Goal: Task Accomplishment & Management: Use online tool/utility

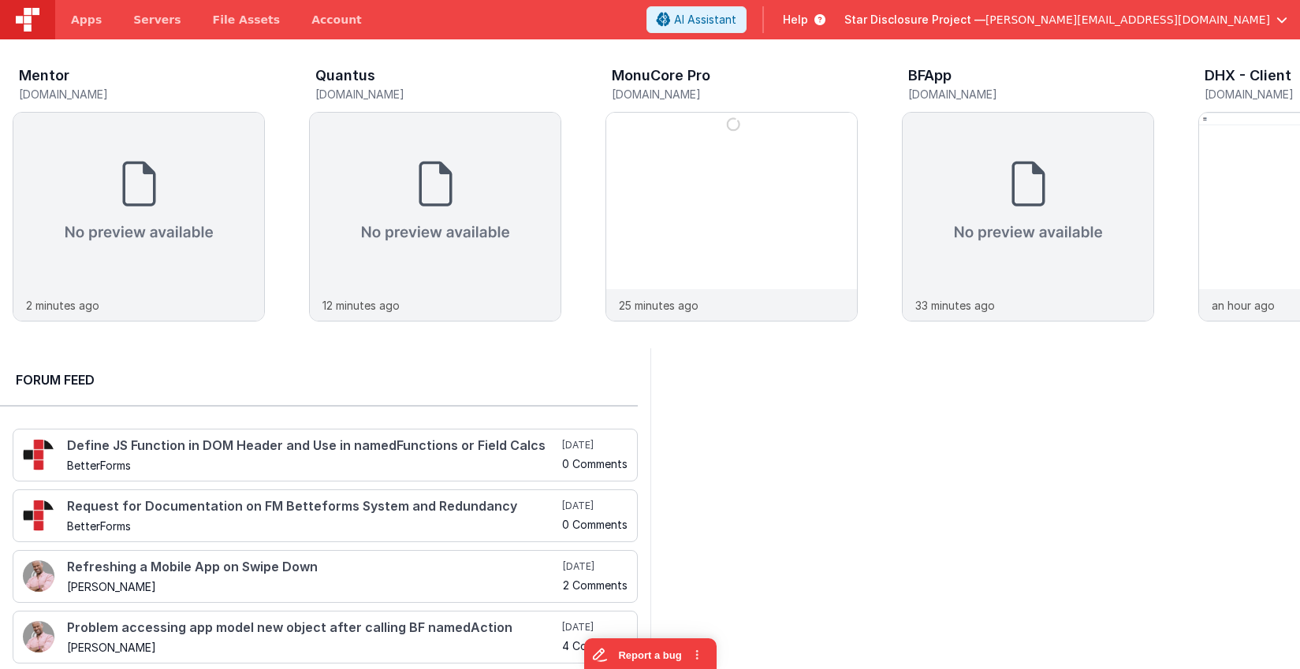
click at [985, 24] on span "Star Disclosure Project —" at bounding box center [914, 20] width 141 height 16
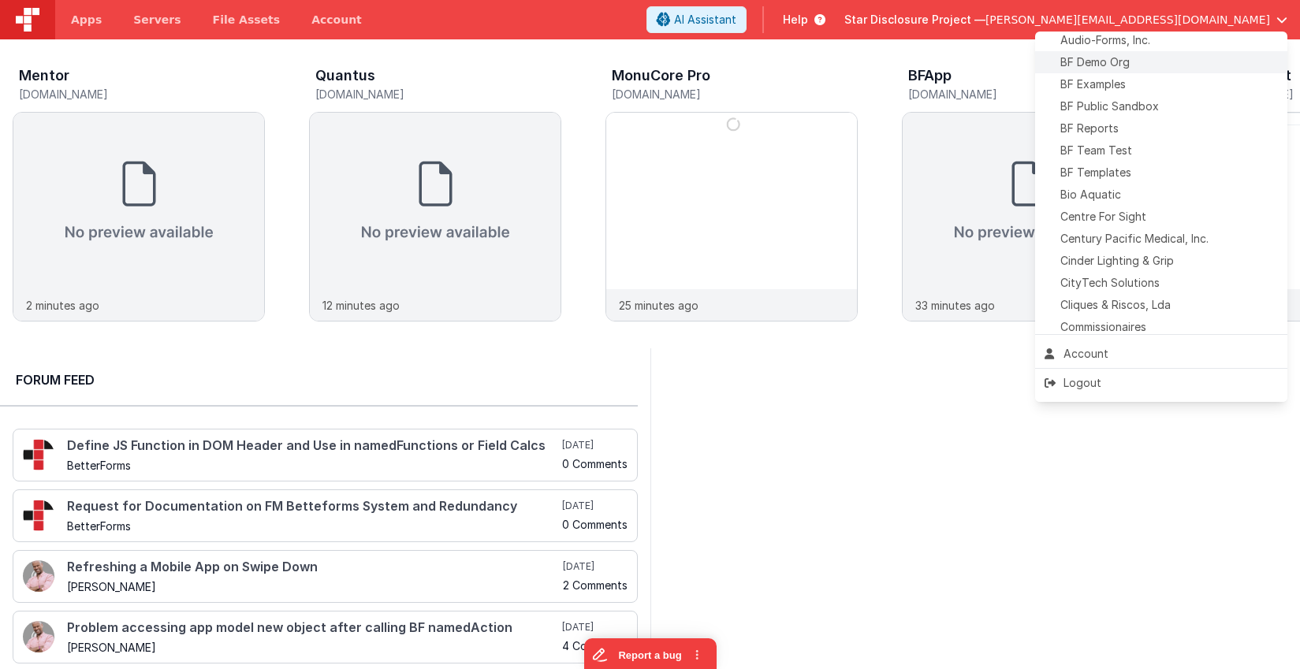
scroll to position [161, 0]
click at [1125, 182] on span "Centre For Sight" at bounding box center [1103, 174] width 86 height 16
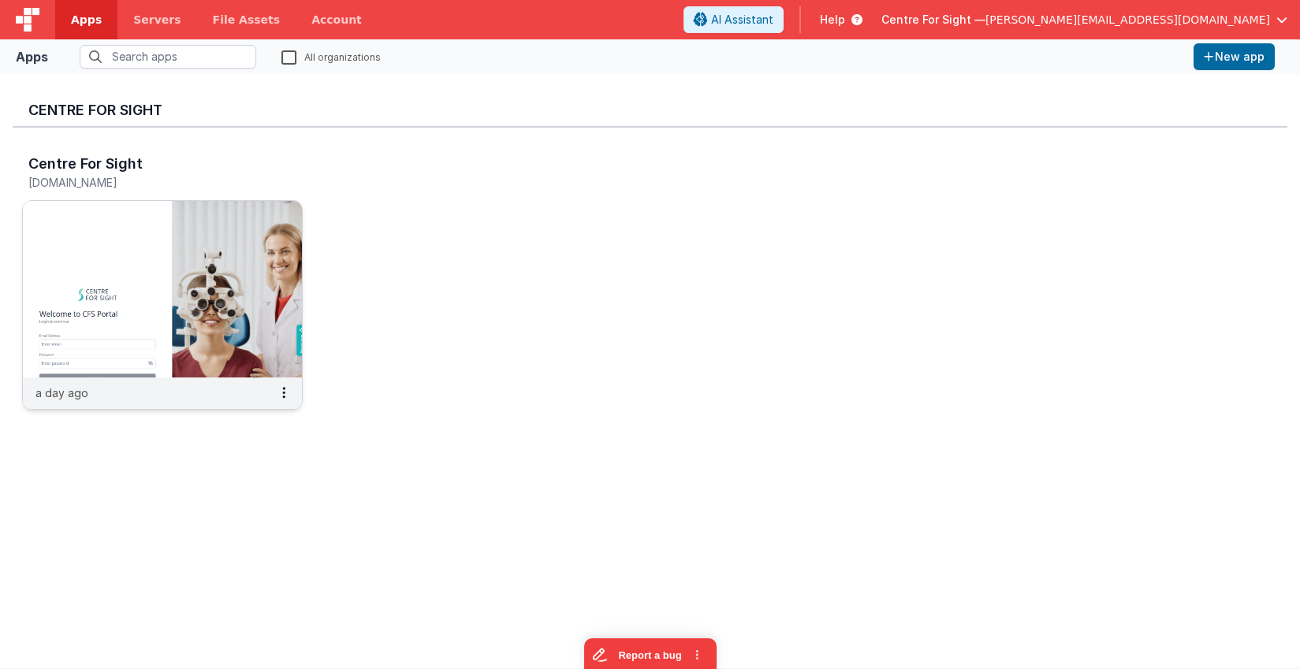
click at [237, 291] on img at bounding box center [162, 289] width 279 height 177
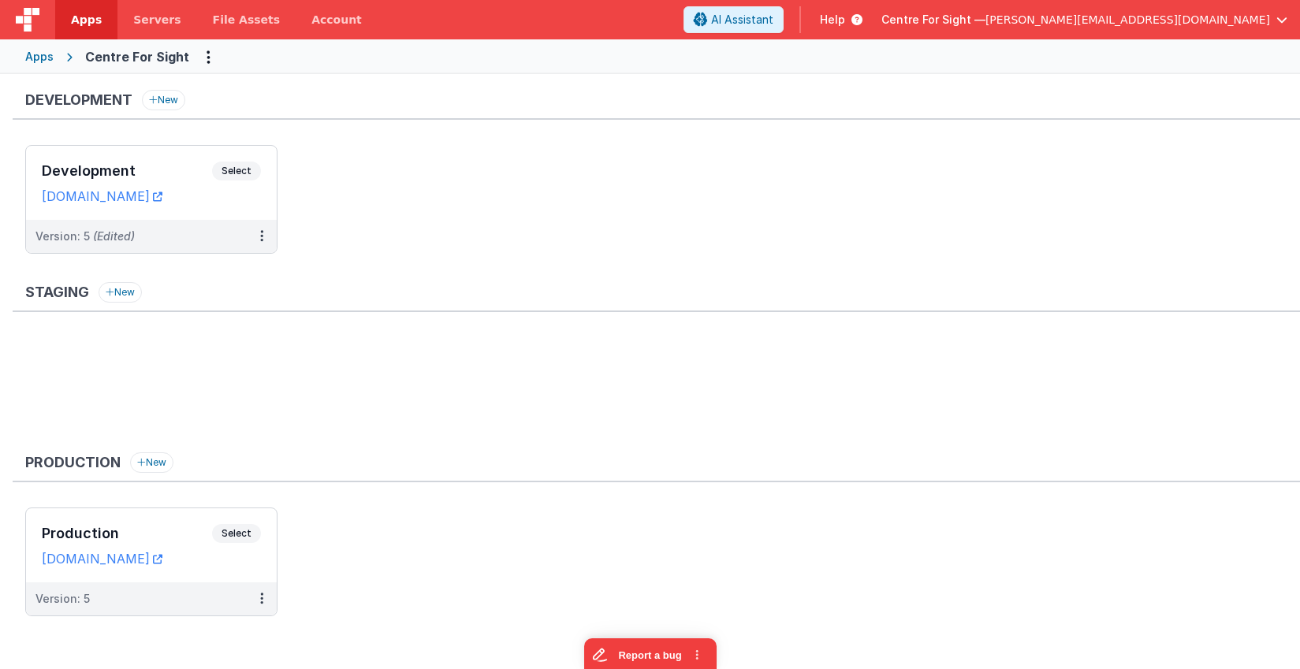
click at [985, 16] on span "Centre For Sight —" at bounding box center [933, 20] width 104 height 16
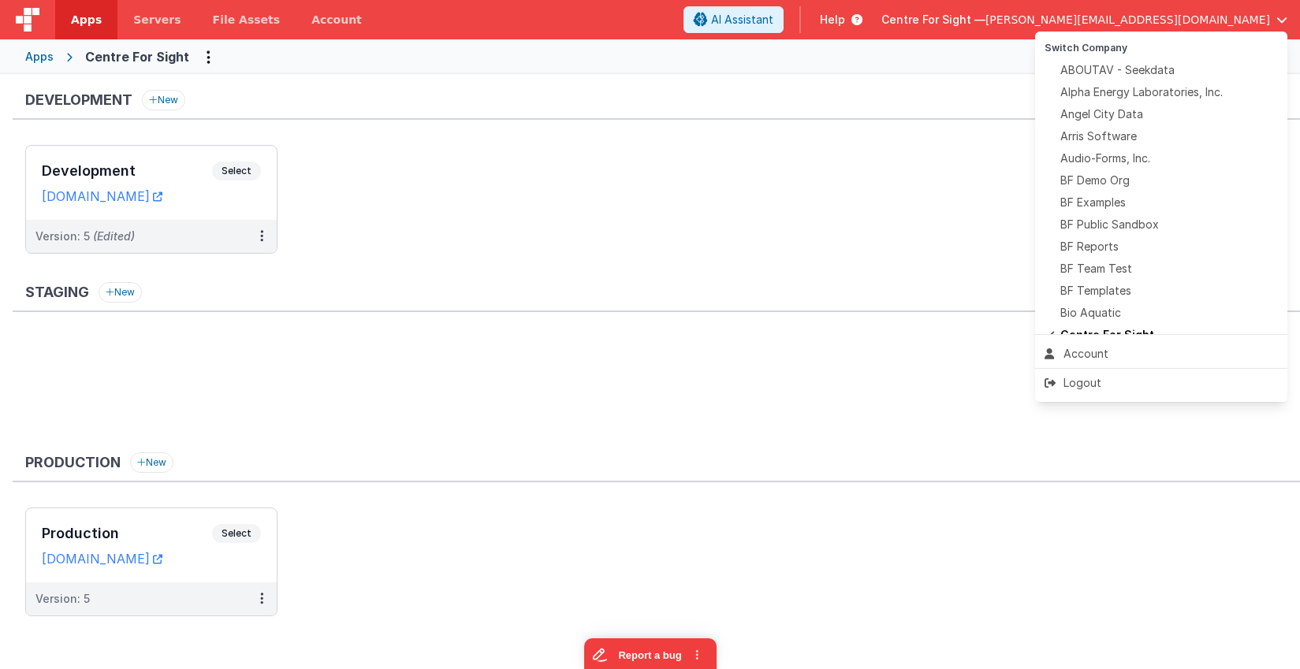
click at [874, 163] on button at bounding box center [650, 334] width 1300 height 669
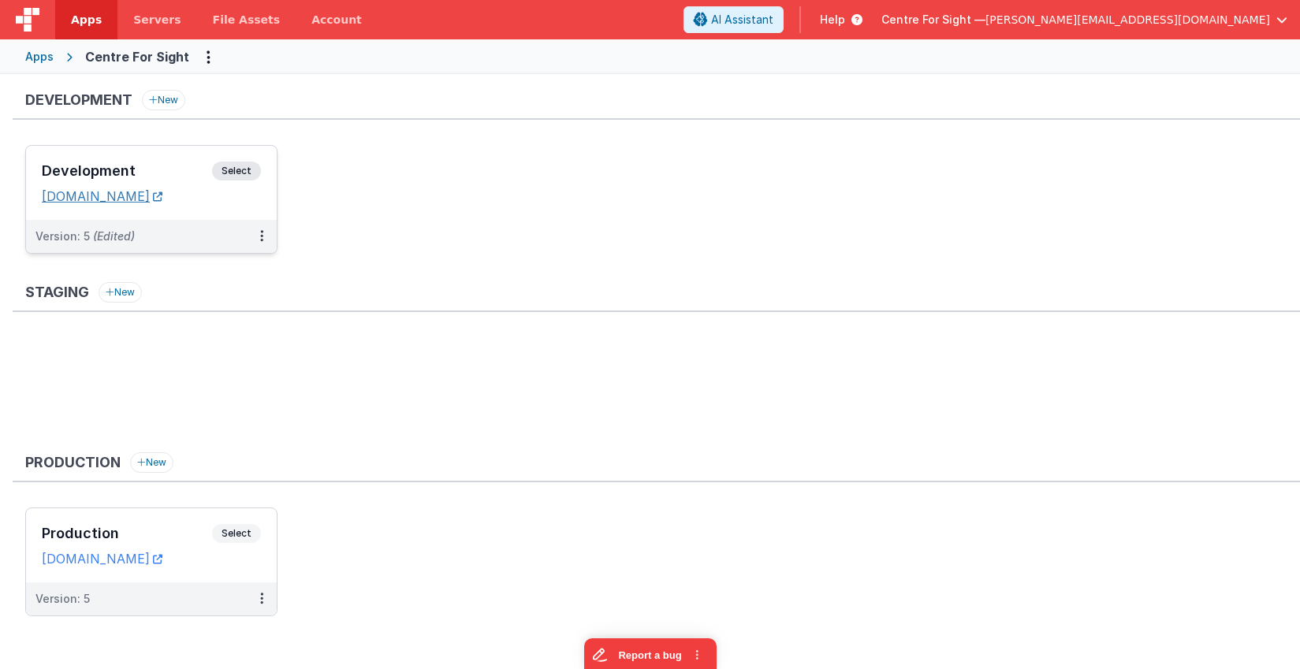
click at [162, 201] on link "[DOMAIN_NAME]" at bounding box center [102, 196] width 121 height 16
click at [170, 168] on h3 "Development" at bounding box center [127, 171] width 170 height 16
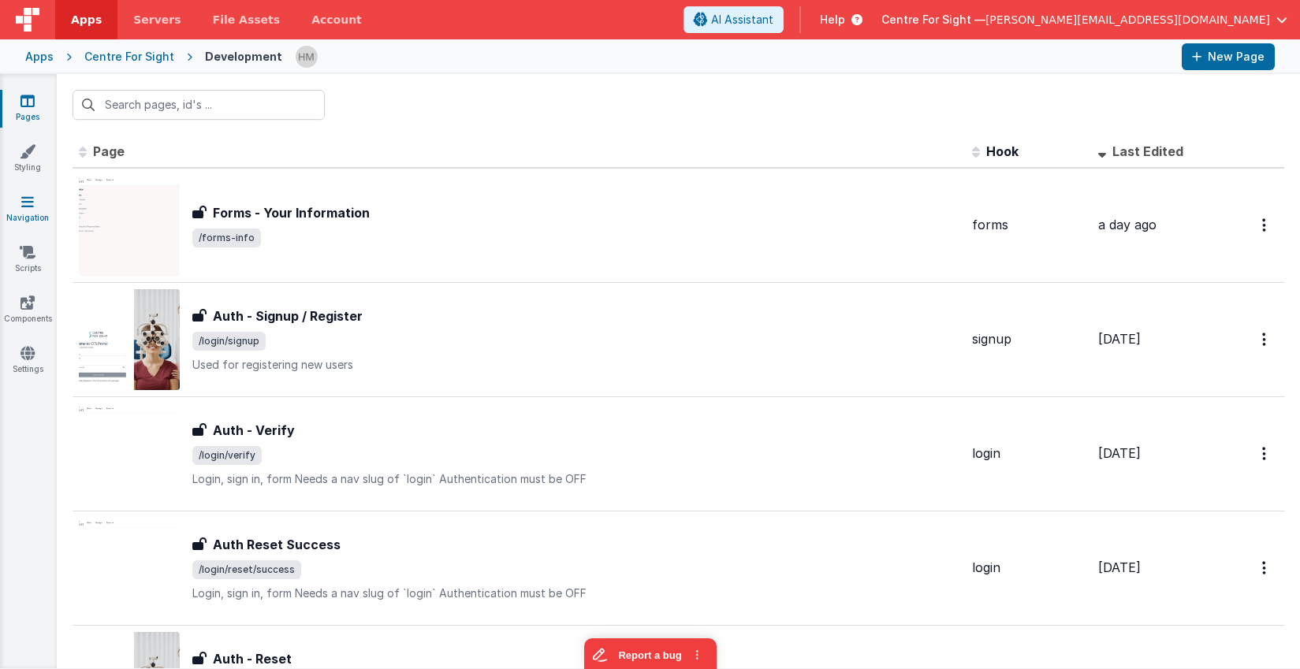
click at [29, 219] on link "Navigation" at bounding box center [27, 210] width 57 height 32
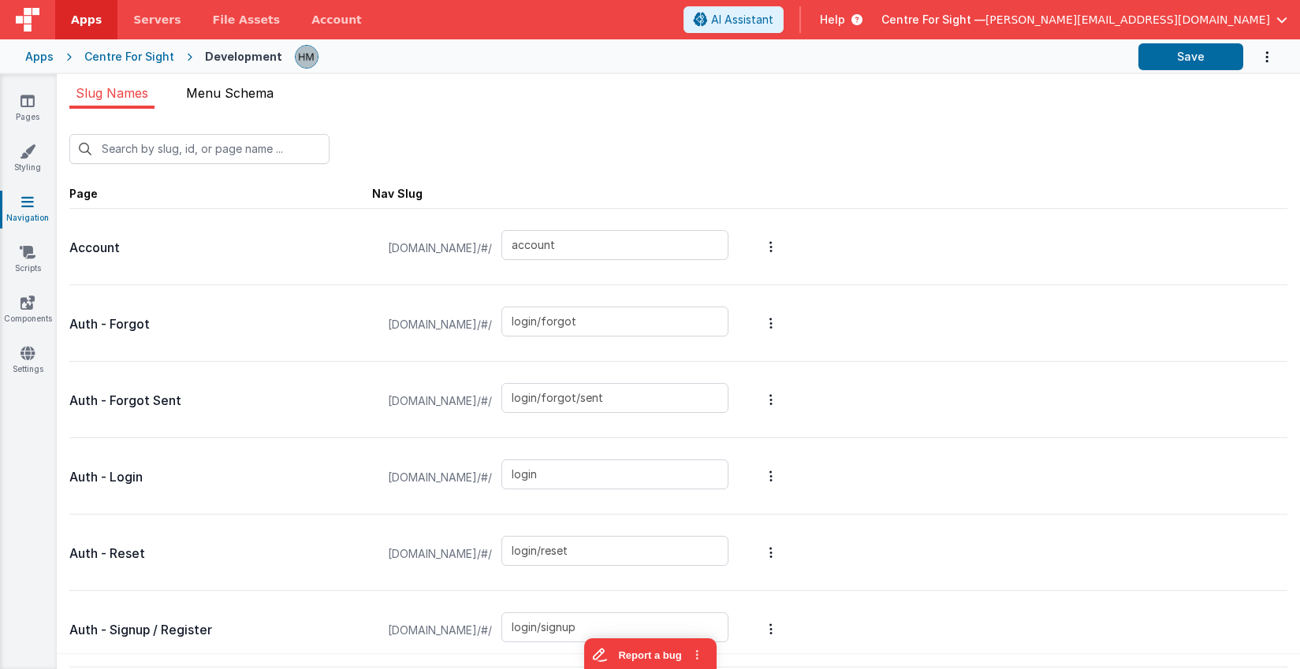
click at [257, 106] on li "Menu Schema" at bounding box center [230, 96] width 100 height 25
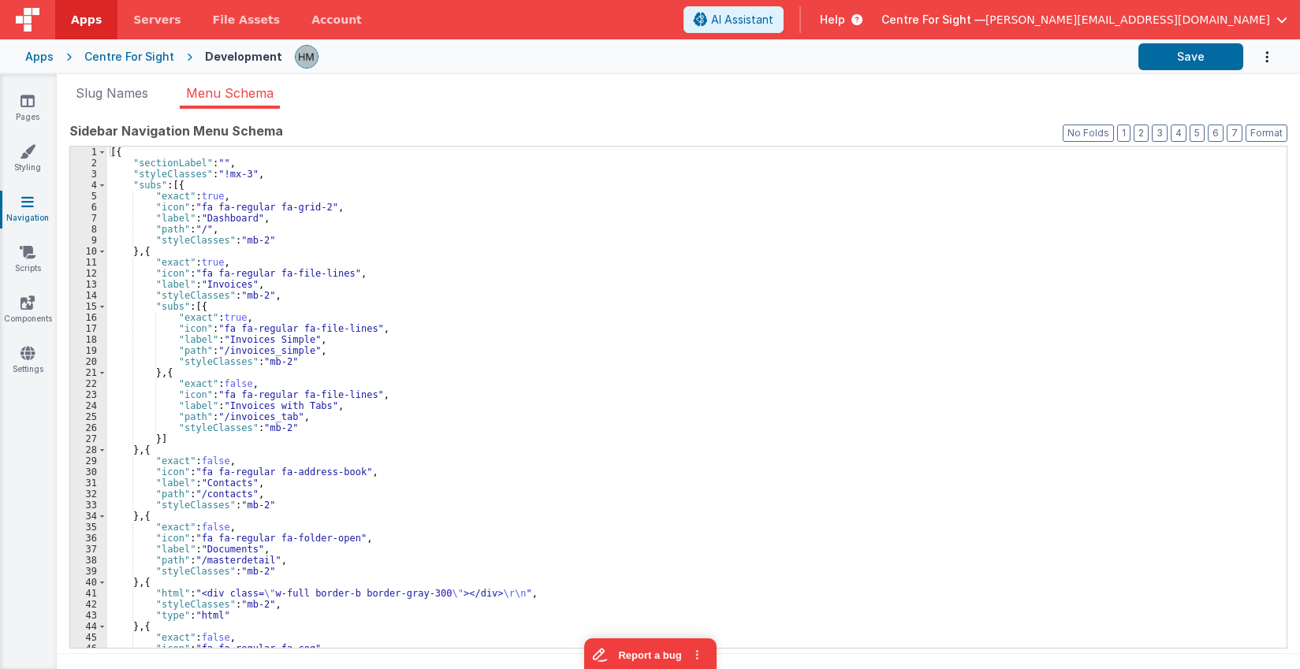
click at [303, 251] on div "[{ "sectionLabel" : "" , "styleClasses" : "!mx-3" , "subs" : [{ "exact" : true …" at bounding box center [696, 408] width 1179 height 523
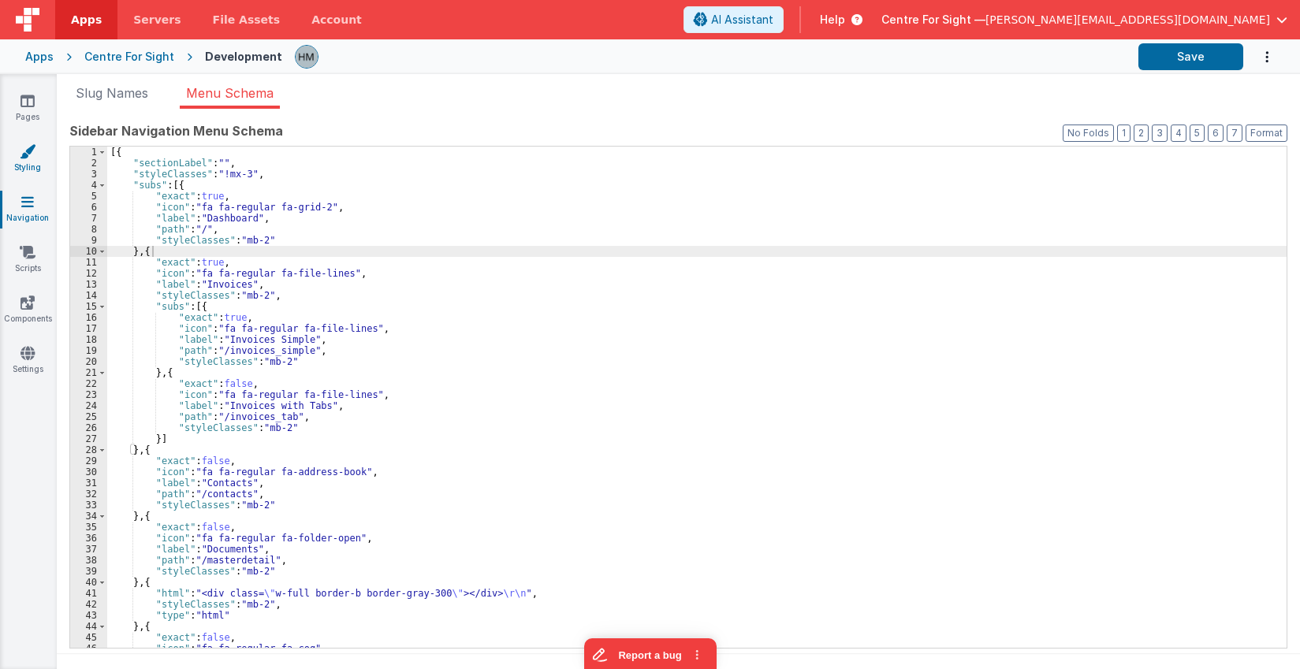
click at [28, 151] on icon at bounding box center [28, 151] width 16 height 16
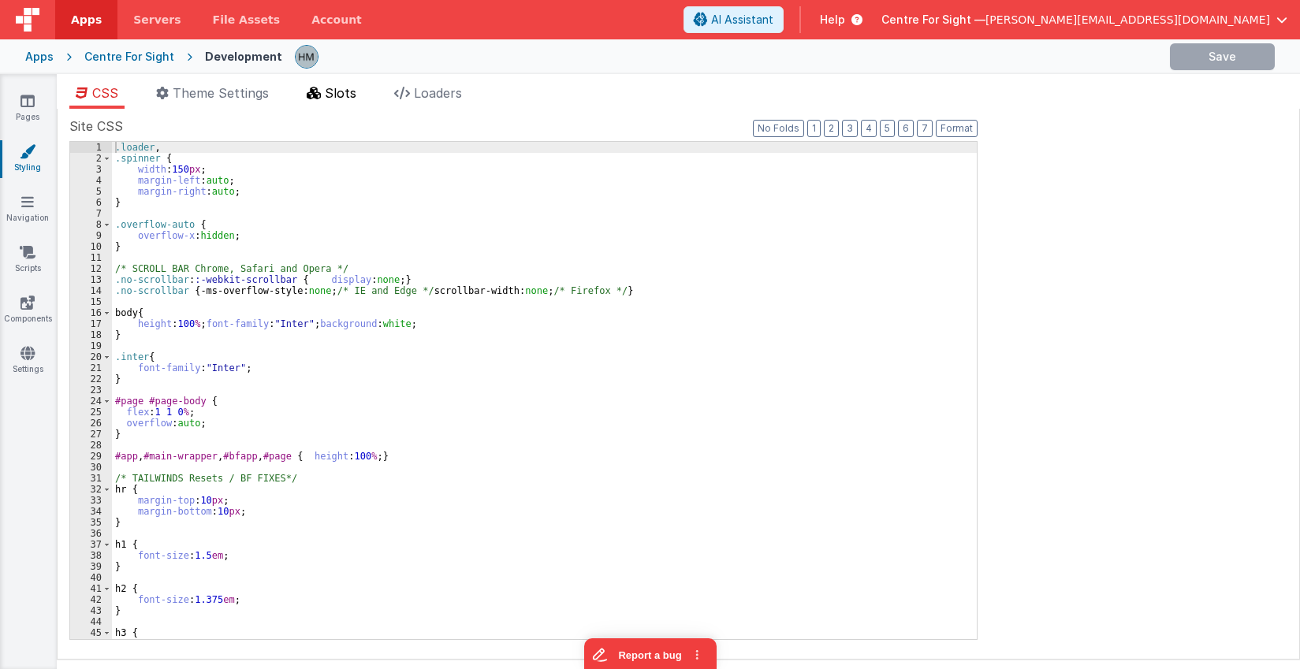
click at [319, 94] on icon at bounding box center [314, 93] width 14 height 13
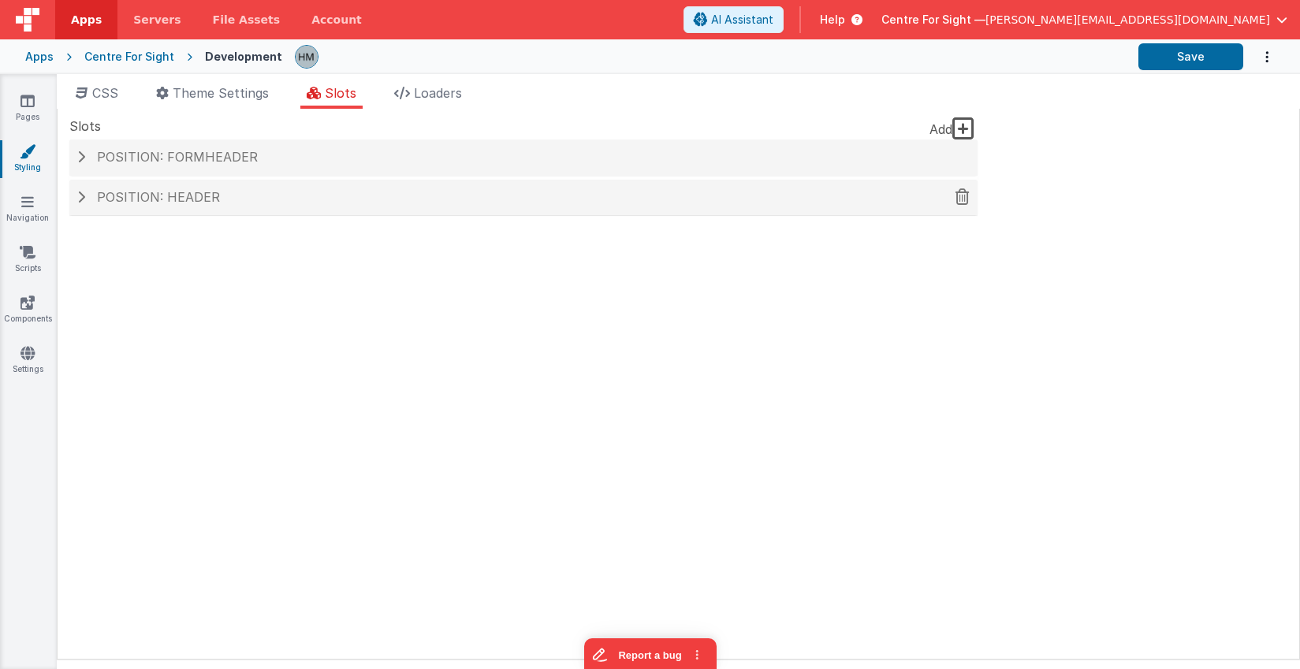
click at [245, 193] on h4 "Position: header" at bounding box center [523, 198] width 892 height 14
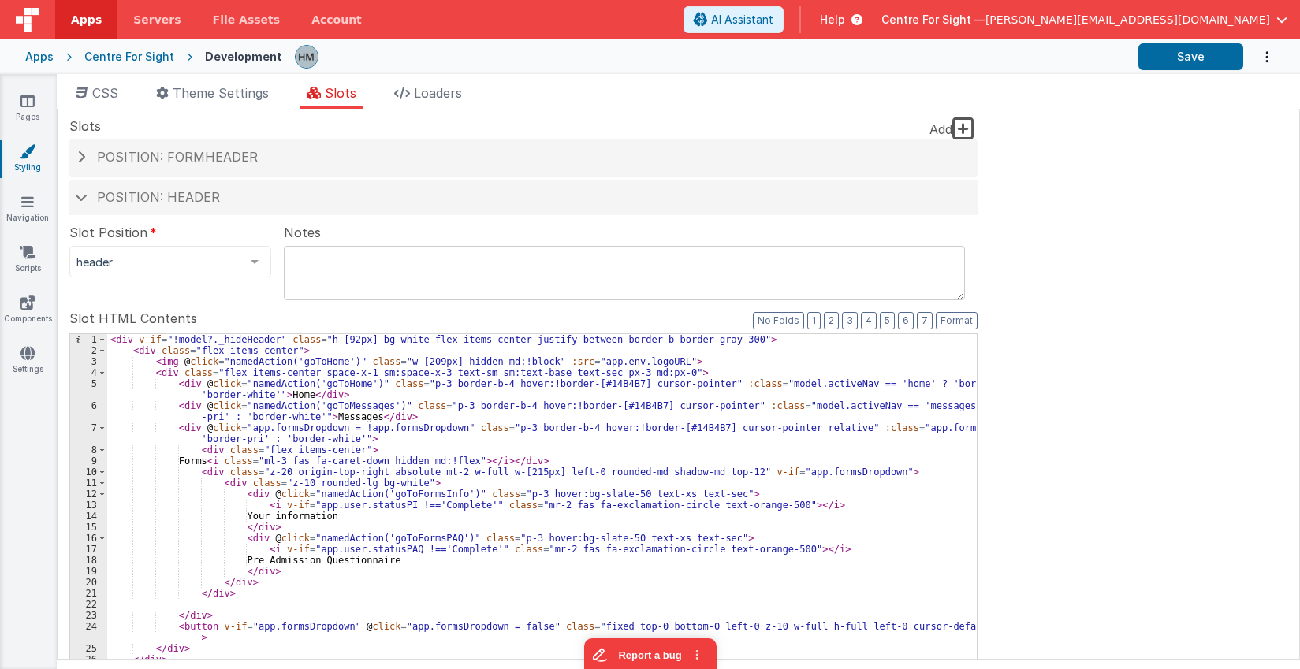
click at [366, 415] on div "< div v-if = "!model?._hideHeader" class = "h-[92px] bg-white flex items-center…" at bounding box center [542, 600] width 870 height 533
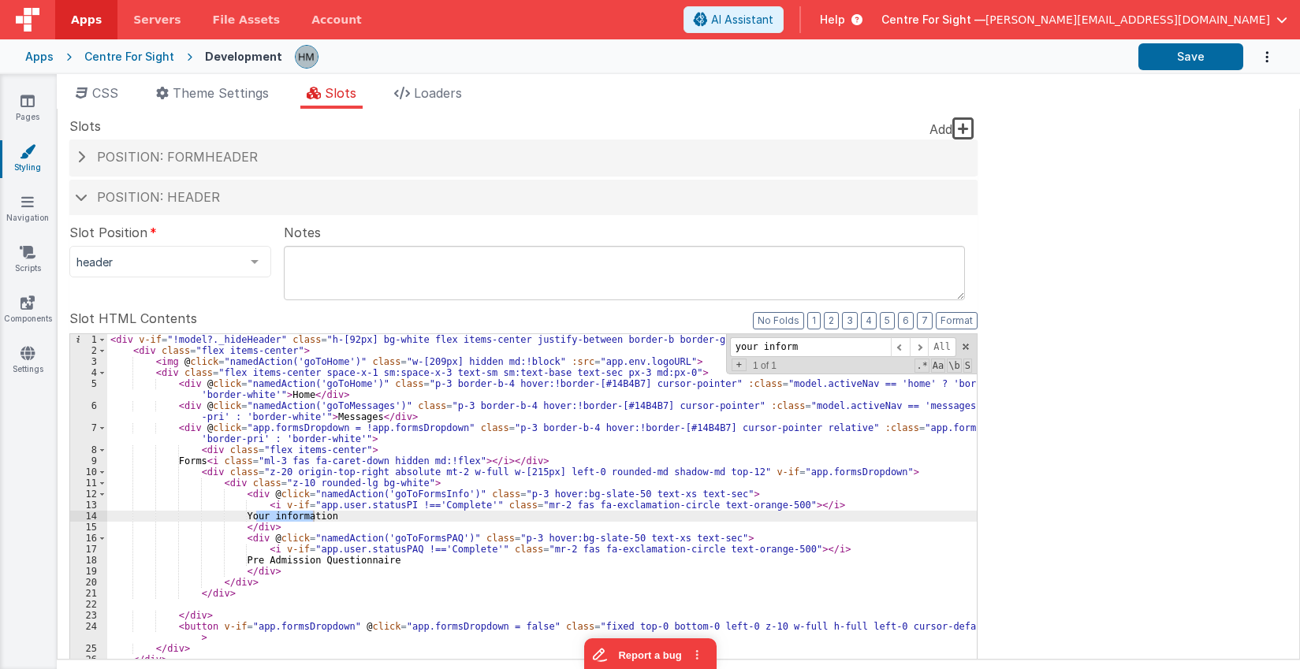
type input "your inform"
click at [296, 528] on div "< div v-if = "!model?._hideHeader" class = "h-[92px] bg-white flex items-center…" at bounding box center [542, 600] width 870 height 533
drag, startPoint x: 281, startPoint y: 512, endPoint x: 286, endPoint y: 521, distance: 9.9
click at [286, 521] on div "< div v-if = "!model?._hideHeader" class = "h-[92px] bg-white flex items-center…" at bounding box center [542, 600] width 870 height 533
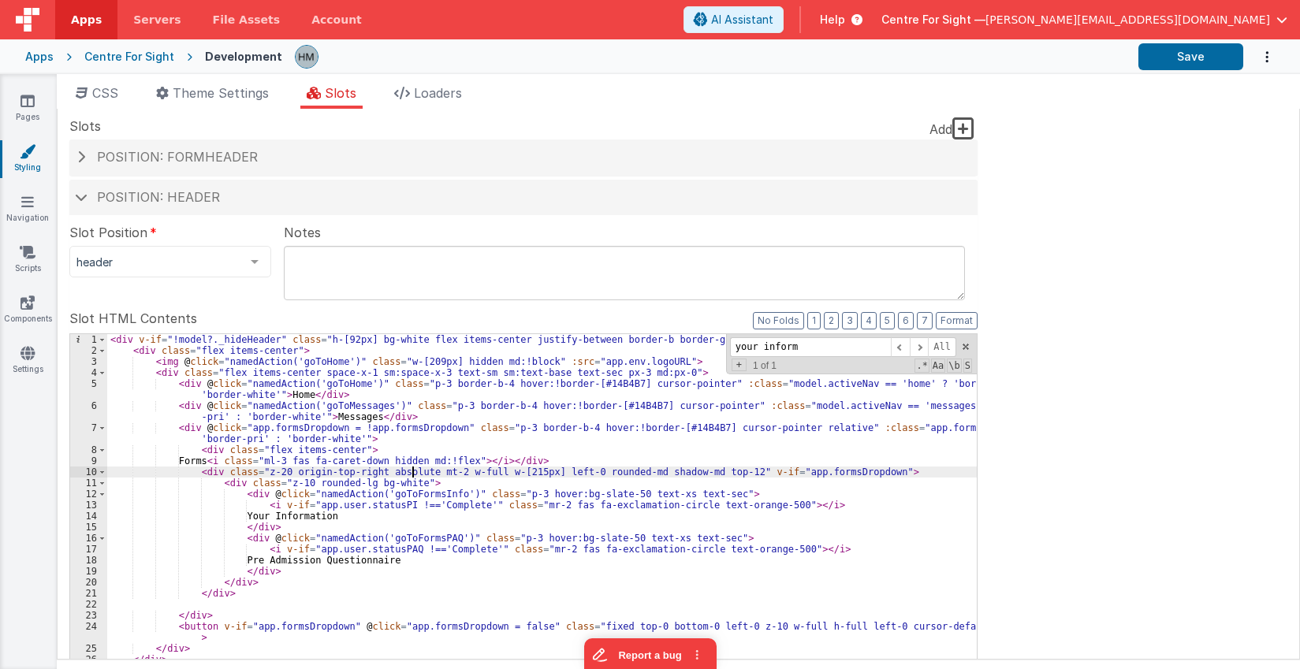
click at [412, 476] on div "< div v-if = "!model?._hideHeader" class = "h-[92px] bg-white flex items-center…" at bounding box center [542, 600] width 870 height 533
click at [1205, 65] on button "Save" at bounding box center [1190, 56] width 105 height 27
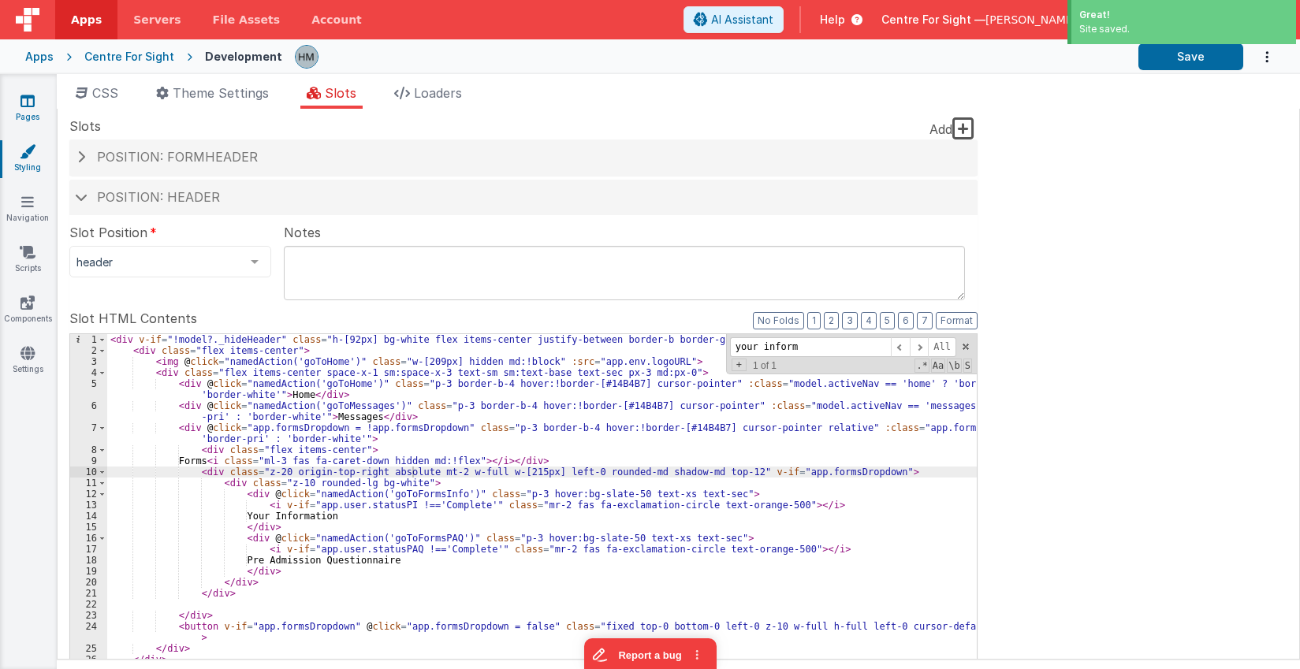
click at [26, 108] on icon at bounding box center [27, 101] width 14 height 16
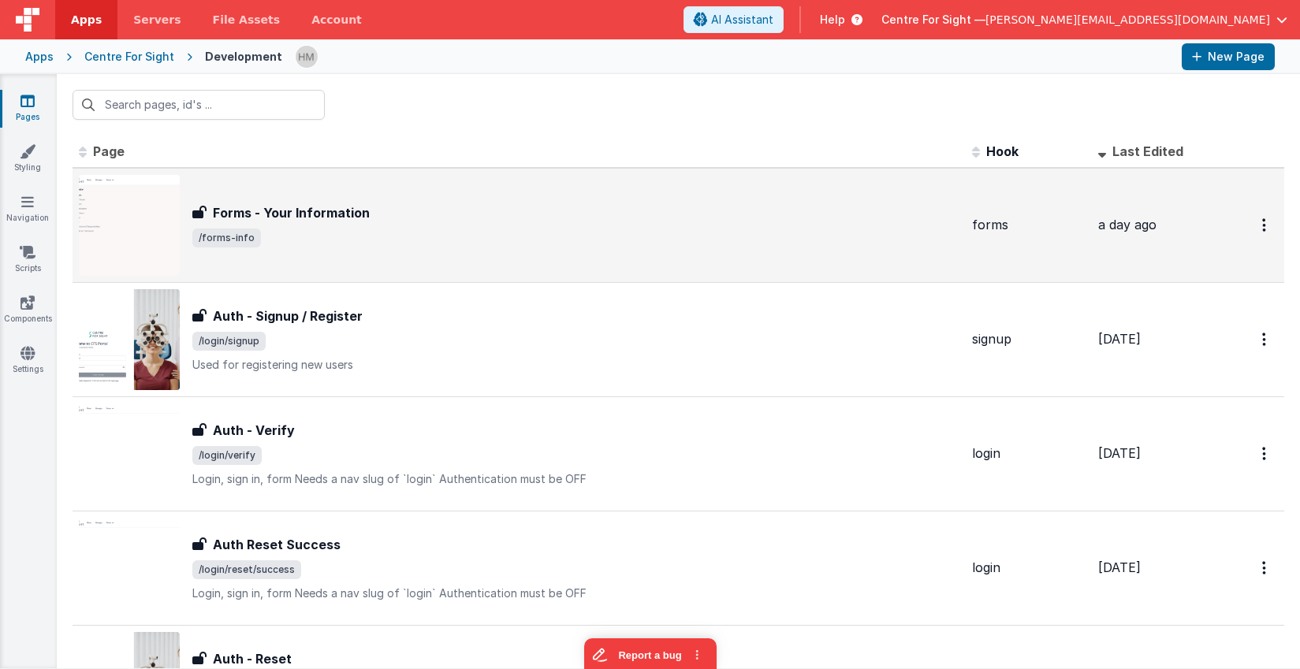
click at [838, 214] on div "Forms - Your Information" at bounding box center [575, 212] width 767 height 19
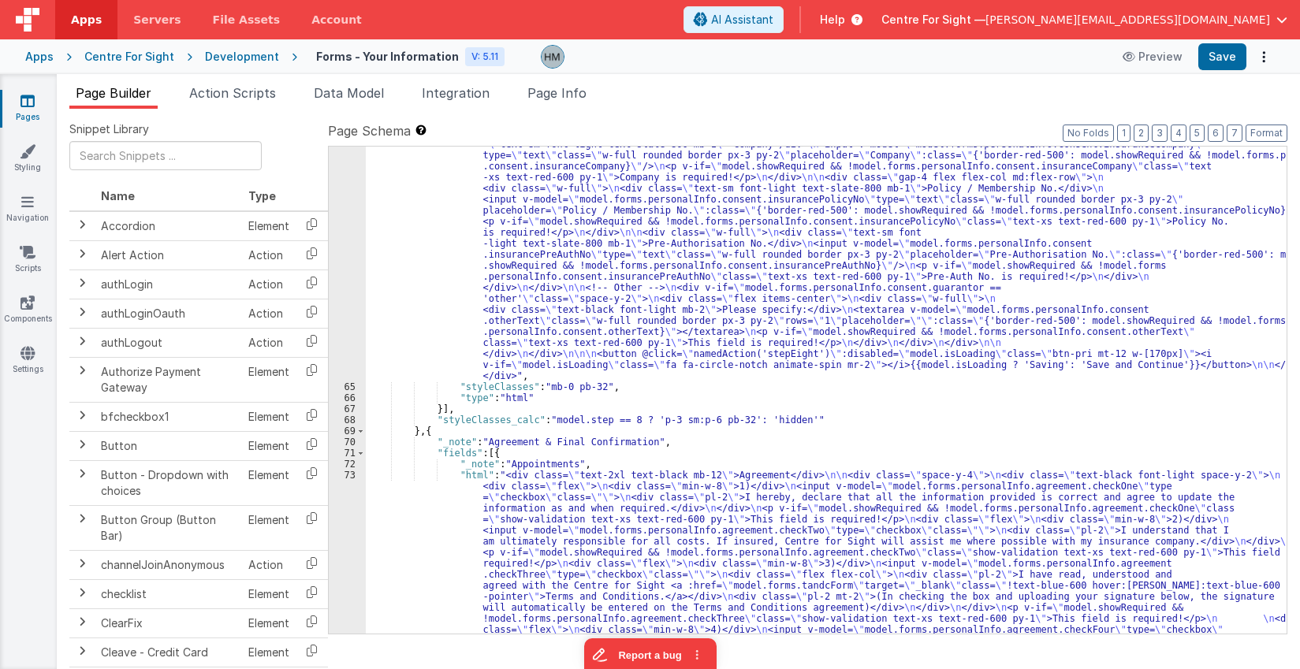
scroll to position [8773, 0]
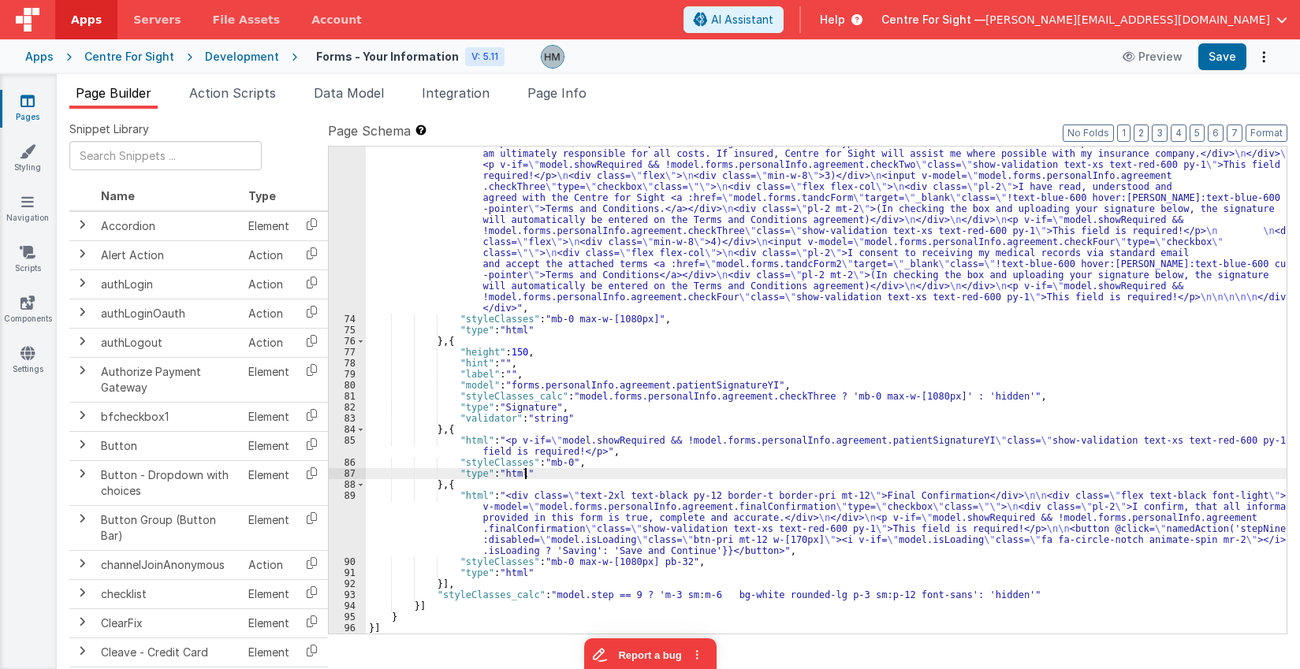
click at [557, 479] on div ""html" : "<div class= \" text-2xl text-black mb-12 \" >Agreement</div> \n\n <di…" at bounding box center [826, 447] width 921 height 730
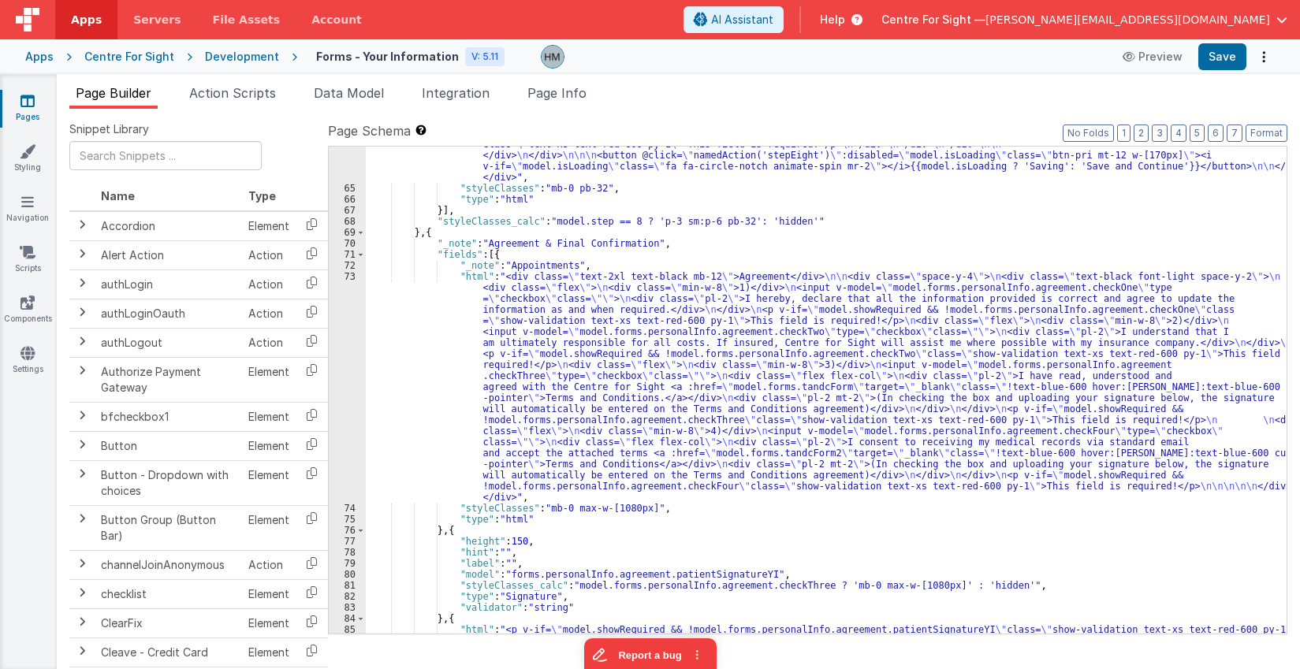
scroll to position [8489, 0]
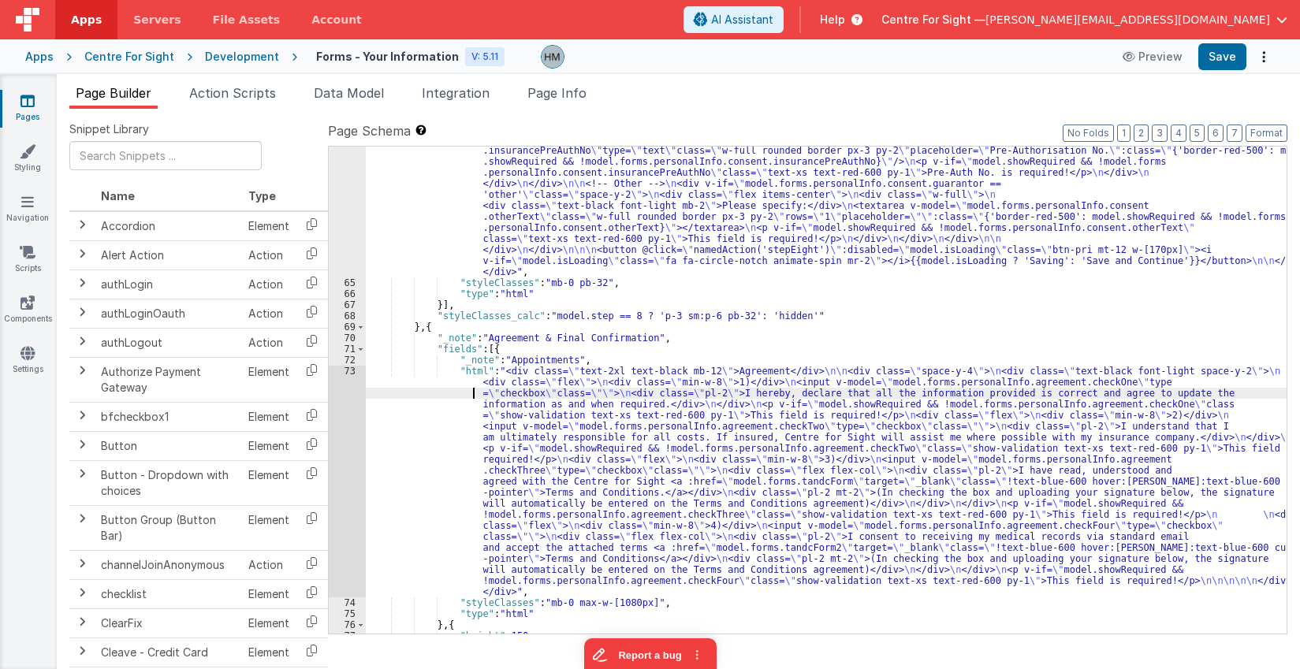
click at [471, 393] on div ""html" : "<div class= \" bg-white rounded-lg p-3 sm:p-12 font-sans \" > \n <div…" at bounding box center [826, 107] width 921 height 1337
click at [350, 373] on div "73" at bounding box center [347, 482] width 37 height 232
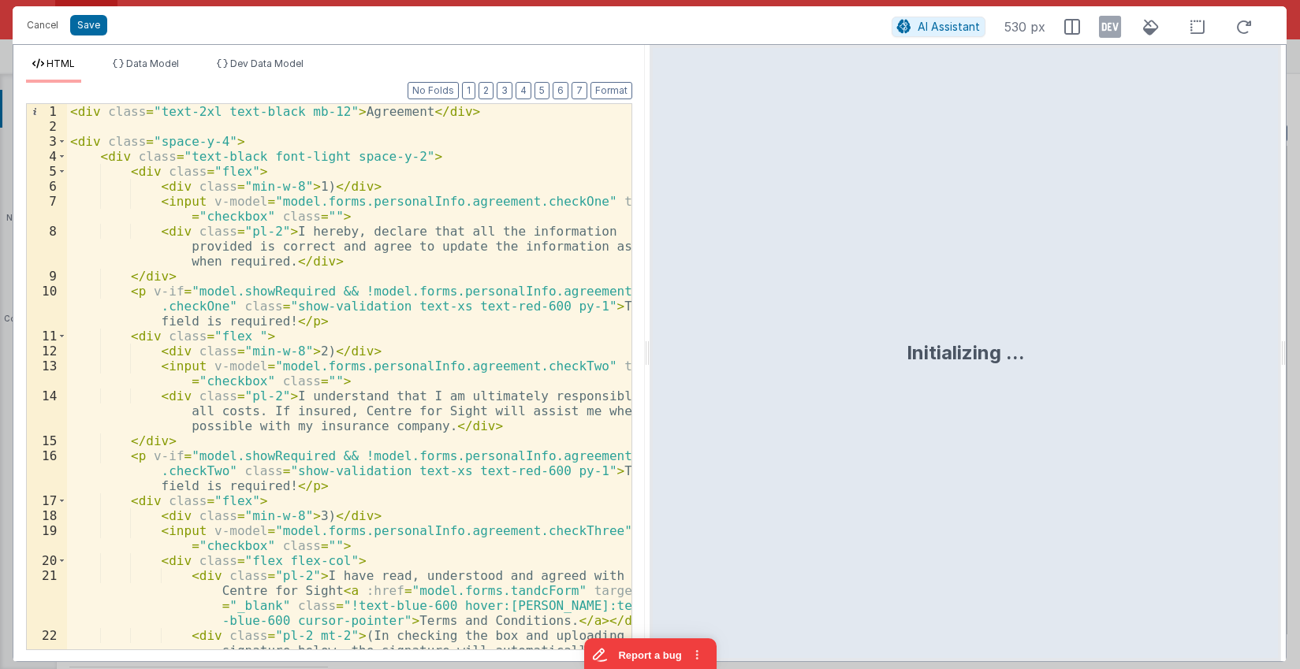
click at [399, 267] on div "< div class = "text-2xl text-black mb-12" > Agreement </ div > < div class = "s…" at bounding box center [349, 406] width 564 height 605
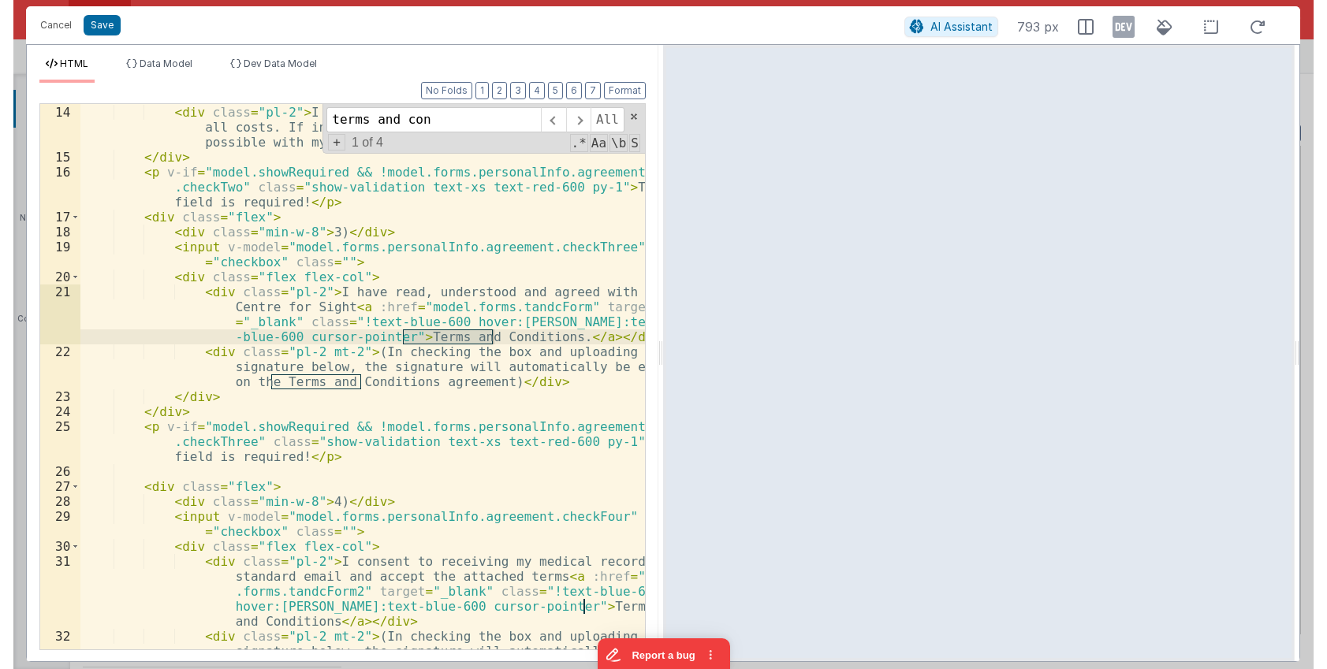
scroll to position [473, 0]
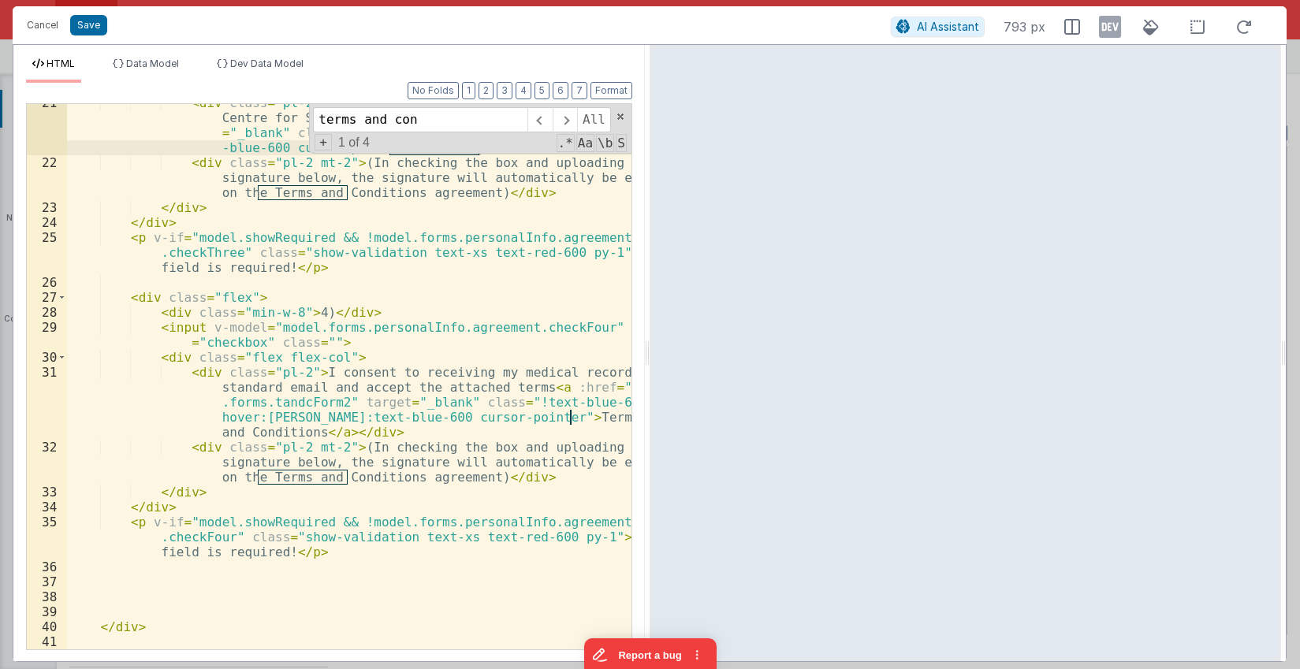
type input "terms and con"
click at [490, 392] on div "< div class = "pl-2" > I have read, understood and agreed with the Centre for S…" at bounding box center [349, 405] width 564 height 620
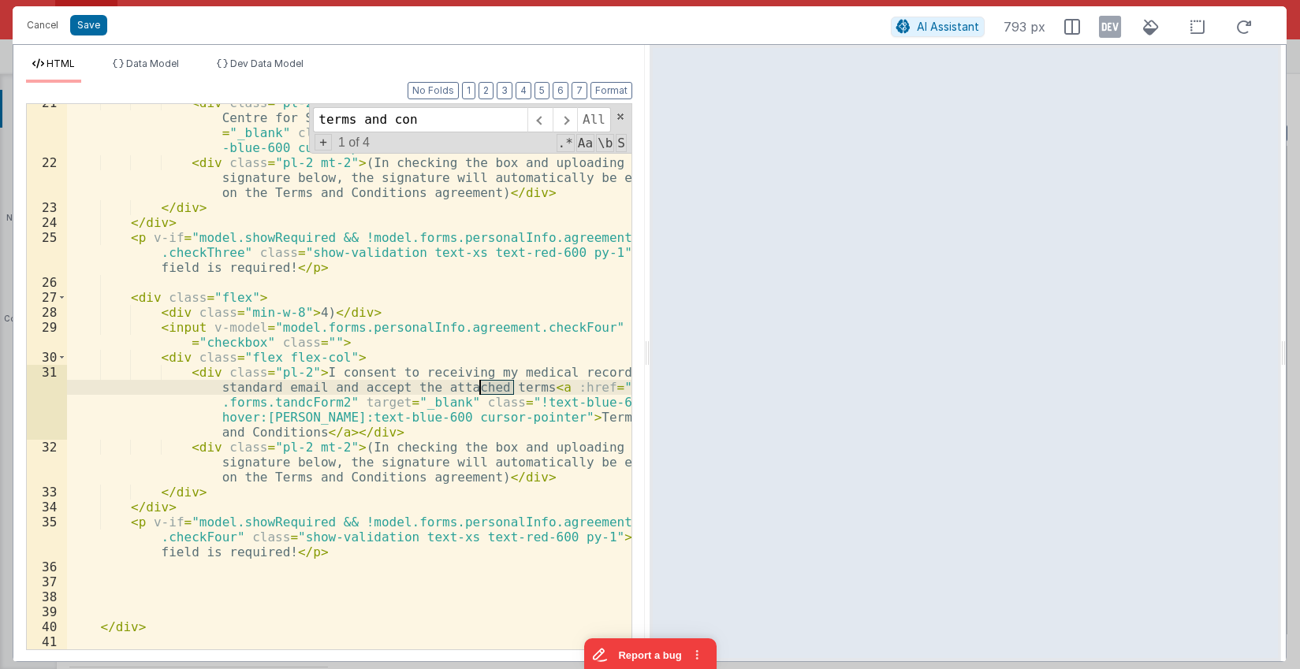
click at [490, 392] on div "< div class = "pl-2" > I have read, understood and agreed with the Centre for S…" at bounding box center [349, 405] width 564 height 620
click at [532, 251] on div "< div class = "pl-2" > I have read, understood and agreed with the Centre for S…" at bounding box center [349, 405] width 564 height 620
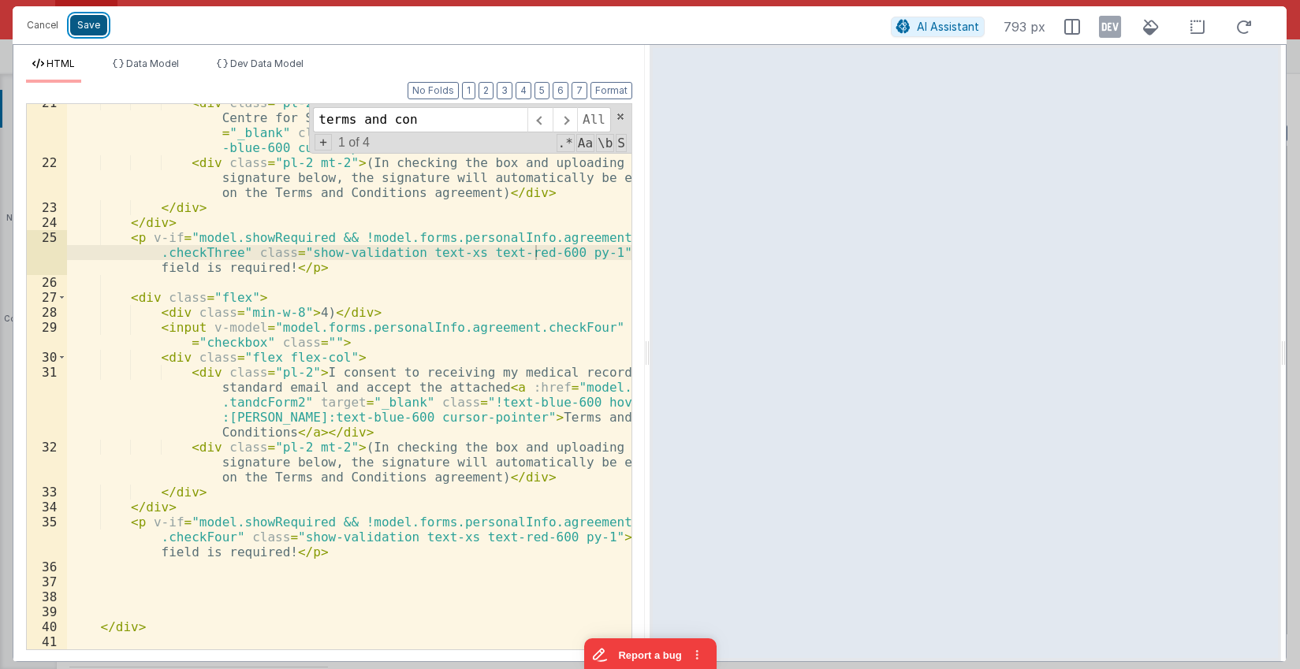
click at [94, 24] on button "Save" at bounding box center [88, 25] width 37 height 20
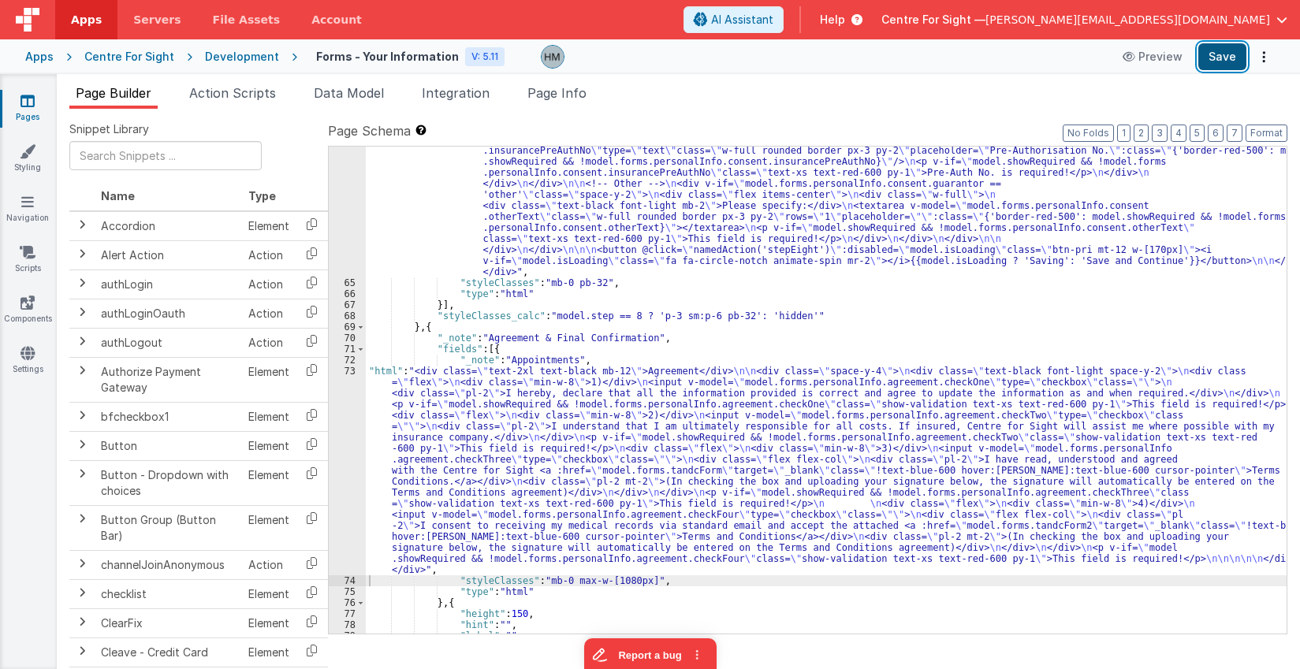
click at [1219, 61] on button "Save" at bounding box center [1222, 56] width 48 height 27
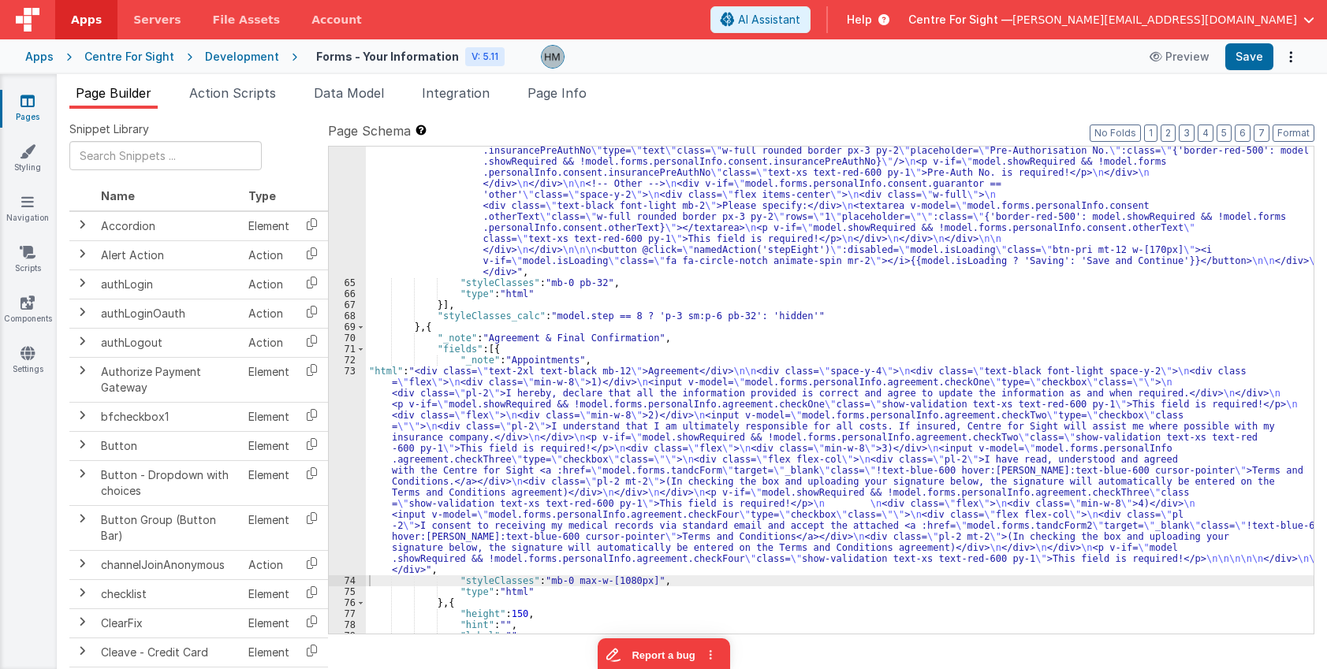
scroll to position [8464, 0]
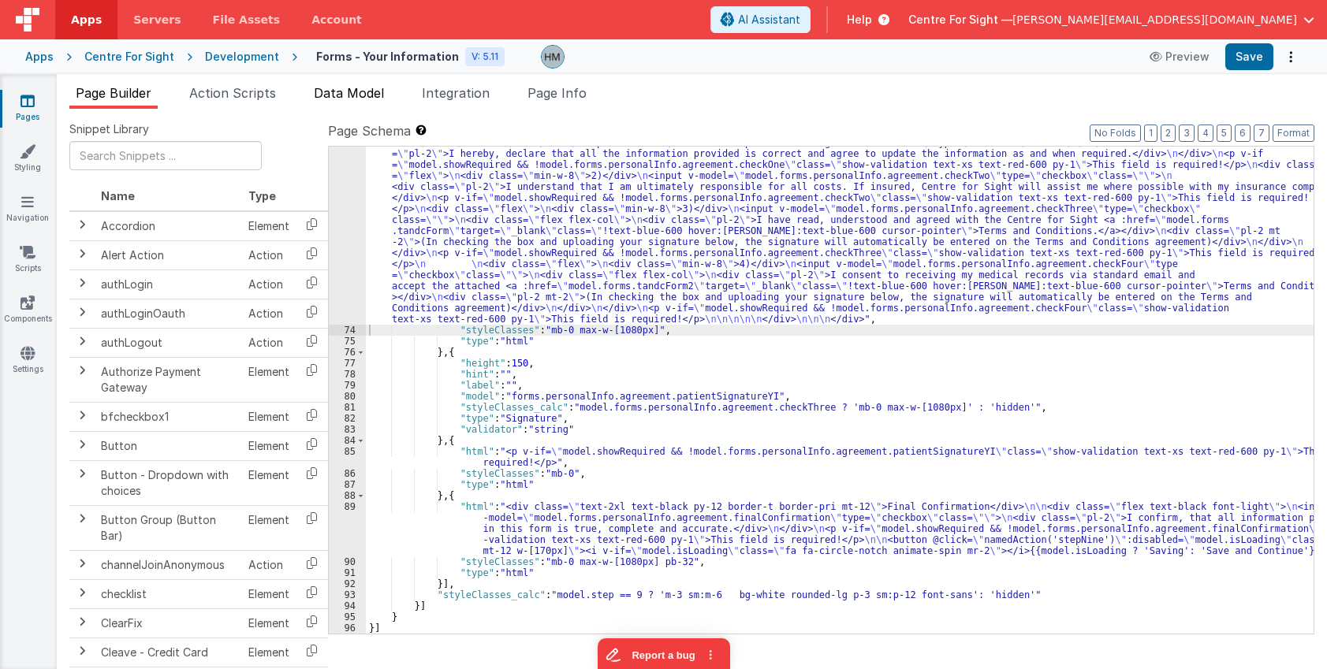
click at [362, 89] on span "Data Model" at bounding box center [349, 93] width 70 height 16
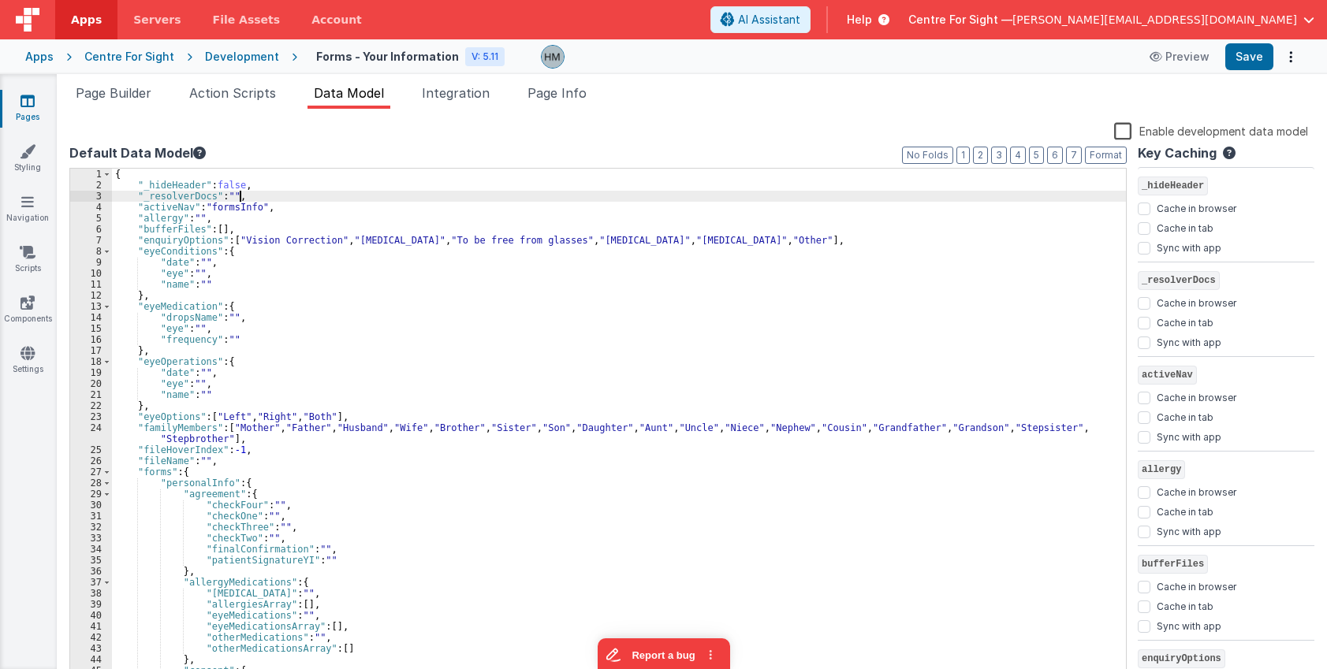
click at [558, 194] on div "{ "_hideHeader" : false , "_resolverDocs" : "" , "activeNav" : "formsInfo" , "a…" at bounding box center [619, 437] width 1014 height 536
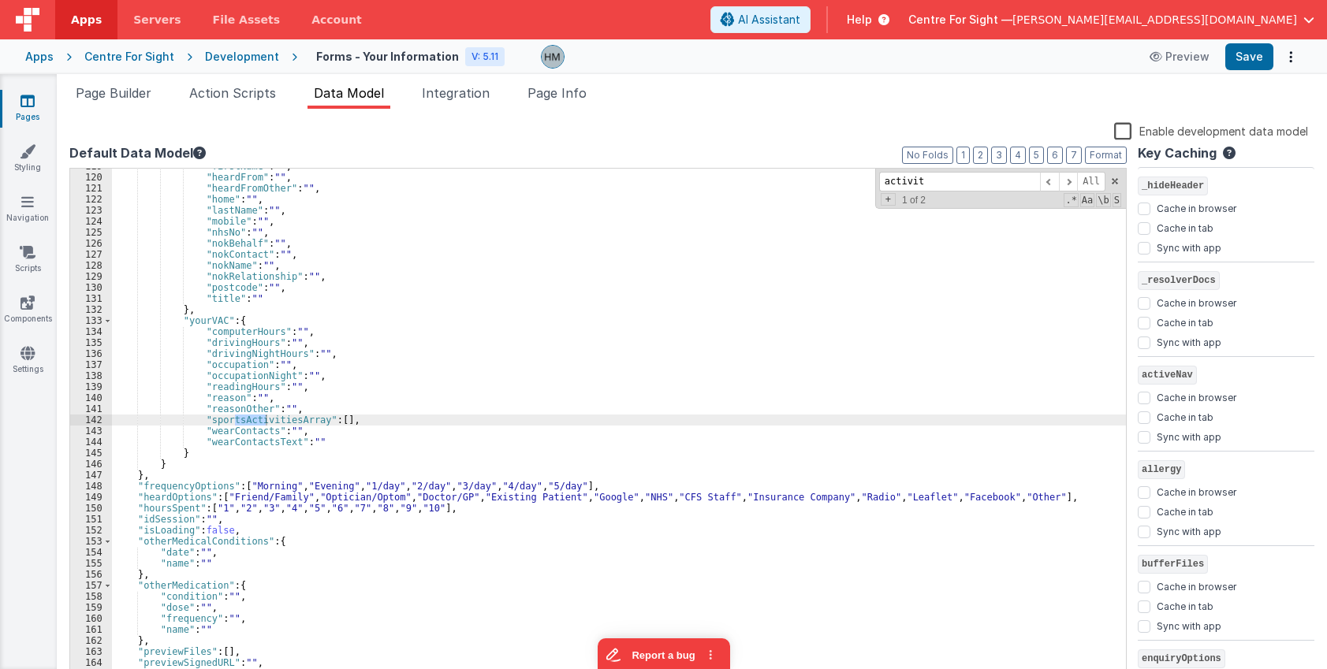
scroll to position [1321, 0]
click at [1072, 188] on span at bounding box center [1068, 182] width 19 height 20
click at [290, 421] on div ""firstName" : "" , "heardFrom" : "" , "heardFromOther" : "" , "home" : "" , "la…" at bounding box center [619, 429] width 1014 height 536
click at [958, 183] on input "activities" at bounding box center [959, 182] width 161 height 20
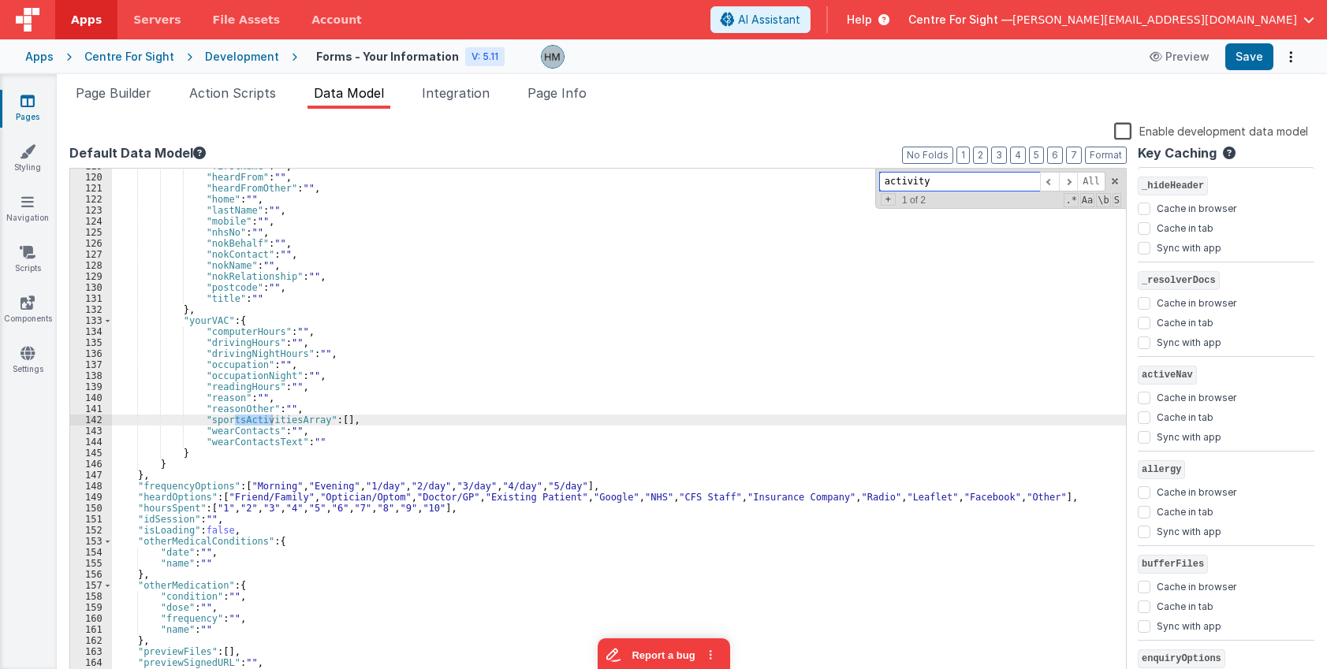
scroll to position [1619, 0]
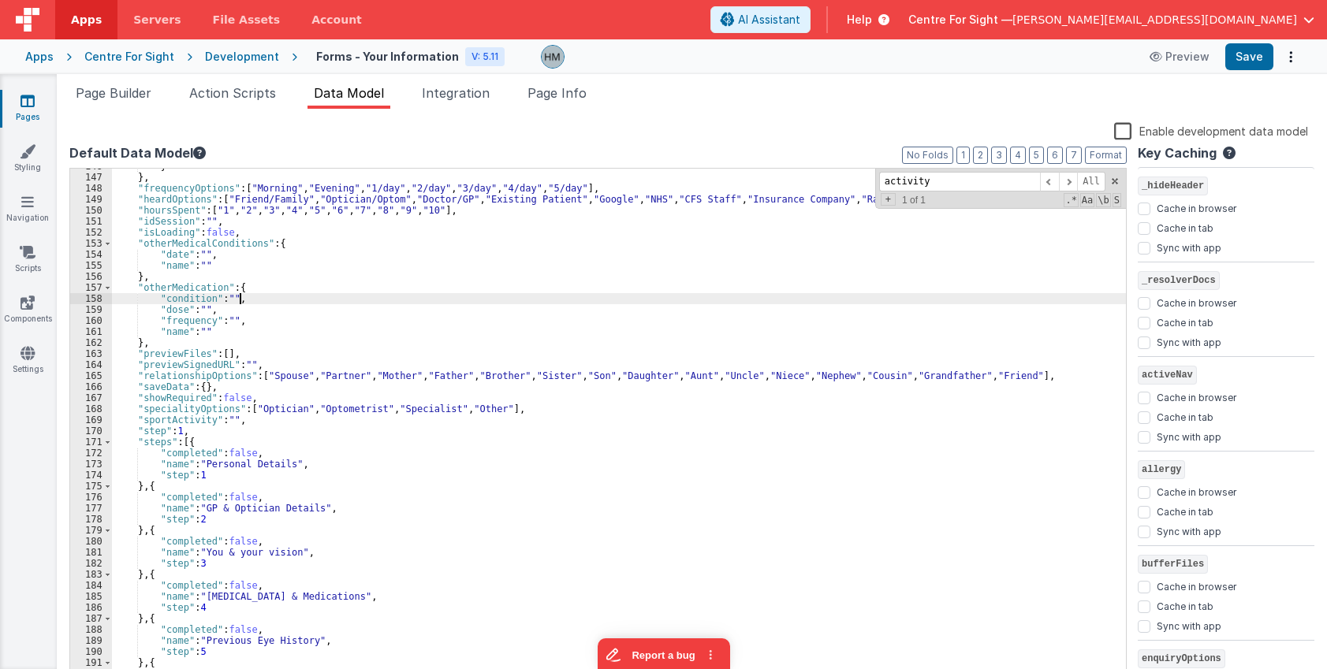
click at [418, 295] on div "} } , "frequencyOptions" : [ "Morning" , "Evening" , "1/day" , "2/day" , "3/day…" at bounding box center [619, 429] width 1014 height 536
drag, startPoint x: 880, startPoint y: 165, endPoint x: 688, endPoint y: 150, distance: 192.2
click at [879, 172] on input "activity" at bounding box center [959, 182] width 161 height 20
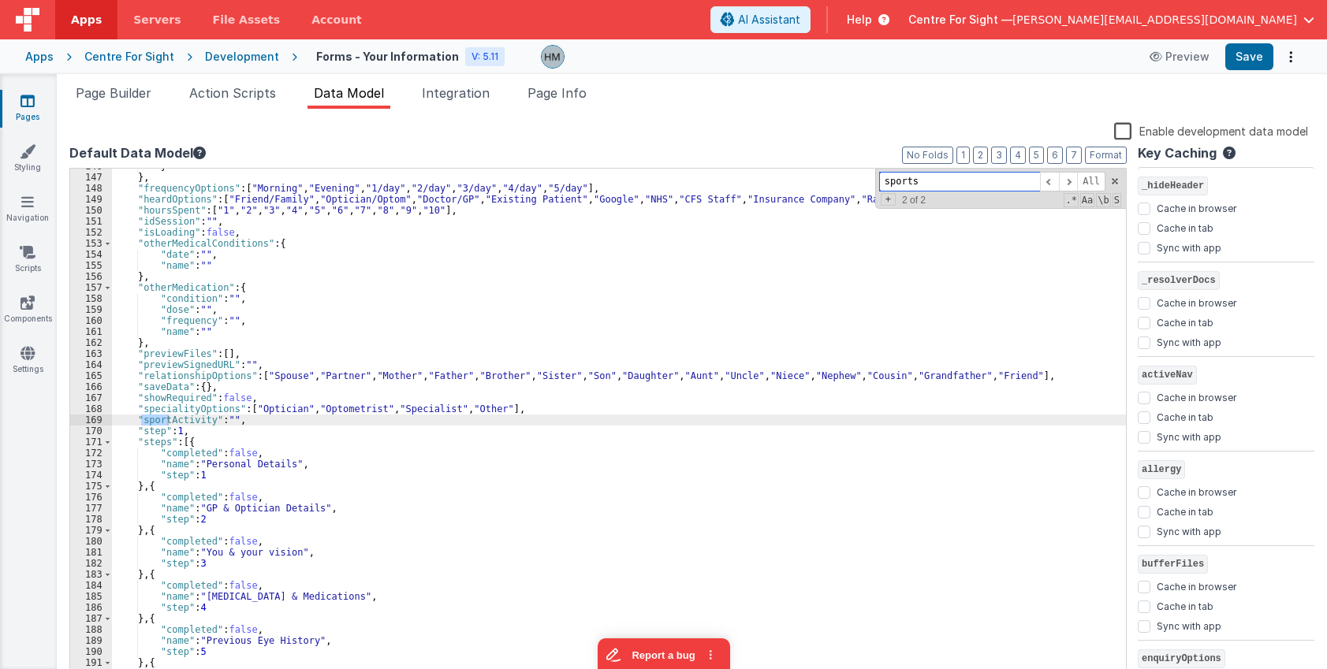
scroll to position [1310, 0]
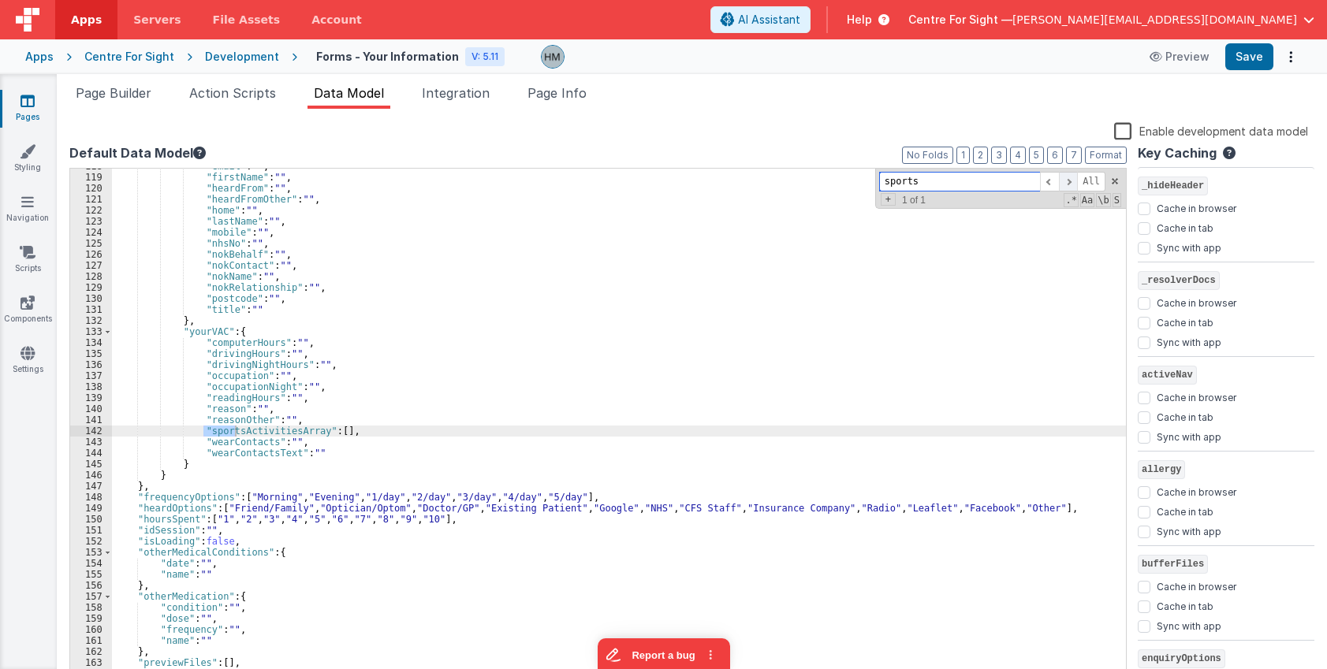
click at [1071, 182] on span at bounding box center [1068, 182] width 19 height 20
click at [1071, 177] on span at bounding box center [1068, 182] width 19 height 20
click at [1055, 182] on span at bounding box center [1049, 182] width 19 height 20
click at [973, 185] on input "sports" at bounding box center [959, 182] width 161 height 20
type input "sport"
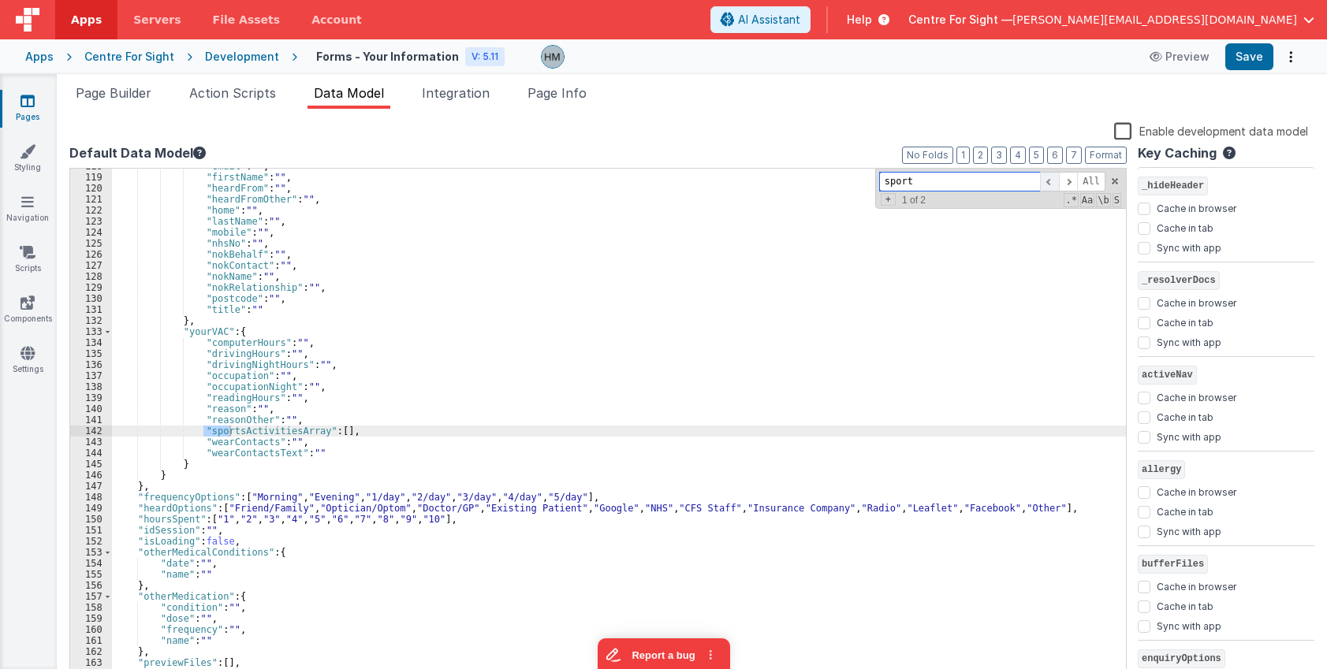
click at [1052, 188] on span at bounding box center [1049, 182] width 19 height 20
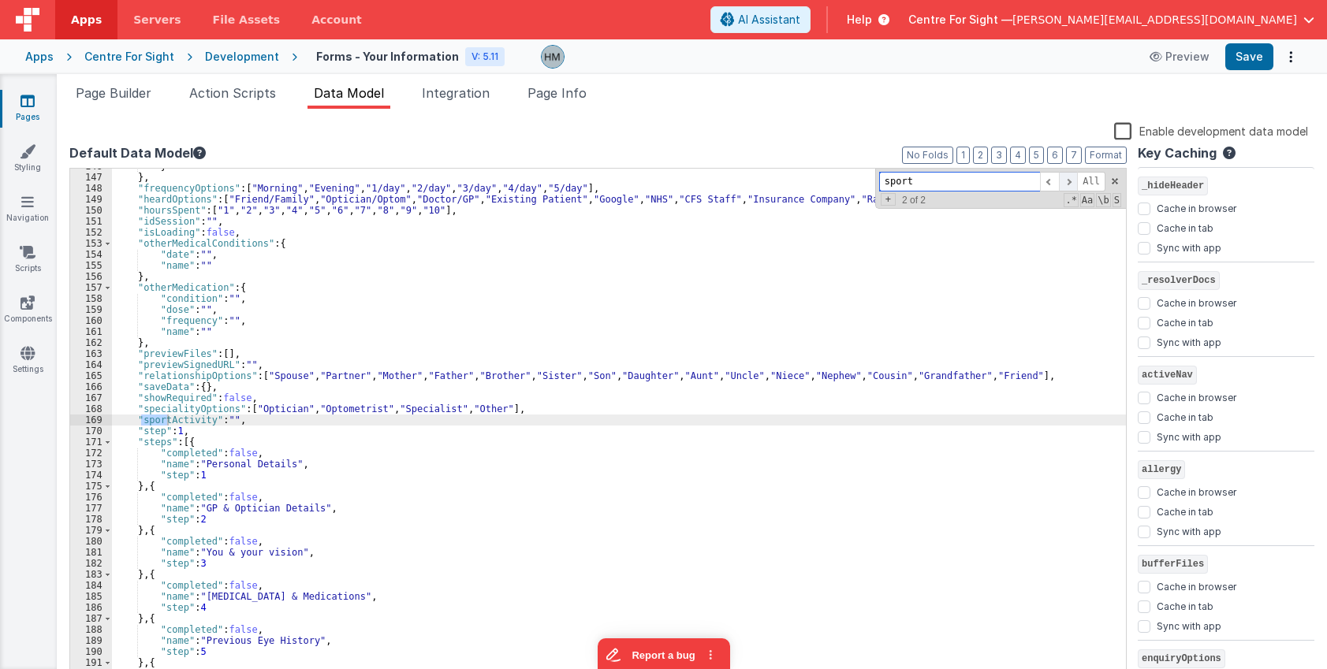
click at [1064, 185] on span at bounding box center [1068, 182] width 19 height 20
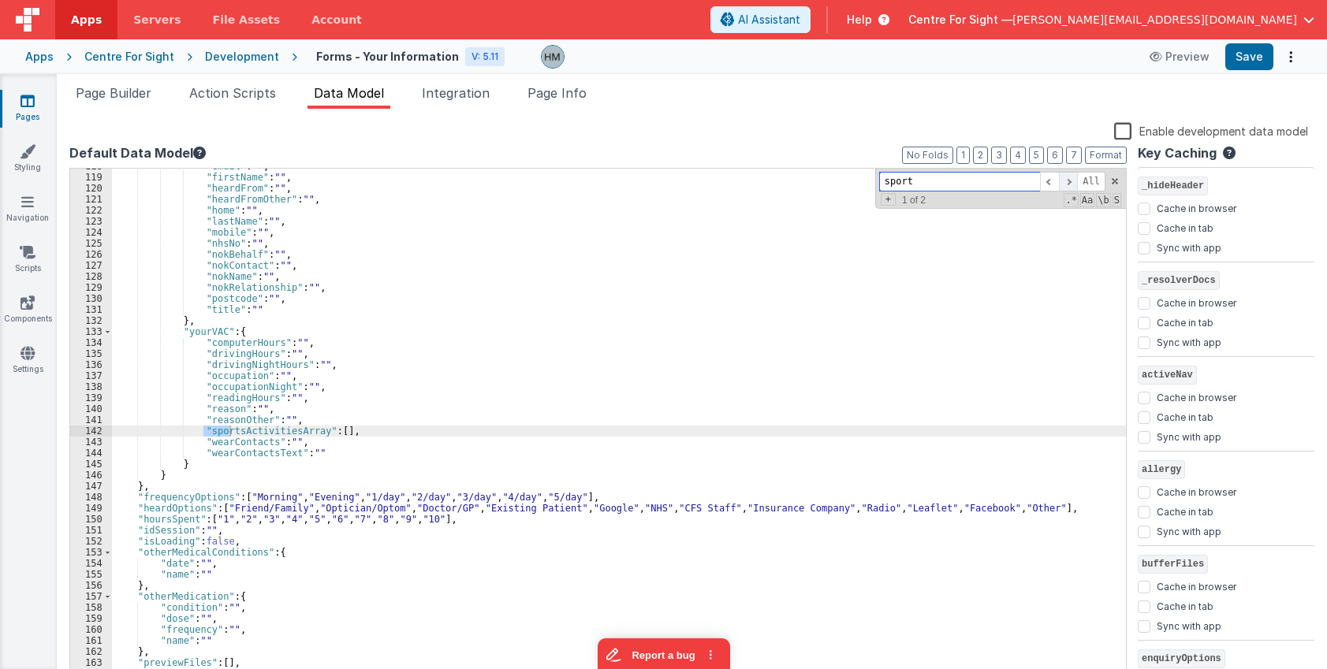
scroll to position [1310, 0]
click at [1059, 181] on span at bounding box center [1049, 182] width 19 height 20
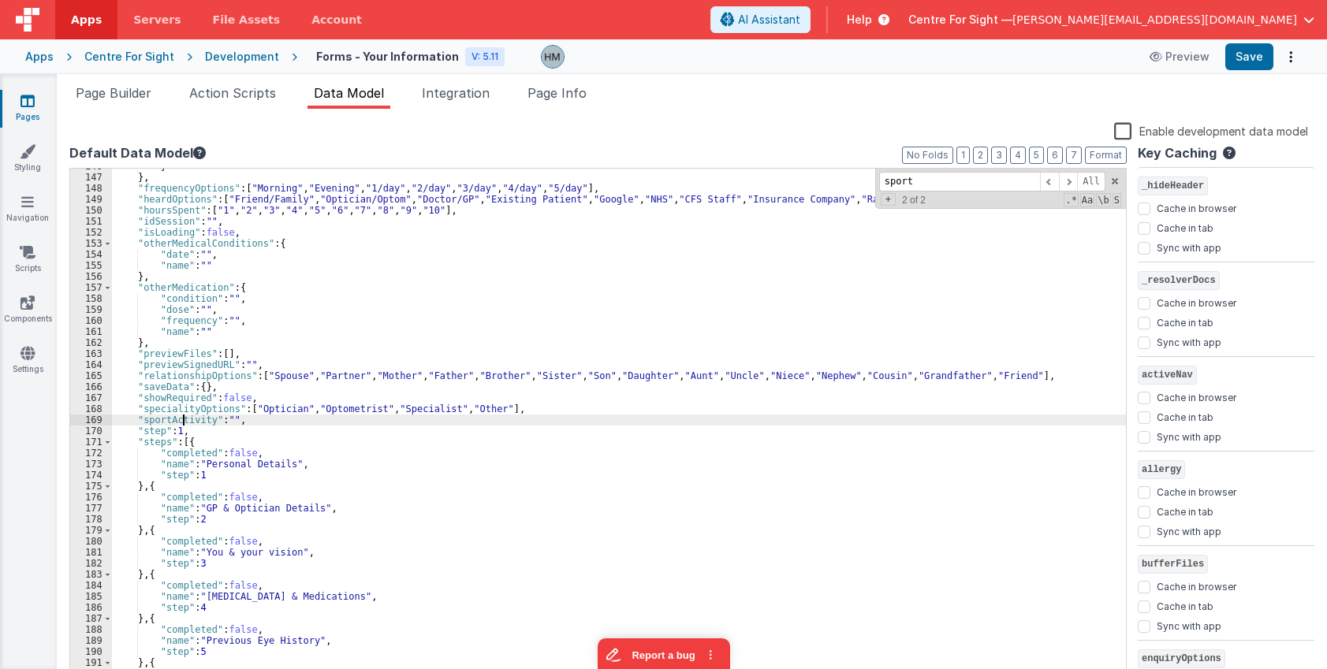
click at [184, 417] on div "} } , "frequencyOptions" : [ "Morning" , "Evening" , "1/day" , "2/day" , "3/day…" at bounding box center [619, 429] width 1014 height 536
click at [140, 99] on span "Page Builder" at bounding box center [114, 93] width 76 height 16
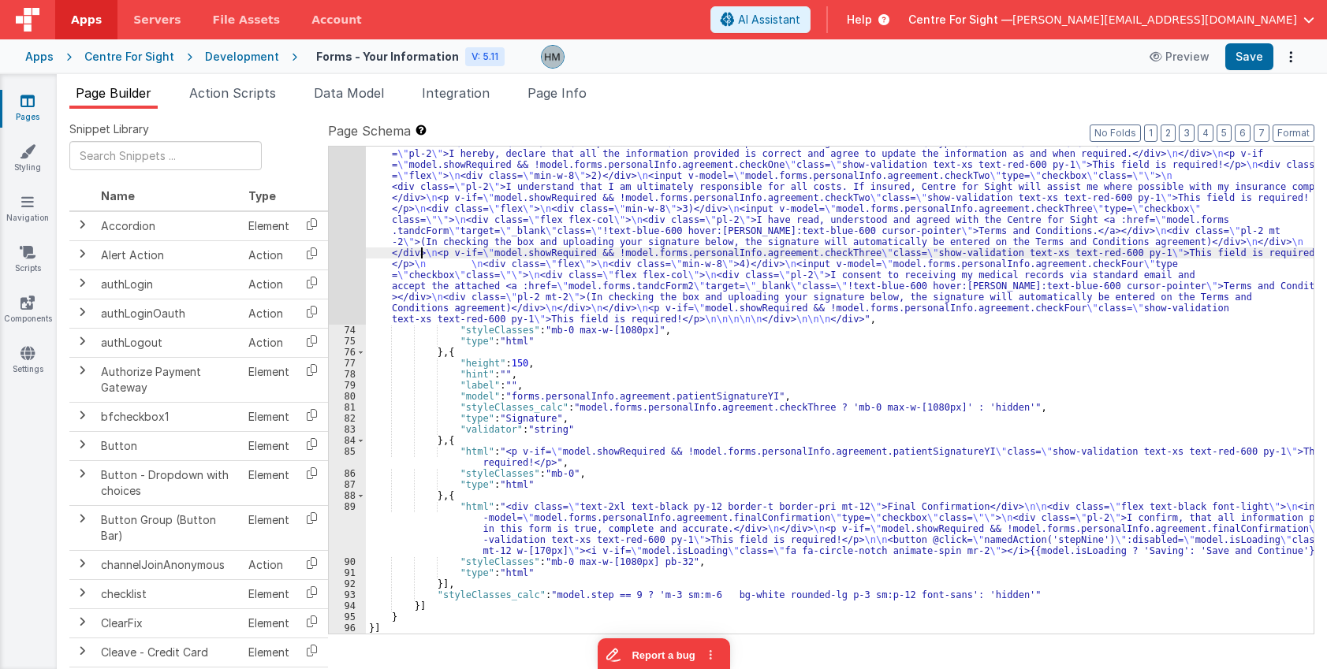
click at [422, 257] on div ""html" : "<div class= \" text-2xl text-black mb-12 \" >Agreement</div> \n\n <di…" at bounding box center [840, 474] width 948 height 697
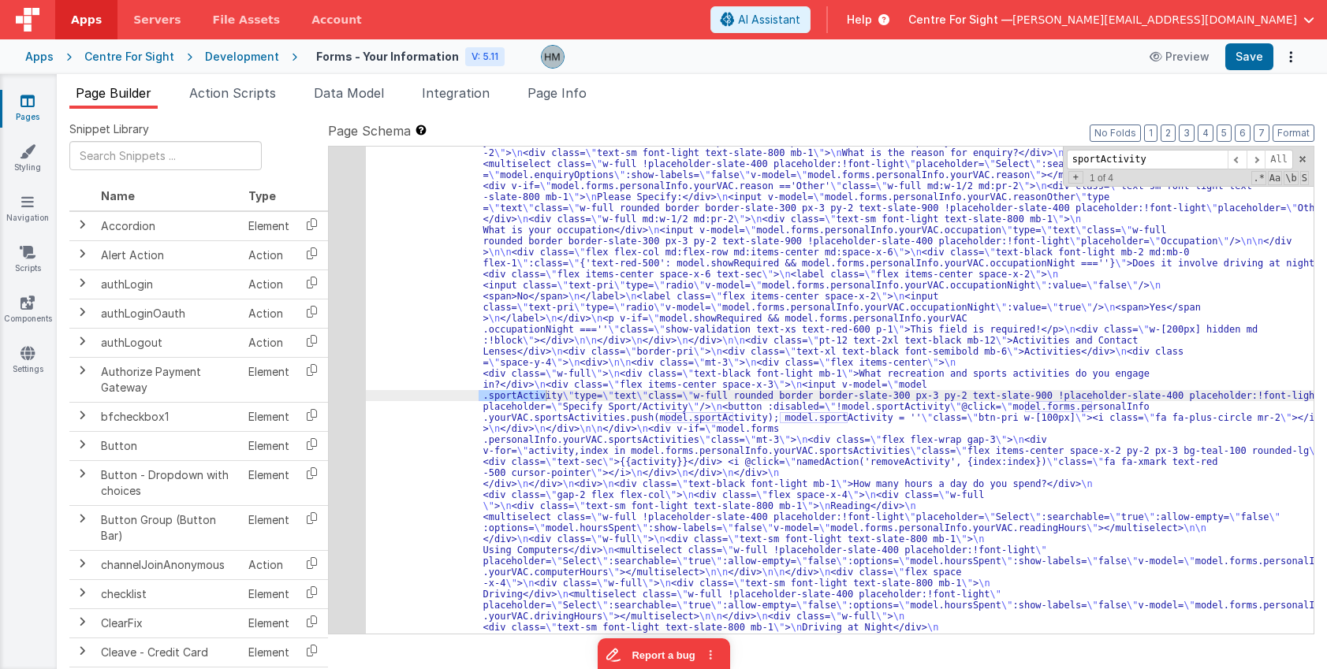
scroll to position [2328, 0]
click at [1097, 159] on input "sportActivity" at bounding box center [1147, 160] width 161 height 20
drag, startPoint x: 1160, startPoint y: 161, endPoint x: 1107, endPoint y: 157, distance: 53.0
click at [1107, 157] on input "sportsActivity" at bounding box center [1147, 160] width 161 height 20
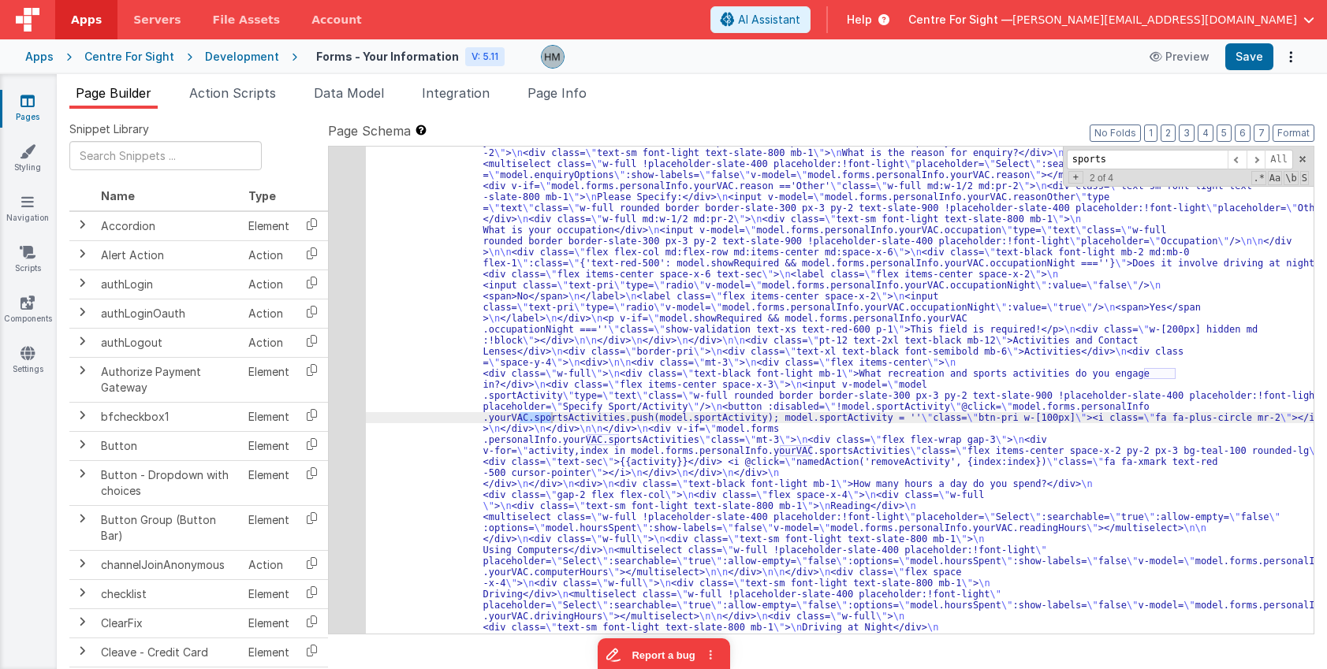
type input "sports"
click at [241, 58] on div "Development" at bounding box center [242, 57] width 74 height 16
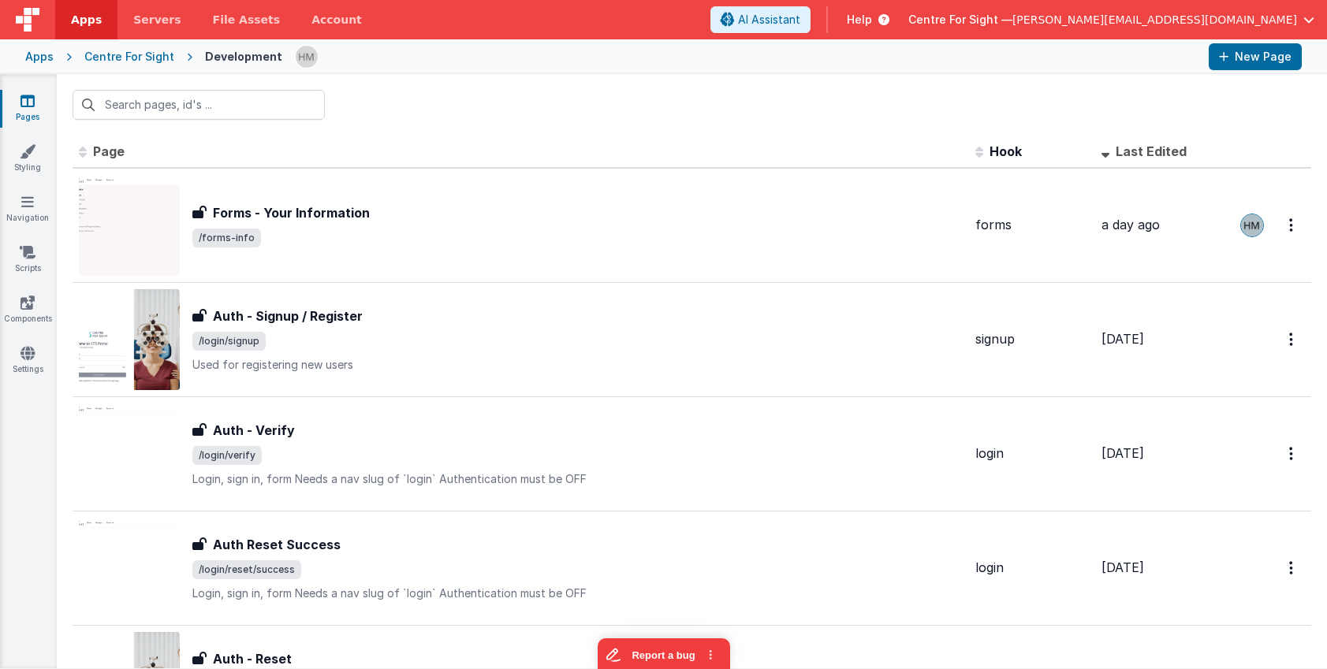
click at [130, 61] on div "Centre For Sight" at bounding box center [129, 57] width 90 height 16
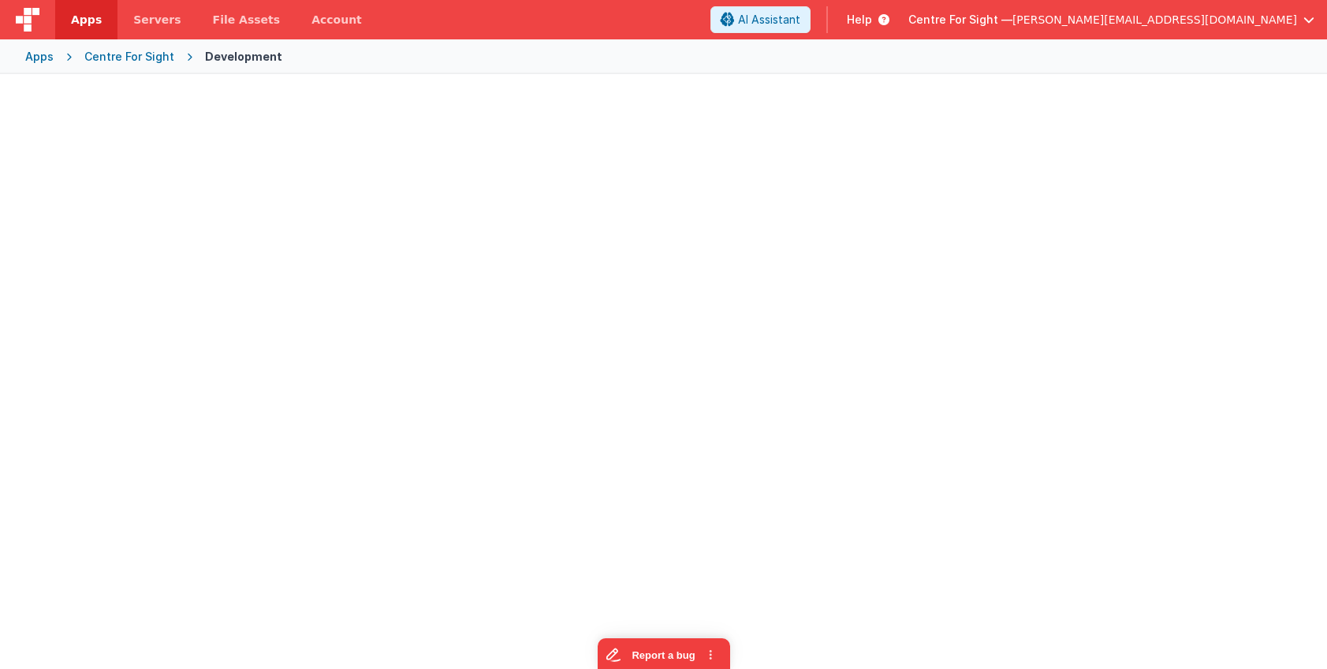
click at [131, 54] on div "Centre For Sight" at bounding box center [129, 57] width 90 height 16
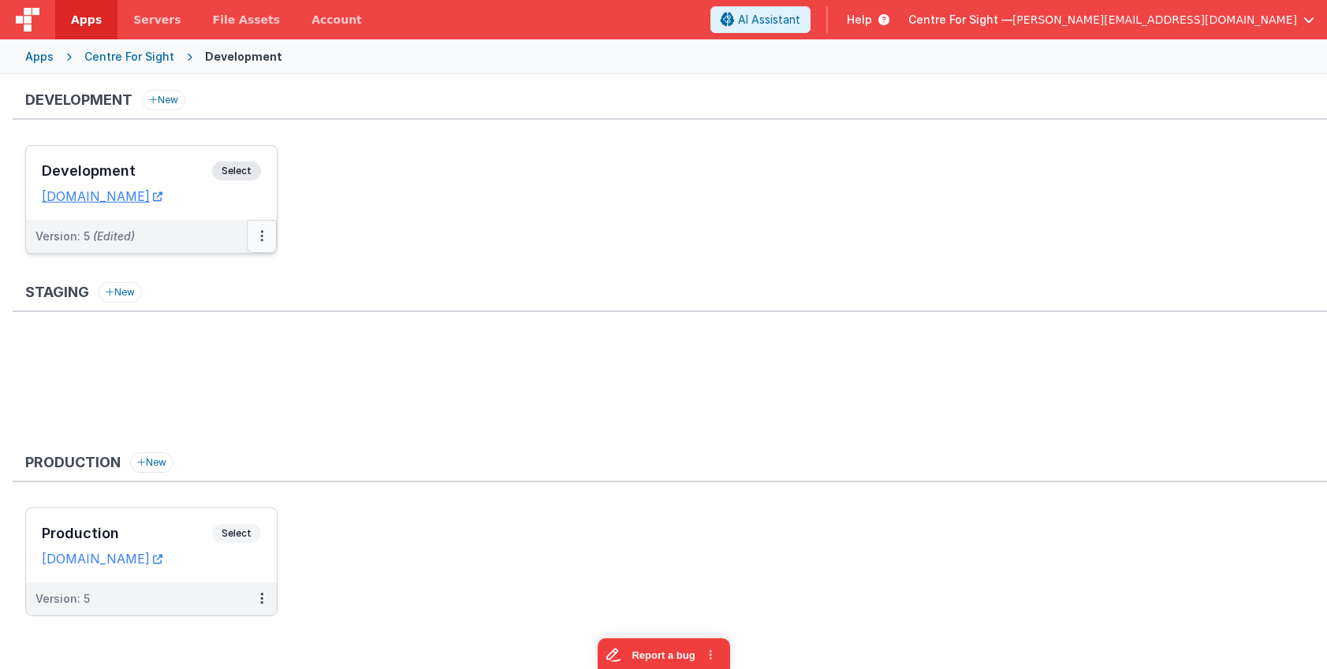
click at [266, 231] on button at bounding box center [262, 236] width 30 height 33
click at [195, 274] on link "Edit" at bounding box center [207, 272] width 139 height 28
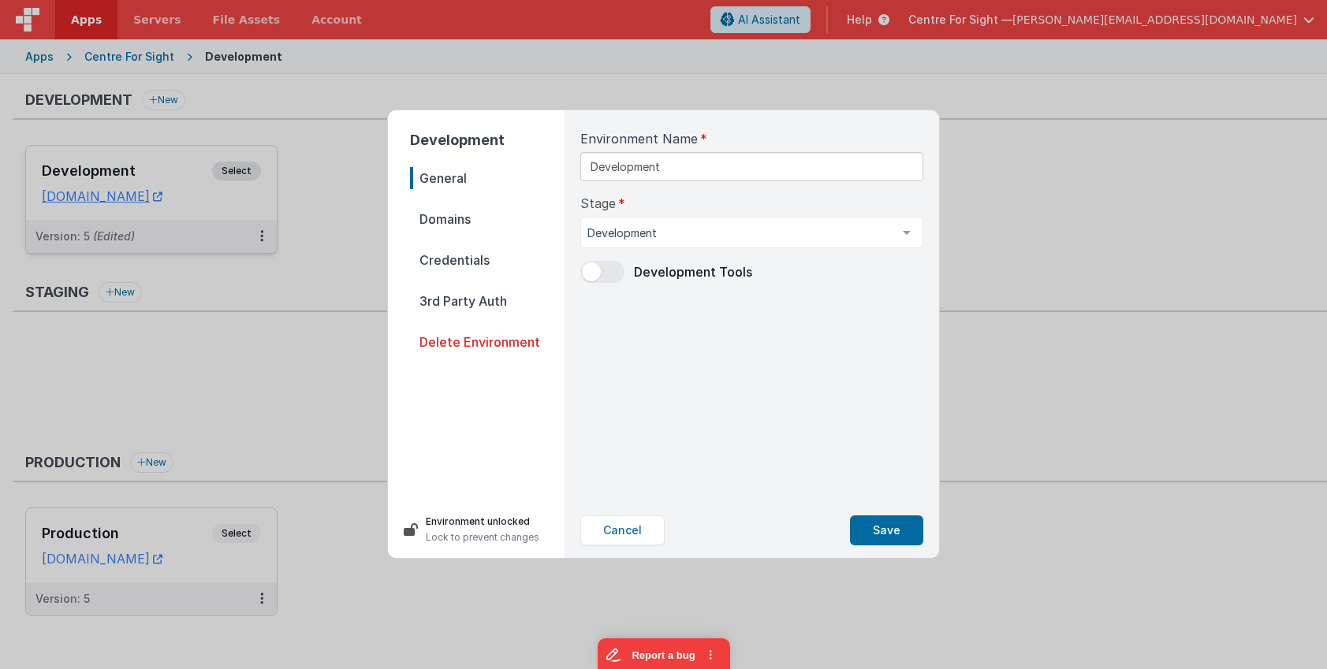
click at [593, 274] on span at bounding box center [591, 272] width 19 height 19
click at [870, 527] on button "Save" at bounding box center [886, 531] width 73 height 30
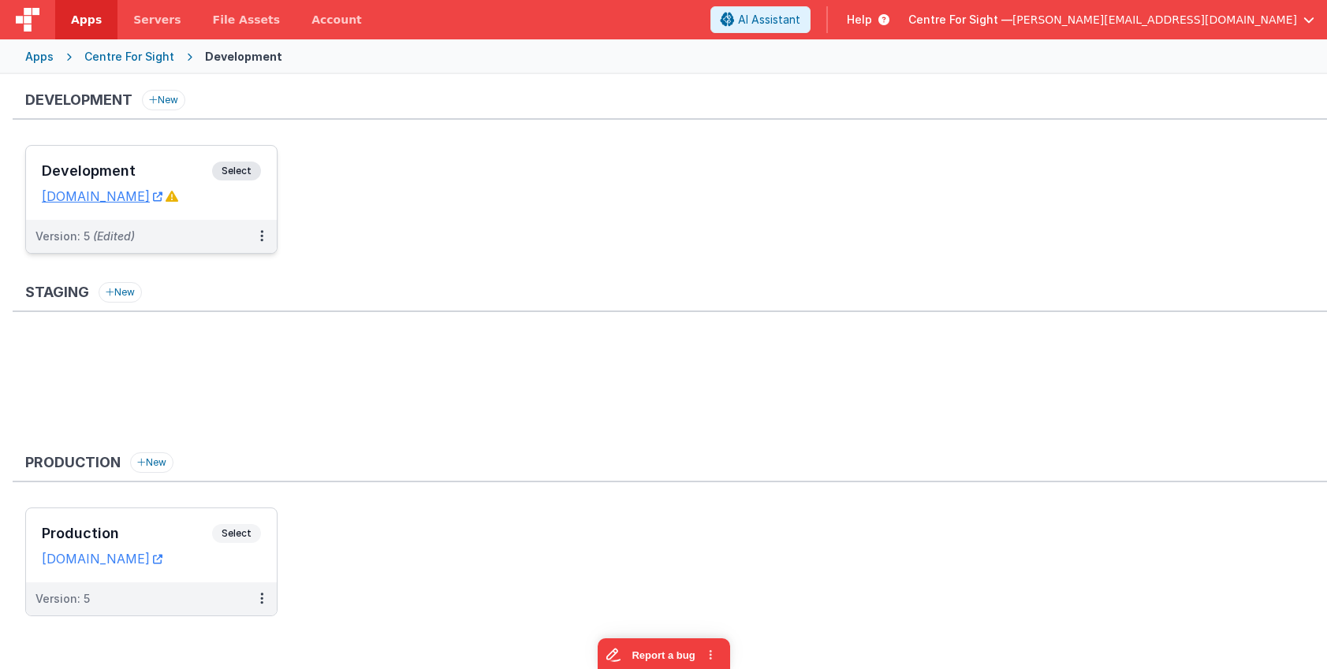
click at [158, 181] on div "Development Select" at bounding box center [151, 175] width 219 height 27
click at [174, 166] on h3 "Development" at bounding box center [127, 171] width 170 height 16
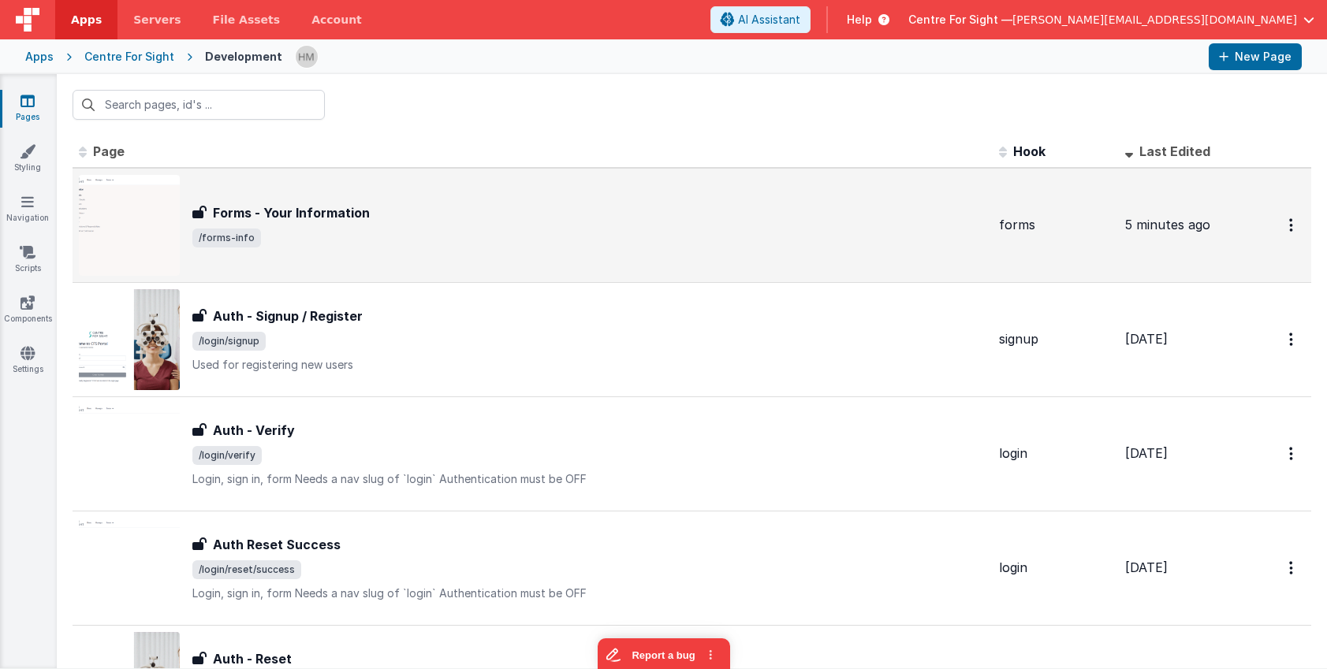
click at [466, 203] on div "Forms - Your Information" at bounding box center [589, 212] width 794 height 19
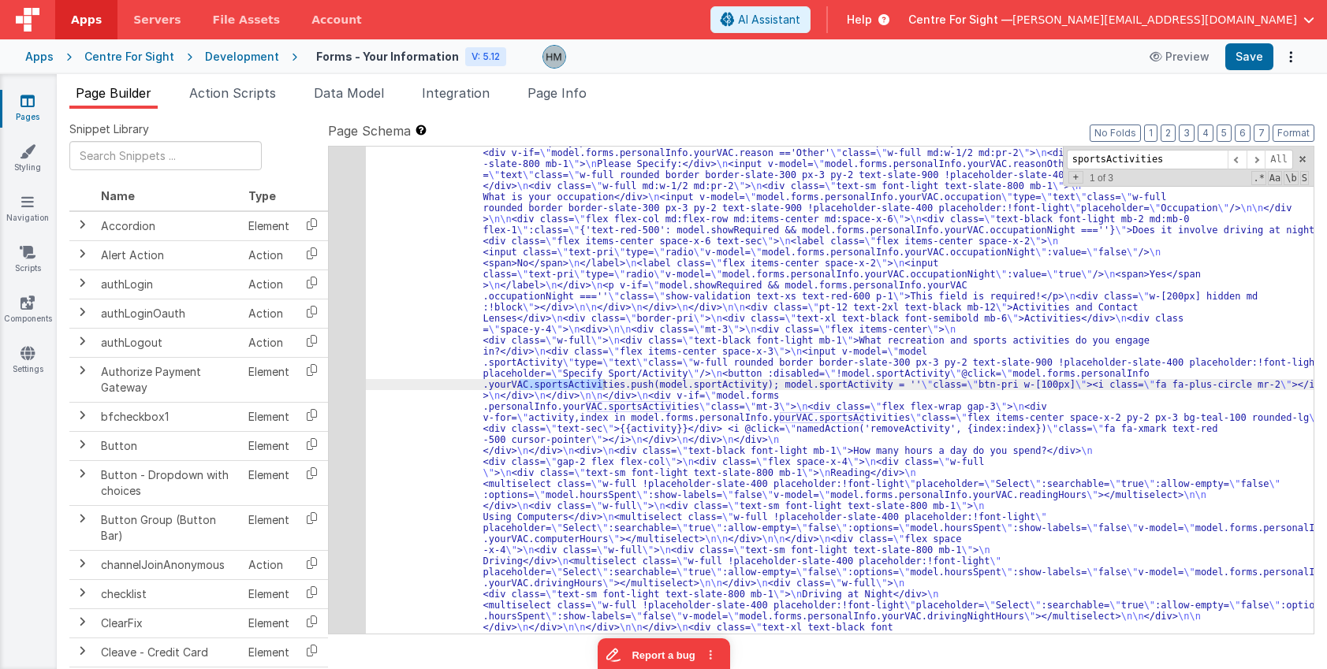
scroll to position [2361, 0]
type input "sportsActivities"
click at [1254, 162] on span at bounding box center [1255, 160] width 19 height 20
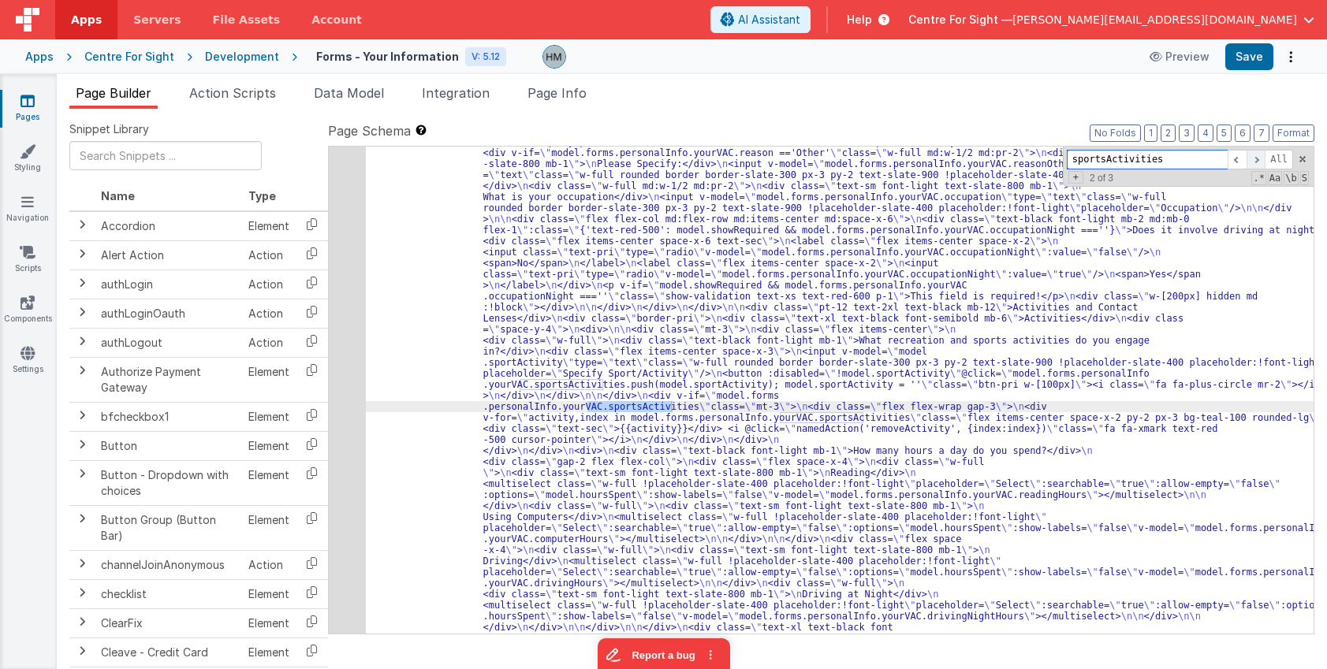
click at [1254, 162] on span at bounding box center [1255, 160] width 19 height 20
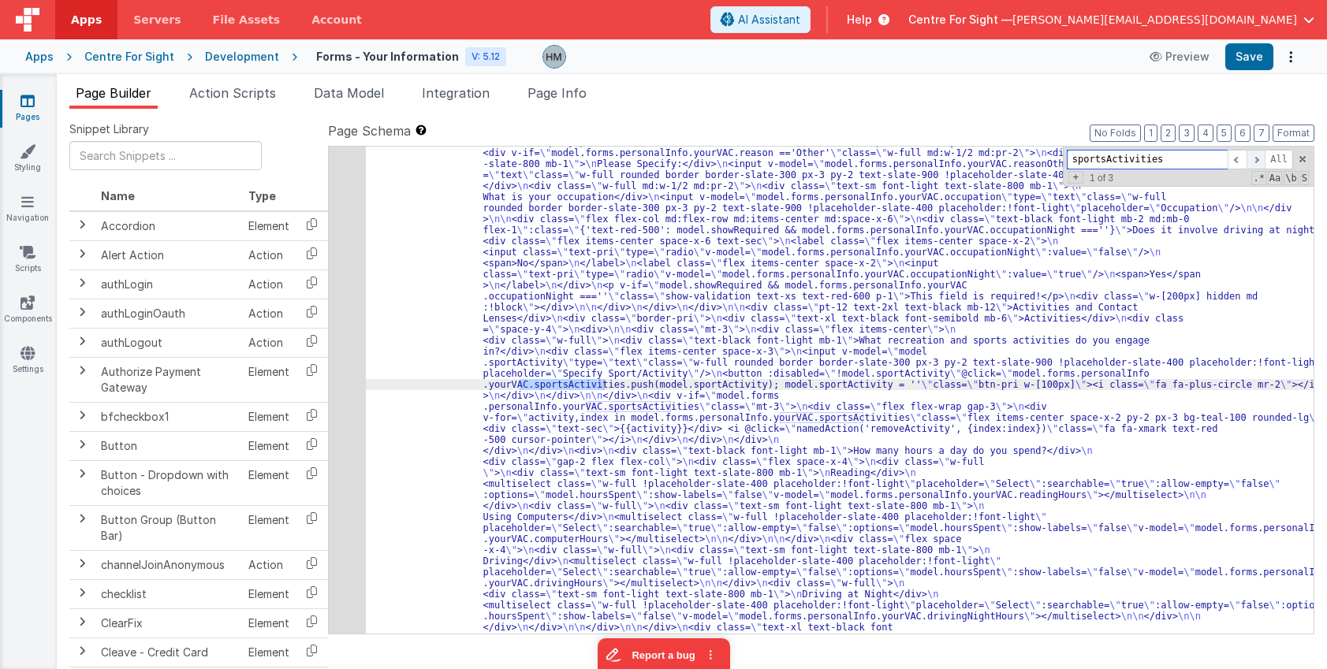
click at [1254, 162] on span at bounding box center [1255, 160] width 19 height 20
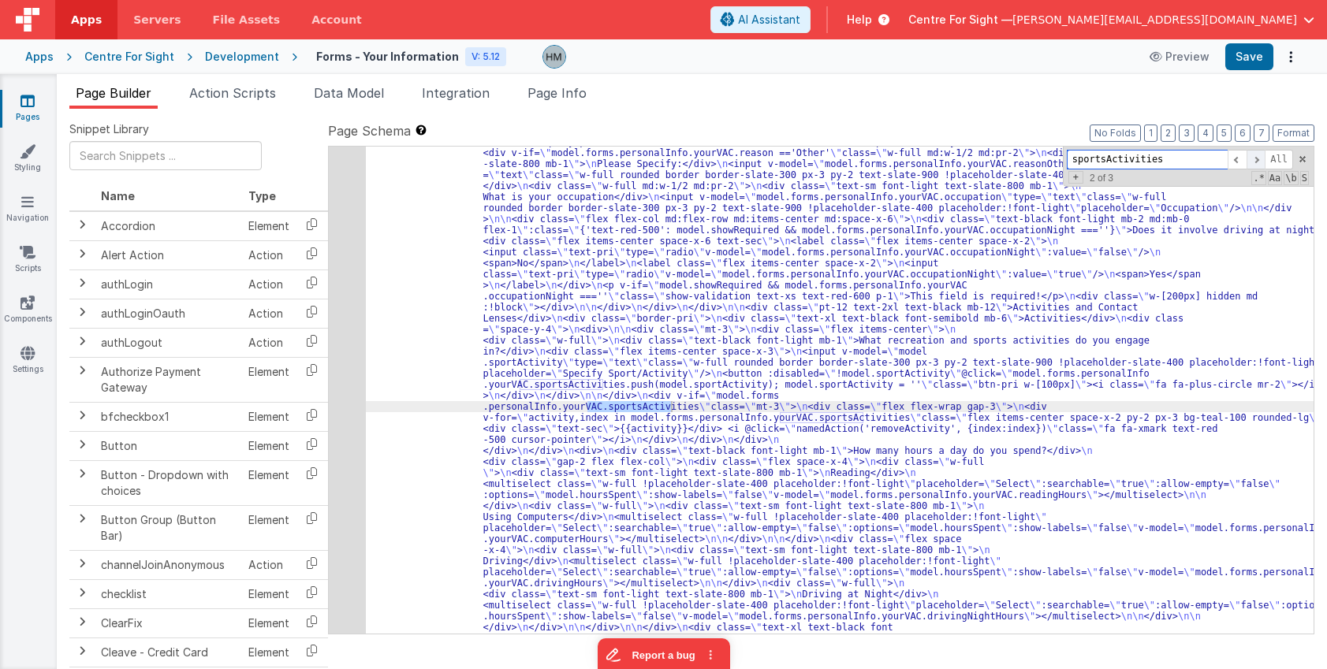
click at [1253, 162] on span at bounding box center [1255, 160] width 19 height 20
click at [382, 91] on span "Data Model" at bounding box center [349, 93] width 70 height 16
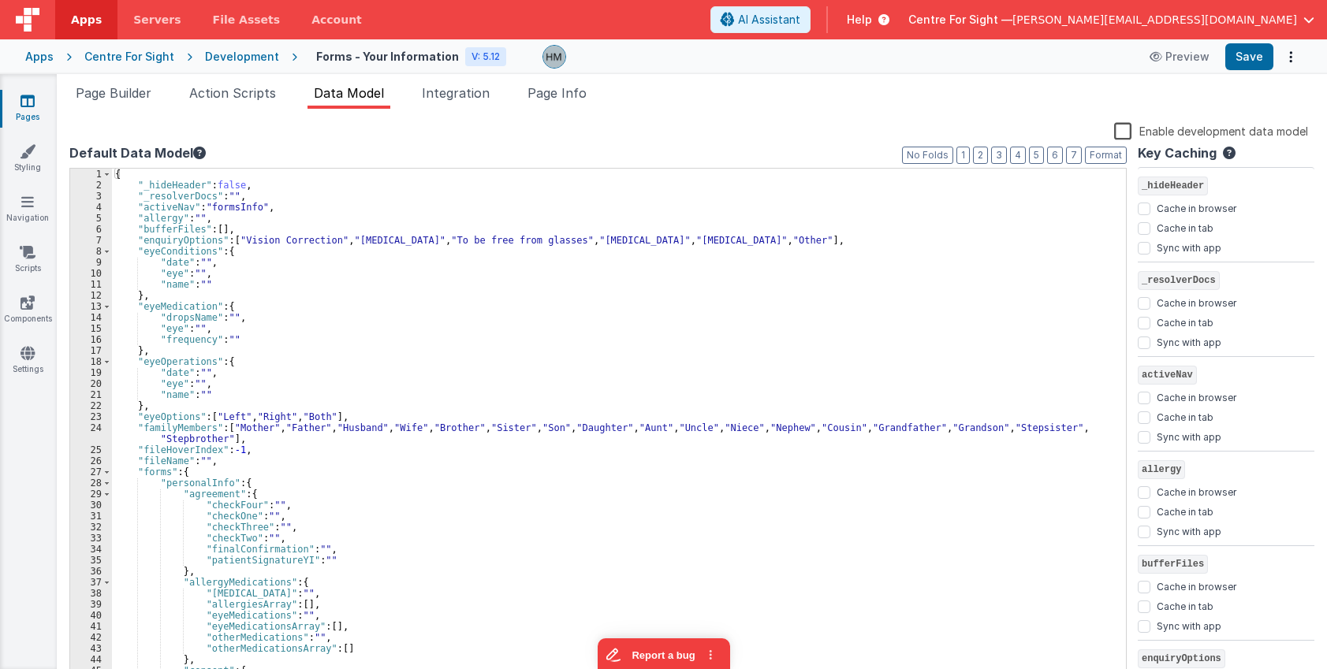
click at [595, 275] on div "{ "_hideHeader" : false , "_resolverDocs" : "" , "activeNav" : "formsInfo" , "a…" at bounding box center [619, 437] width 1014 height 536
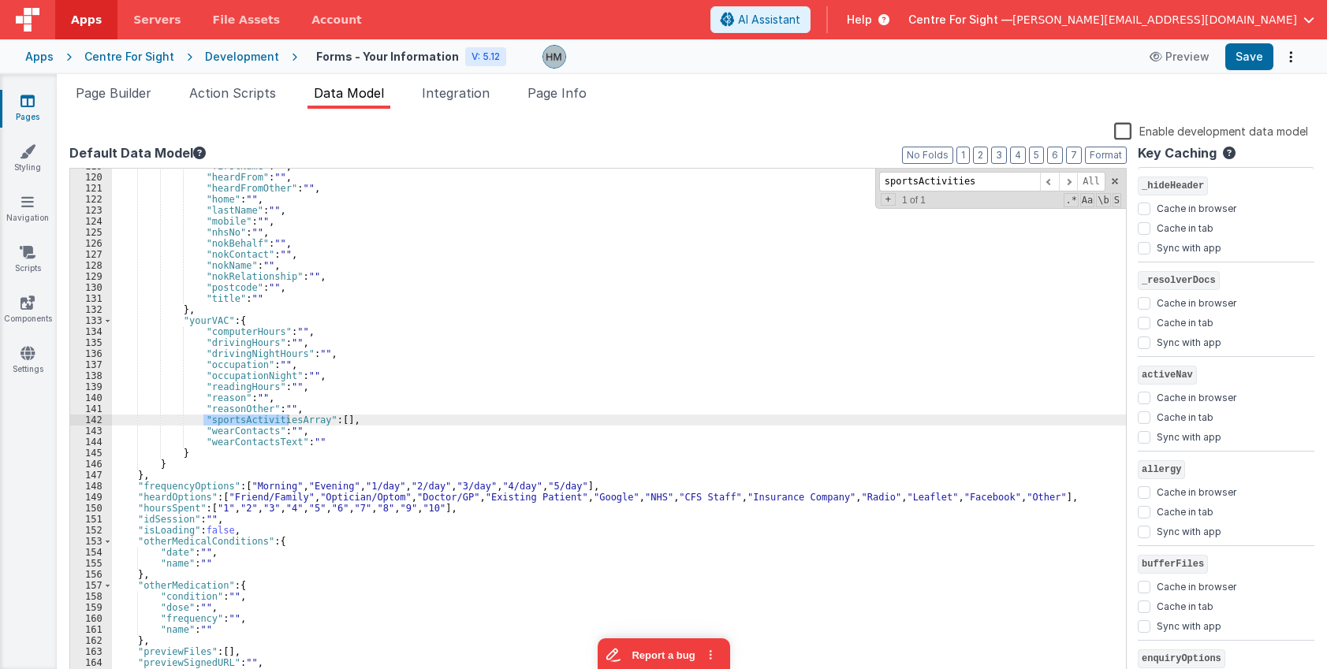
scroll to position [1321, 0]
type input "sportsActivities"
click at [118, 95] on span "Page Builder" at bounding box center [114, 93] width 76 height 16
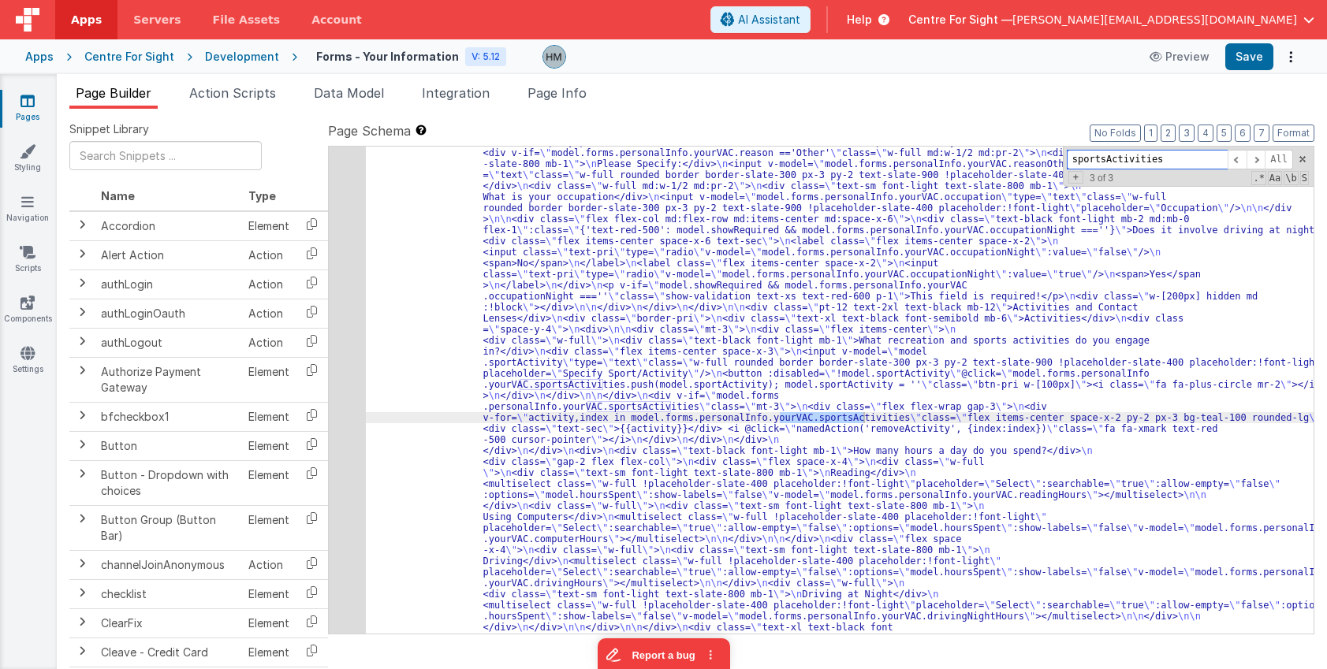
click at [1100, 158] on input "sportsActivities" at bounding box center [1147, 160] width 161 height 20
click at [1071, 177] on span "+" at bounding box center [1075, 177] width 15 height 13
drag, startPoint x: 1166, startPoint y: 162, endPoint x: 941, endPoint y: 148, distance: 225.9
click at [1067, 150] on input "sportsActivities" at bounding box center [1147, 160] width 161 height 20
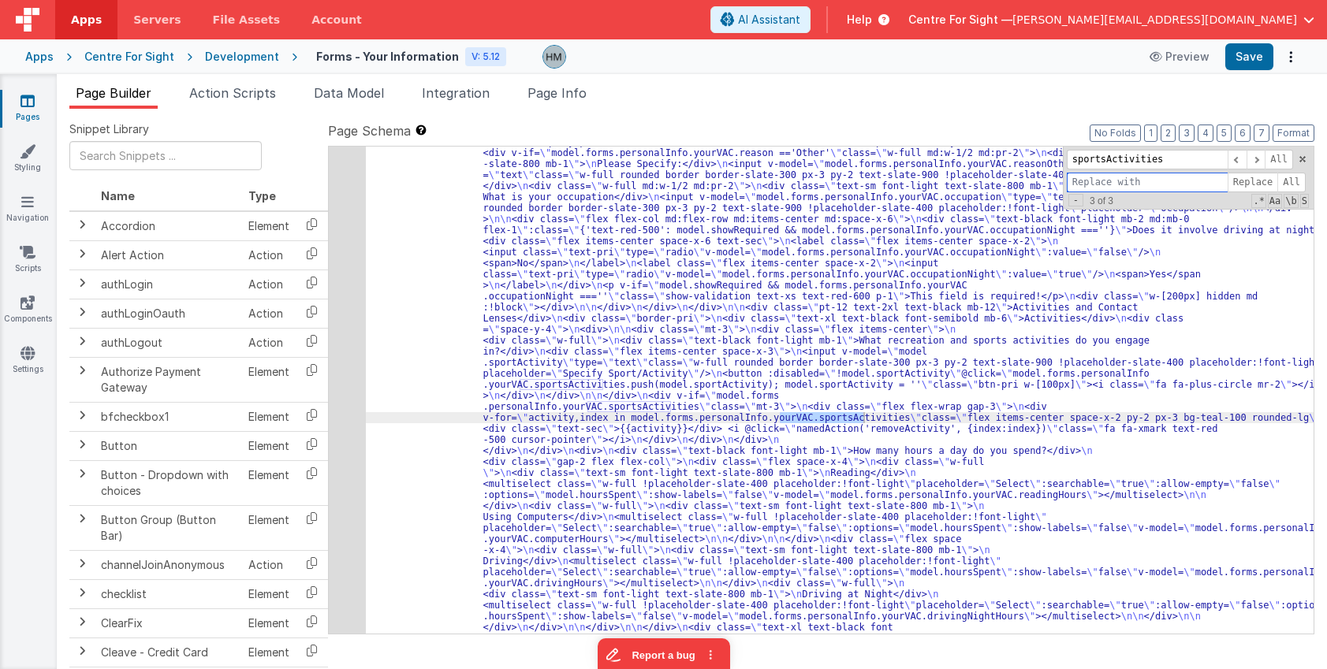
click at [1138, 180] on input at bounding box center [1147, 183] width 161 height 20
paste input "sportsActivities"
click at [1176, 178] on input "sportsActivities" at bounding box center [1147, 183] width 161 height 20
type input "sportsActivitiesArray"
click at [1294, 185] on span "All" at bounding box center [1291, 183] width 28 height 20
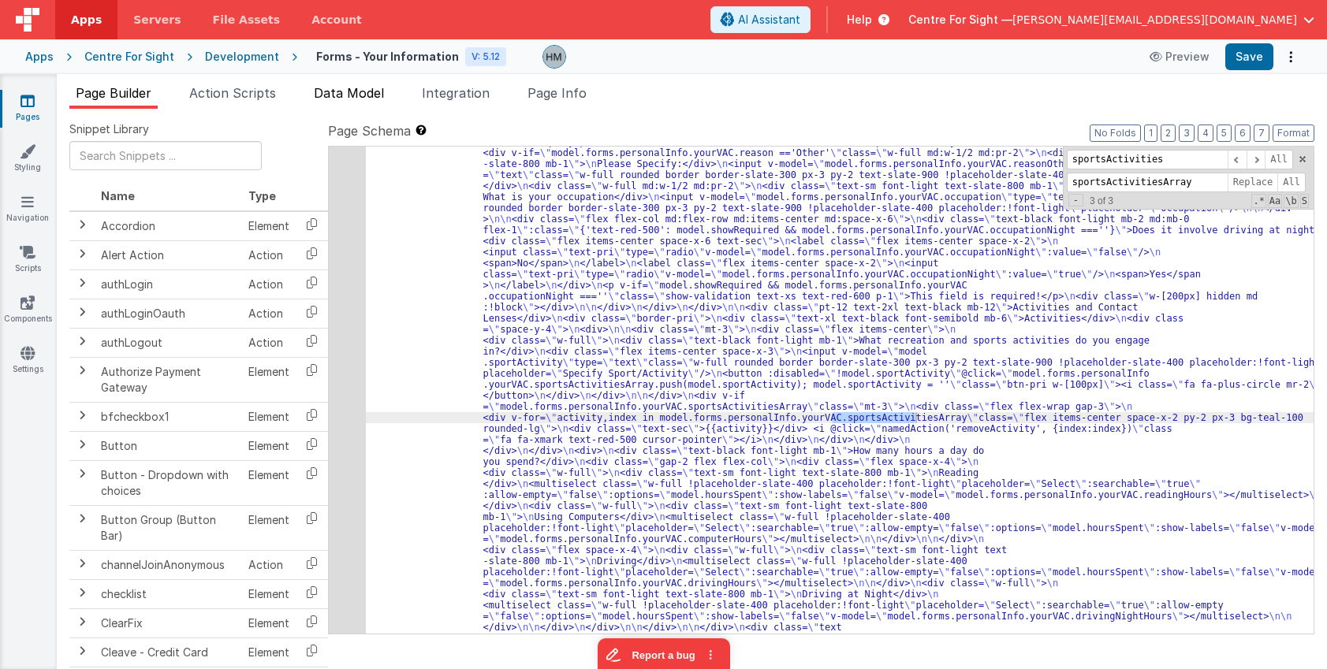
click at [345, 90] on span "Data Model" at bounding box center [349, 93] width 70 height 16
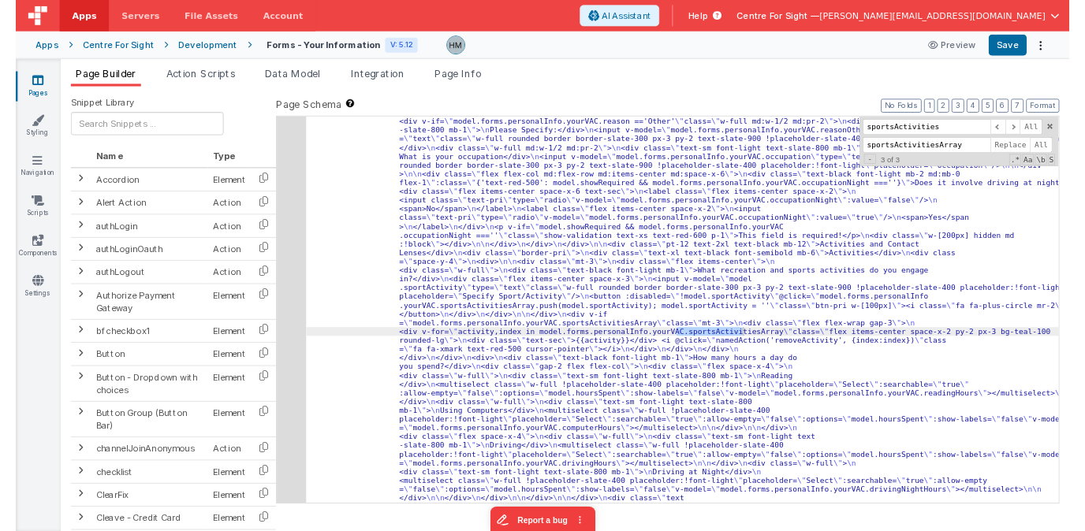
scroll to position [1321, 0]
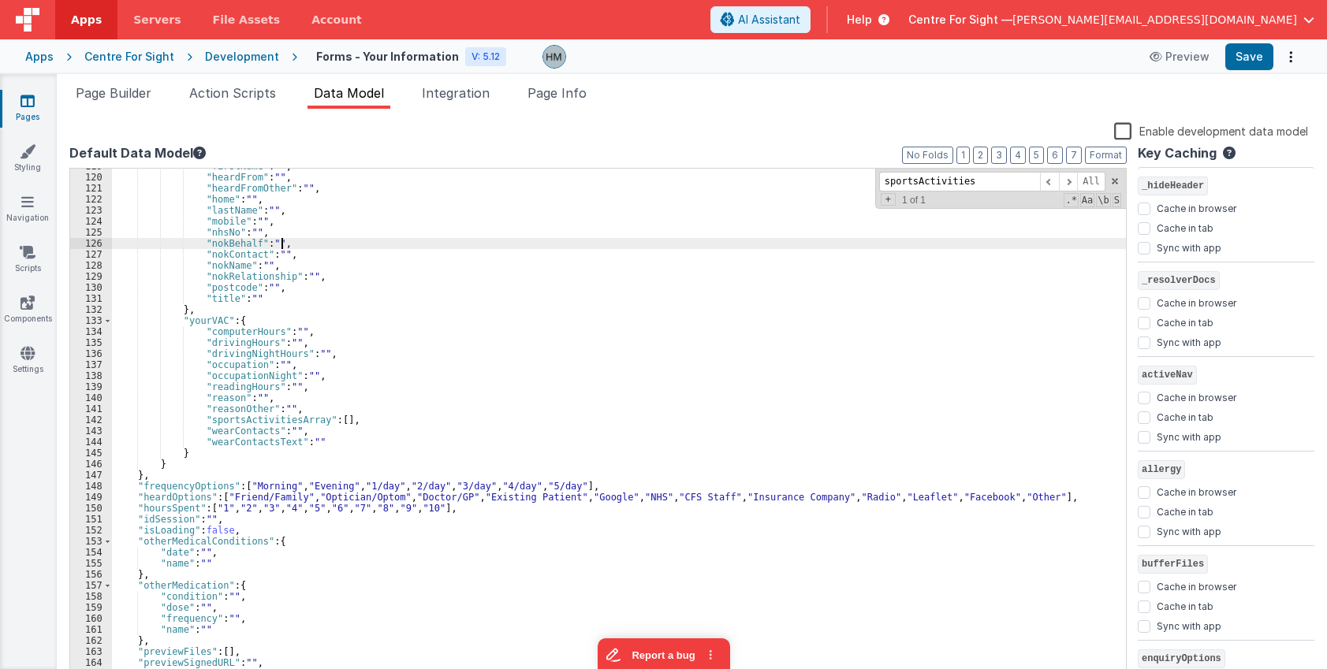
click at [628, 239] on div ""firstName" : "" , "heardFrom" : "" , "heardFromOther" : "" , "home" : "" , "la…" at bounding box center [619, 429] width 1014 height 536
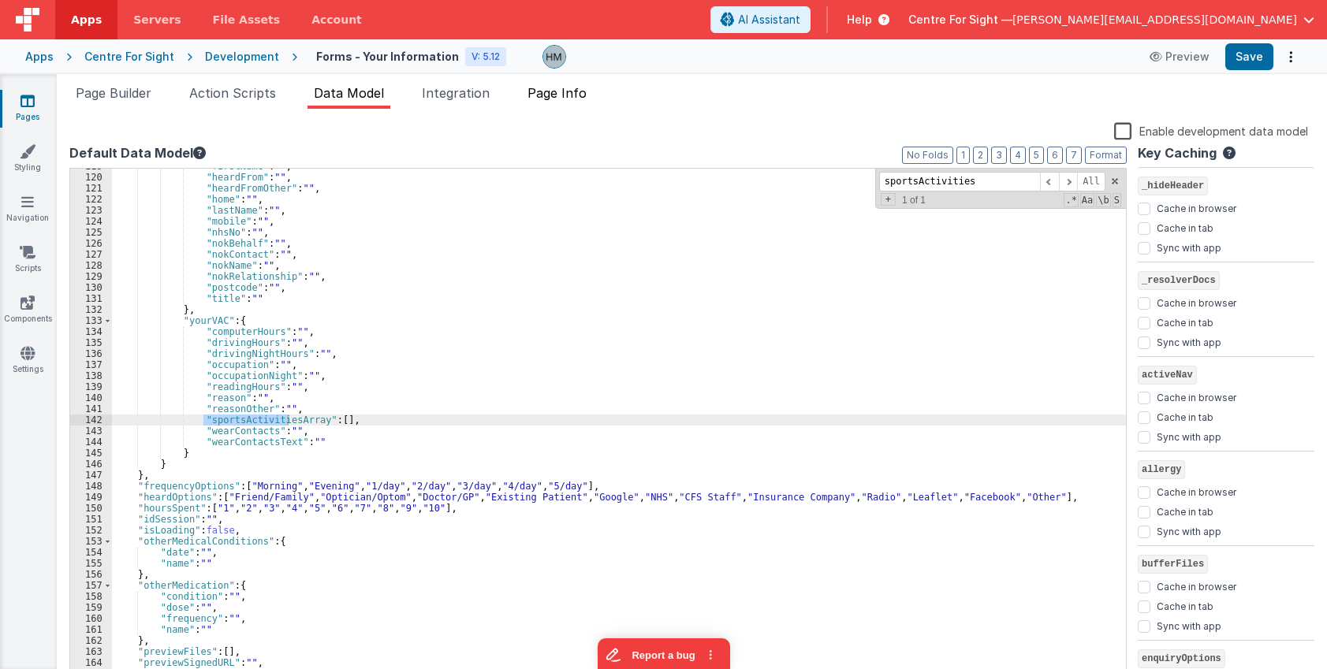
click at [567, 98] on span "Page Info" at bounding box center [556, 93] width 59 height 16
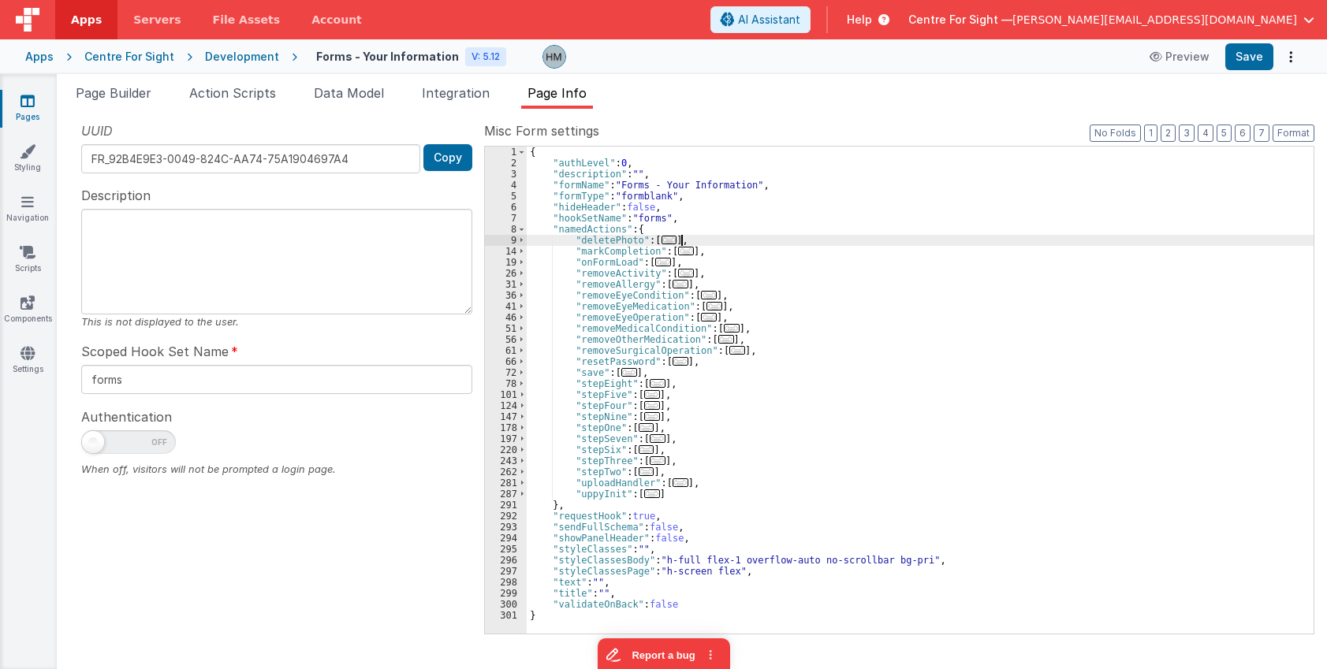
click at [766, 240] on div "{ "authLevel" : 0 , "description" : "" , "formName" : "Forms - Your Information…" at bounding box center [920, 401] width 787 height 509
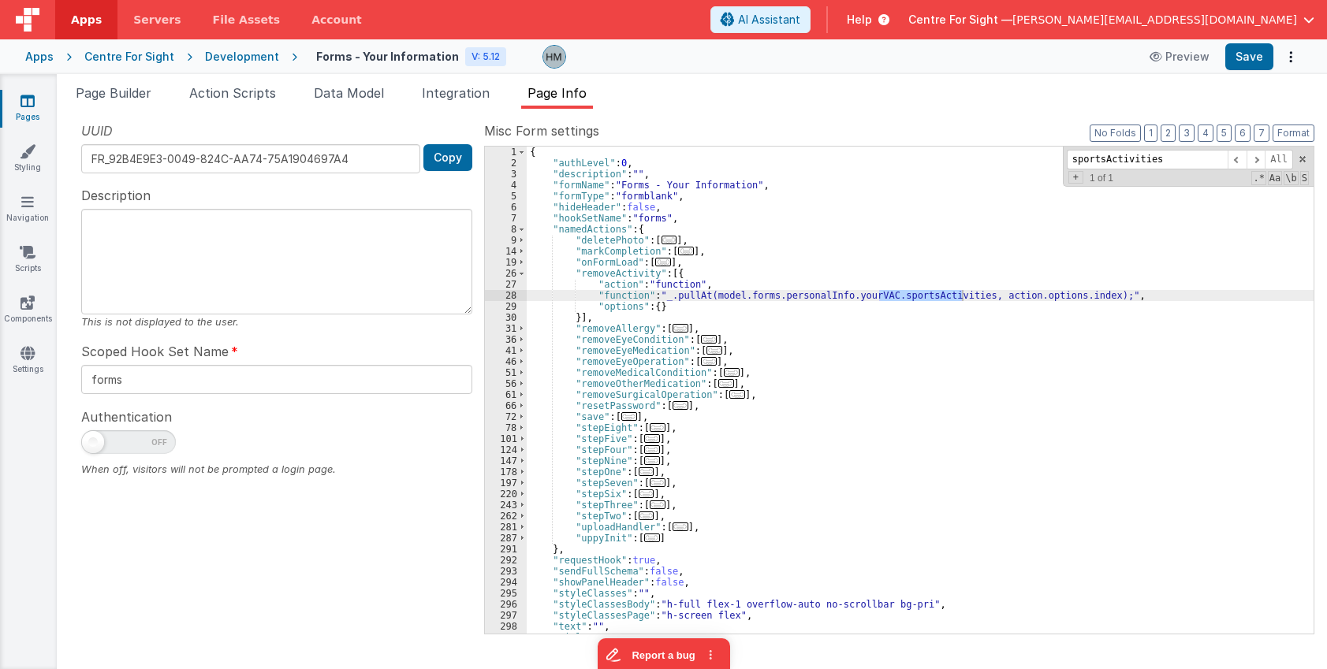
type input "sportsActivities"
click at [963, 300] on div "{ "authLevel" : 0 , "description" : "" , "formName" : "Forms - Your Information…" at bounding box center [920, 390] width 787 height 487
click at [1149, 231] on div "{ "authLevel" : 0 , "description" : "" , "formName" : "Forms - Your Information…" at bounding box center [920, 401] width 787 height 509
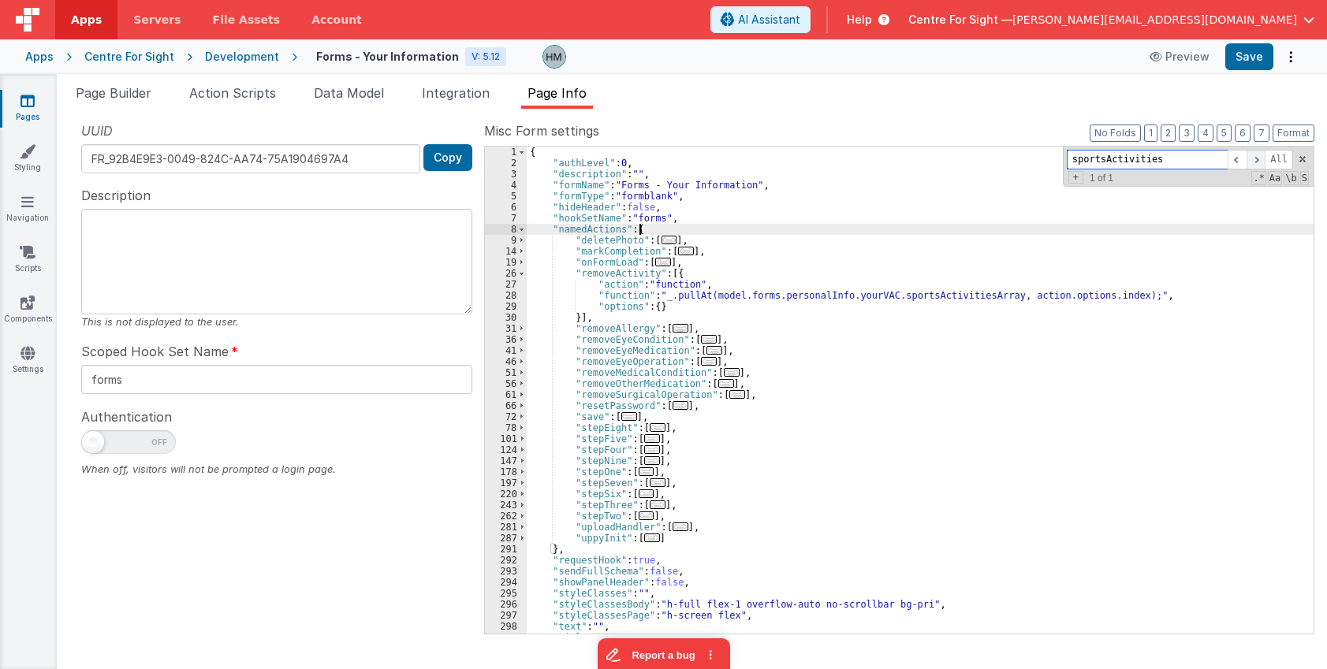
click at [1257, 156] on span at bounding box center [1255, 160] width 19 height 20
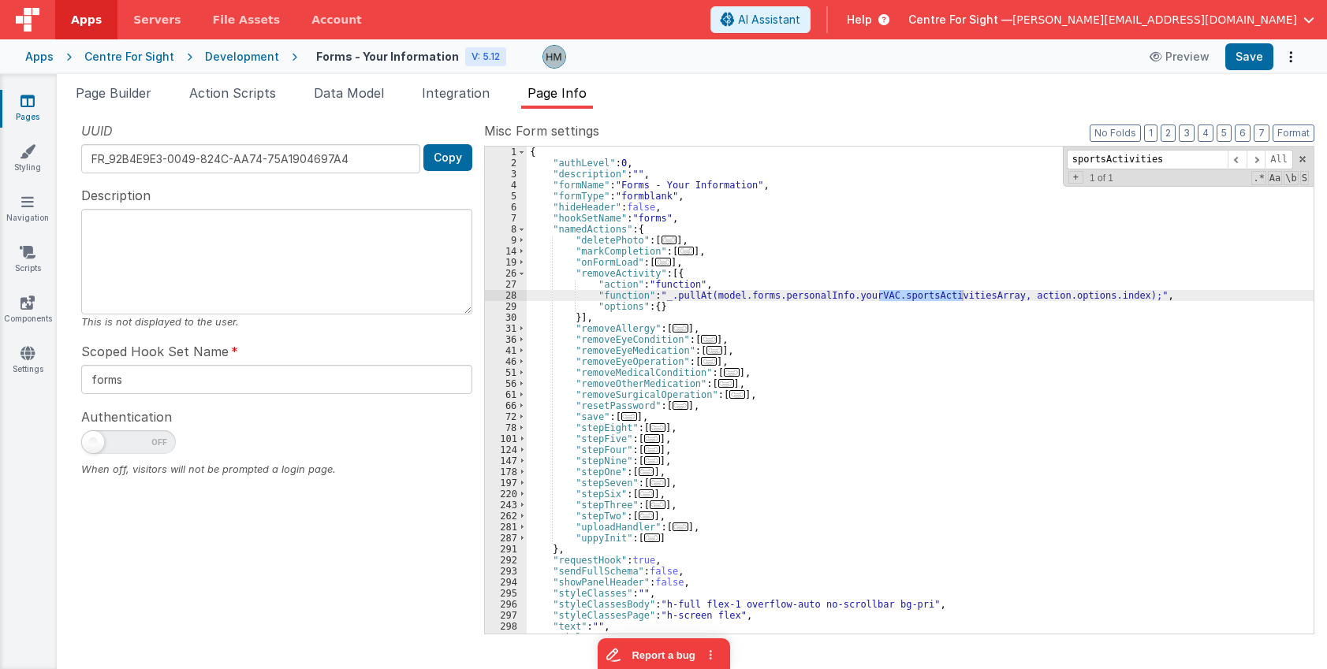
click at [6, 91] on div "Pages Styling Navigation Scripts Components Settings" at bounding box center [28, 371] width 57 height 595
click at [24, 102] on icon at bounding box center [27, 101] width 14 height 16
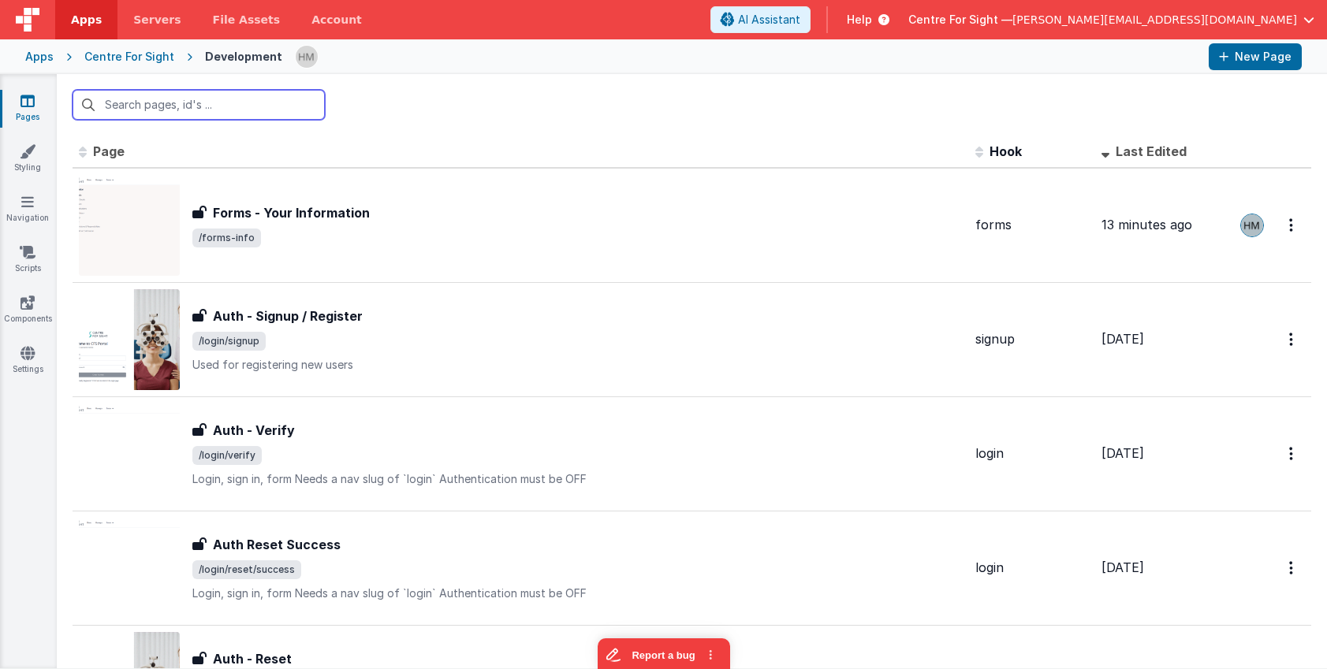
click at [250, 104] on input "text" at bounding box center [199, 105] width 252 height 30
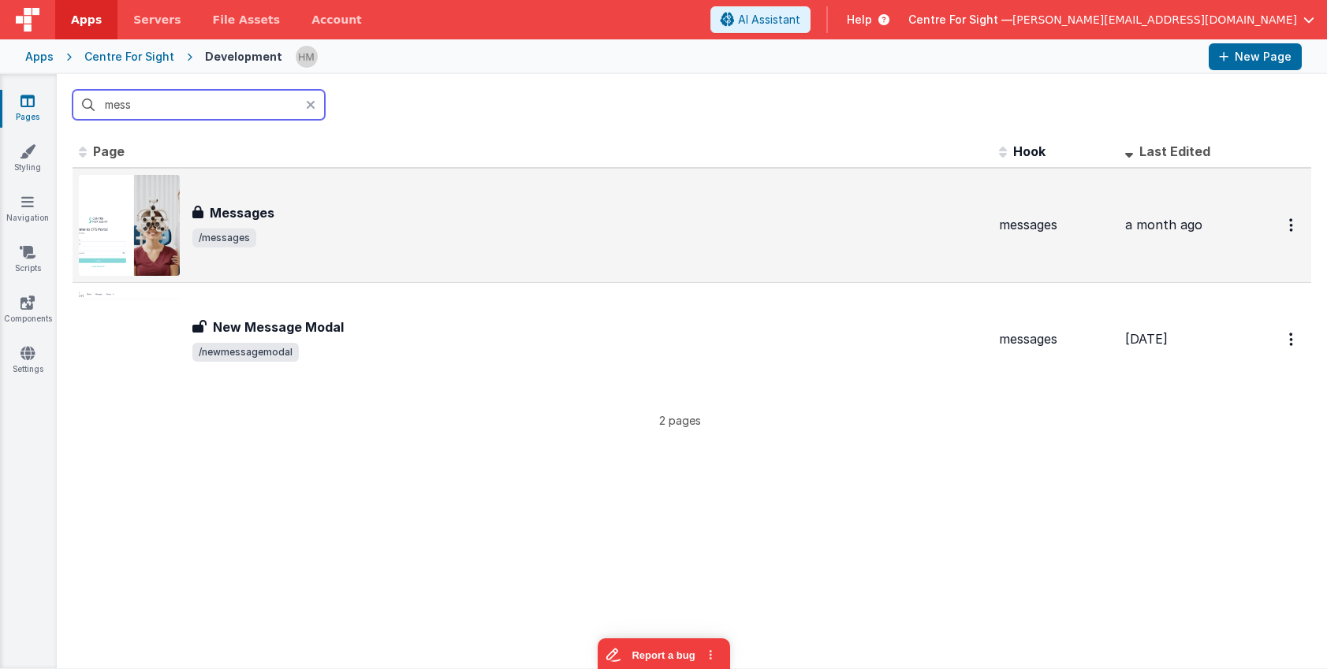
type input "mess"
click at [423, 219] on div "Messages" at bounding box center [589, 212] width 794 height 19
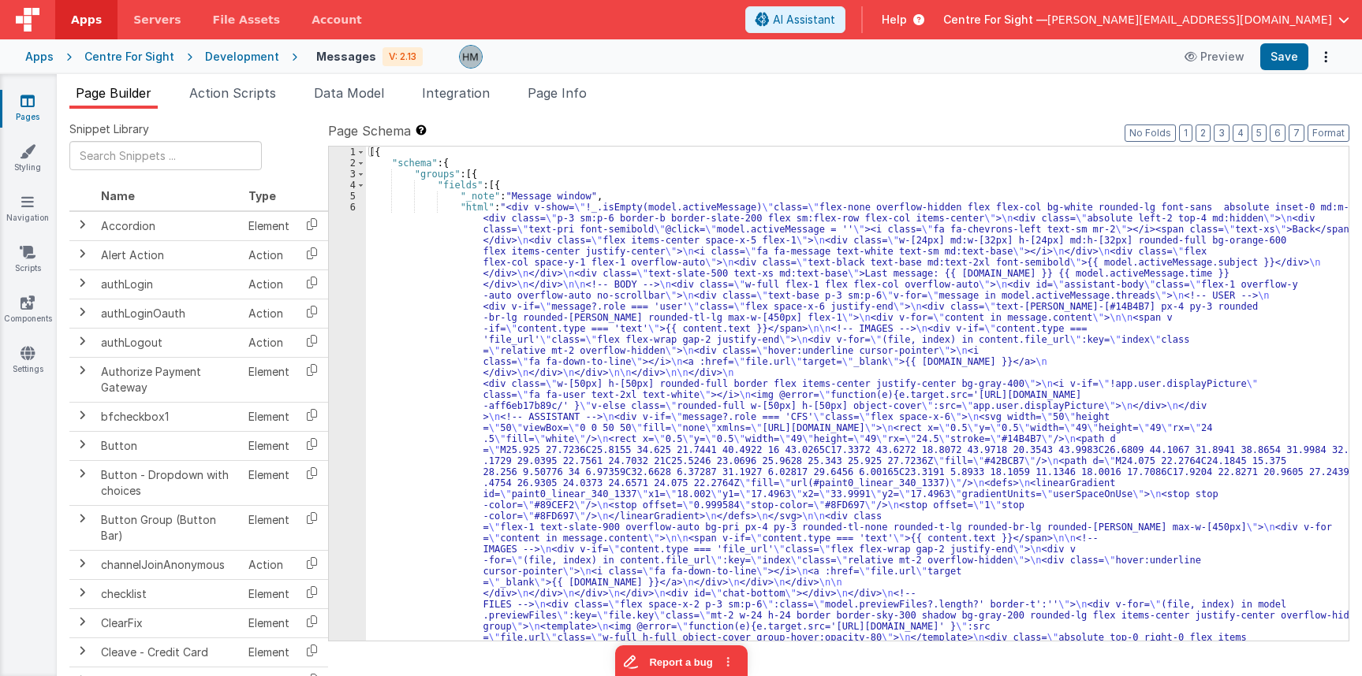
click at [453, 211] on div "[{ "schema" : { "groups" : [{ "fields" : [{ "_note" : "Message window" , "html"…" at bounding box center [857, 670] width 982 height 1046
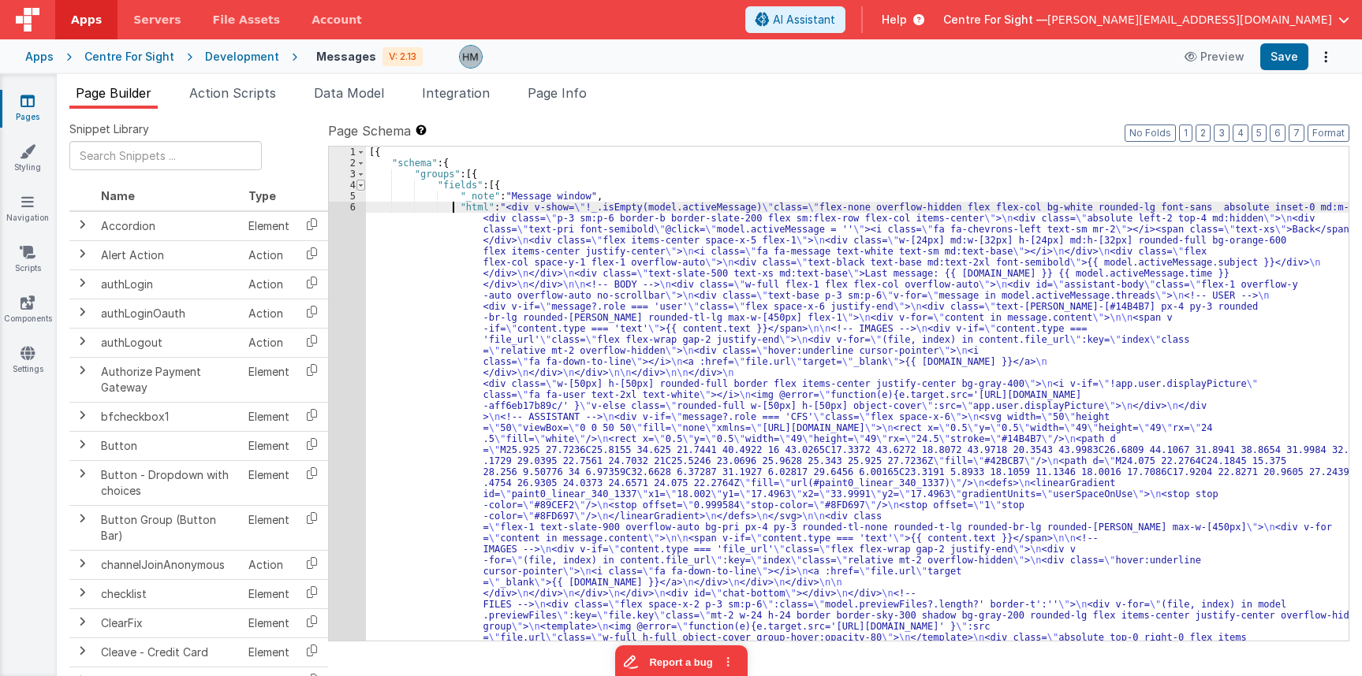
click at [359, 189] on span at bounding box center [360, 185] width 9 height 11
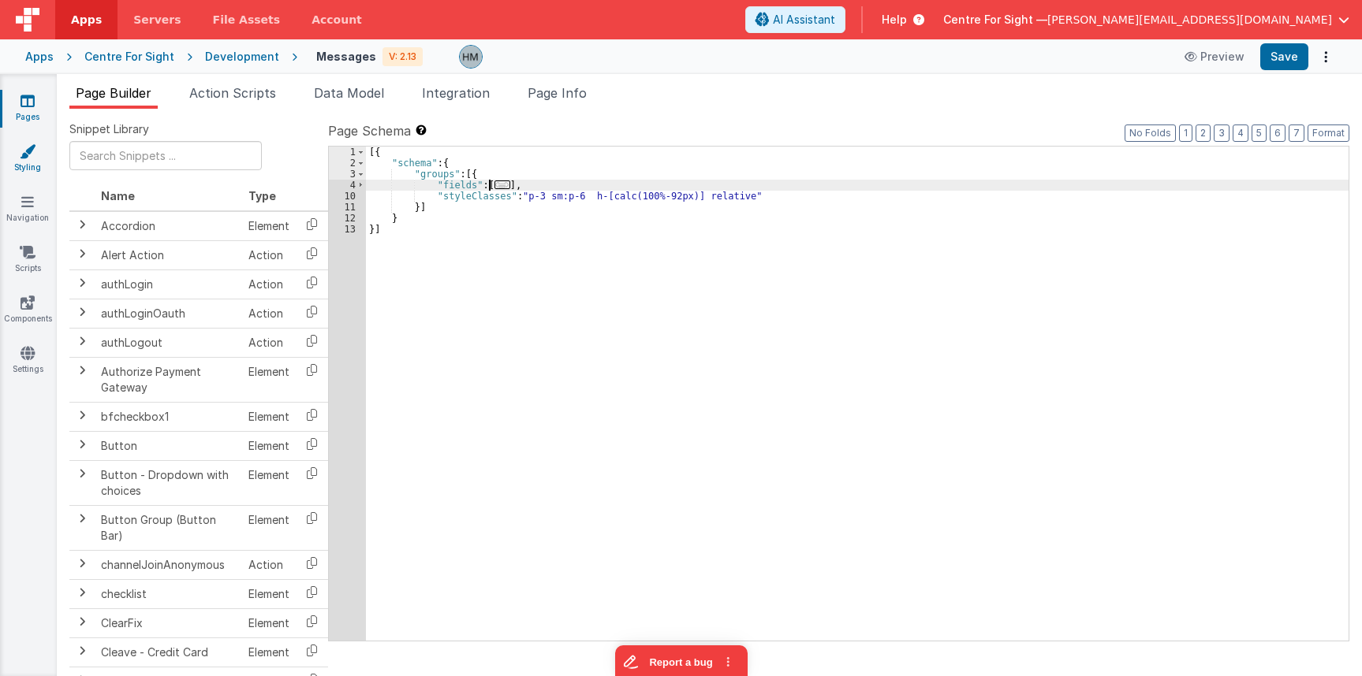
click at [20, 161] on link "Styling" at bounding box center [27, 159] width 57 height 32
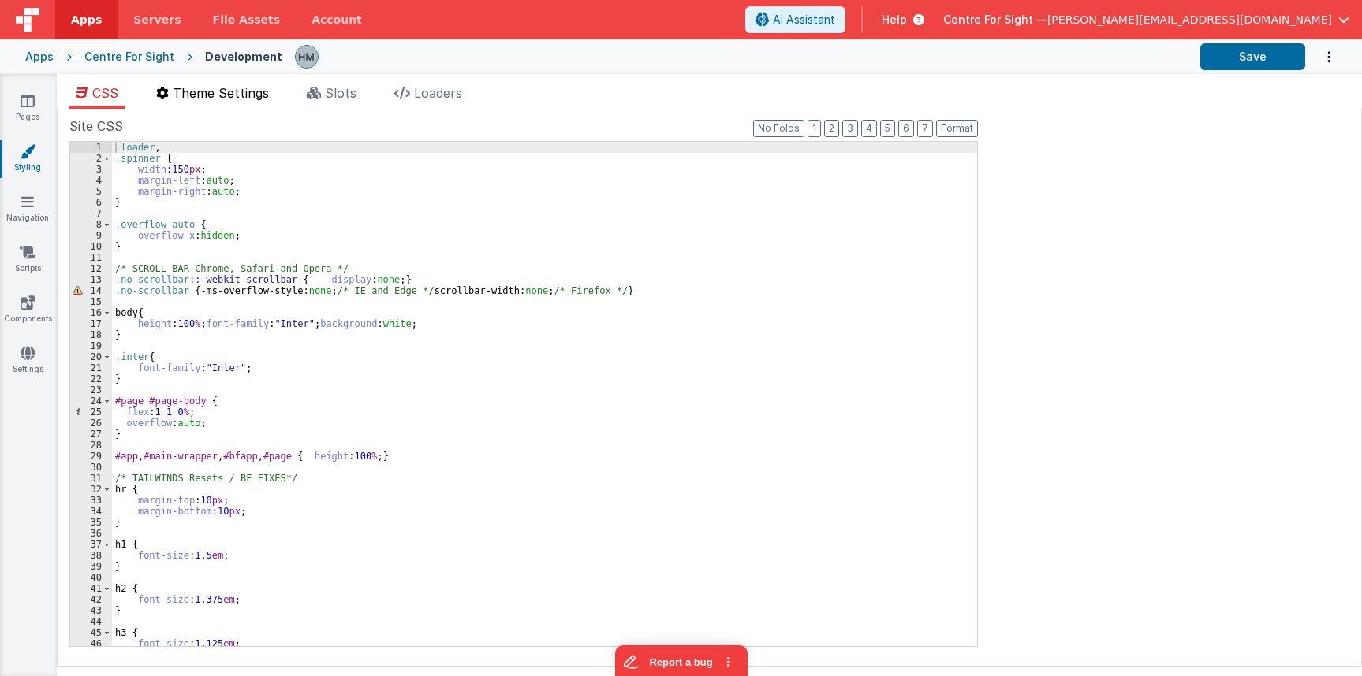
click at [238, 88] on span "Theme Settings" at bounding box center [221, 93] width 96 height 16
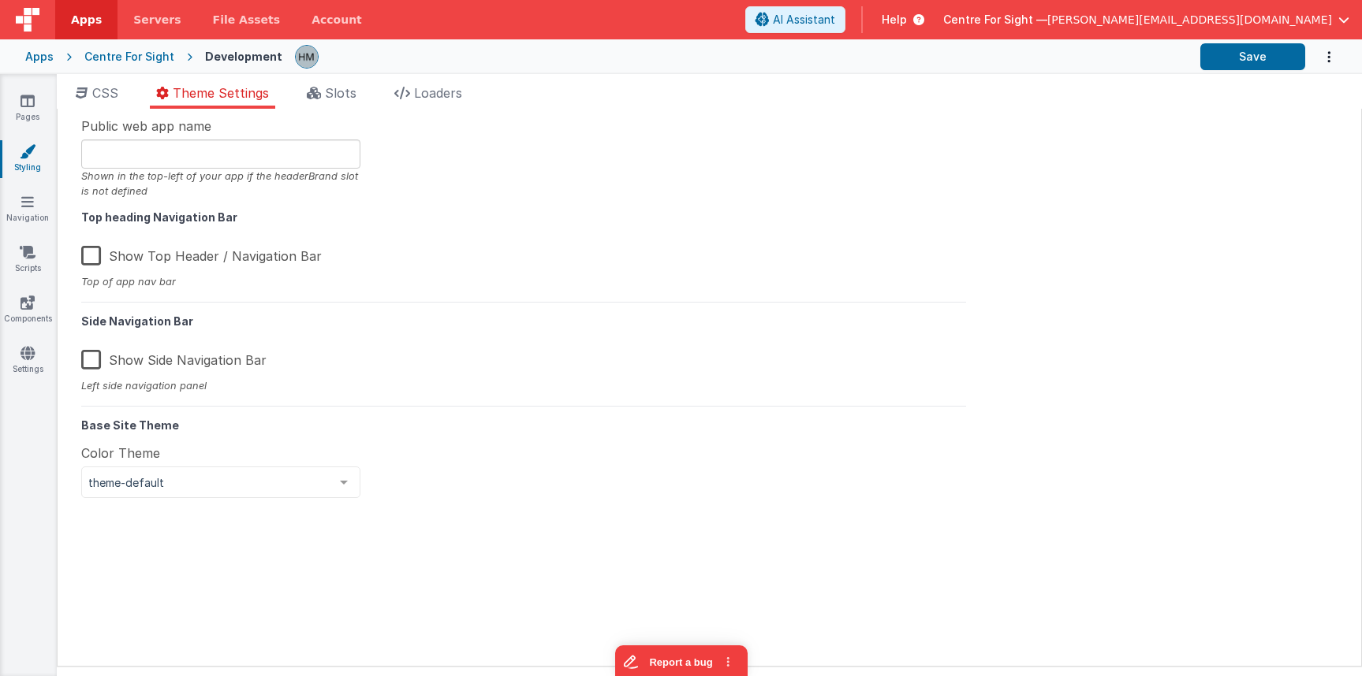
click at [303, 93] on ul "CSS Theme Settings Slots Loaders" at bounding box center [709, 96] width 1305 height 25
click at [314, 91] on icon at bounding box center [314, 93] width 14 height 13
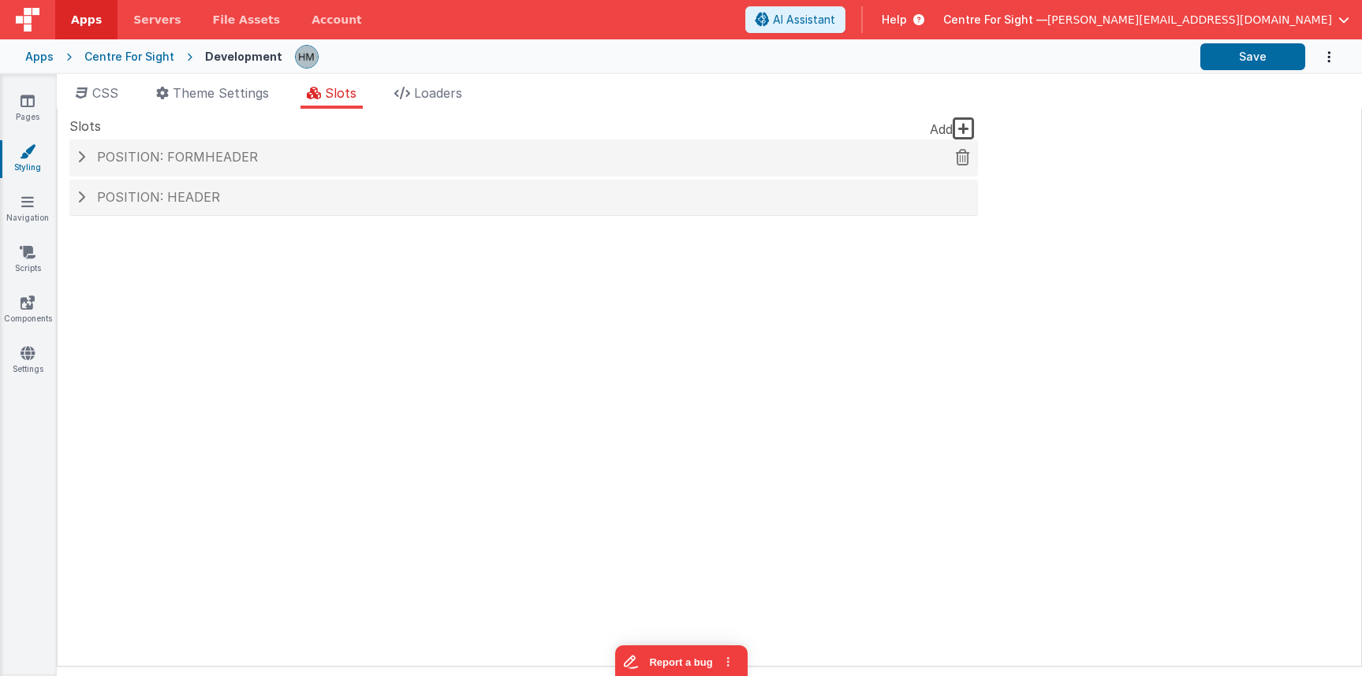
click at [263, 166] on div "Position: formHeader" at bounding box center [523, 158] width 908 height 36
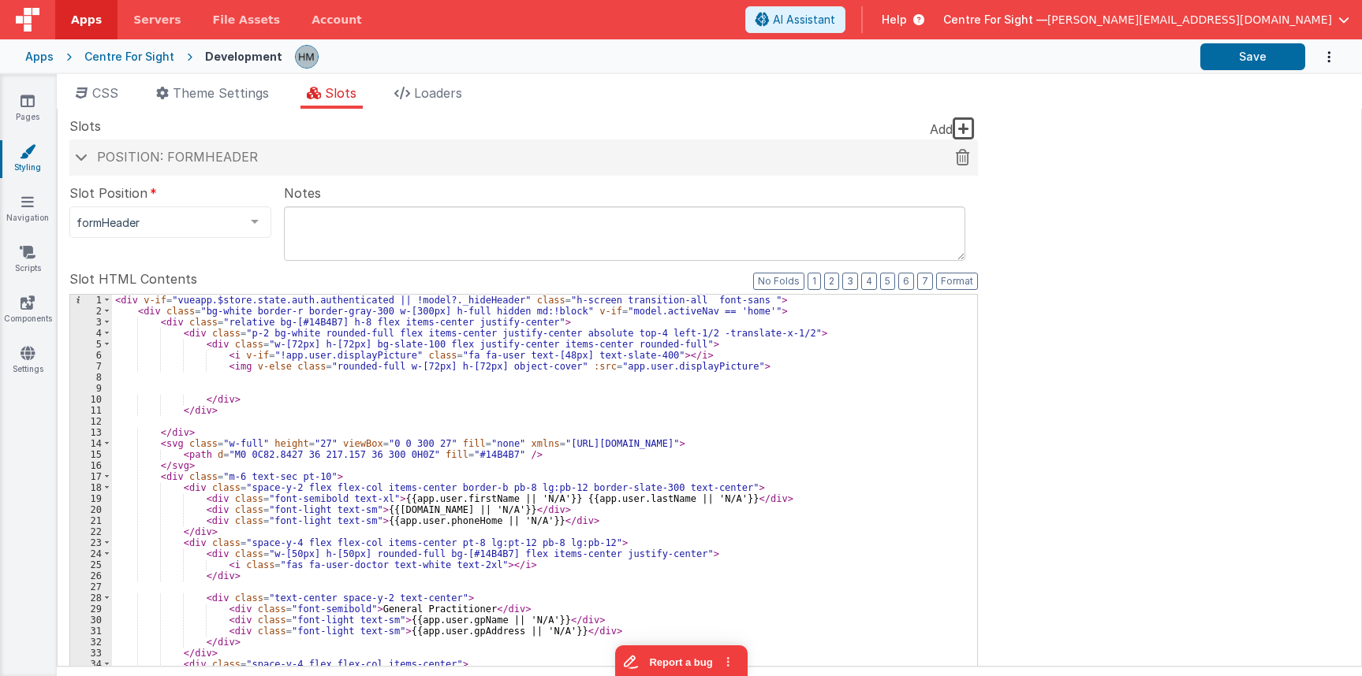
click at [240, 166] on div "Position: formHeader" at bounding box center [523, 158] width 908 height 36
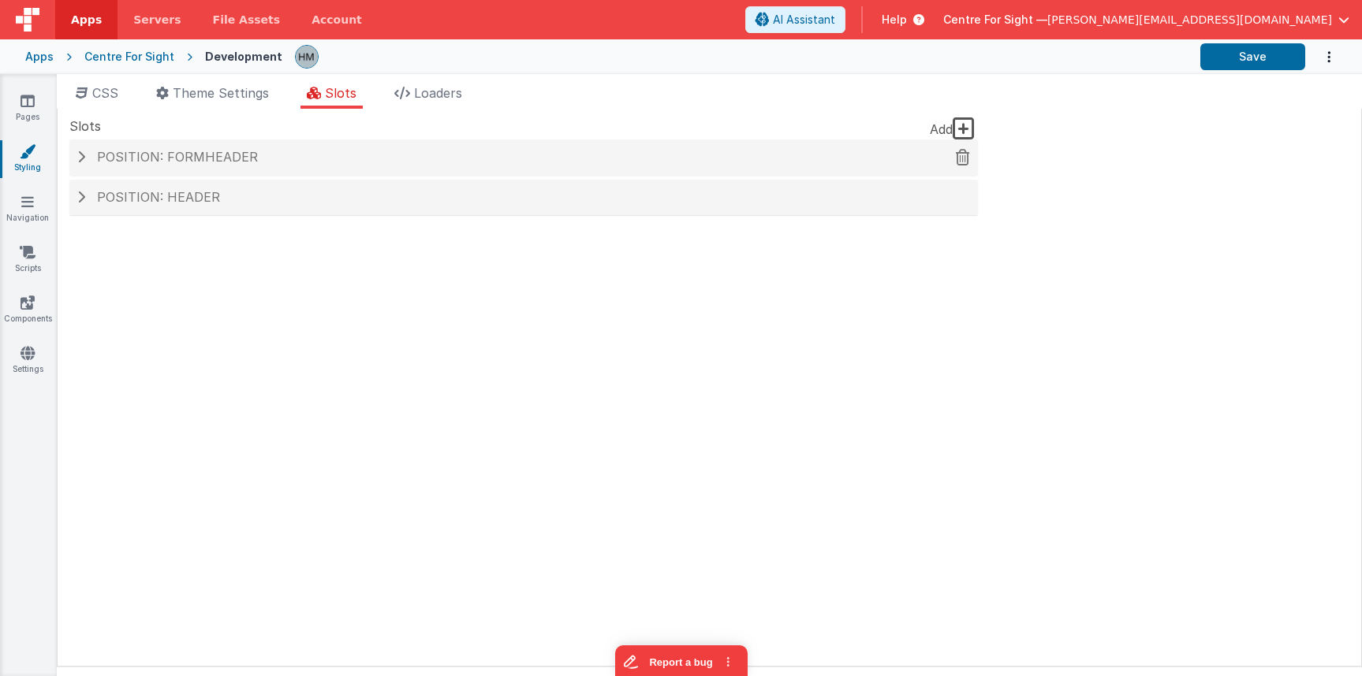
click at [239, 166] on div "Position: formHeader" at bounding box center [523, 158] width 908 height 36
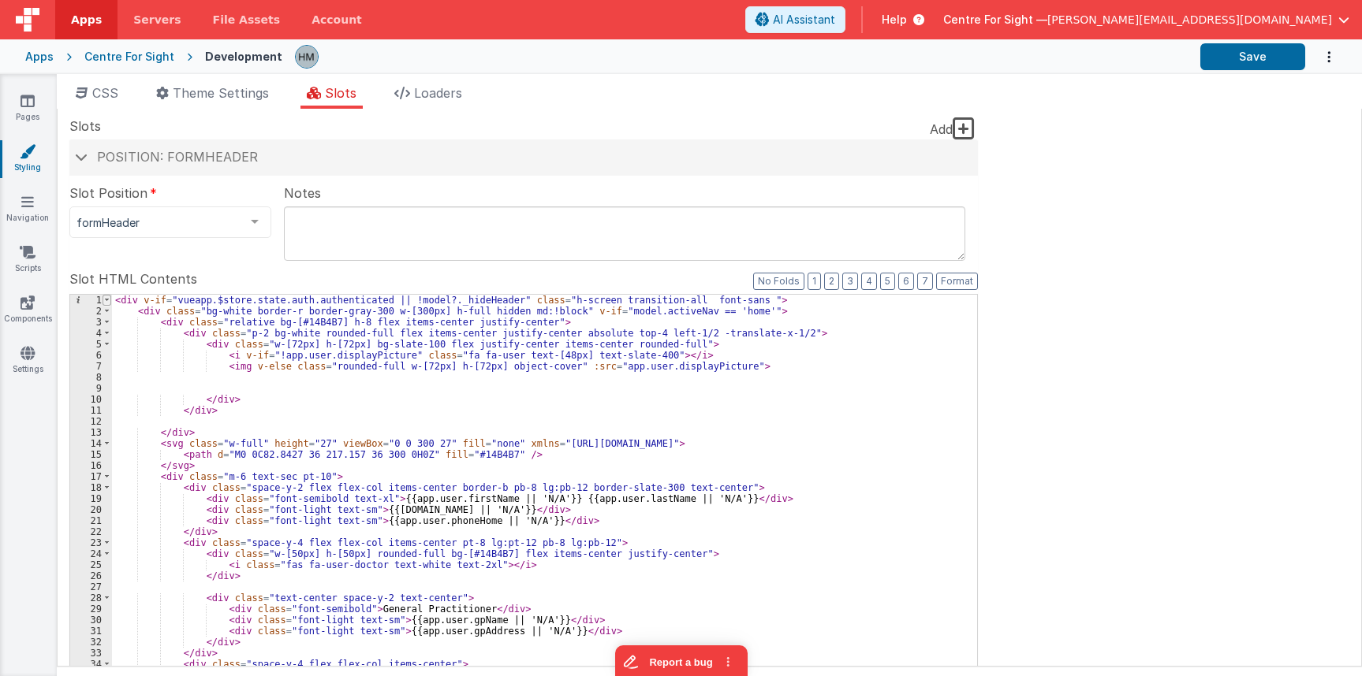
click at [106, 301] on span at bounding box center [106, 300] width 9 height 11
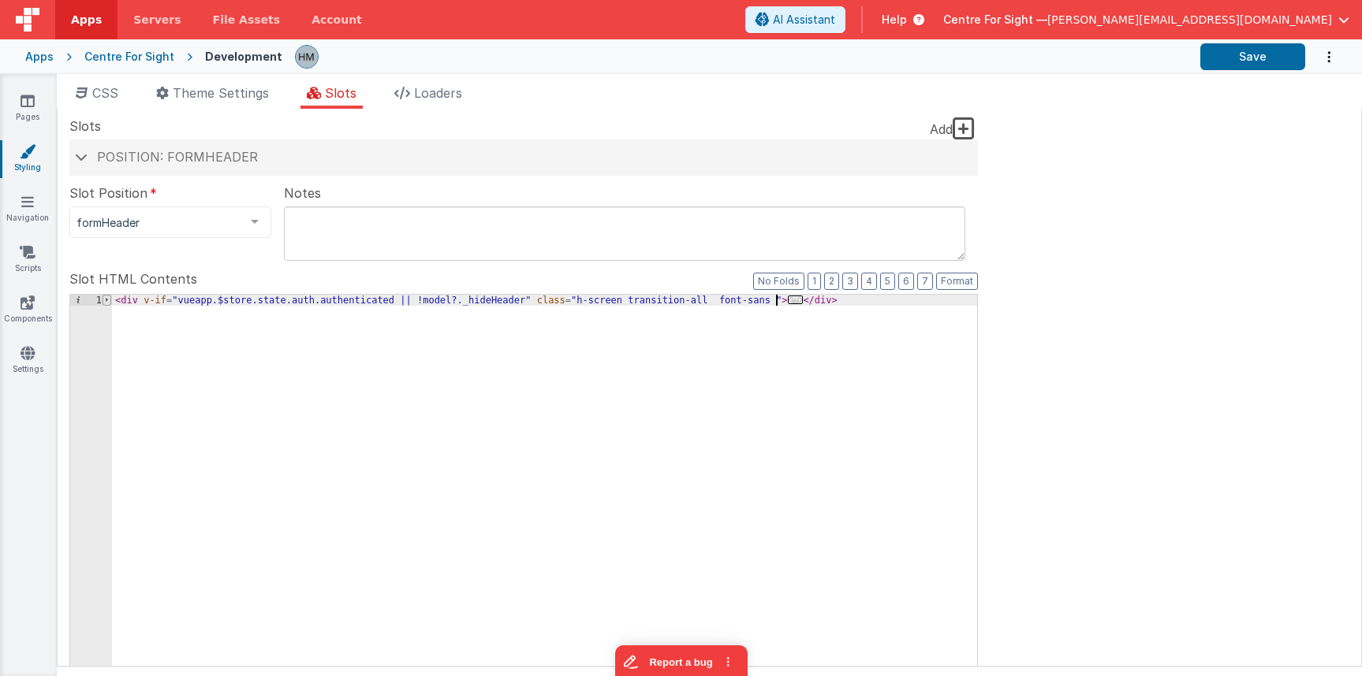
click at [106, 301] on span at bounding box center [106, 300] width 9 height 11
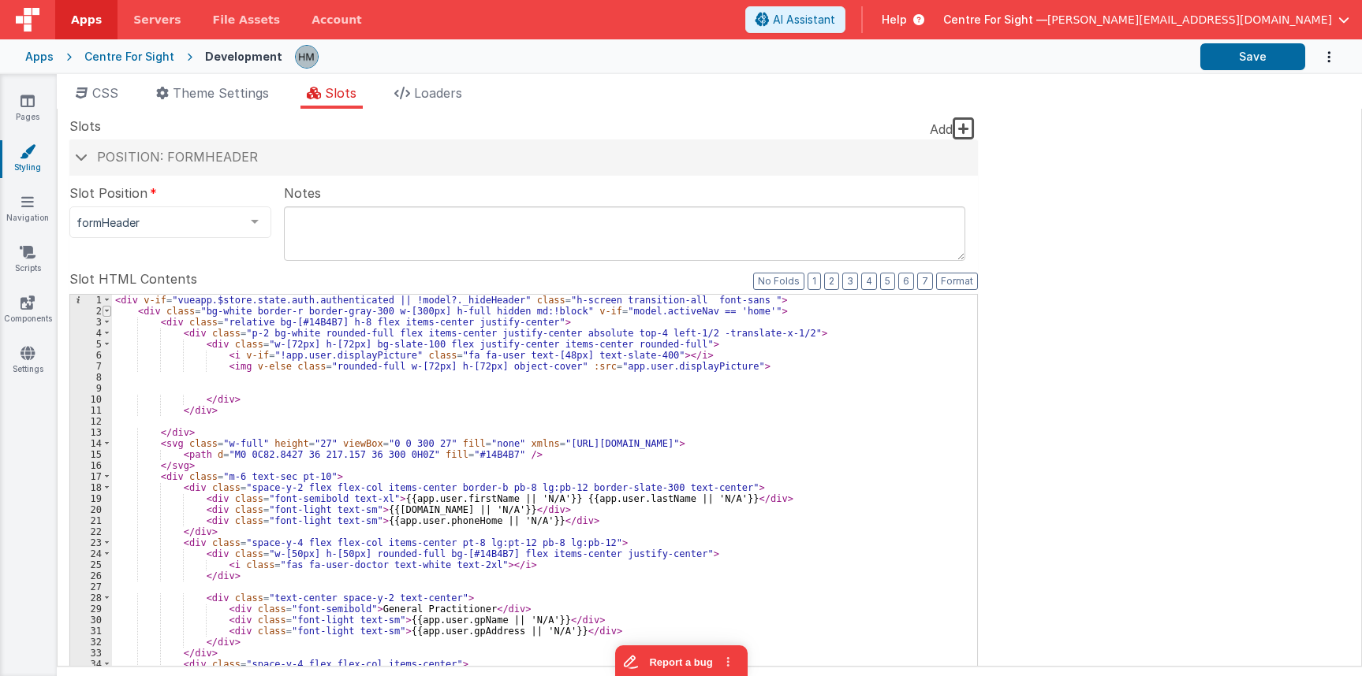
click at [106, 310] on span at bounding box center [106, 311] width 9 height 11
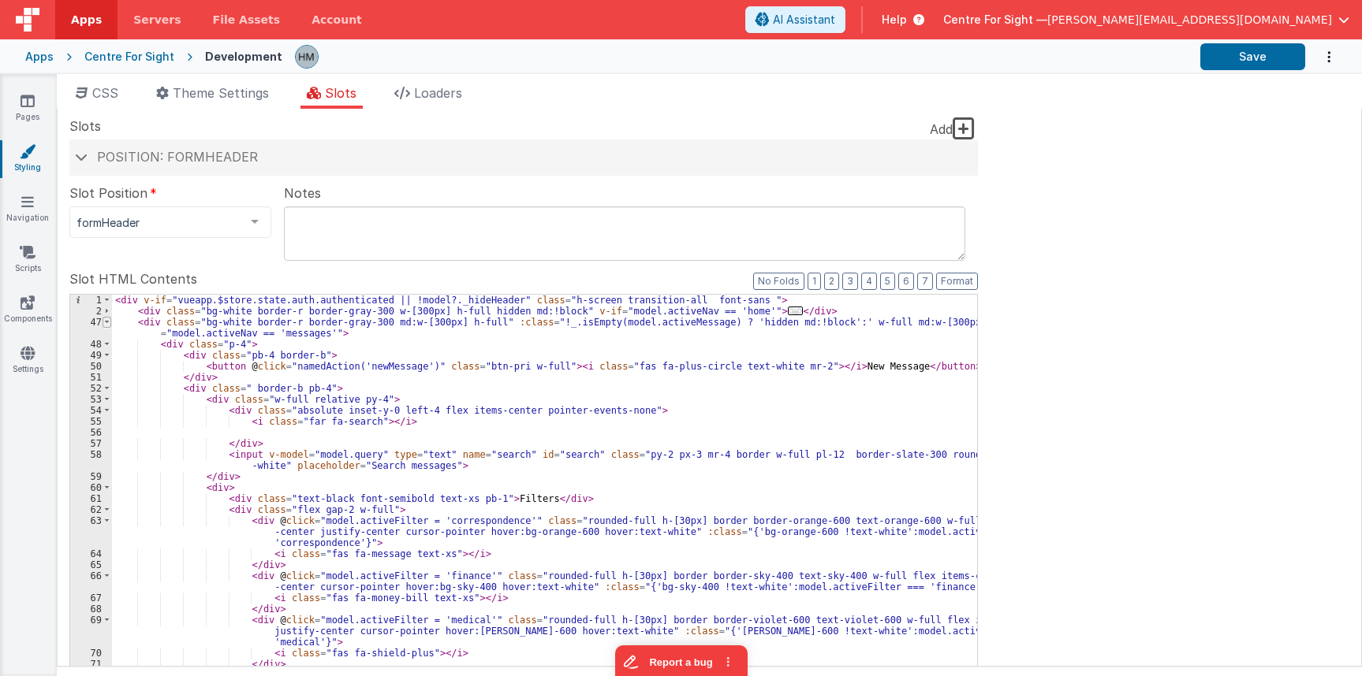
click at [106, 320] on span at bounding box center [106, 322] width 9 height 11
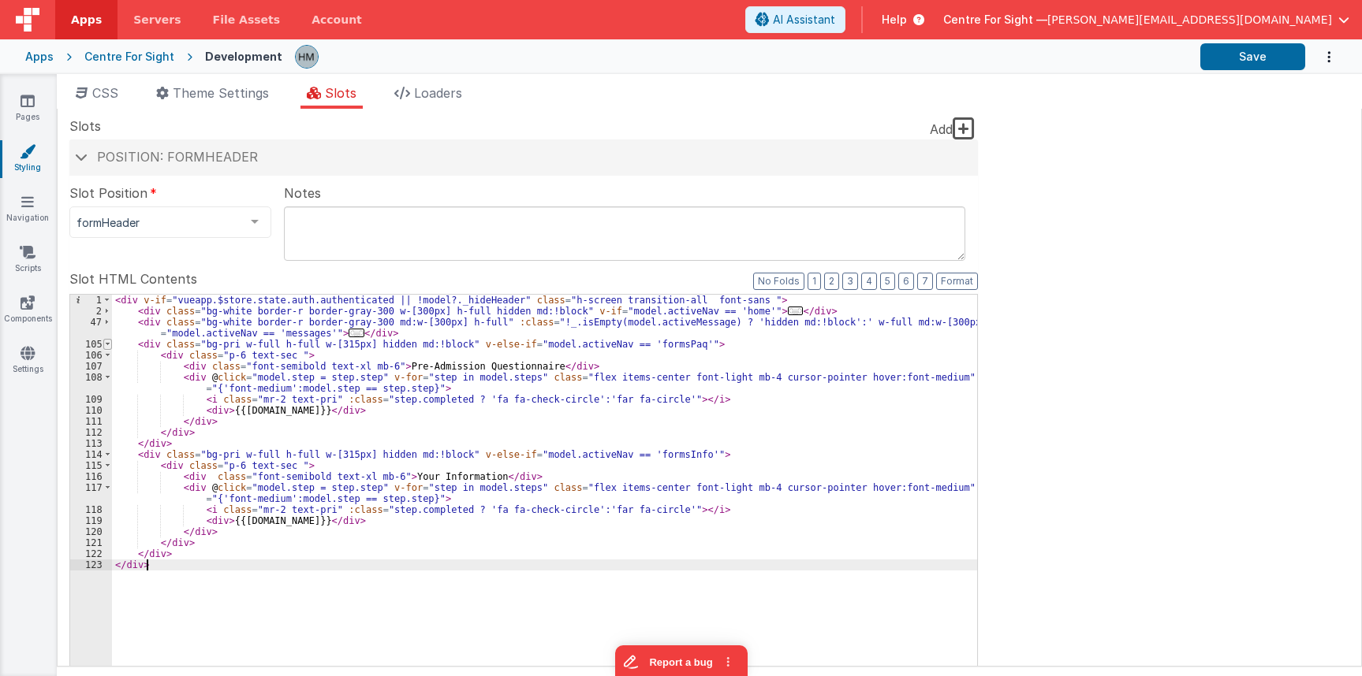
click at [105, 346] on span at bounding box center [107, 344] width 9 height 11
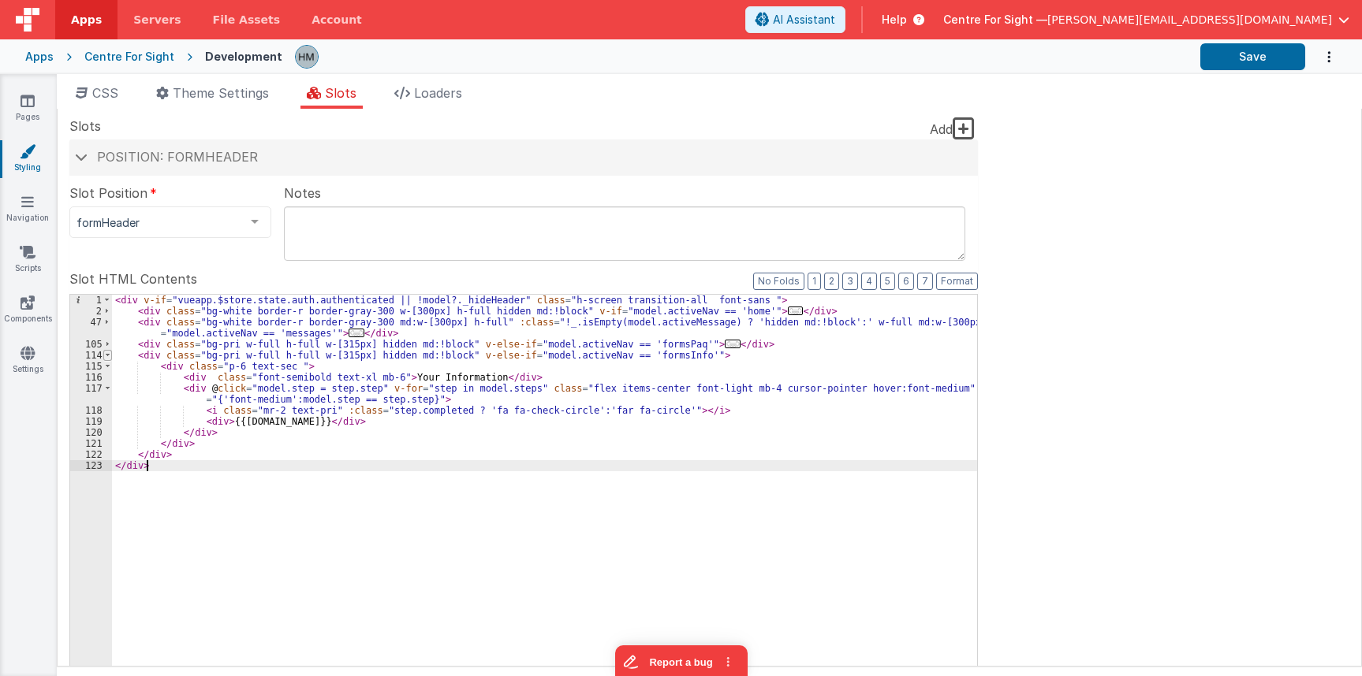
click at [107, 358] on span at bounding box center [107, 355] width 9 height 11
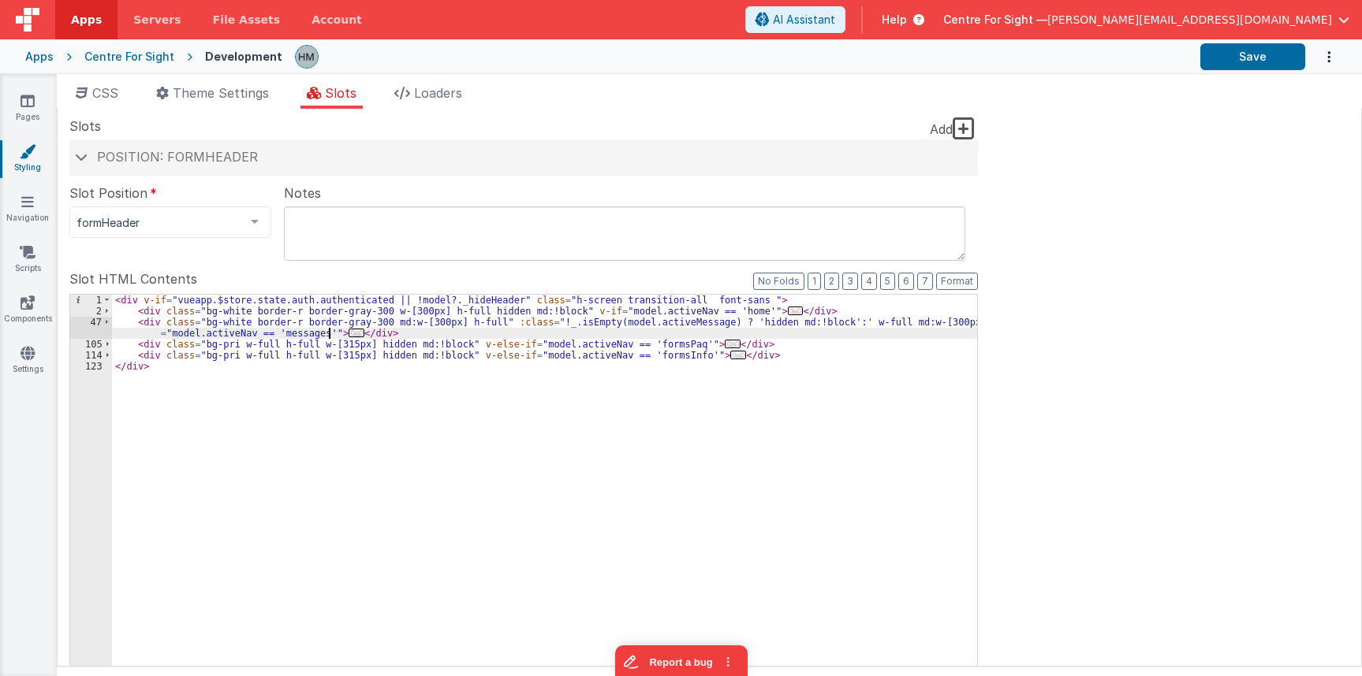
click at [348, 333] on span "..." at bounding box center [356, 333] width 16 height 9
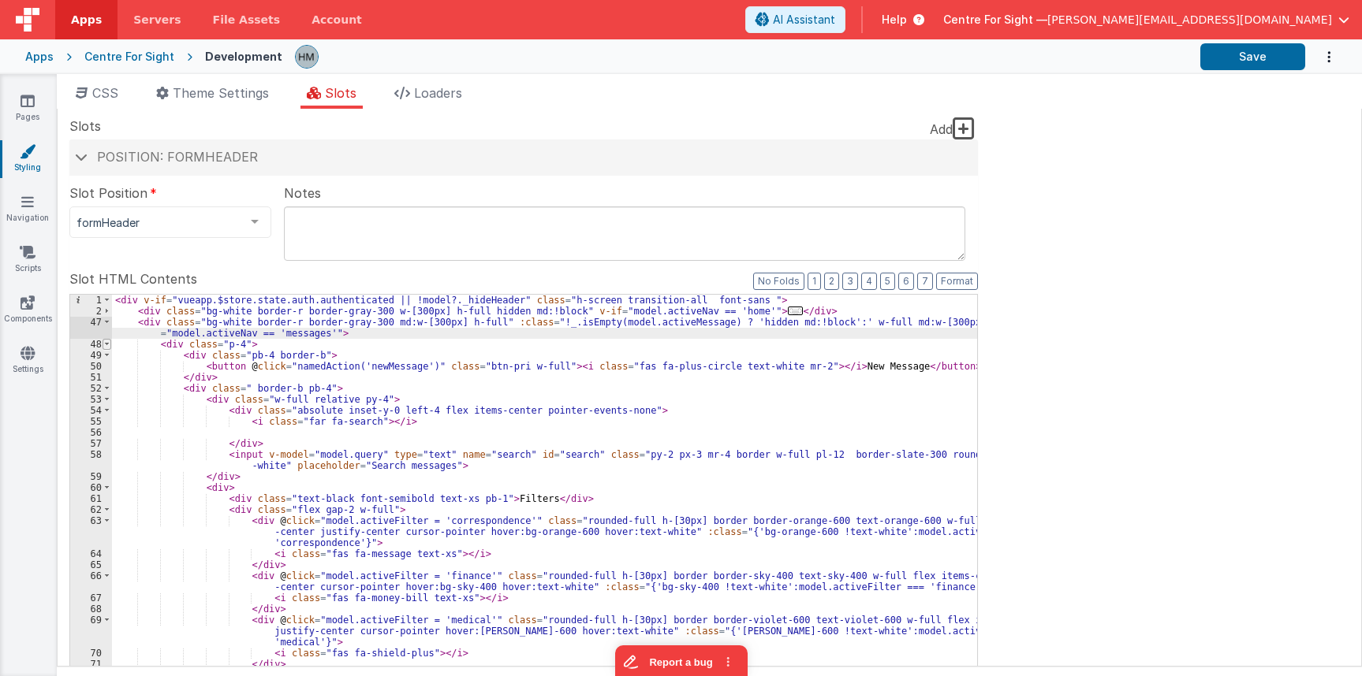
click at [106, 344] on span at bounding box center [106, 344] width 9 height 11
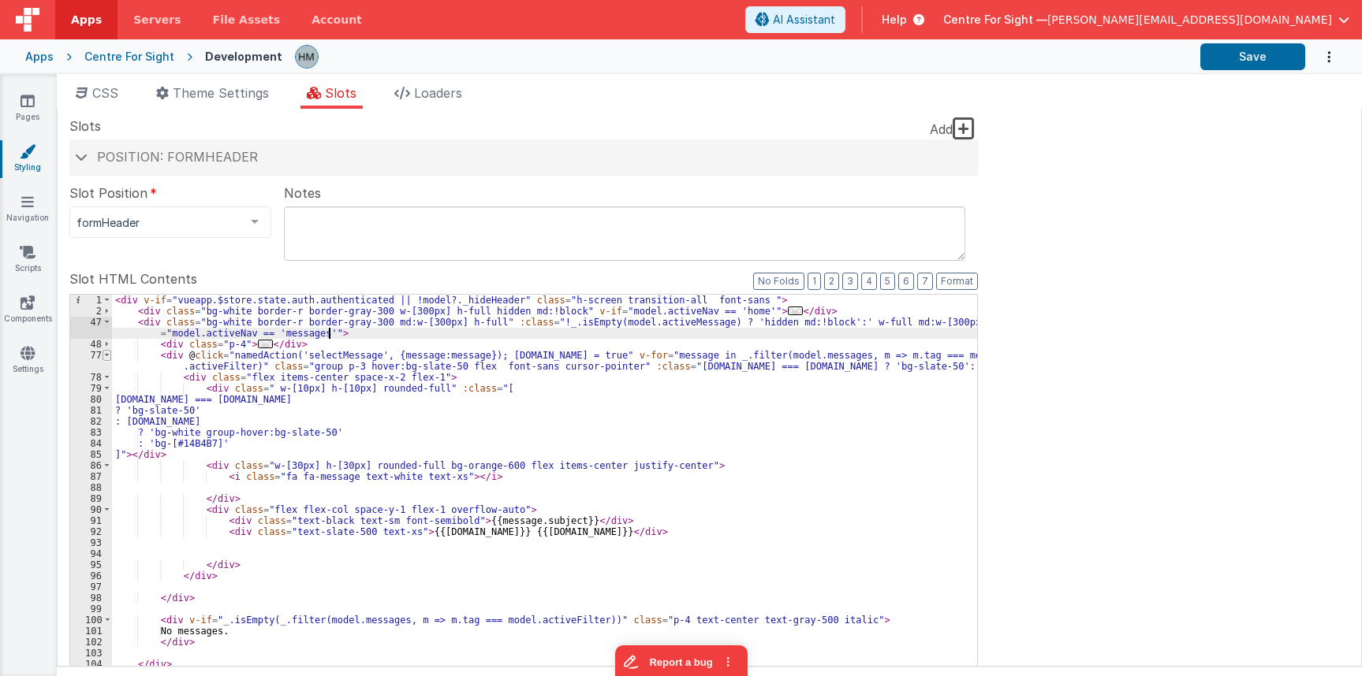
click at [106, 357] on span at bounding box center [106, 355] width 9 height 11
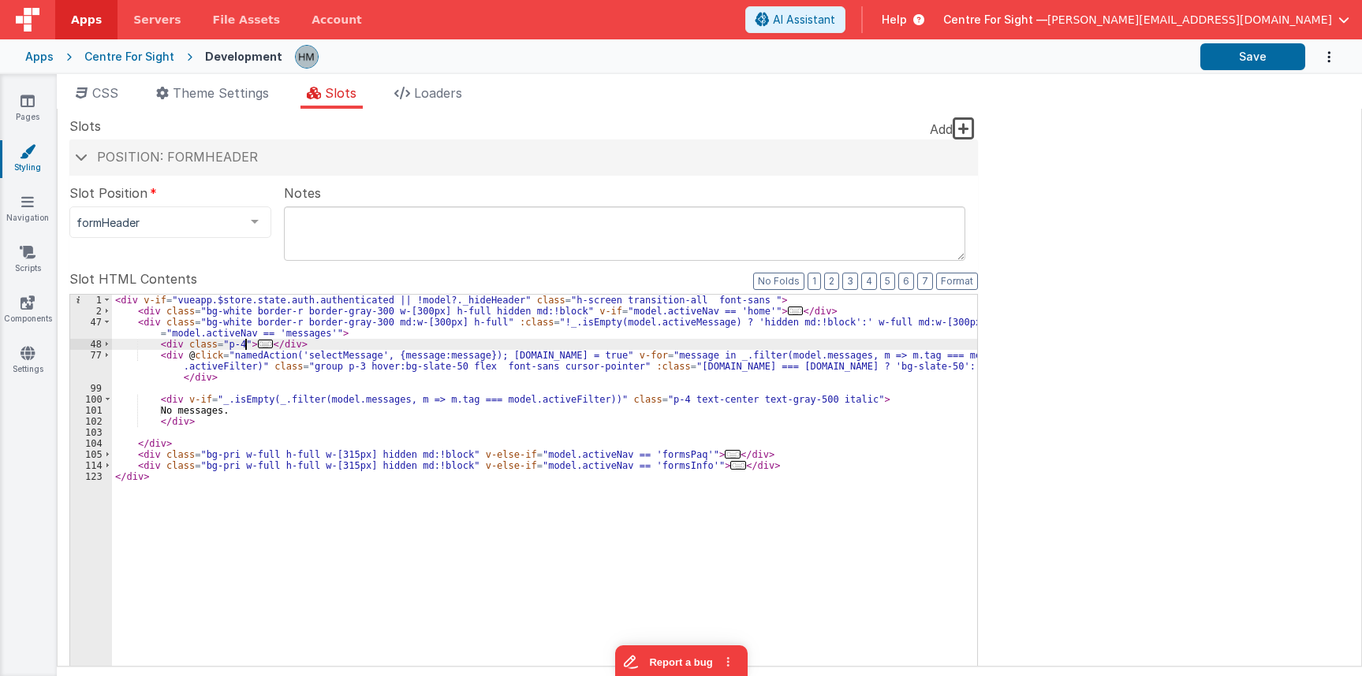
click at [258, 341] on span "..." at bounding box center [266, 344] width 16 height 9
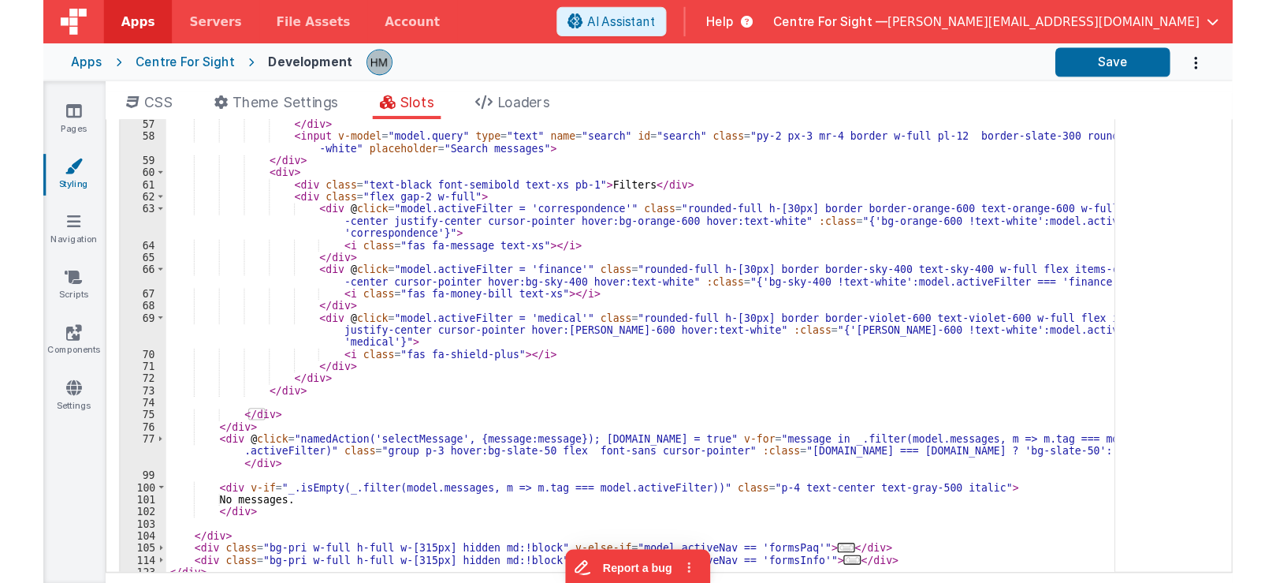
scroll to position [284, 0]
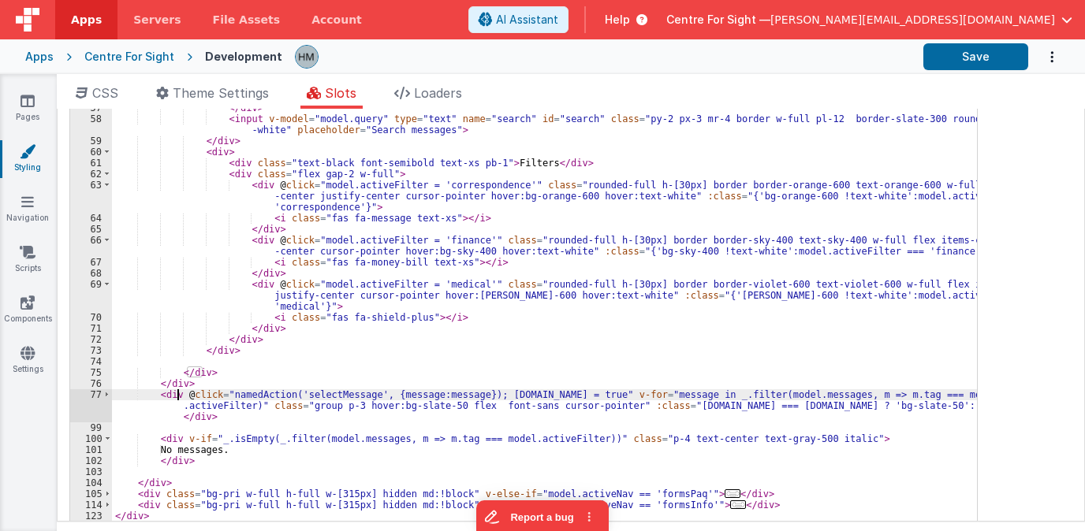
click at [178, 397] on div "< div class = "p-4" > < div class = "pb-4 border-b" > < button @ click = "named…" at bounding box center [544, 269] width 865 height 533
click at [966, 404] on div "48 49 50 51 52 53 54 55 56 57 58 59 60 61 62 63 64 65 66 67 68 69 70 71 72 73 7…" at bounding box center [523, 266] width 908 height 512
click at [966, 408] on div "48 49 50 51 52 53 54 55 56 57 58 59 60 61 62 63 64 65 66 67 68 69 70 71 72 73 7…" at bounding box center [523, 266] width 908 height 512
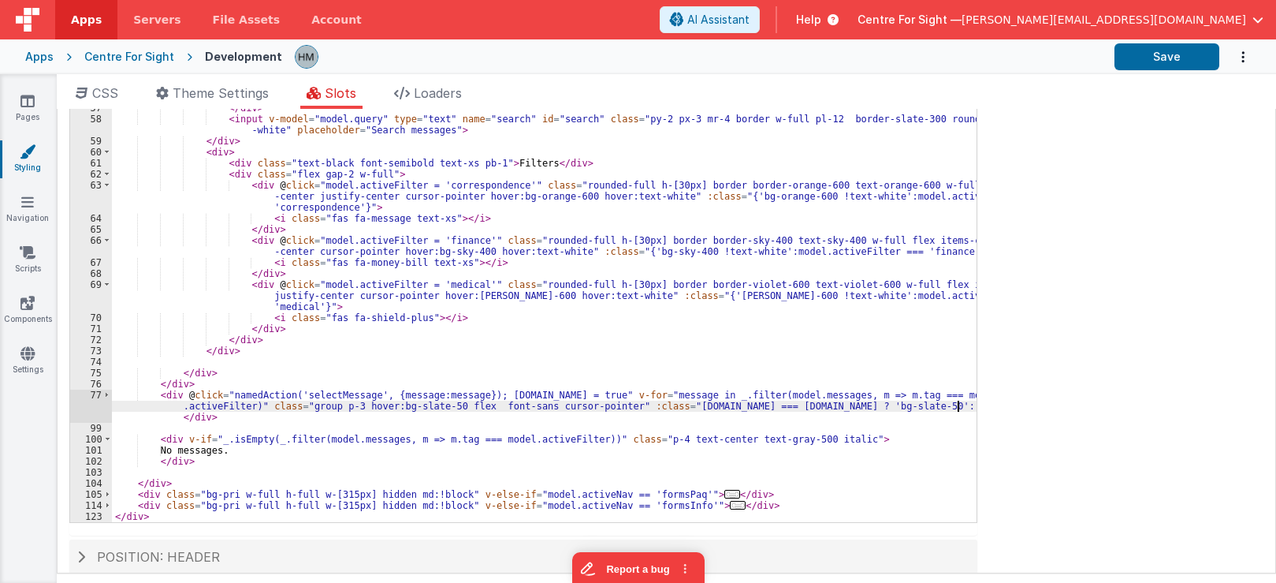
click at [966, 407] on div "48 49 50 51 52 53 54 55 56 57 58 59 60 61 62 63 64 65 66 67 68 69 70 71 72 73 7…" at bounding box center [523, 266] width 908 height 512
click at [106, 391] on span at bounding box center [106, 394] width 9 height 11
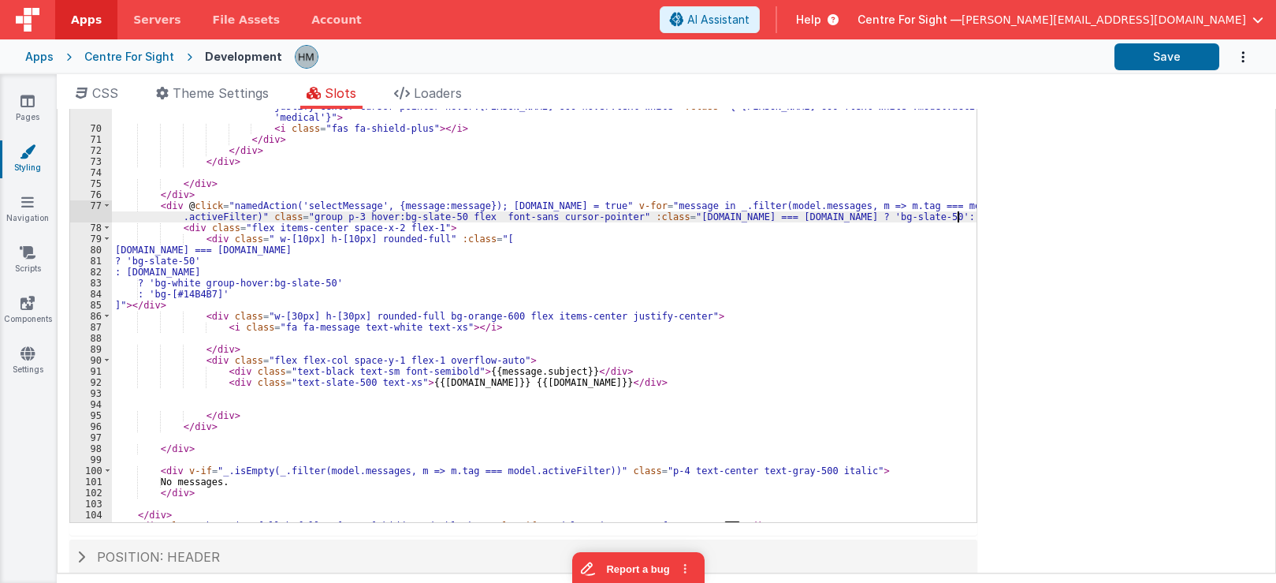
scroll to position [147, 0]
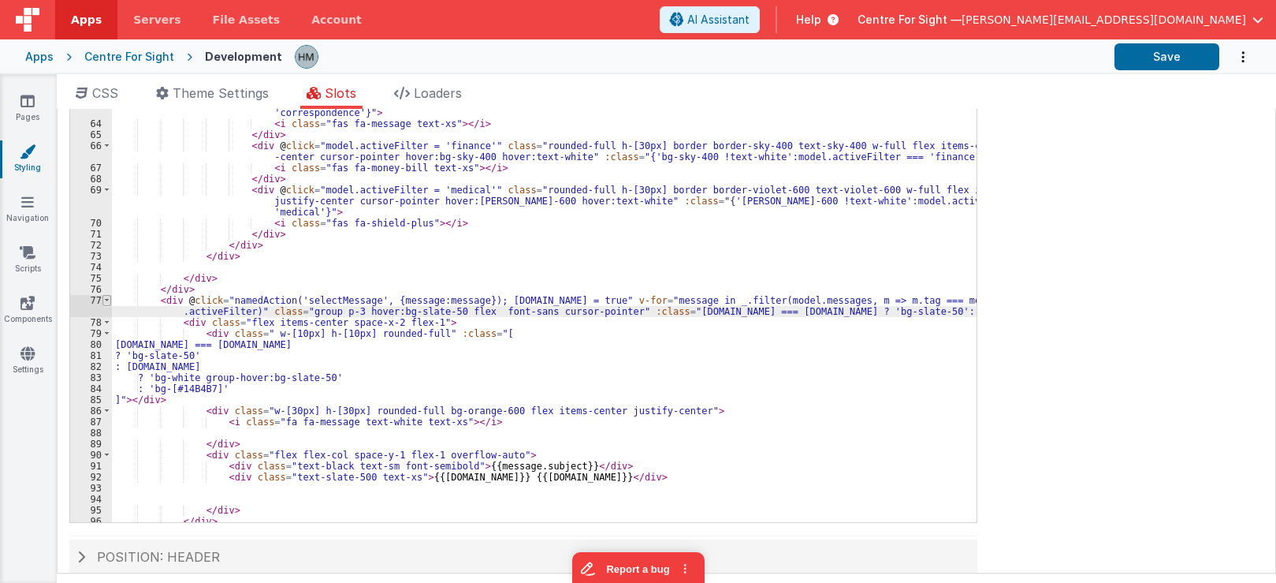
click at [105, 300] on span at bounding box center [106, 300] width 9 height 11
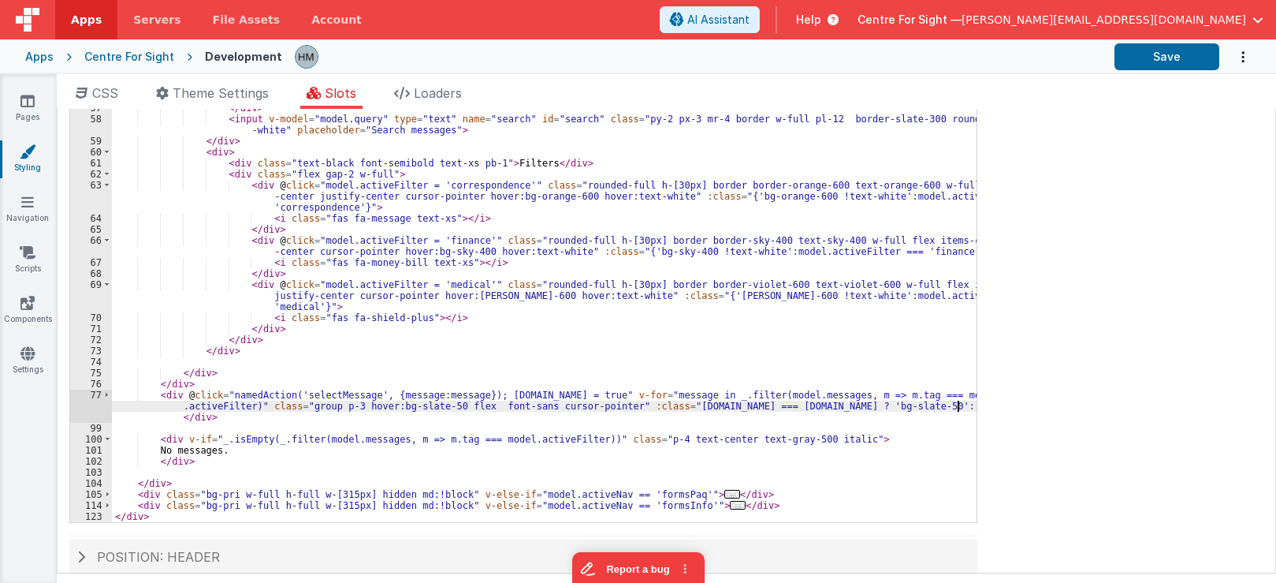
scroll to position [52, 0]
click at [176, 393] on div "< div class = "p-4" > < div class = "pb-4 border-b" > < button @ click = "named…" at bounding box center [544, 269] width 865 height 533
click at [225, 382] on div "< div class = "p-4" > < div class = "pb-4 border-b" > < button @ click = "named…" at bounding box center [544, 269] width 865 height 533
click at [188, 412] on div "< div class = "p-4" > < div class = "pb-4 border-b" > < button @ click = "named…" at bounding box center [544, 269] width 865 height 533
click at [225, 378] on div "< div class = "p-4" > < div class = "pb-4 border-b" > < button @ click = "named…" at bounding box center [544, 269] width 865 height 533
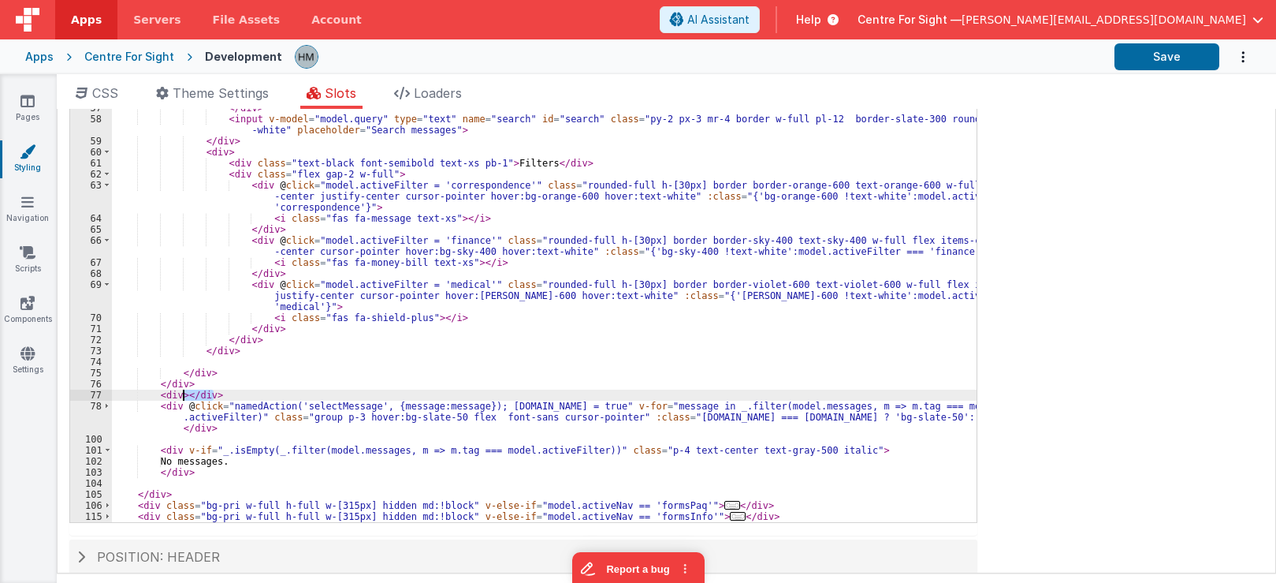
drag, startPoint x: 213, startPoint y: 397, endPoint x: 184, endPoint y: 396, distance: 28.4
click at [184, 396] on div "< div class = "p-4" > < div class = "pb-4 border-b" > < button @ click = "named…" at bounding box center [544, 269] width 865 height 533
click at [236, 427] on div "< div class = "p-4" > < div class = "pb-4 border-b" > < button @ click = "named…" at bounding box center [544, 269] width 865 height 533
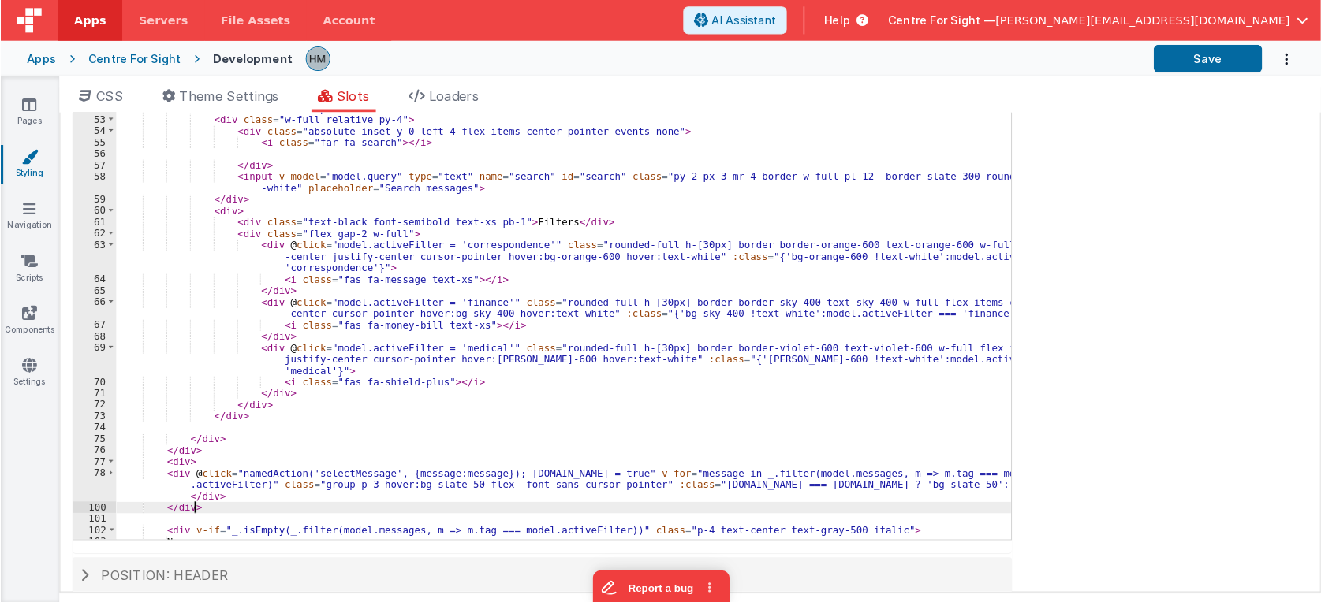
scroll to position [74, 0]
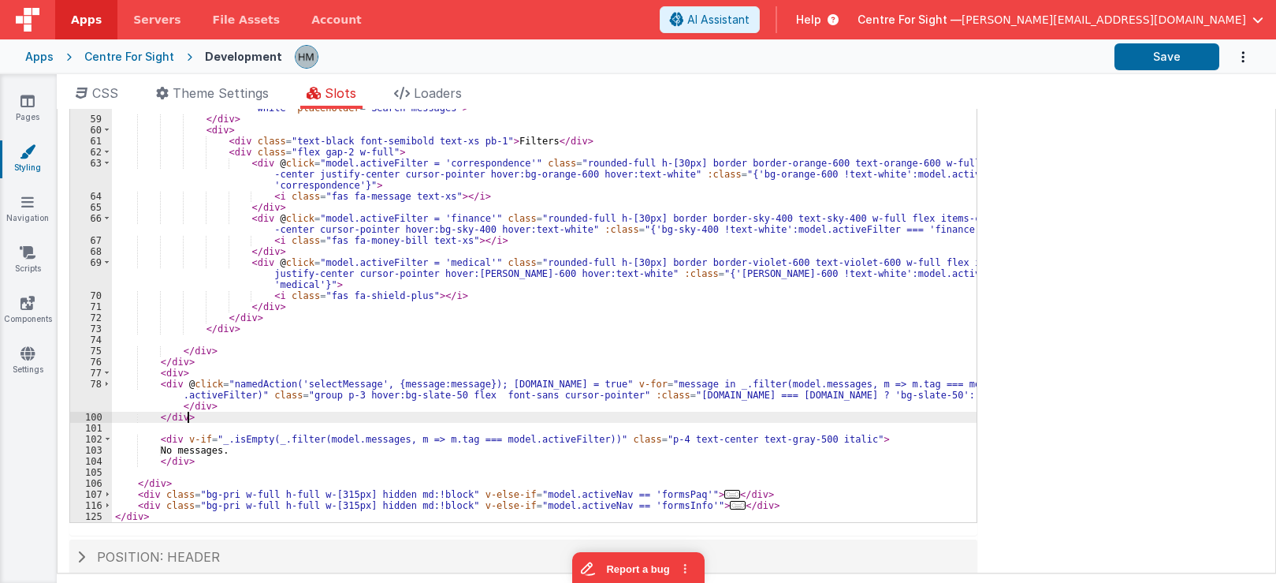
click at [175, 373] on div "< button @ click = "namedAction('newMessage')" class = "btn-pri w-full" > < i c…" at bounding box center [544, 269] width 865 height 533
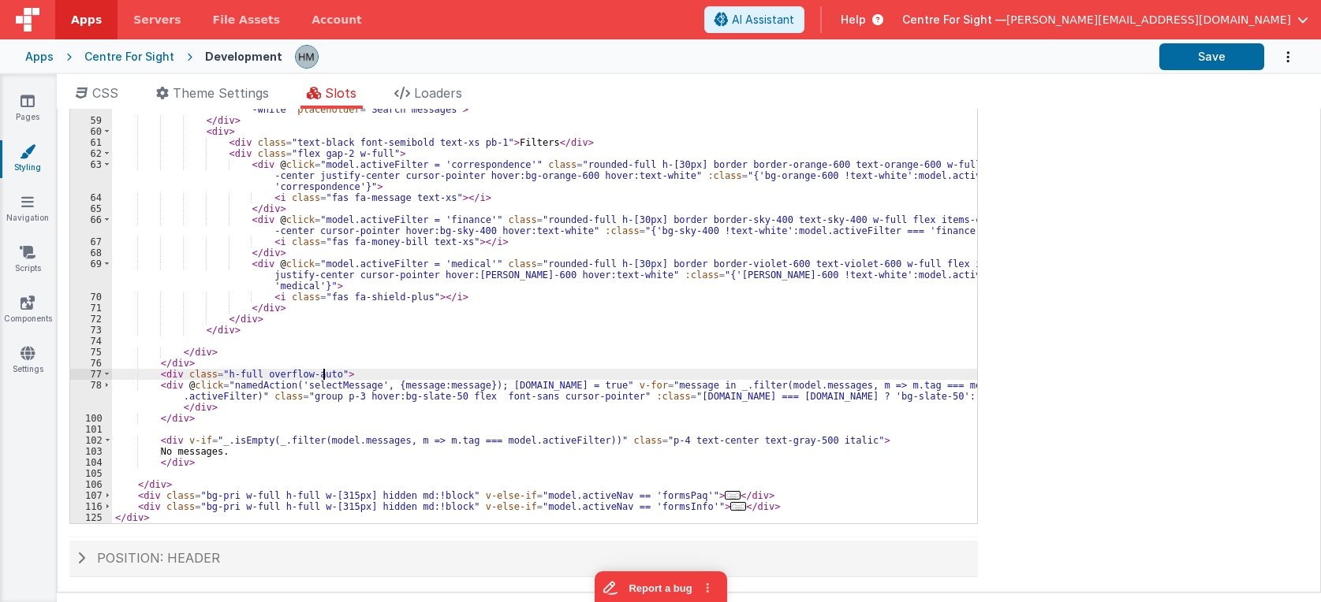
scroll to position [282, 0]
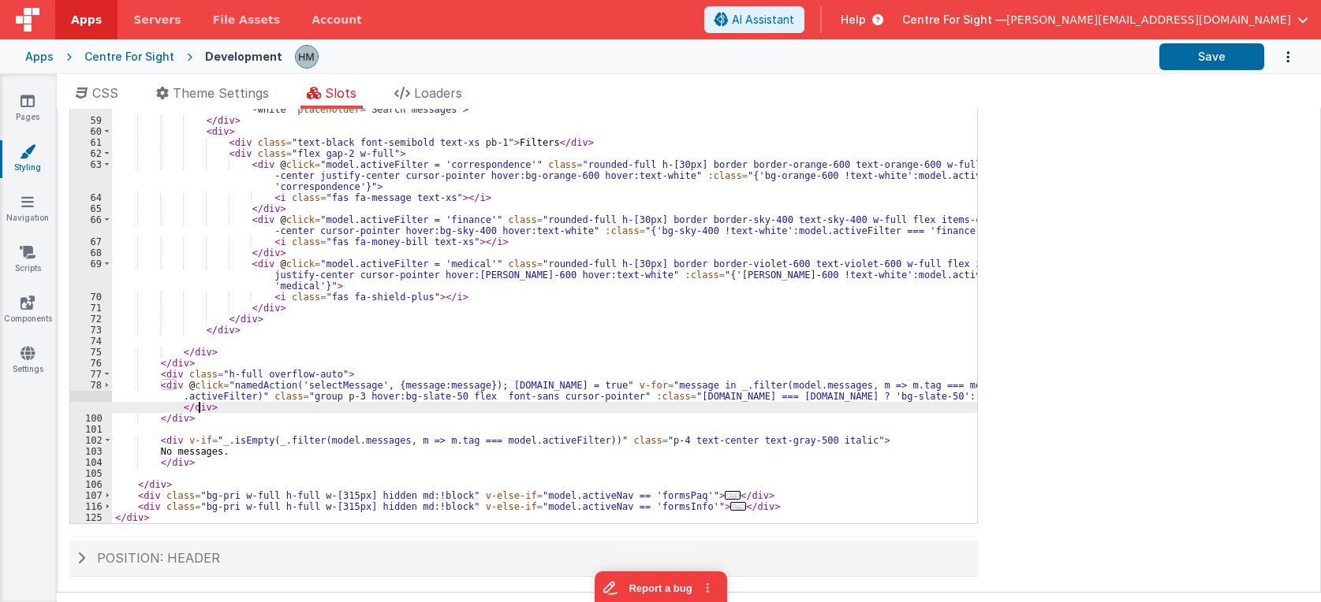
click at [199, 403] on div "< button @ click = "namedAction('newMessage')" class = "btn-pri w-full" > < i c…" at bounding box center [544, 271] width 865 height 533
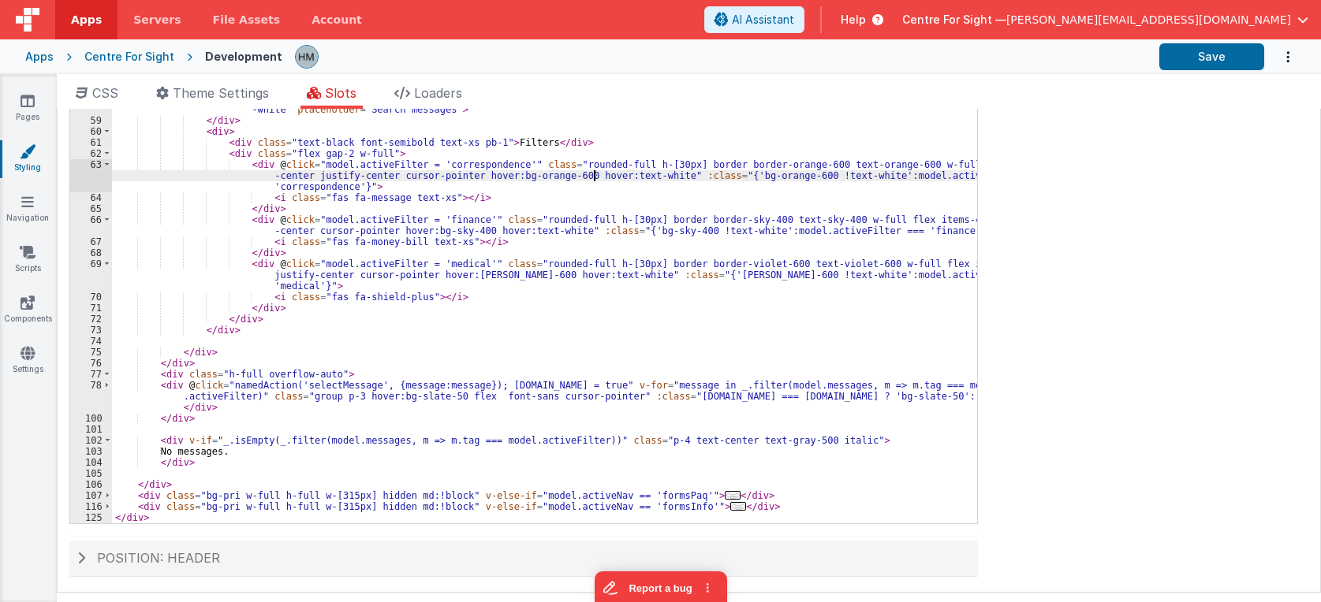
click at [591, 180] on div "< button @ click = "namedAction('newMessage')" class = "btn-pri w-full" > < i c…" at bounding box center [544, 271] width 865 height 533
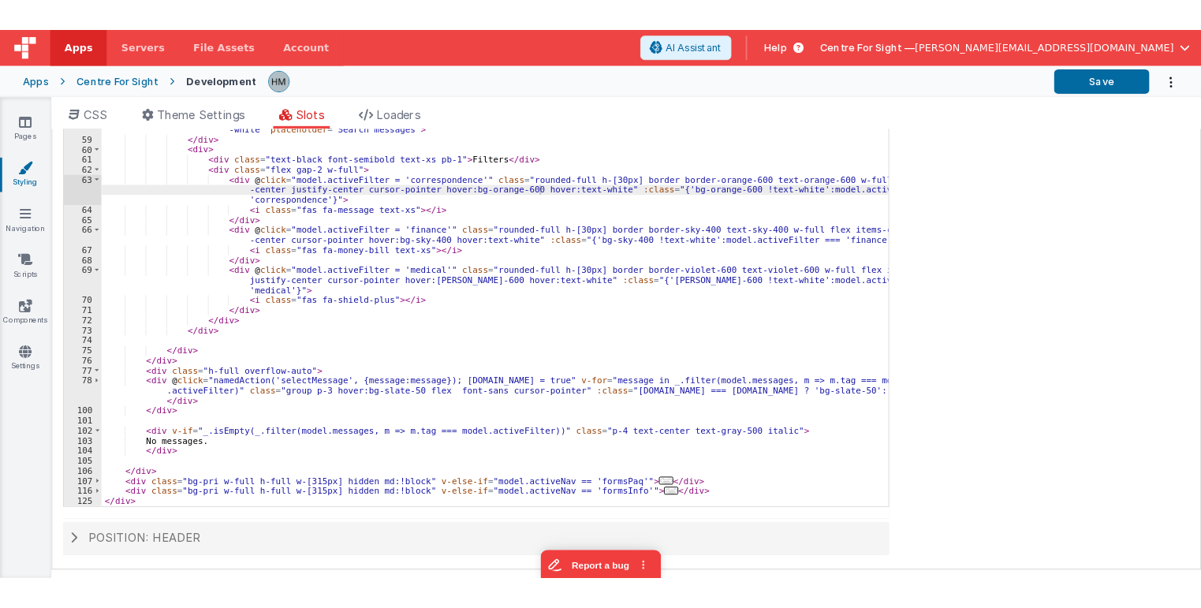
scroll to position [0, 0]
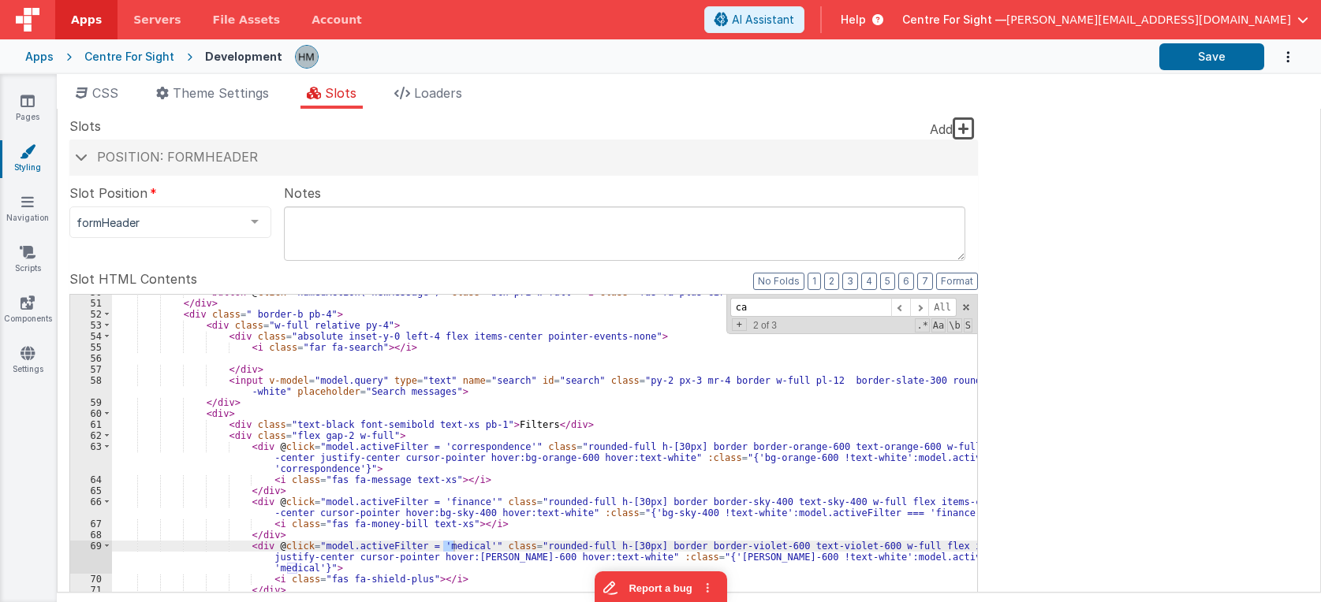
type input "c"
type input "h"
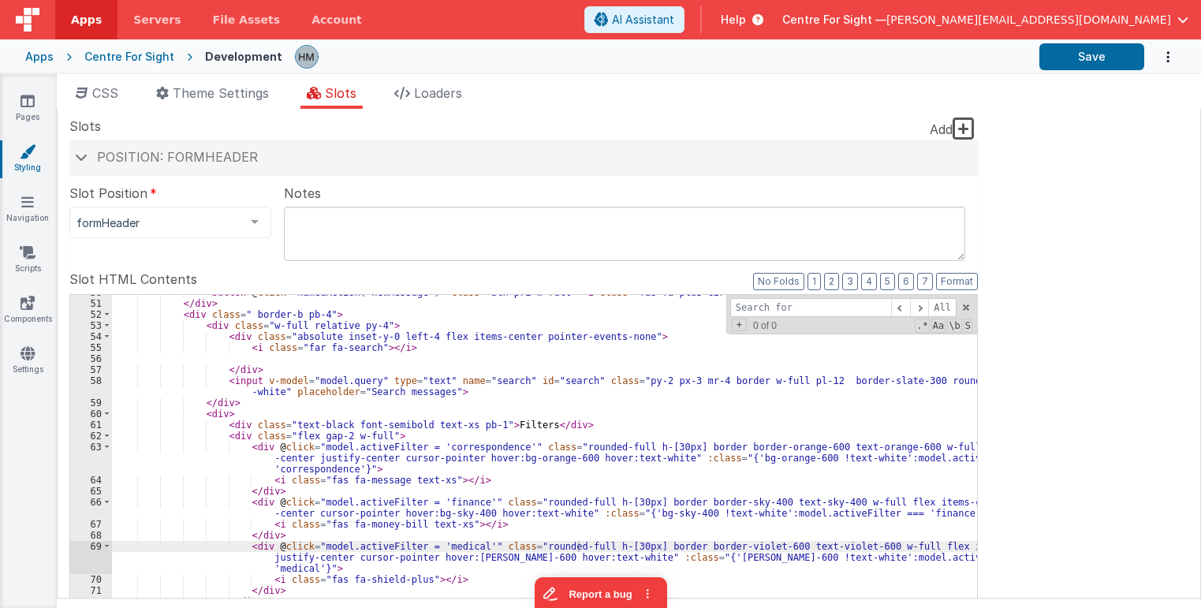
click at [628, 512] on div "< button @ click = "namedAction('newMessage')" class = "btn-pri w-full" > < i c…" at bounding box center [544, 553] width 865 height 533
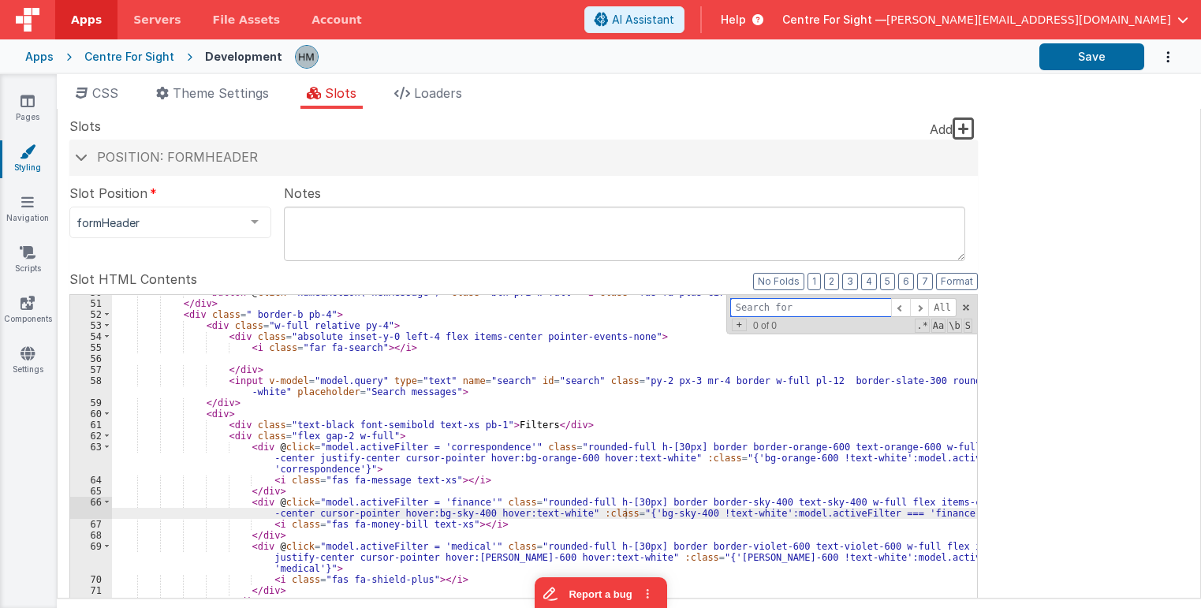
click at [827, 314] on input at bounding box center [810, 308] width 161 height 20
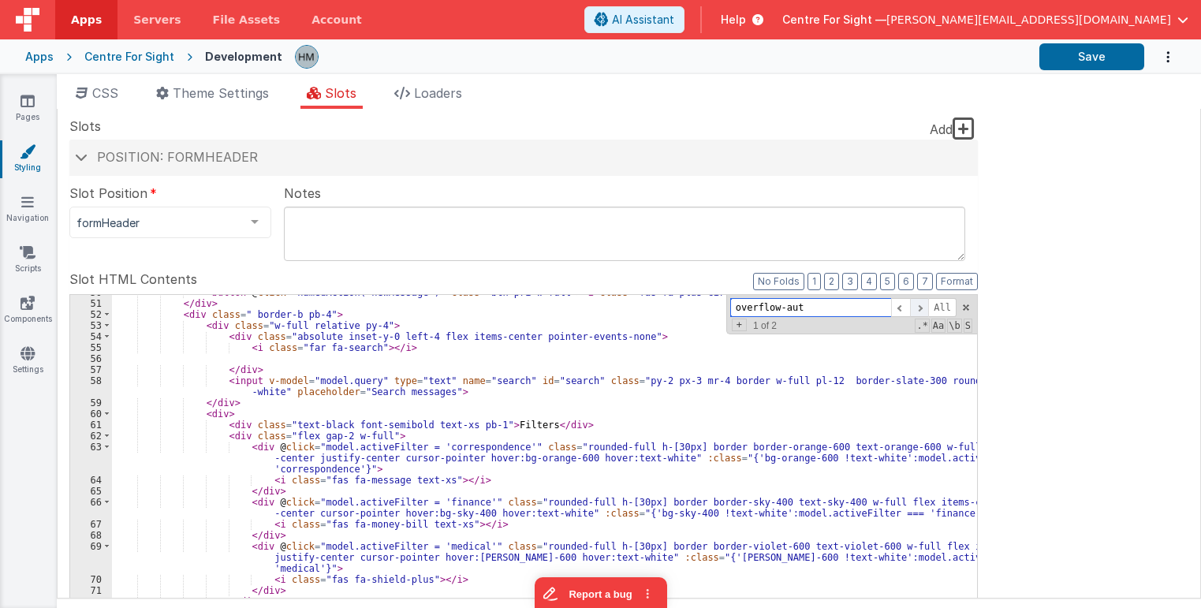
type input "overflow-aut"
click at [926, 303] on span at bounding box center [919, 308] width 19 height 20
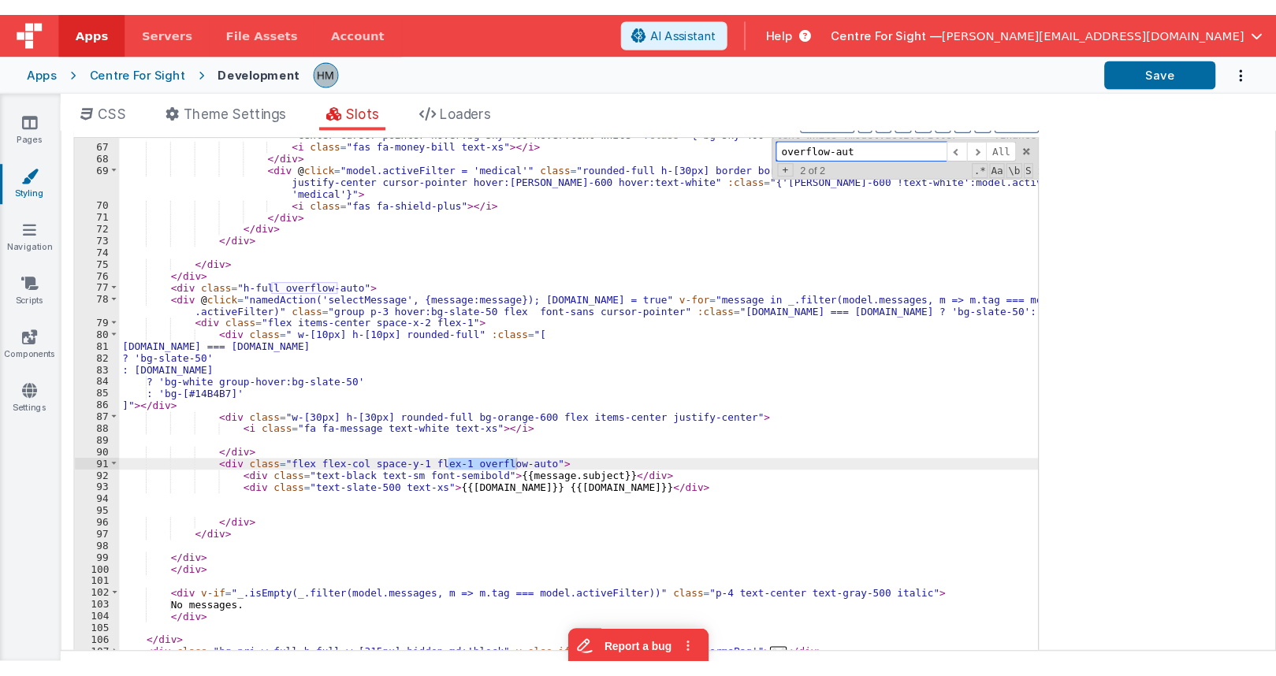
scroll to position [189, 0]
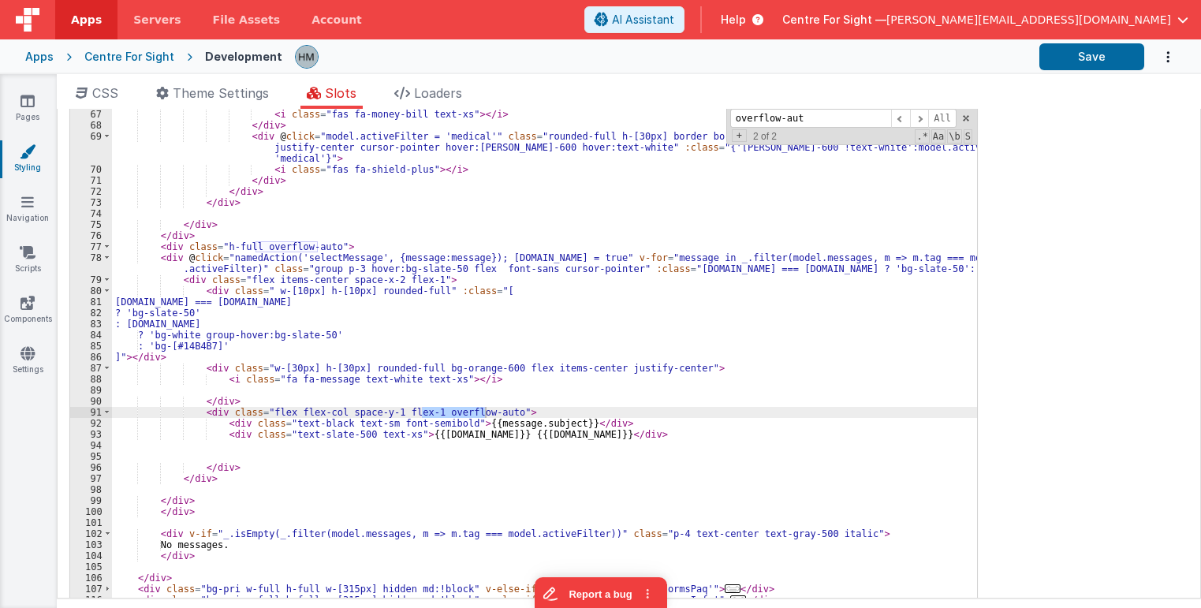
click at [279, 247] on div "< div @ click = "model.activeFilter = 'finance'" class = "rounded-full h-[30px]…" at bounding box center [544, 359] width 865 height 544
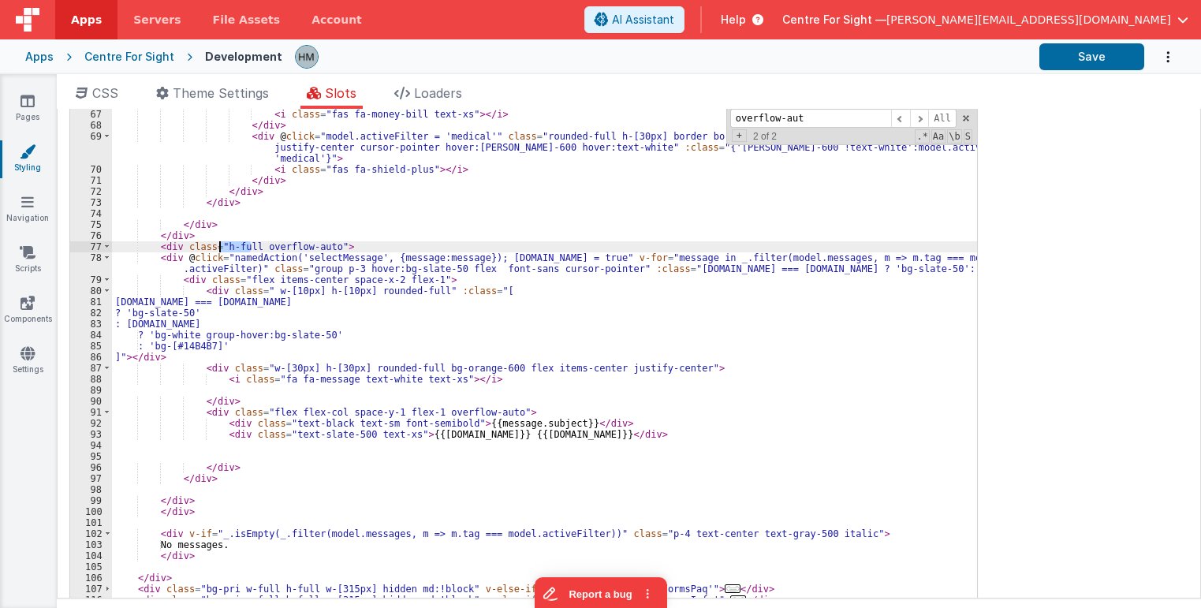
drag, startPoint x: 251, startPoint y: 245, endPoint x: 218, endPoint y: 247, distance: 33.1
click at [218, 247] on div "< div @ click = "model.activeFilter = 'finance'" class = "rounded-full h-[30px]…" at bounding box center [544, 359] width 865 height 544
click at [304, 237] on div "< div @ click = "model.activeFilter = 'finance'" class = "rounded-full h-[30px]…" at bounding box center [544, 359] width 865 height 544
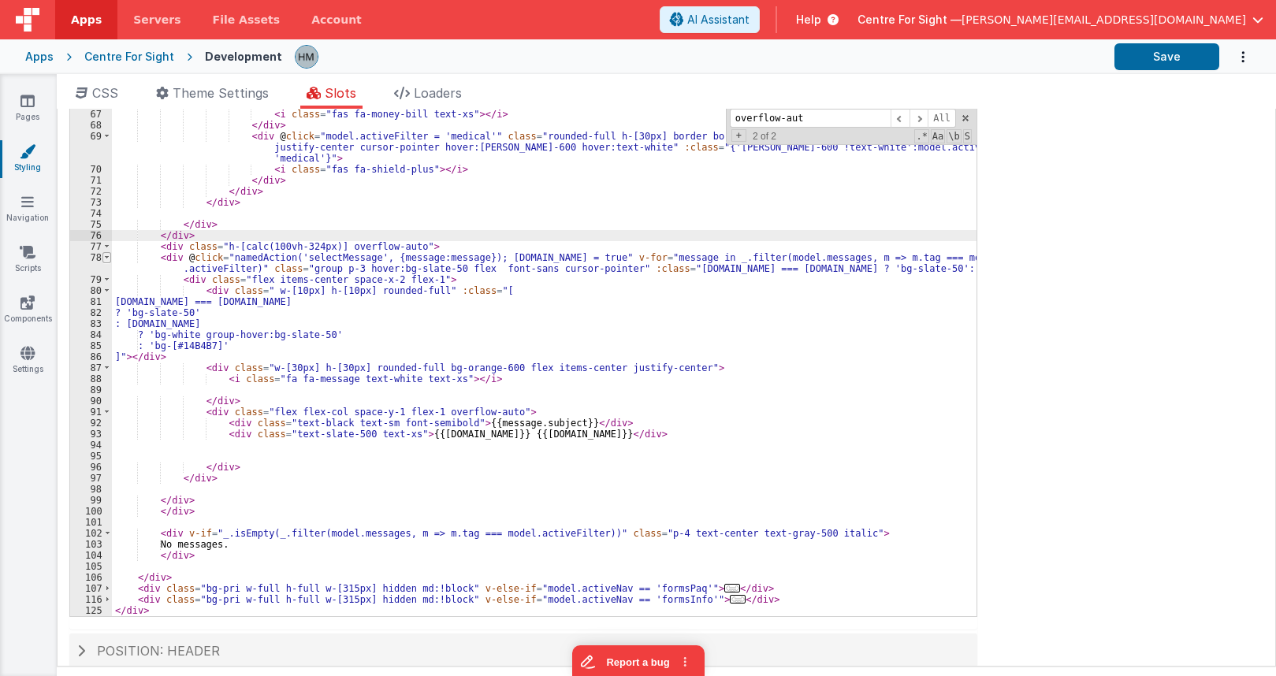
click at [107, 262] on span at bounding box center [106, 257] width 9 height 11
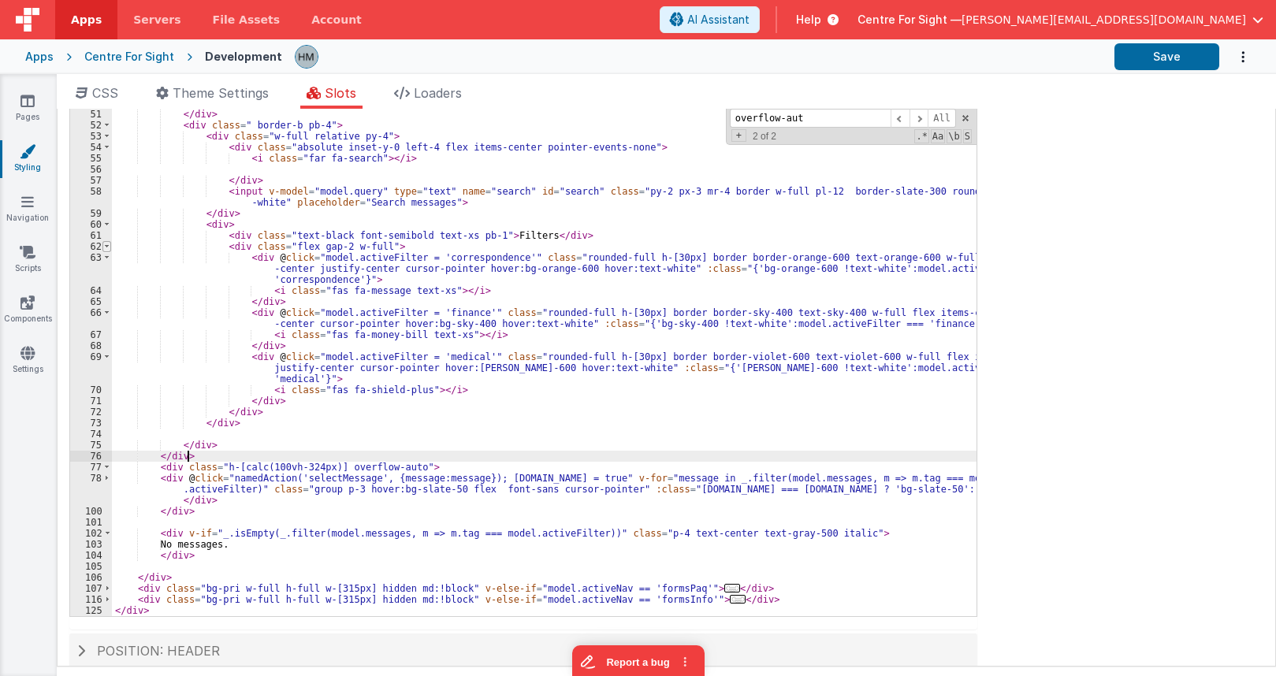
scroll to position [74, 0]
click at [196, 498] on div "< button @ click = "namedAction('newMessage')" class = "btn-pri w-full" > < i c…" at bounding box center [544, 364] width 865 height 533
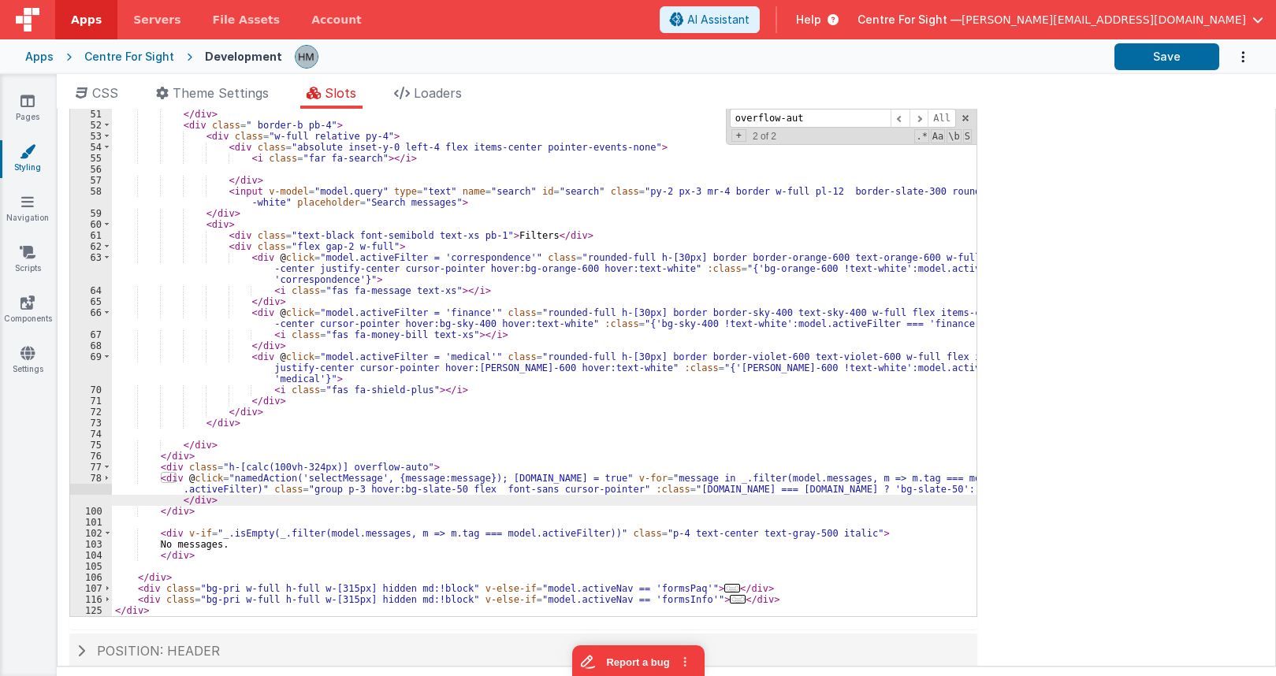
click at [179, 513] on div "< button @ click = "namedAction('newMessage')" class = "btn-pri w-full" > < i c…" at bounding box center [544, 364] width 865 height 533
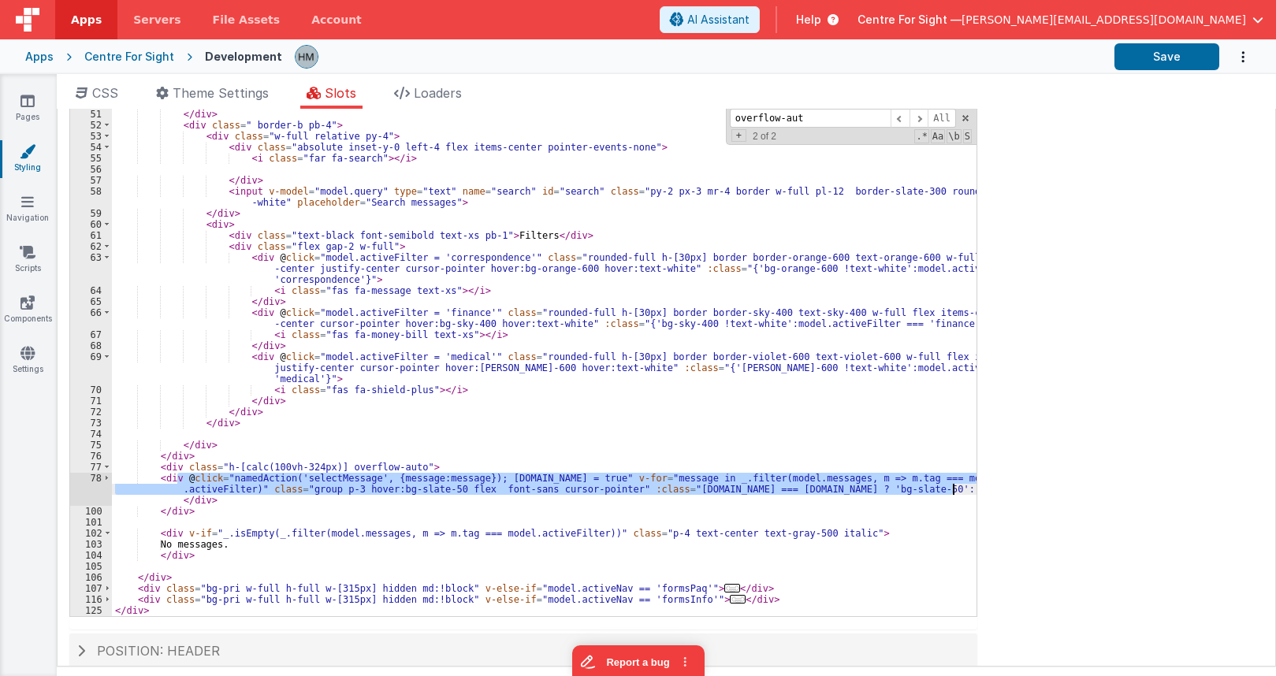
drag, startPoint x: 181, startPoint y: 479, endPoint x: 952, endPoint y: 494, distance: 770.4
click at [952, 494] on div "< button @ click = "namedAction('newMessage')" class = "btn-pri w-full" > < i c…" at bounding box center [544, 364] width 865 height 533
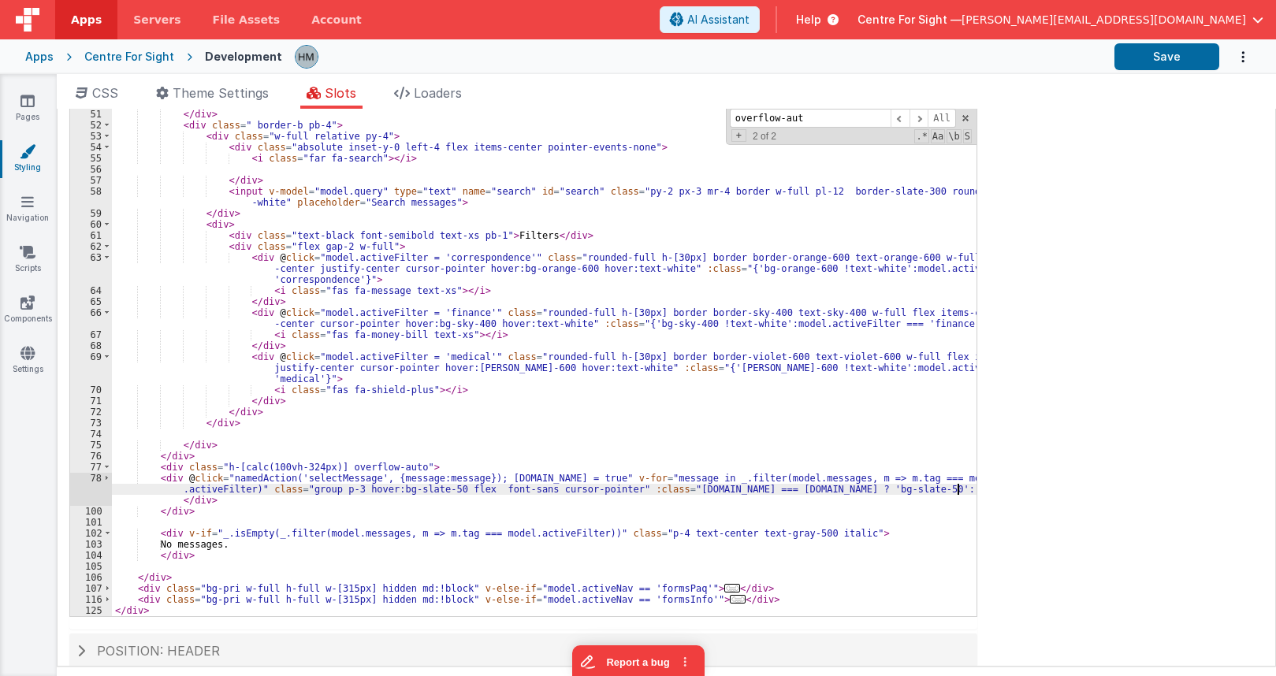
click at [965, 489] on div "50 51 52 53 54 55 56 57 58 59 60 61 62 63 64 65 66 67 68 69 70 71 72 73 74 75 7…" at bounding box center [523, 361] width 908 height 512
click at [108, 479] on span at bounding box center [106, 478] width 9 height 11
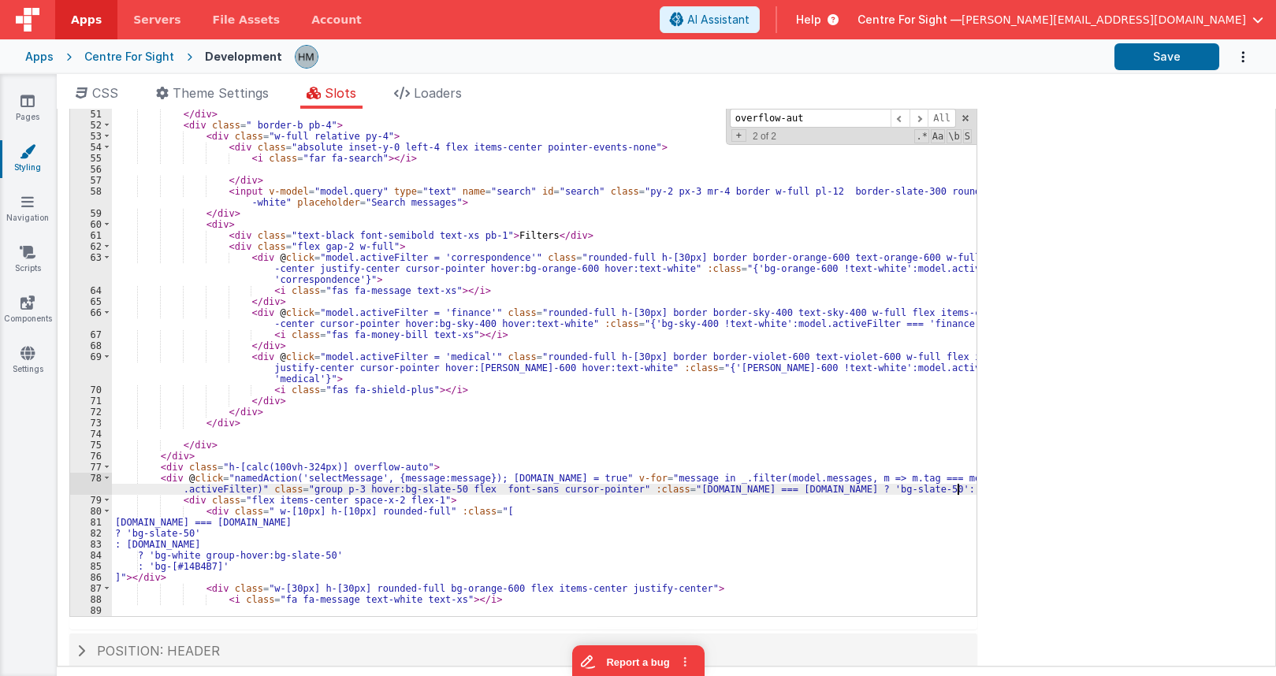
scroll to position [169, 0]
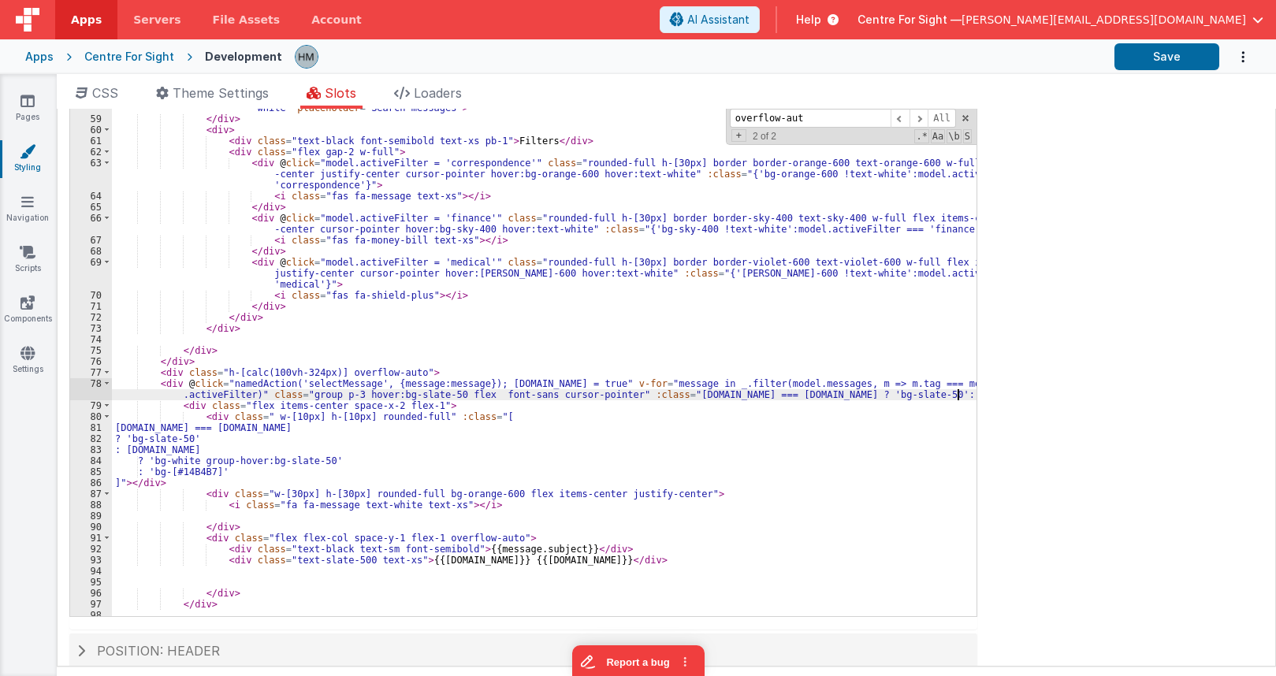
click at [170, 385] on div "< input v-model = "model.query" type = "text" name = "search" id = "search" cla…" at bounding box center [544, 363] width 865 height 544
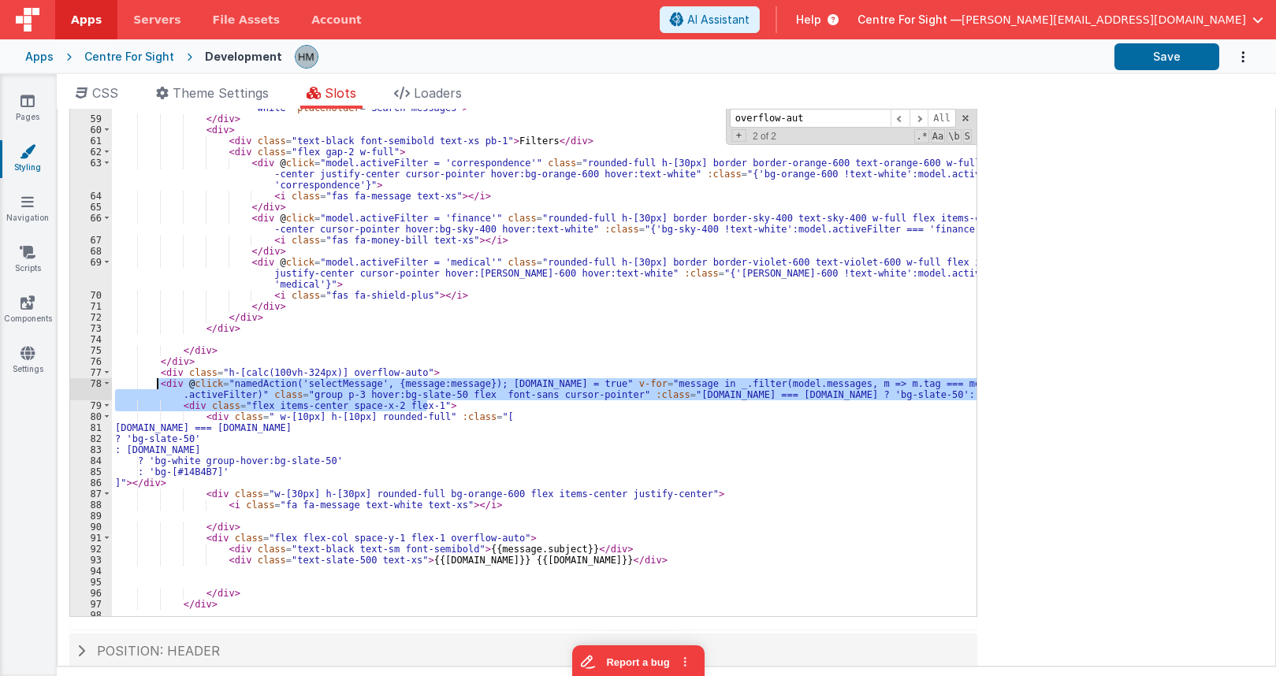
drag, startPoint x: 430, startPoint y: 404, endPoint x: 158, endPoint y: 382, distance: 273.6
click at [158, 382] on div "< input v-model = "model.query" type = "text" name = "search" id = "search" cla…" at bounding box center [544, 363] width 865 height 544
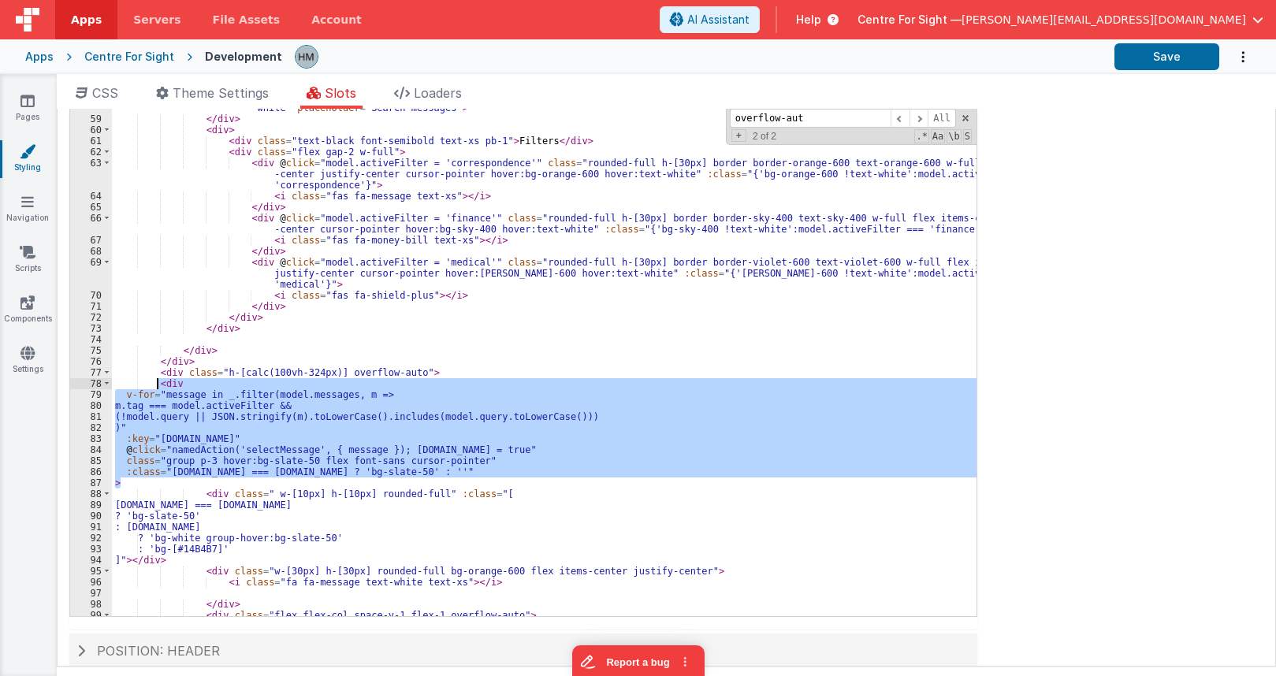
drag, startPoint x: 130, startPoint y: 479, endPoint x: 159, endPoint y: 383, distance: 100.5
click at [159, 383] on div "< input v-model = "model.query" type = "text" name = "search" id = "search" cla…" at bounding box center [544, 363] width 865 height 544
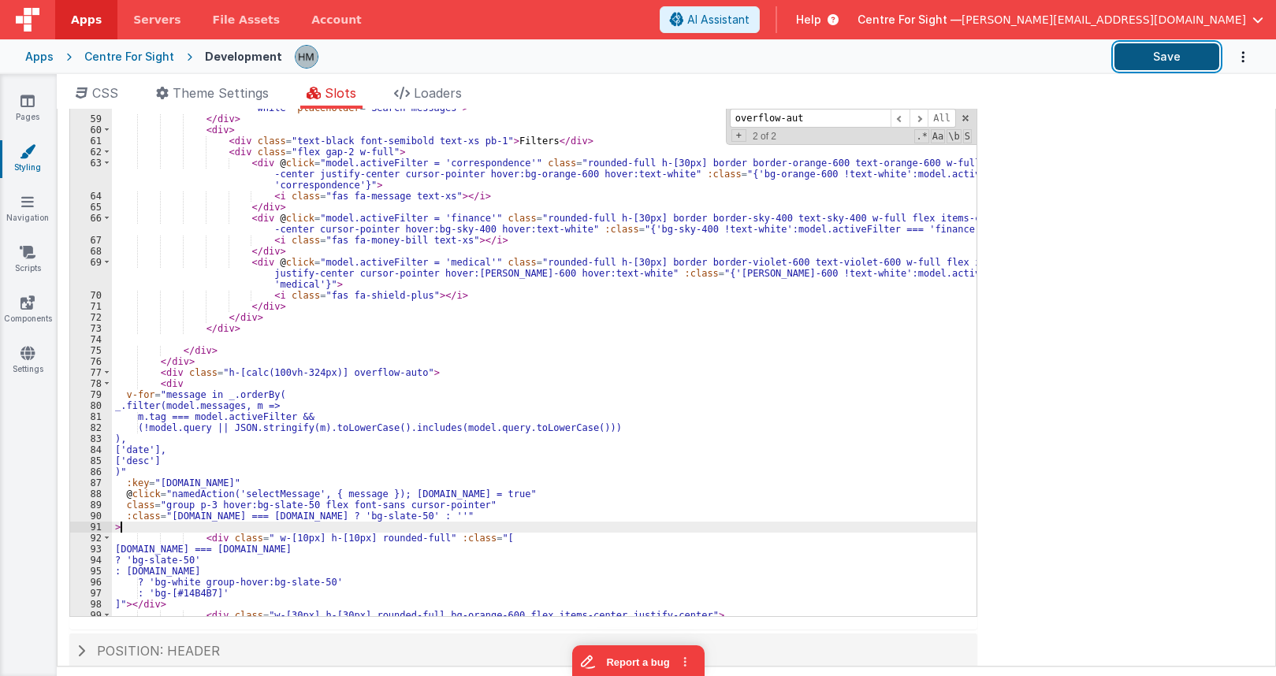
click at [1176, 54] on button "Save" at bounding box center [1167, 56] width 105 height 27
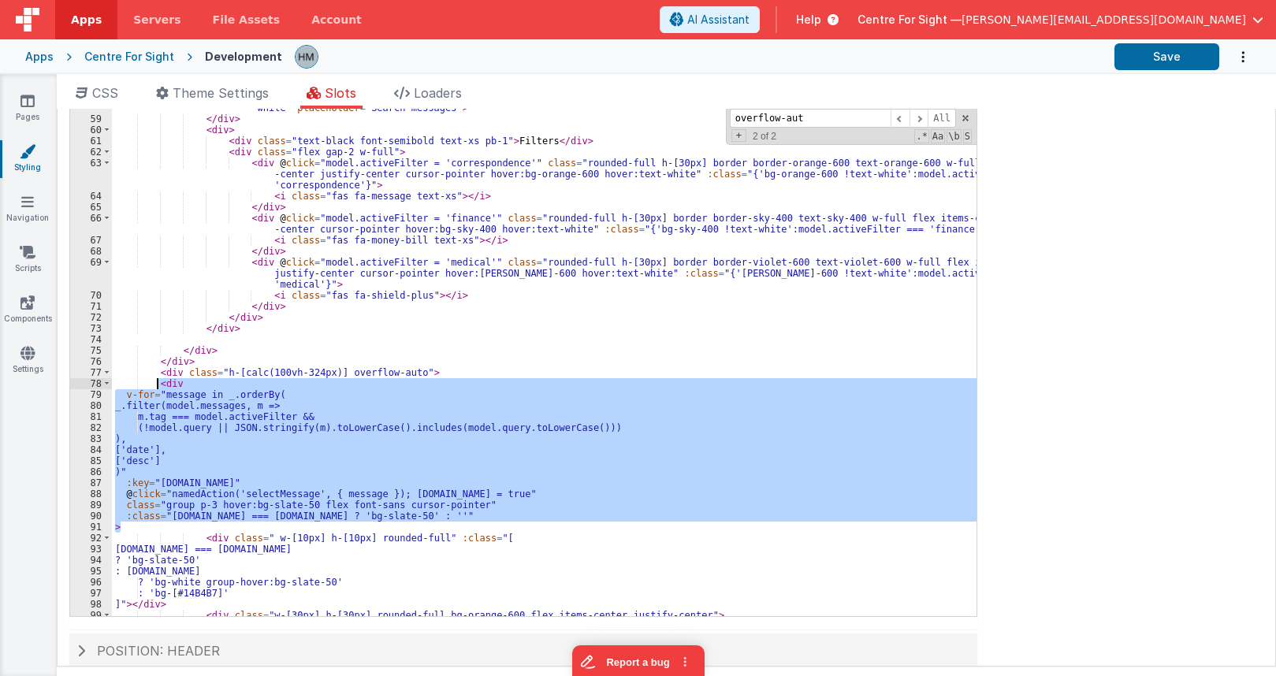
drag, startPoint x: 128, startPoint y: 527, endPoint x: 157, endPoint y: 388, distance: 141.8
click at [157, 388] on div "< input v-model = "model.query" type = "text" name = "search" id = "search" cla…" at bounding box center [544, 363] width 865 height 544
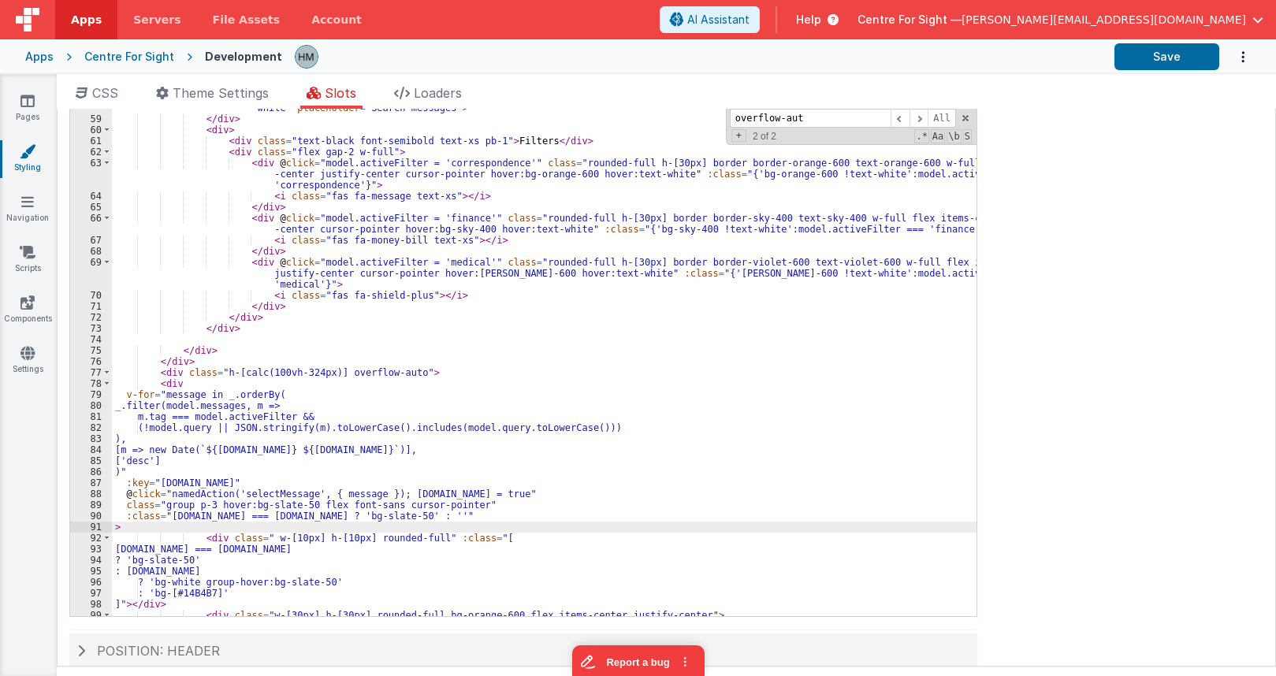
click at [348, 463] on div "< input v-model = "model.query" type = "text" name = "search" id = "search" cla…" at bounding box center [544, 363] width 865 height 544
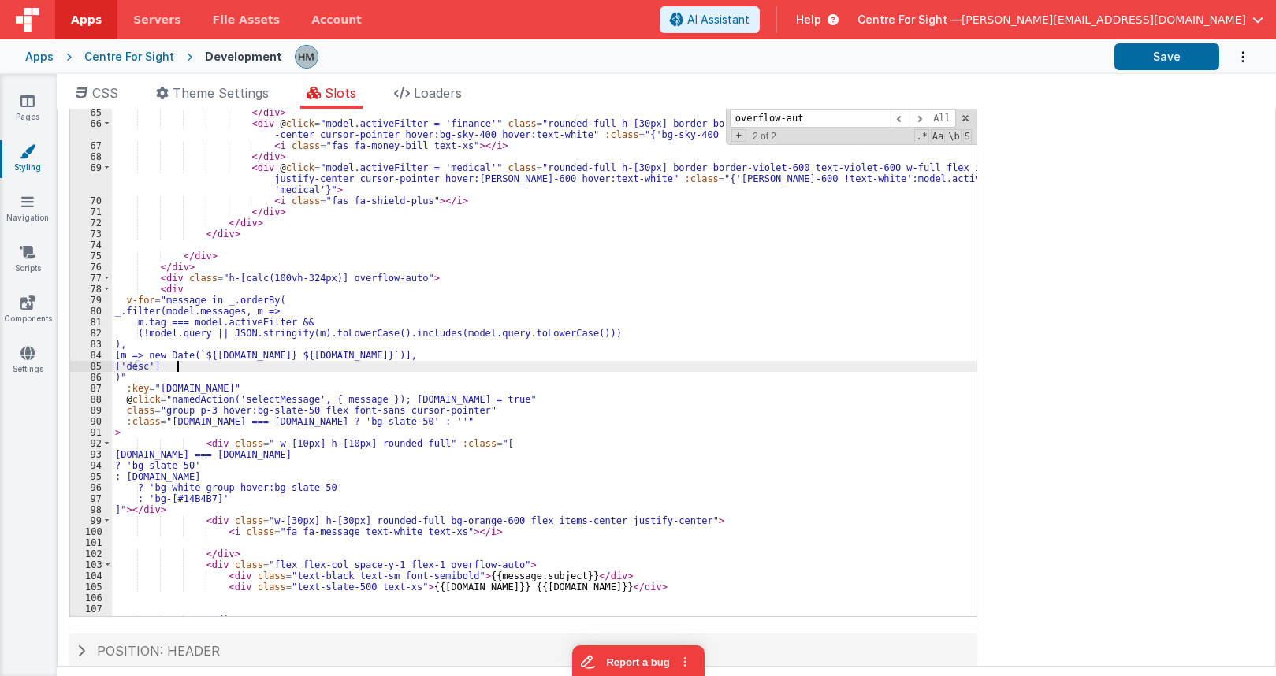
scroll to position [263, 0]
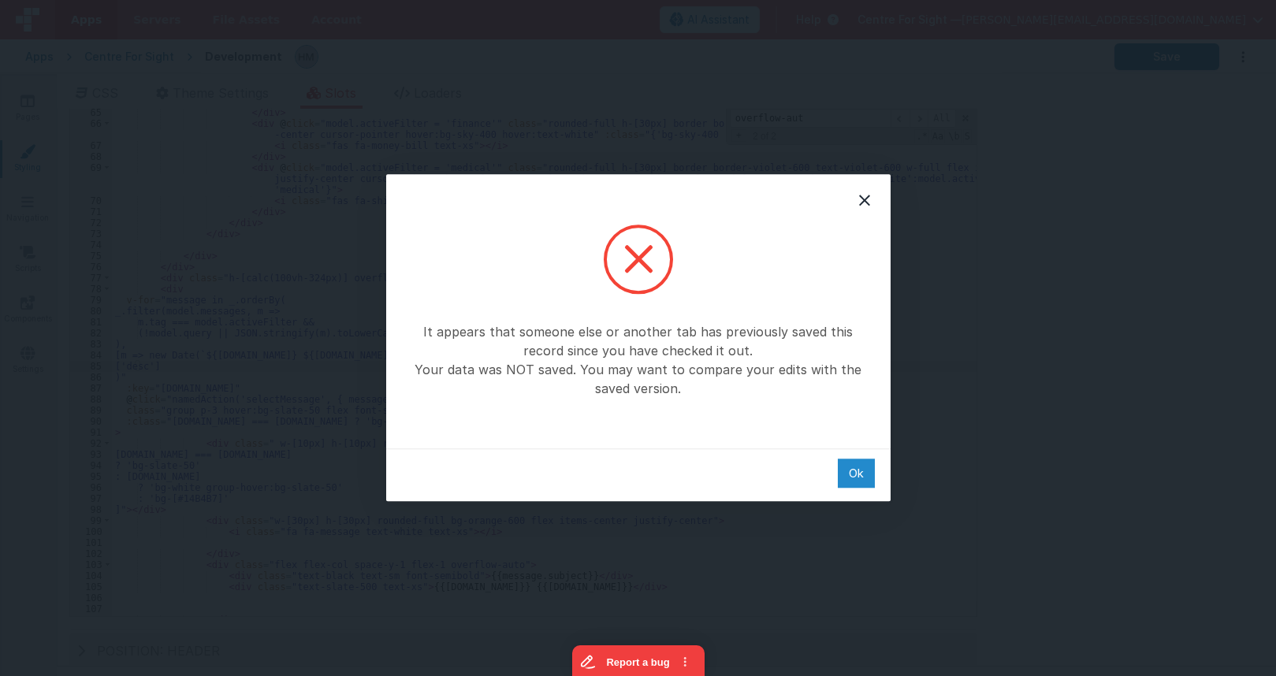
click at [862, 479] on div "Ok" at bounding box center [856, 473] width 37 height 29
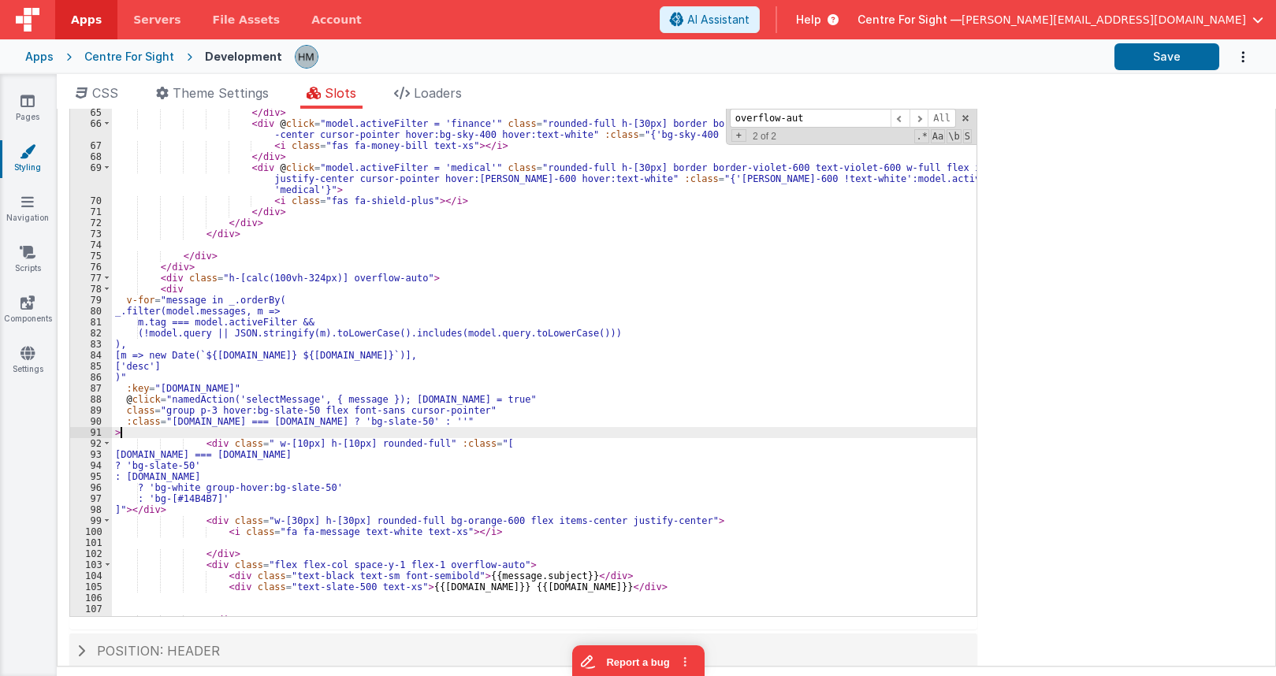
click at [629, 430] on div "< i class = "fas fa-message text-xs" > </ i > </ div > < div @ click = "model.a…" at bounding box center [544, 362] width 865 height 533
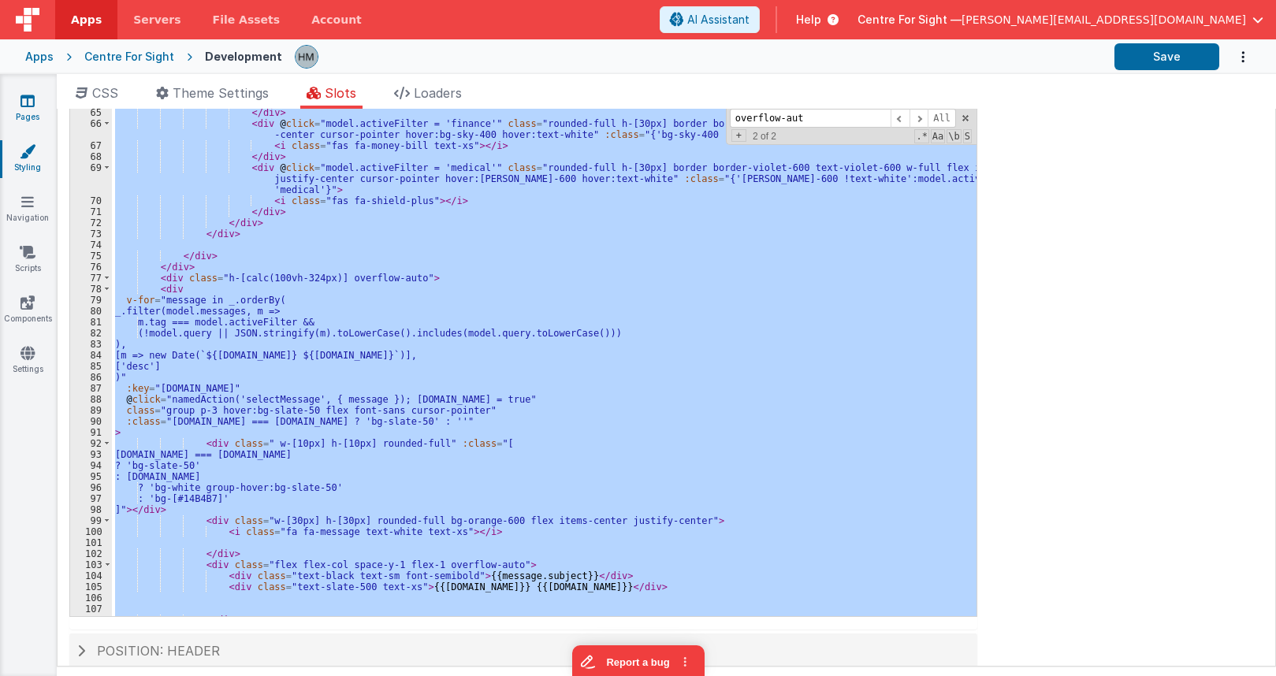
click at [32, 106] on icon at bounding box center [27, 101] width 14 height 16
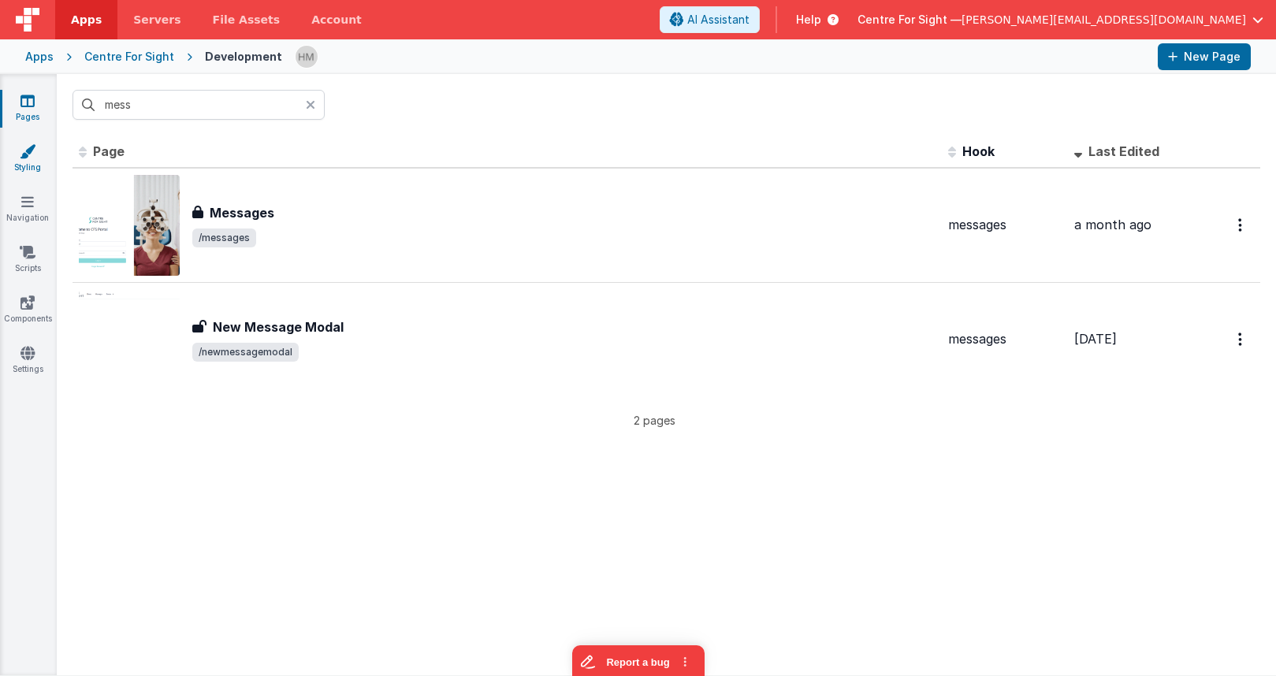
click at [33, 157] on icon at bounding box center [28, 151] width 16 height 16
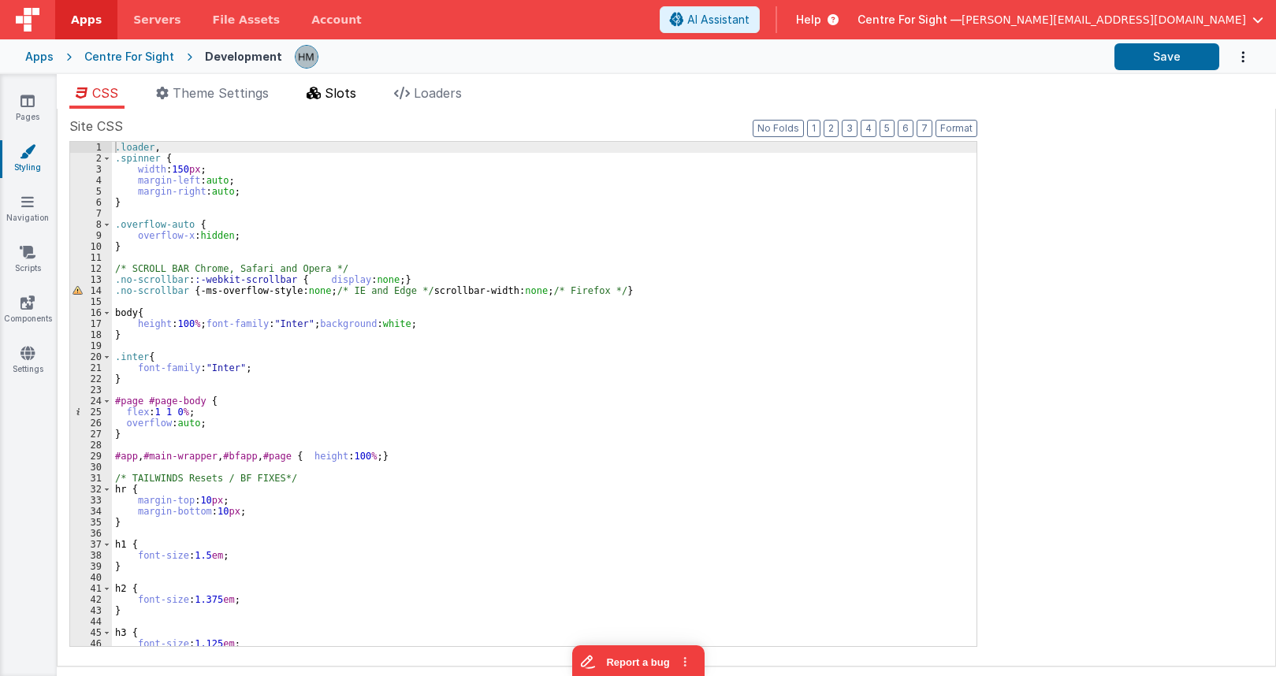
click at [353, 95] on span "Slots" at bounding box center [341, 93] width 32 height 16
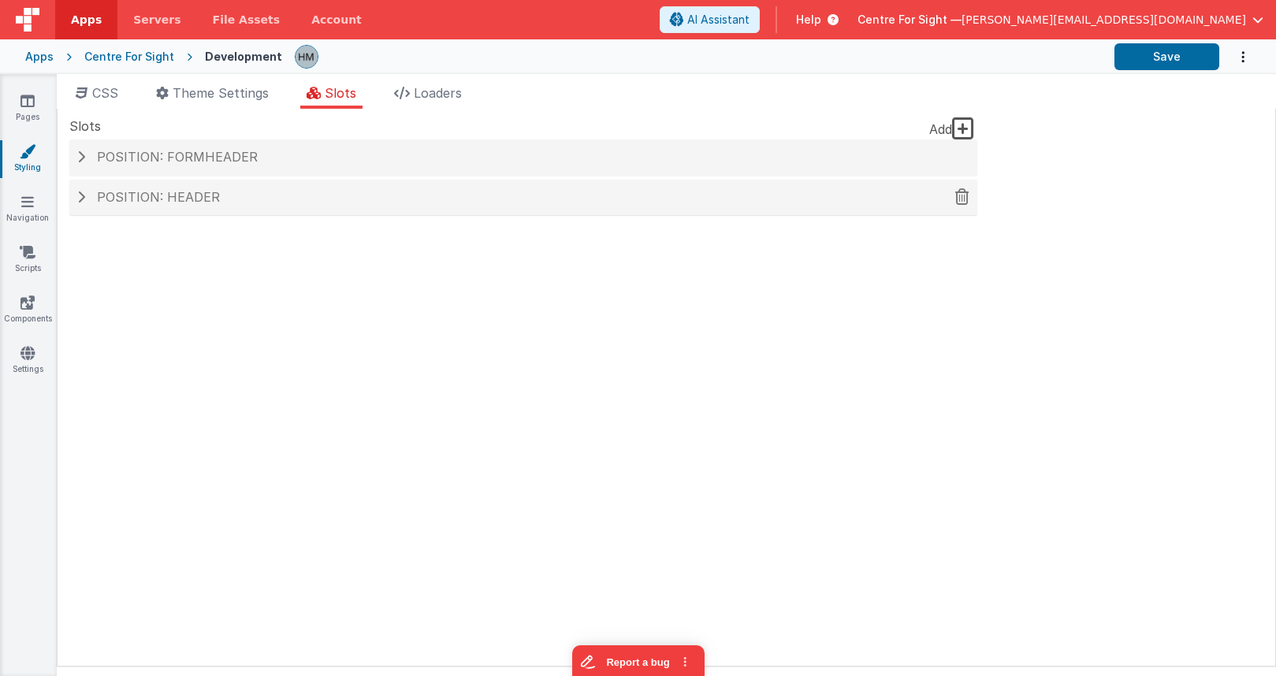
click at [316, 189] on div "Position: header" at bounding box center [523, 198] width 908 height 36
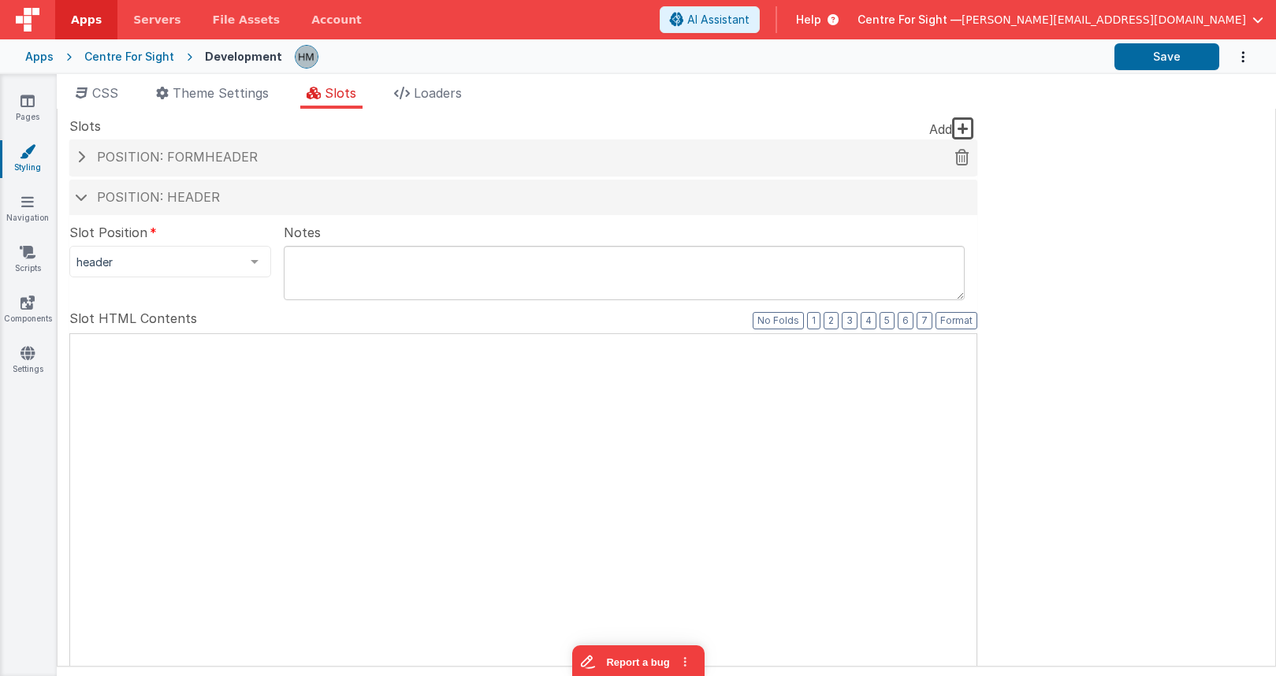
click at [322, 158] on h4 "Position: formHeader" at bounding box center [523, 158] width 892 height 14
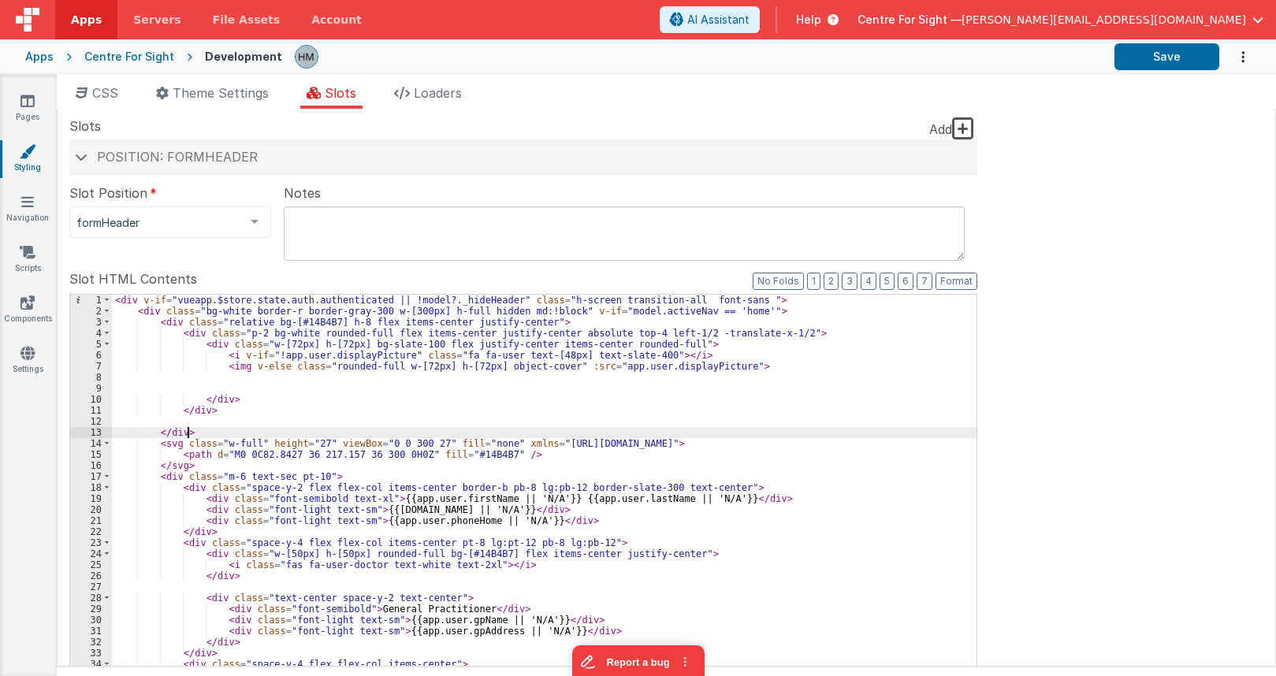
click at [288, 435] on div "< div v-if = "vueapp.$store.state.auth.authenticated || !model?._hideHeader" cl…" at bounding box center [544, 567] width 865 height 544
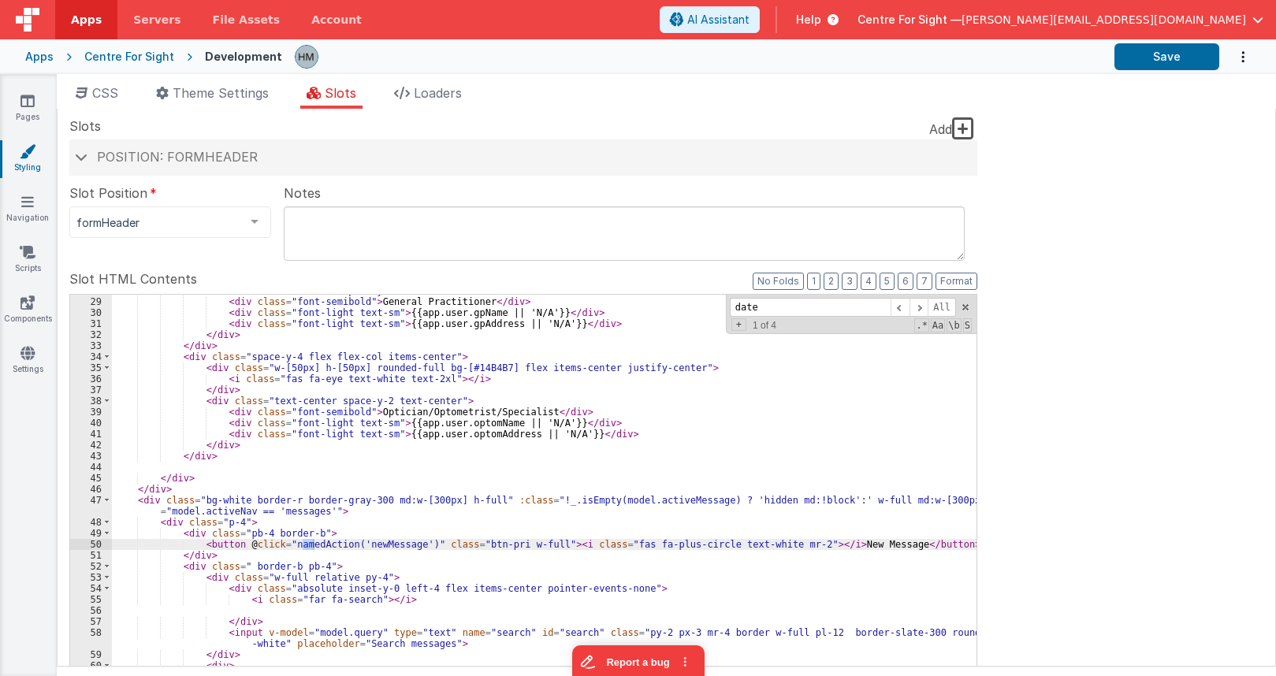
scroll to position [749, 0]
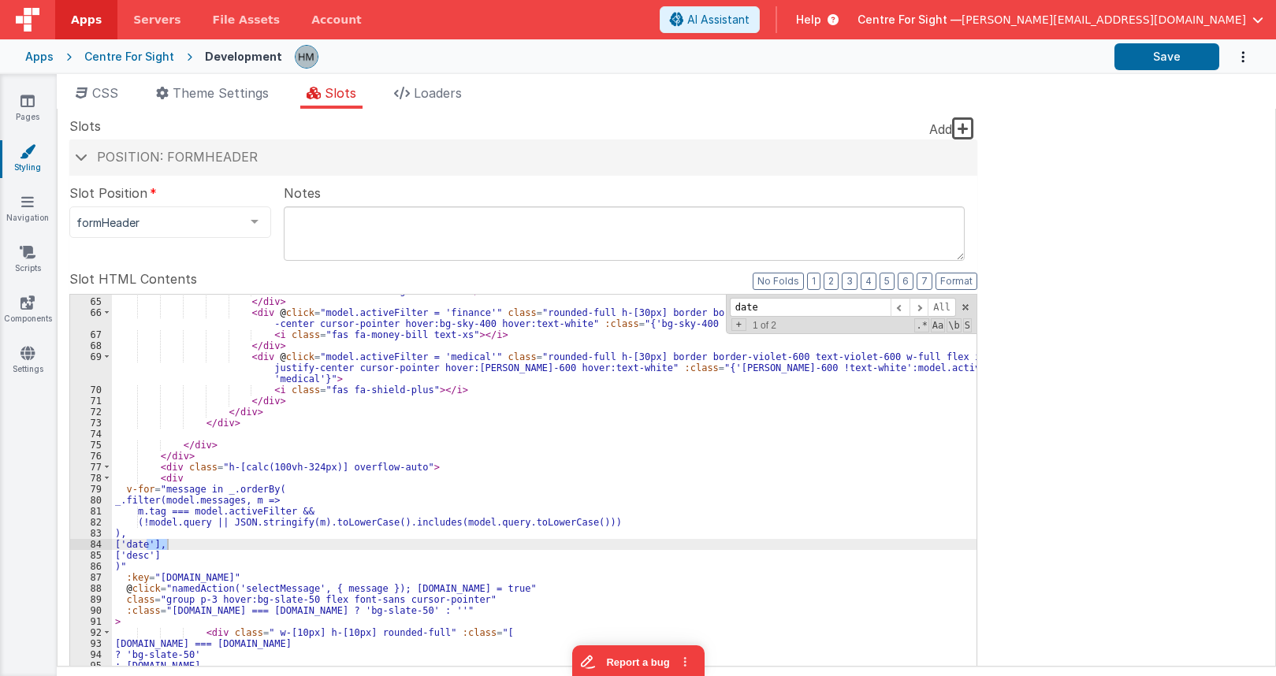
type input "date"
click at [170, 480] on div "< i class = "fas fa-message text-xs" > </ i > </ div > < div @ click = "model.a…" at bounding box center [544, 551] width 865 height 533
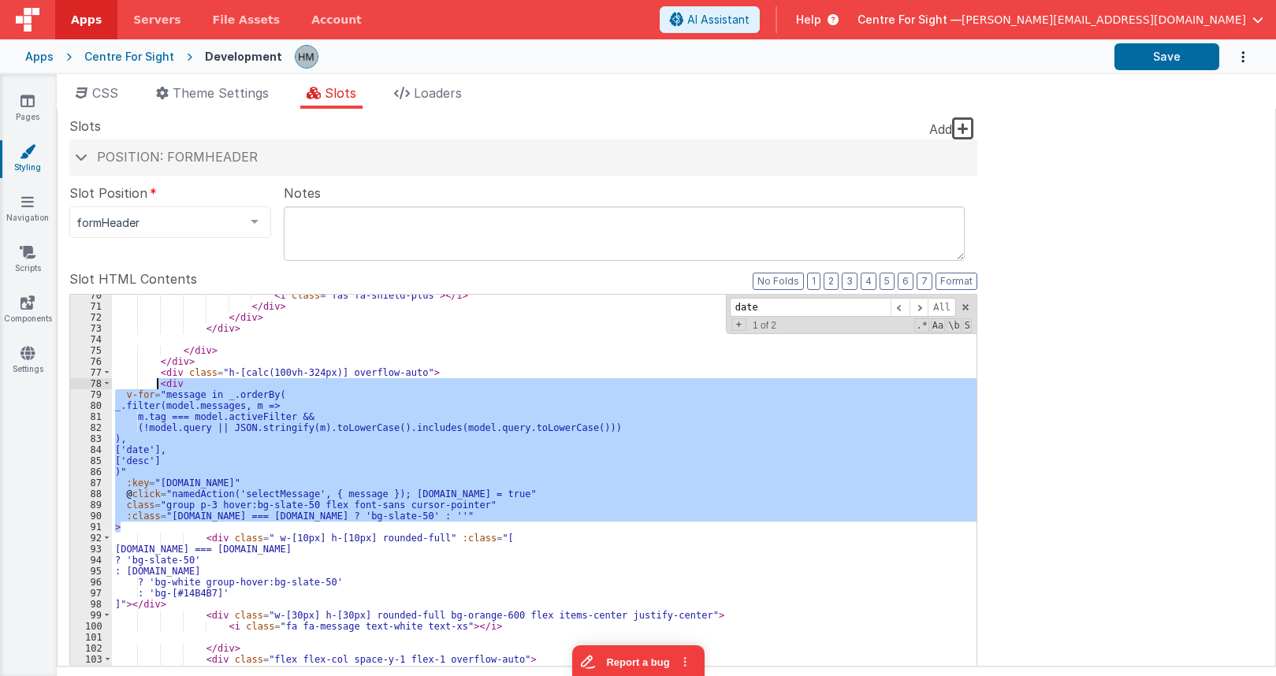
drag, startPoint x: 129, startPoint y: 524, endPoint x: 158, endPoint y: 381, distance: 146.4
click at [158, 381] on div "< i class = "fas fa-shield-plus" > </ i > </ div > </ div > </ div > </ div > <…" at bounding box center [544, 556] width 865 height 533
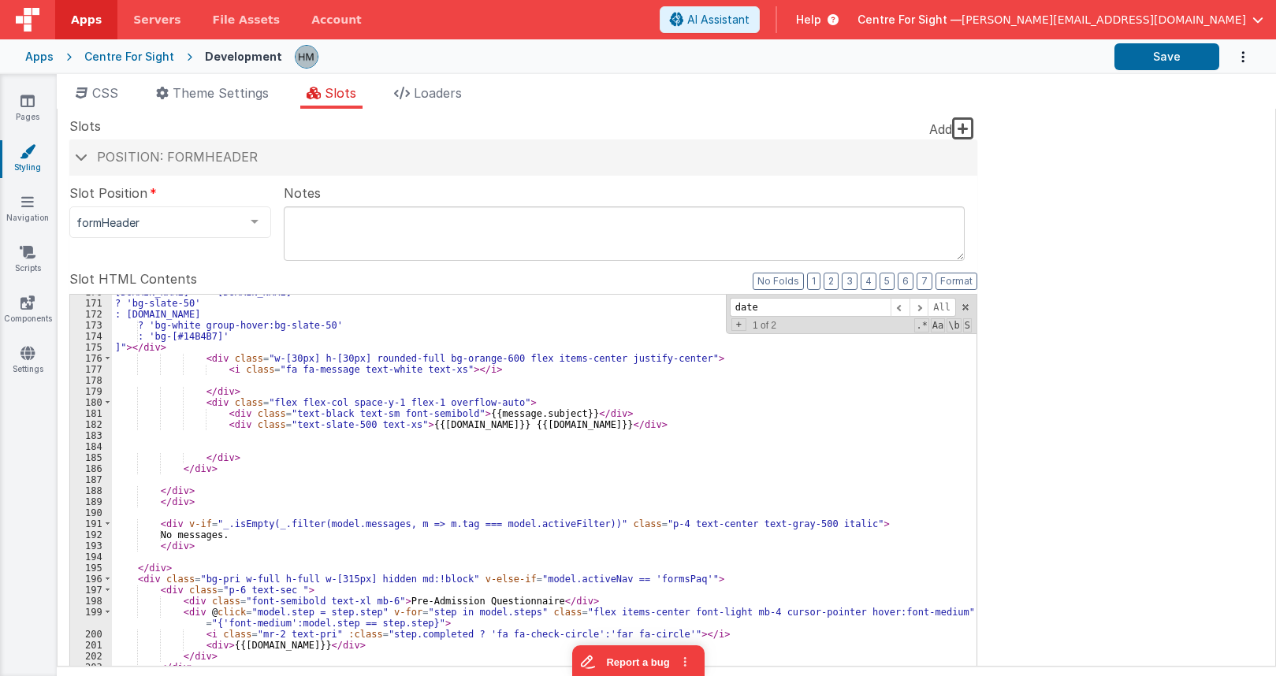
scroll to position [1838, 0]
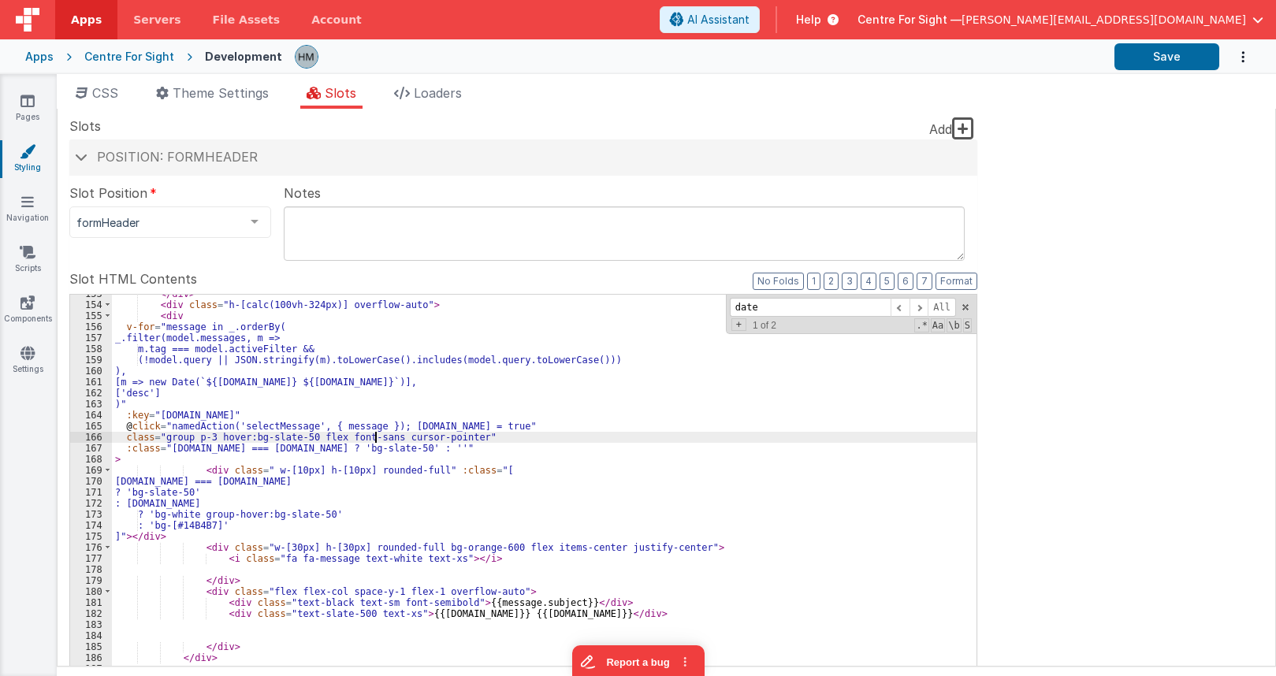
click at [374, 442] on div "</ div > < div class = "h-[calc(100vh-324px)] overflow-auto" > < div v-for = "m…" at bounding box center [544, 561] width 865 height 544
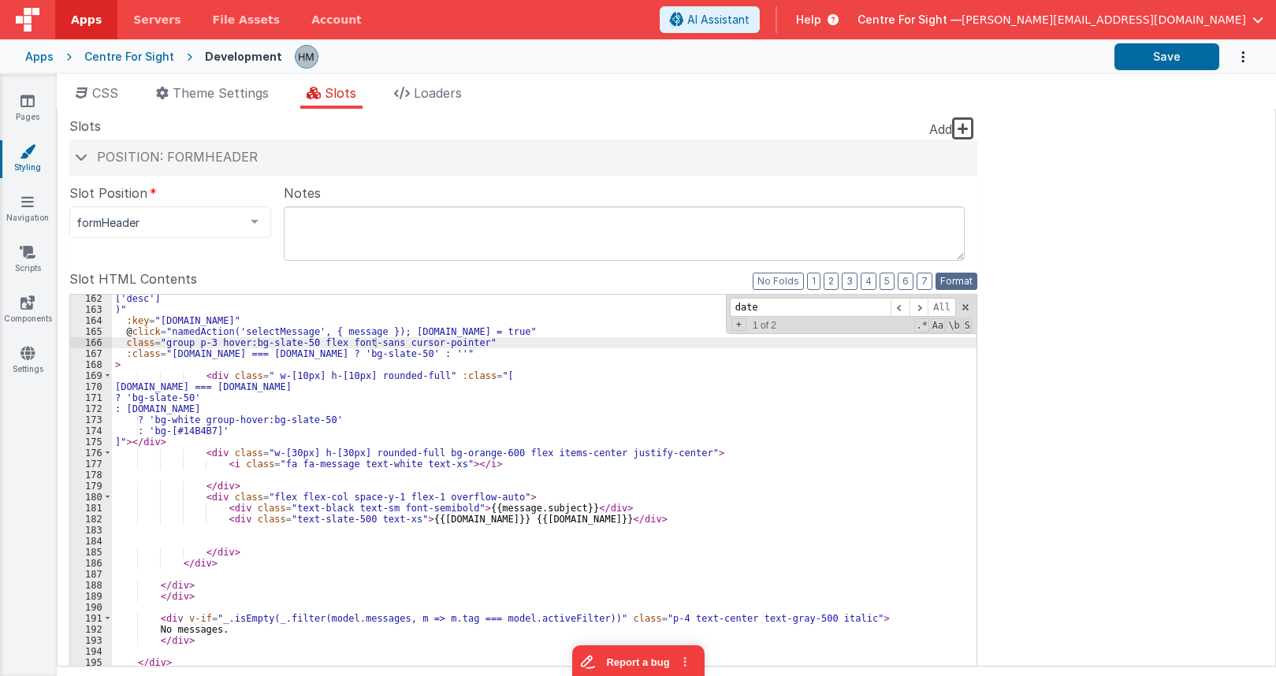
click at [955, 276] on button "Format" at bounding box center [957, 281] width 42 height 17
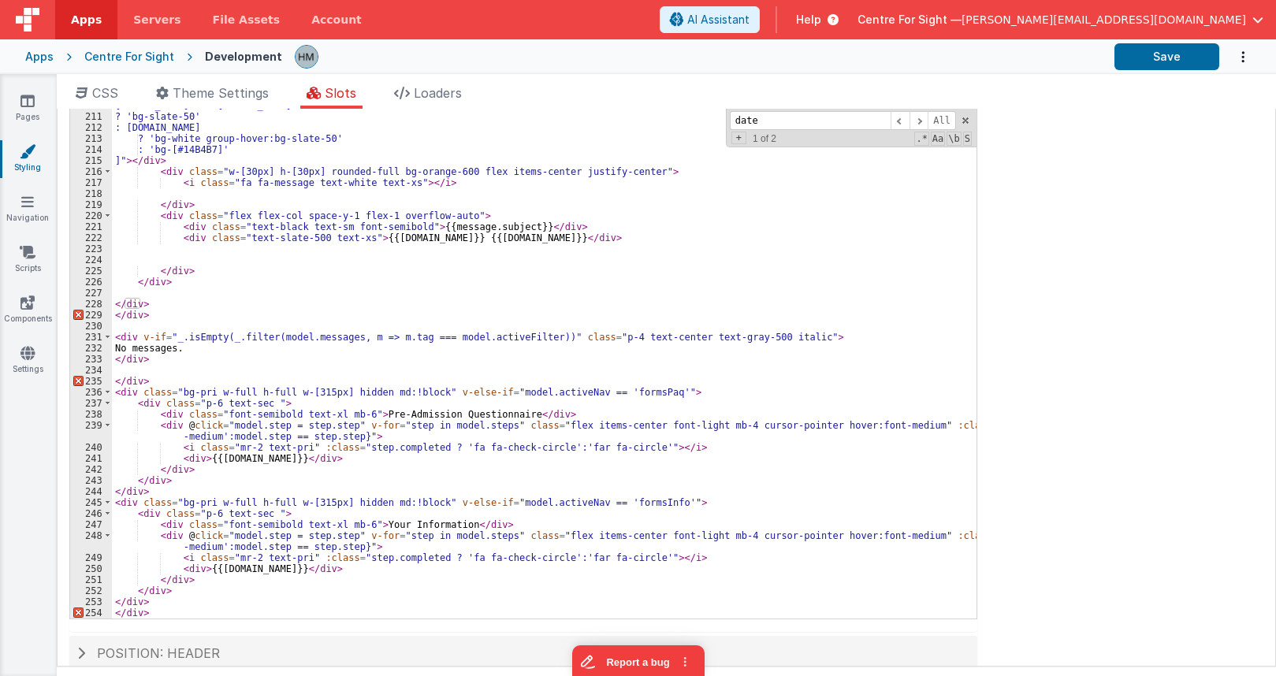
scroll to position [189, 0]
click at [599, 427] on div "[DOMAIN_NAME] === [DOMAIN_NAME] ? 'bg-slate-50' : [DOMAIN_NAME] ? 'bg-white gro…" at bounding box center [544, 364] width 865 height 533
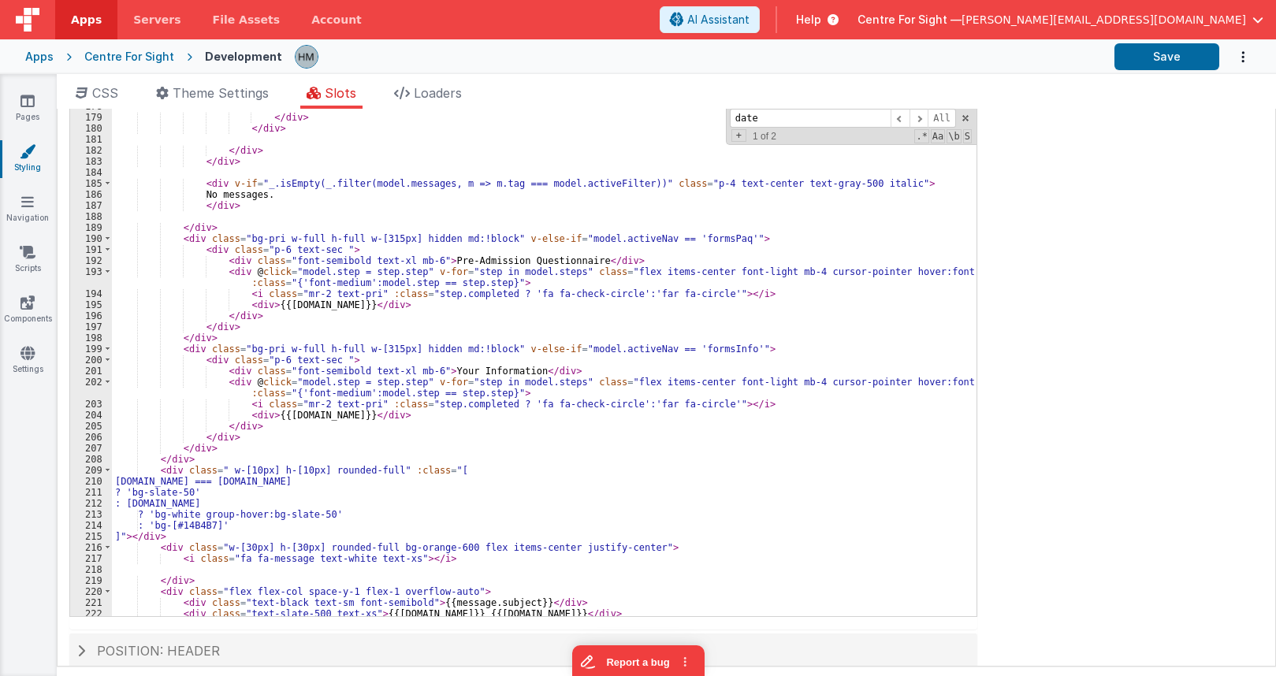
scroll to position [2040, 0]
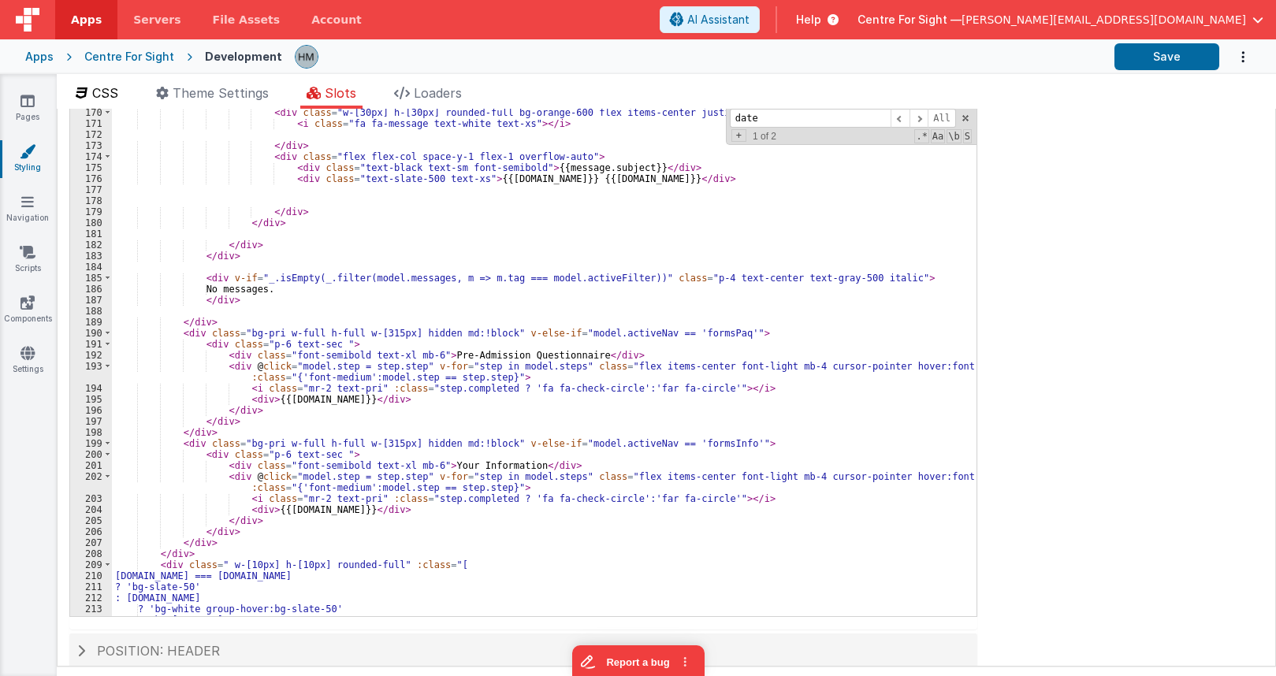
click at [109, 91] on span "CSS" at bounding box center [105, 93] width 26 height 16
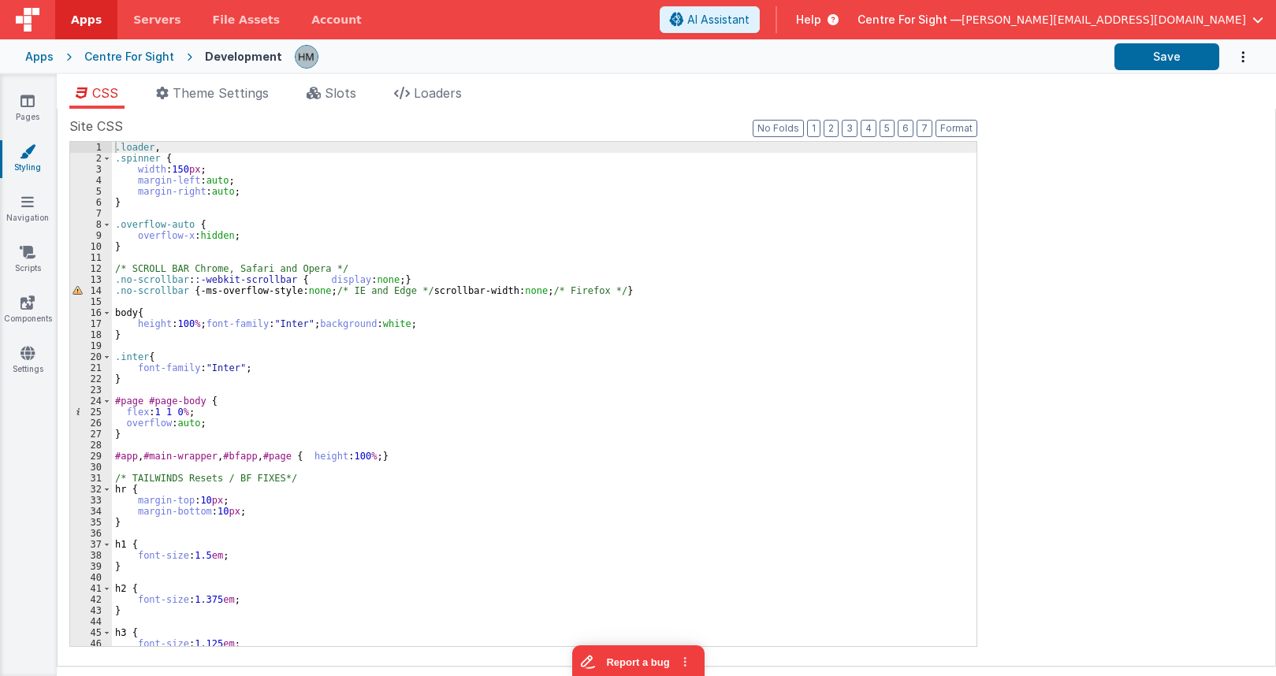
click at [34, 90] on div "Pages Styling Navigation Scripts Components Settings" at bounding box center [28, 375] width 57 height 602
click at [28, 99] on icon at bounding box center [27, 101] width 14 height 16
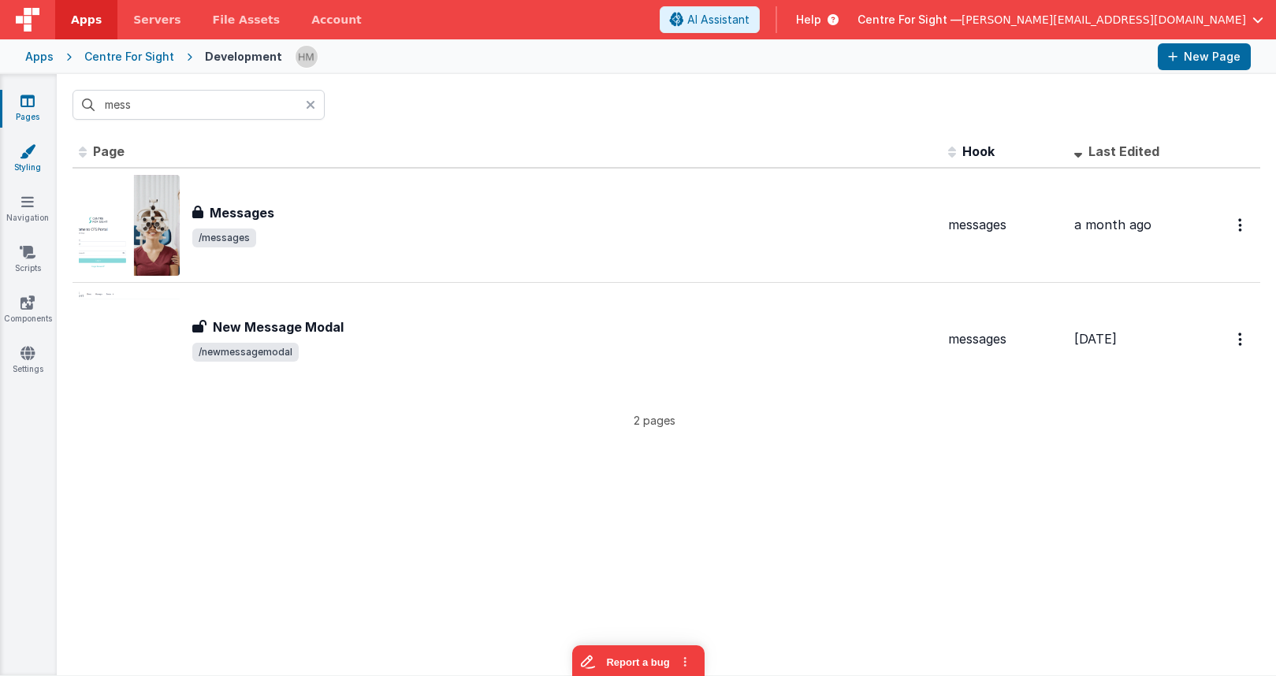
click at [28, 158] on icon at bounding box center [28, 151] width 16 height 16
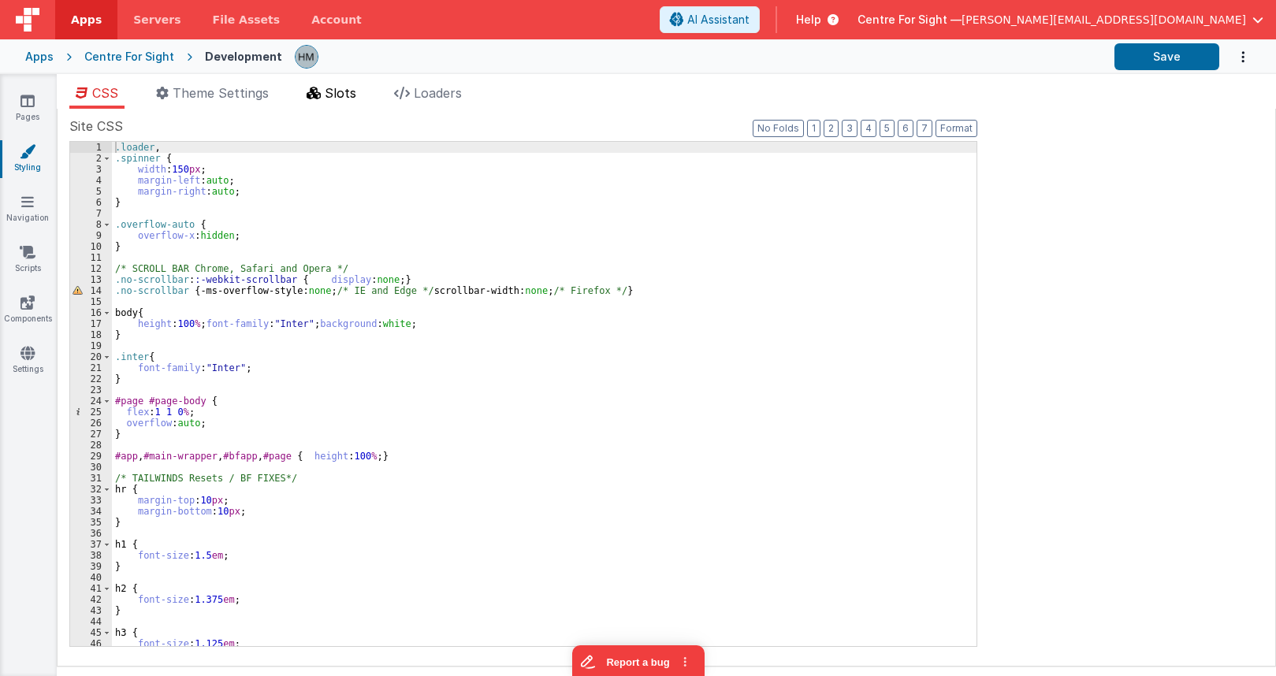
click at [348, 104] on li "Slots" at bounding box center [331, 96] width 62 height 25
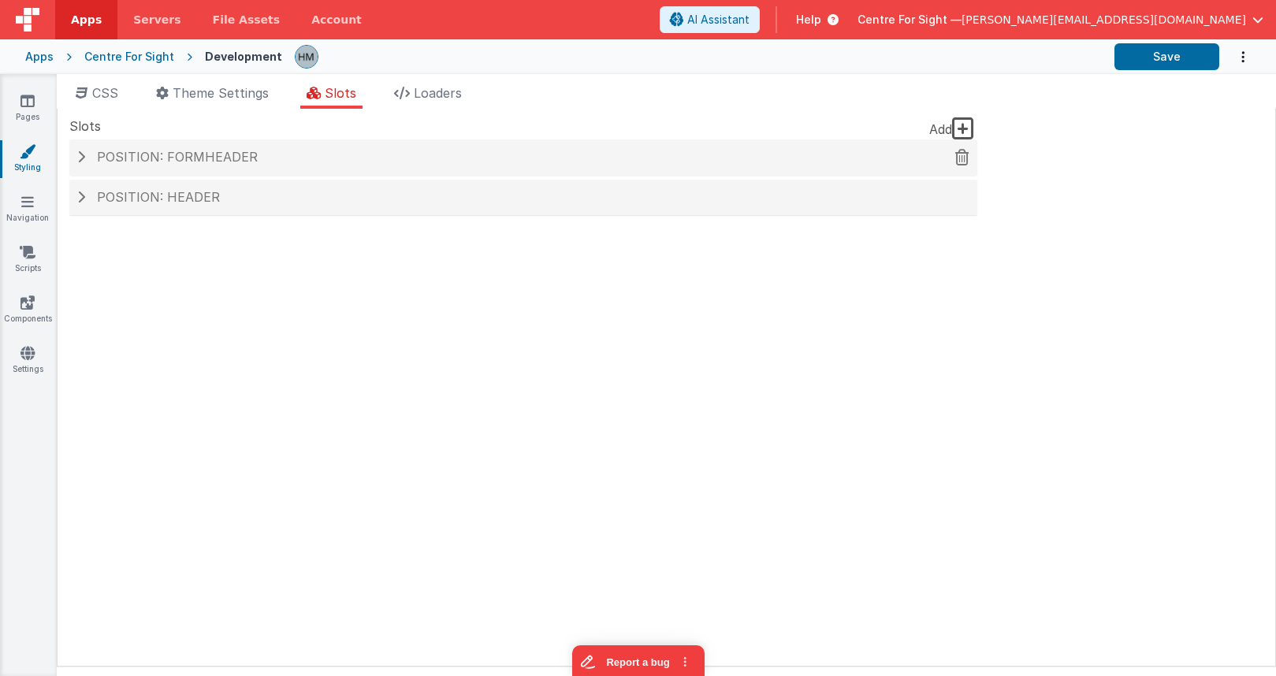
click at [310, 165] on div "Position: formHeader" at bounding box center [523, 158] width 908 height 36
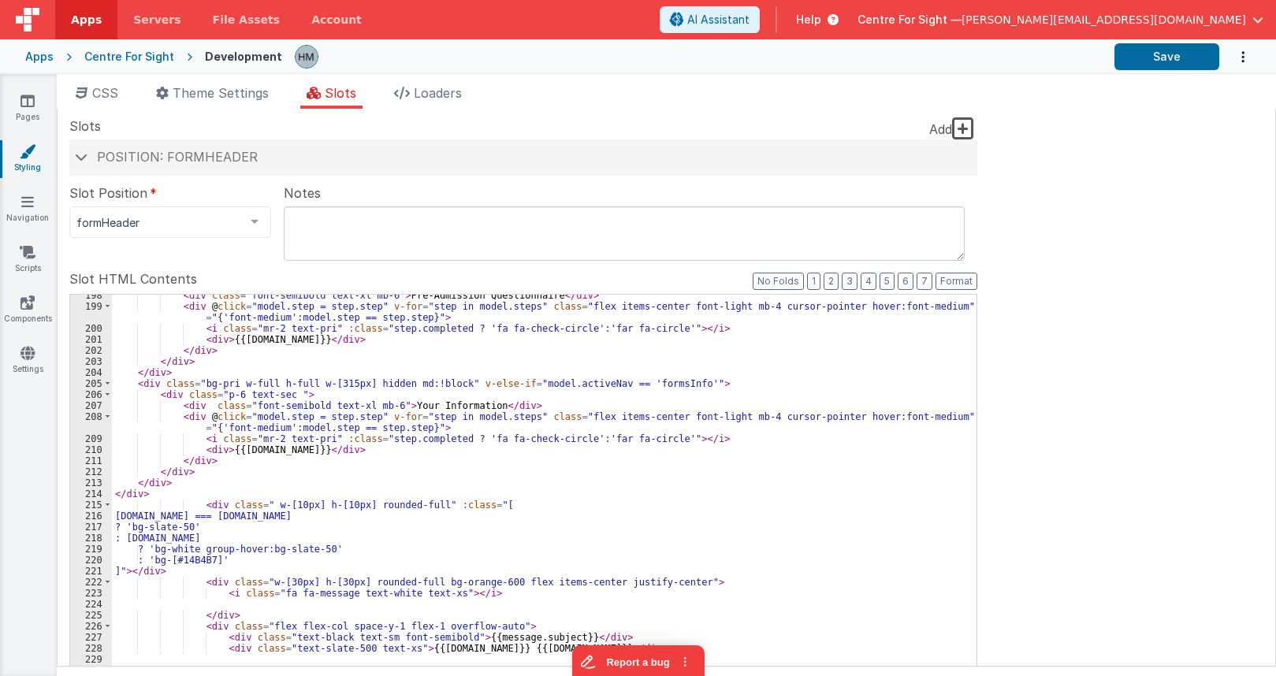
scroll to position [2450, 0]
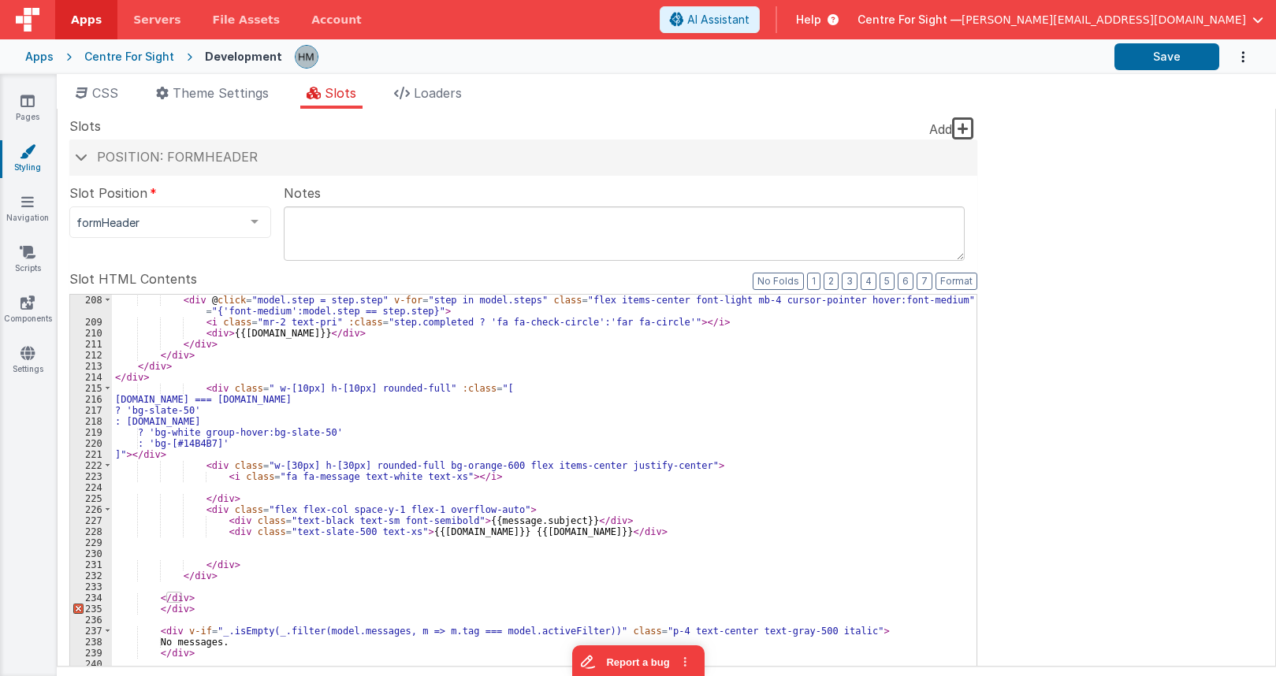
click at [179, 596] on div "< div @ click = "model.step = step.step" v-for = "step in model.steps" class = …" at bounding box center [544, 567] width 865 height 544
click at [1242, 54] on icon "Options" at bounding box center [1243, 57] width 16 height 32
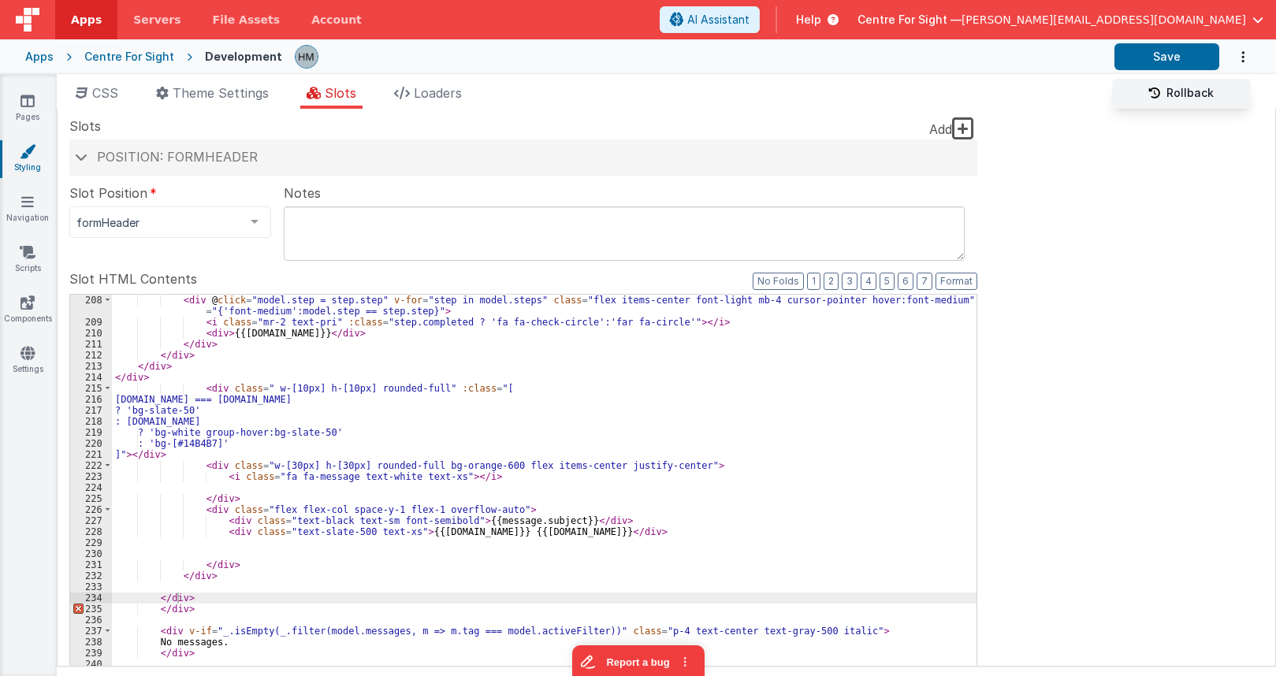
click at [1199, 94] on link "Rollback" at bounding box center [1181, 94] width 139 height 30
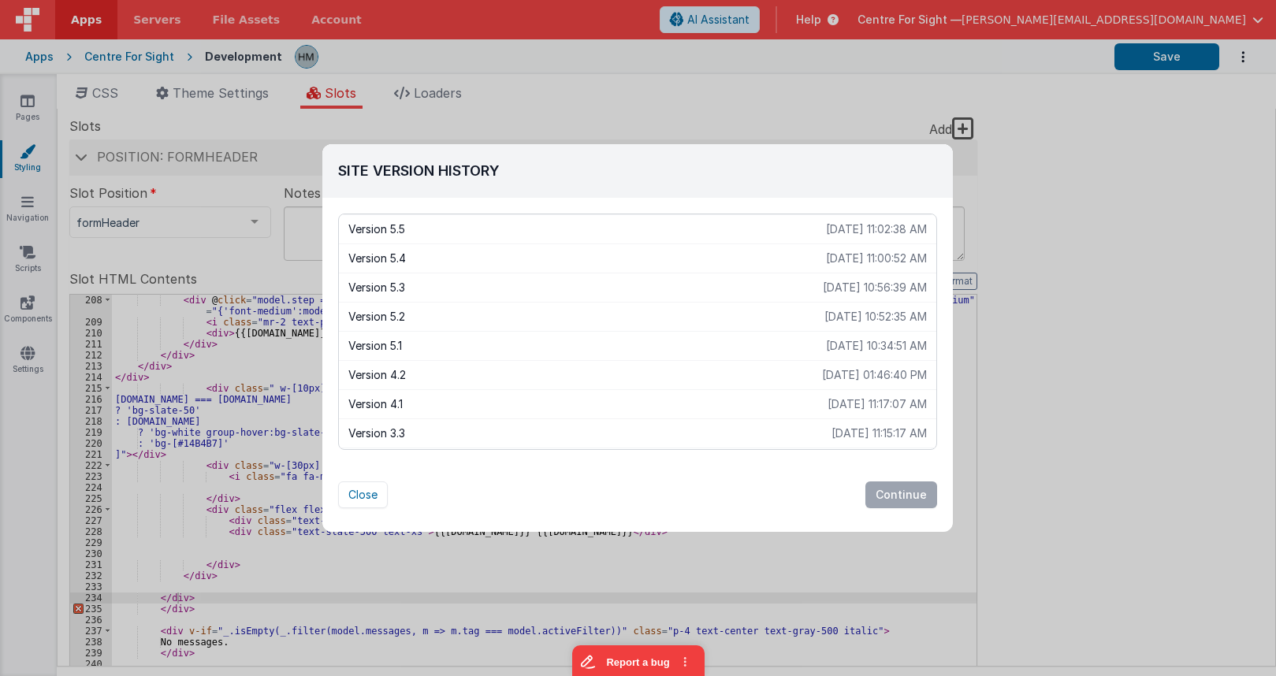
click at [767, 341] on p "Version 5.1" at bounding box center [587, 346] width 478 height 16
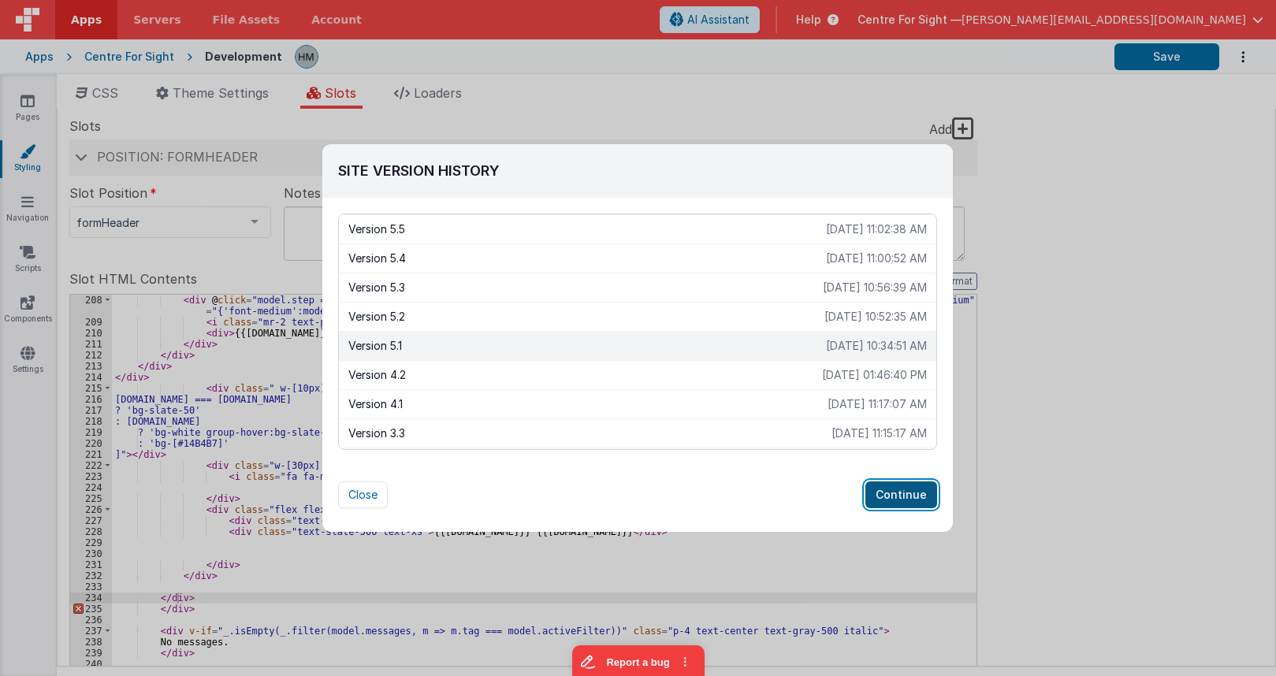
click at [903, 493] on button "Continue" at bounding box center [902, 495] width 72 height 27
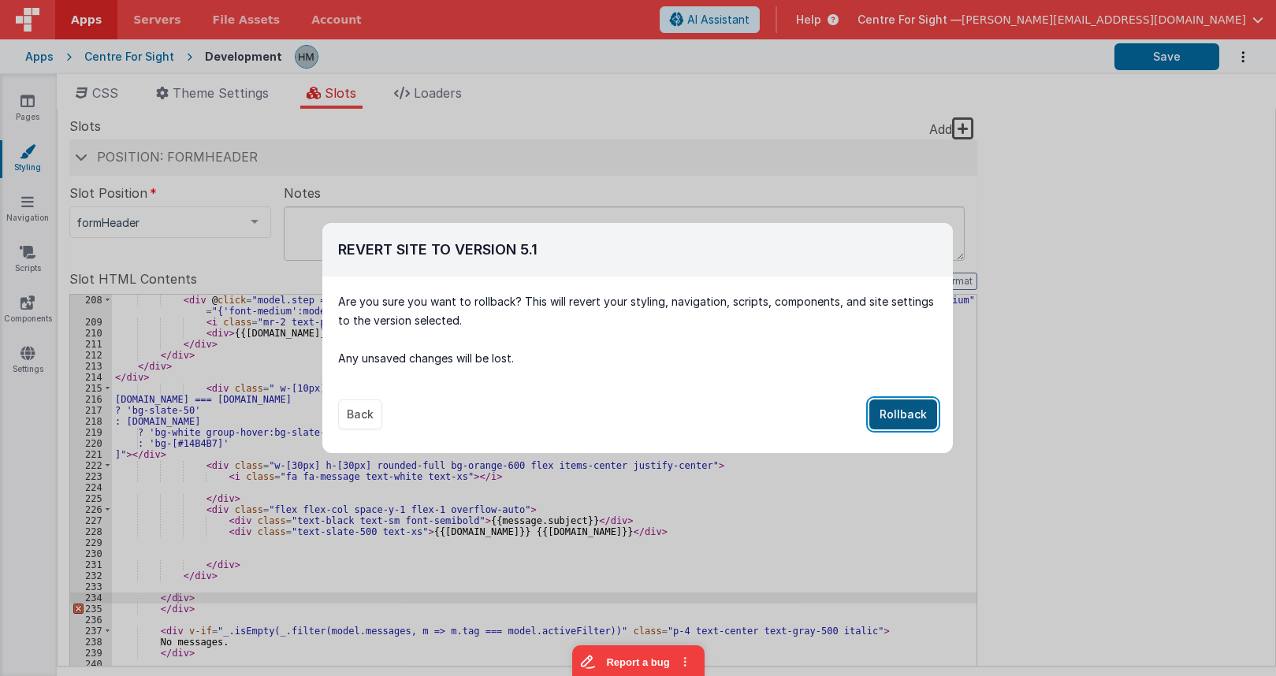
click at [903, 417] on button "Rollback" at bounding box center [904, 415] width 68 height 30
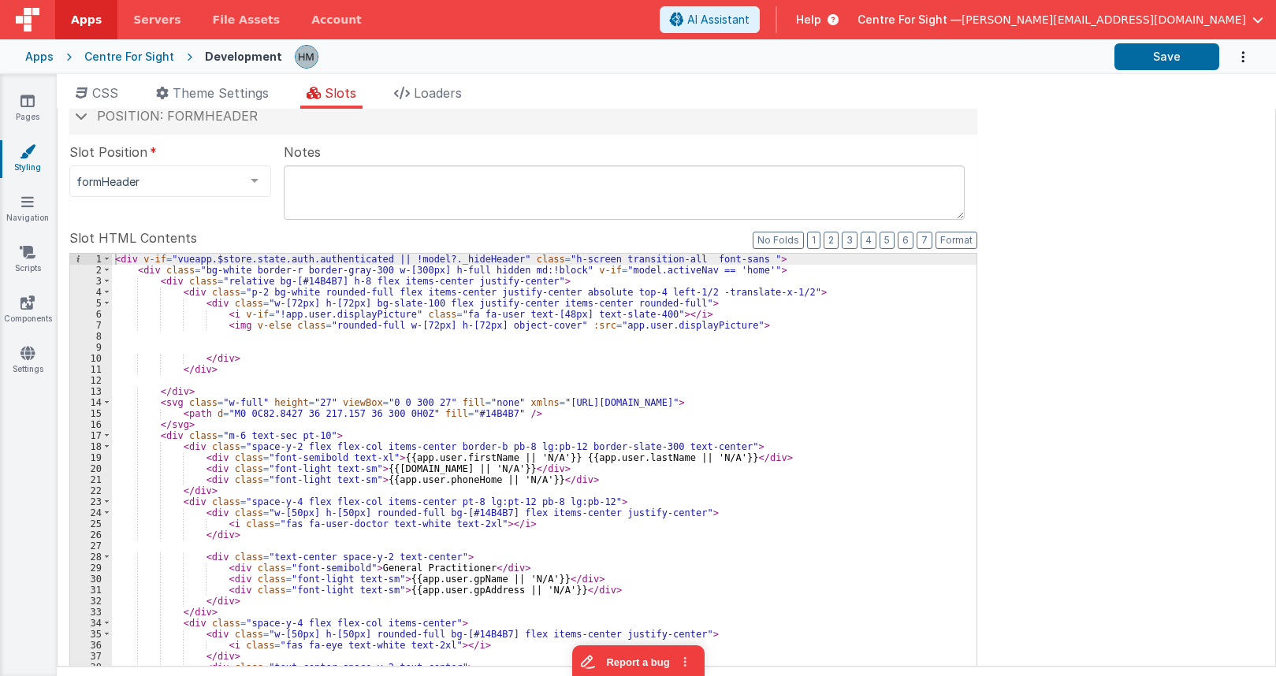
scroll to position [0, 0]
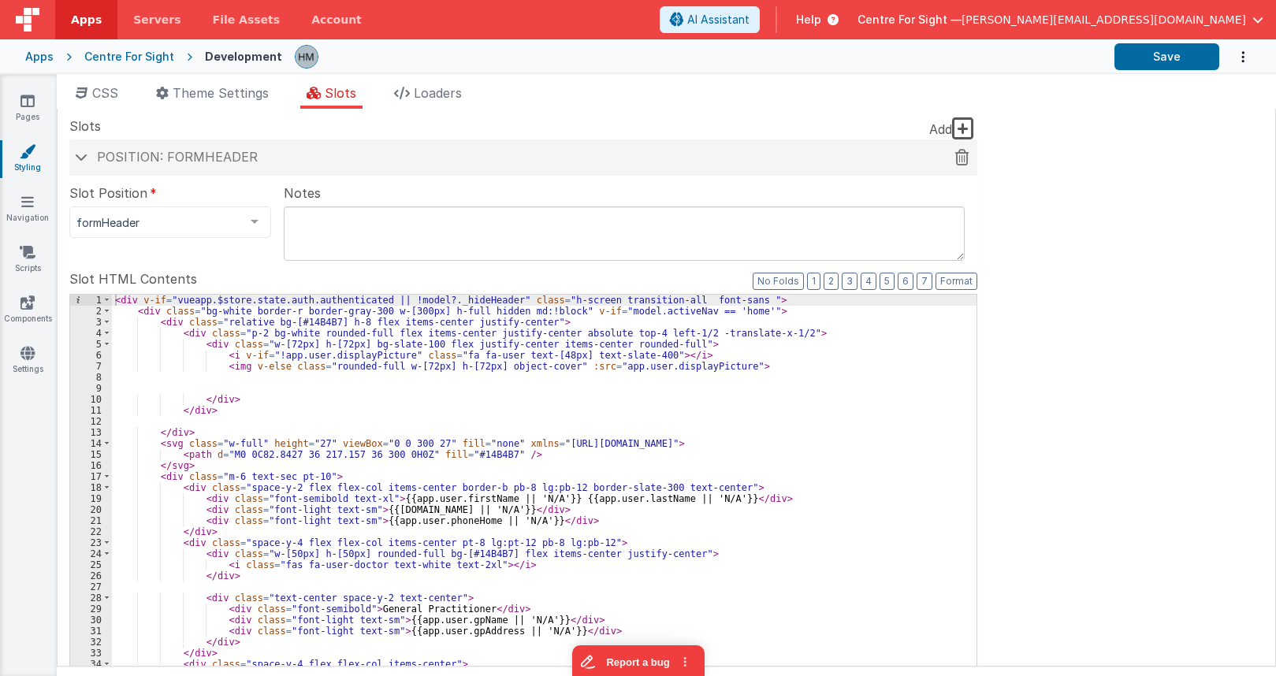
click at [230, 156] on span "Position: formHeader" at bounding box center [177, 157] width 161 height 16
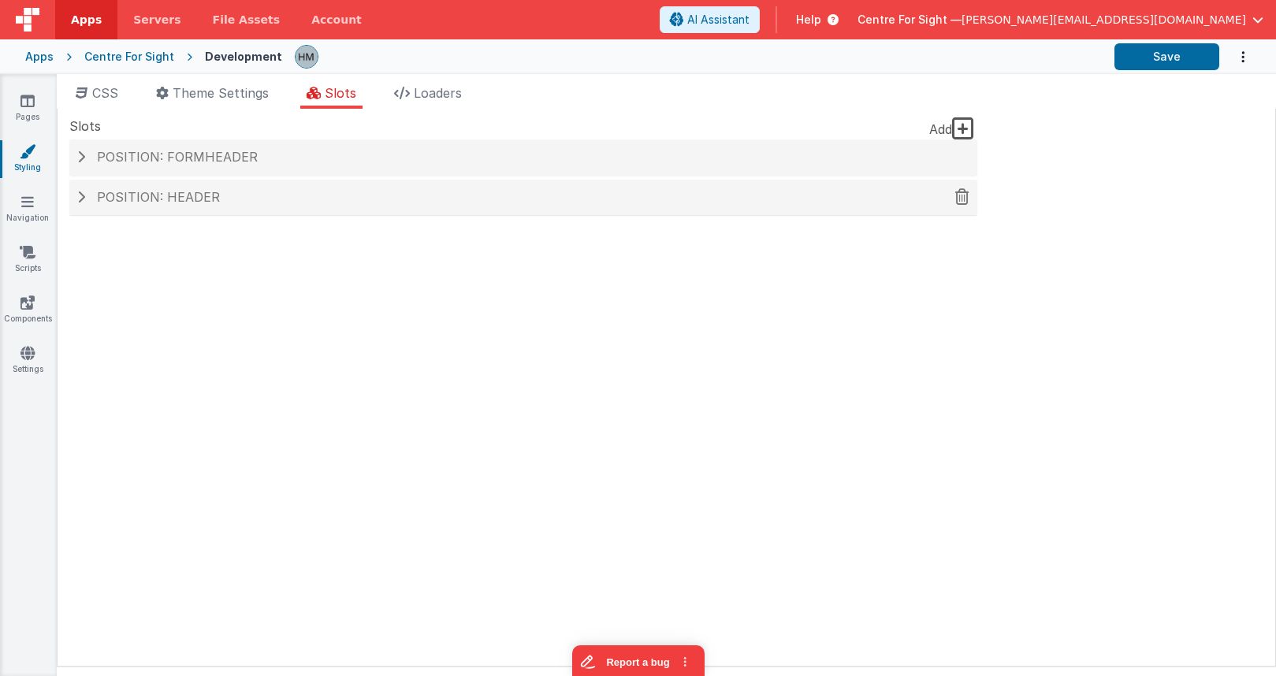
click at [232, 213] on div "Position: header" at bounding box center [523, 198] width 908 height 36
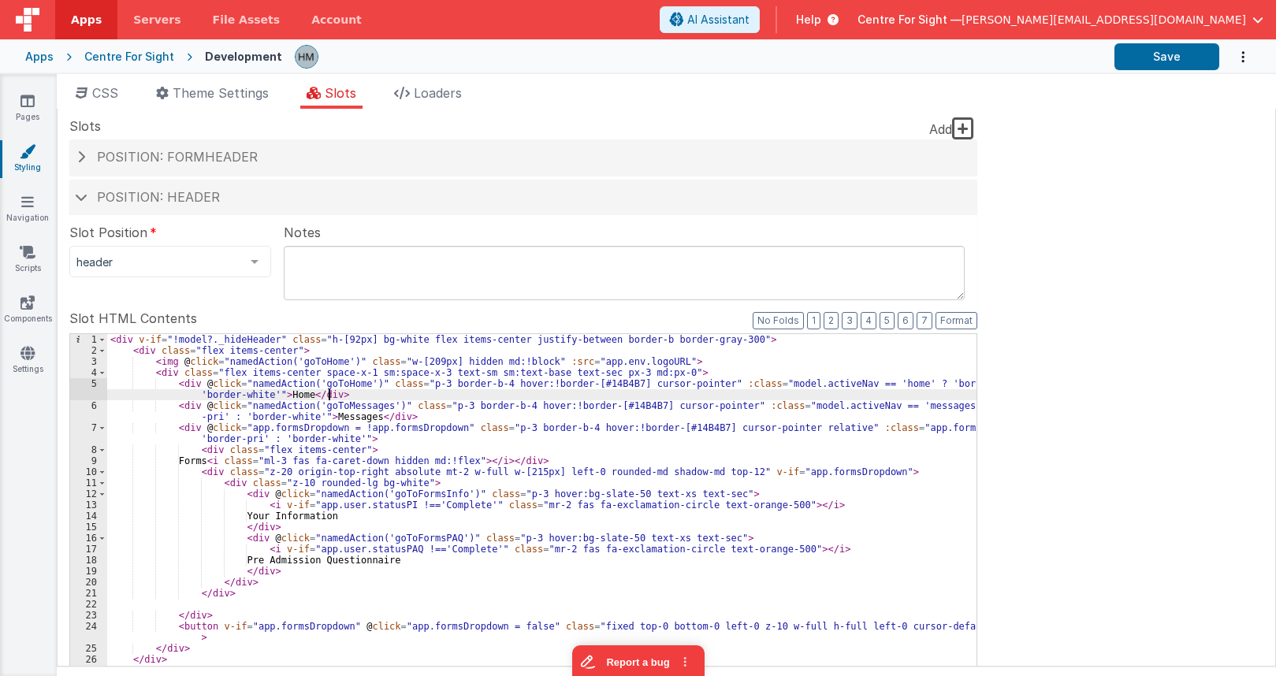
click at [403, 400] on div "< div v-if = "!model?._hideHeader" class = "h-[92px] bg-white flex items-center…" at bounding box center [542, 600] width 870 height 533
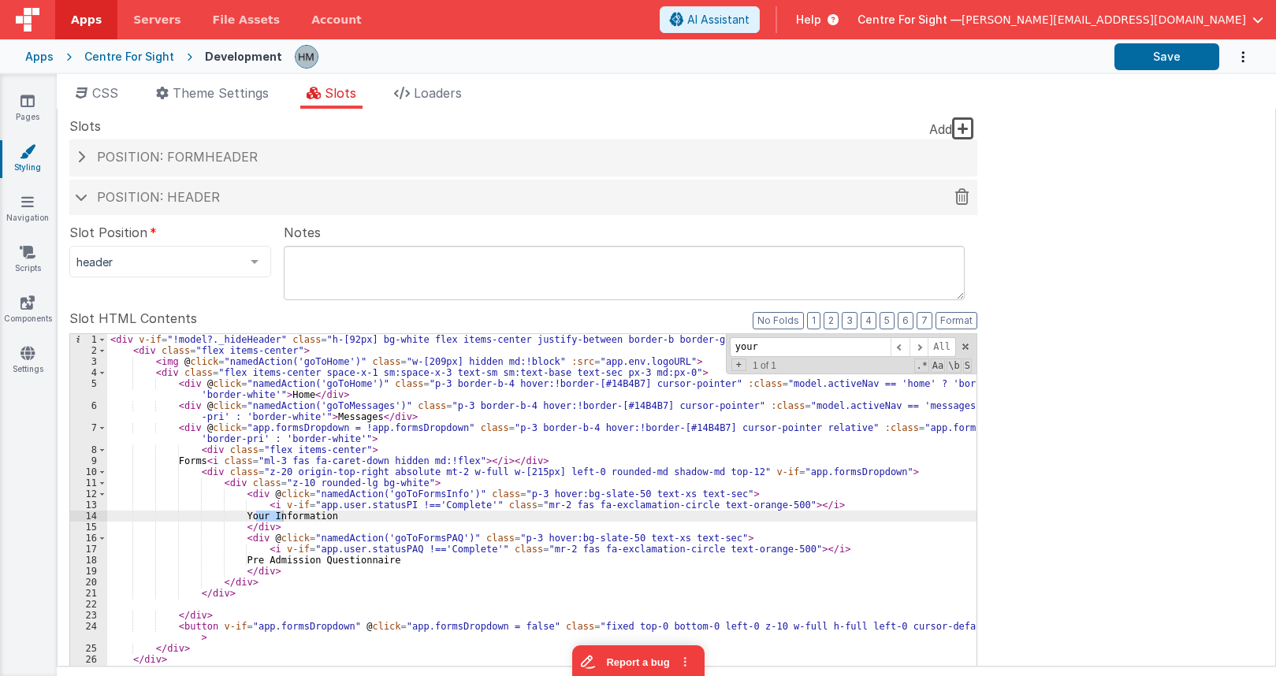
type input "your"
click at [271, 205] on div "Position: header" at bounding box center [523, 198] width 908 height 36
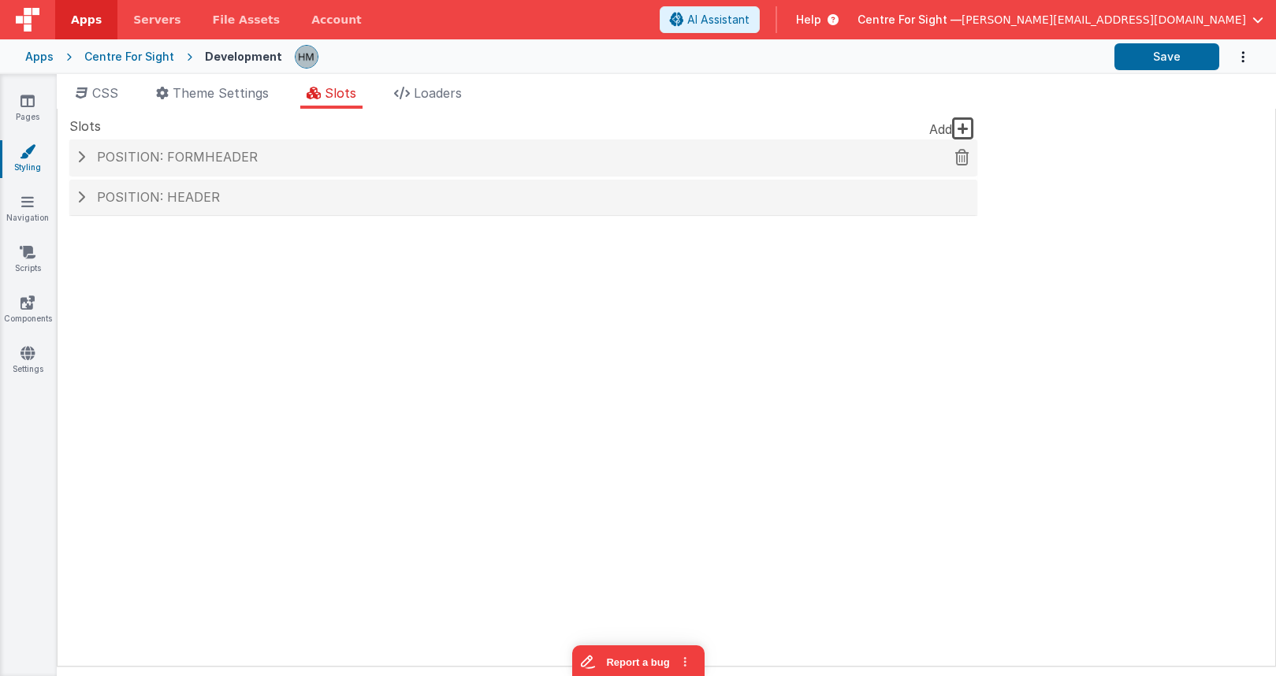
click at [290, 167] on div "Position: formHeader" at bounding box center [523, 158] width 908 height 36
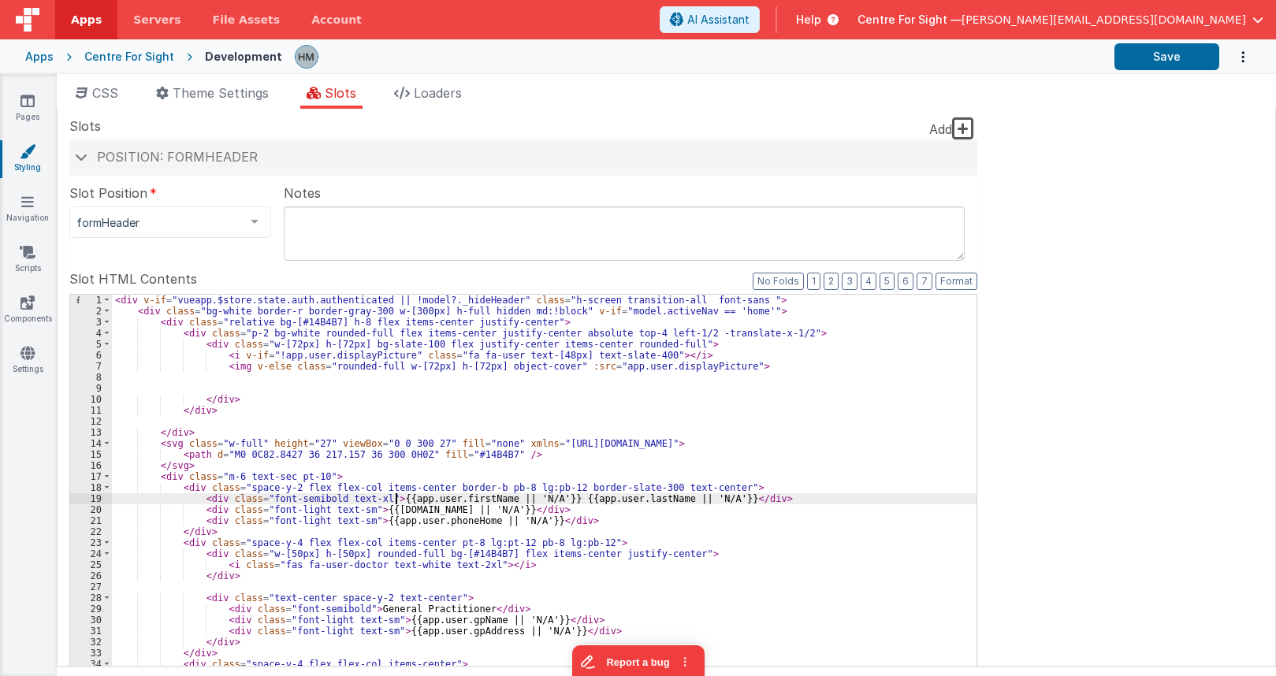
click at [394, 499] on div "< div v-if = "vueapp.$store.state.auth.authenticated || !model?._hideHeader" cl…" at bounding box center [544, 567] width 865 height 544
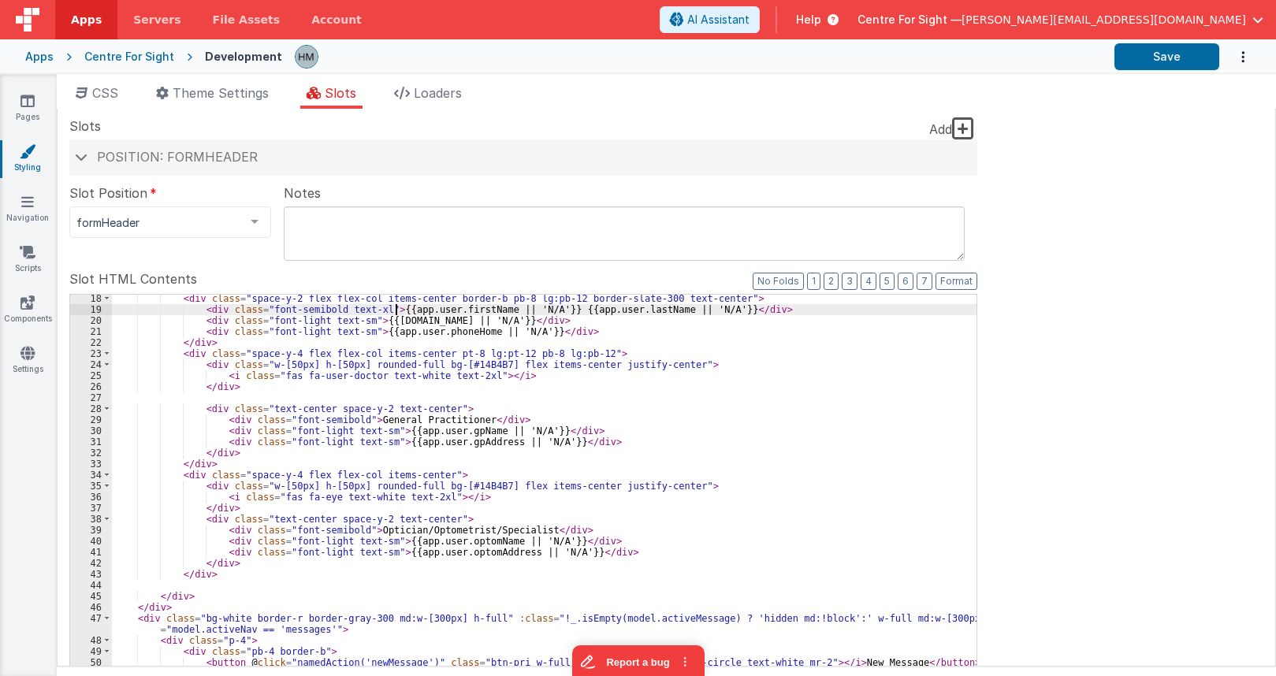
scroll to position [378, 0]
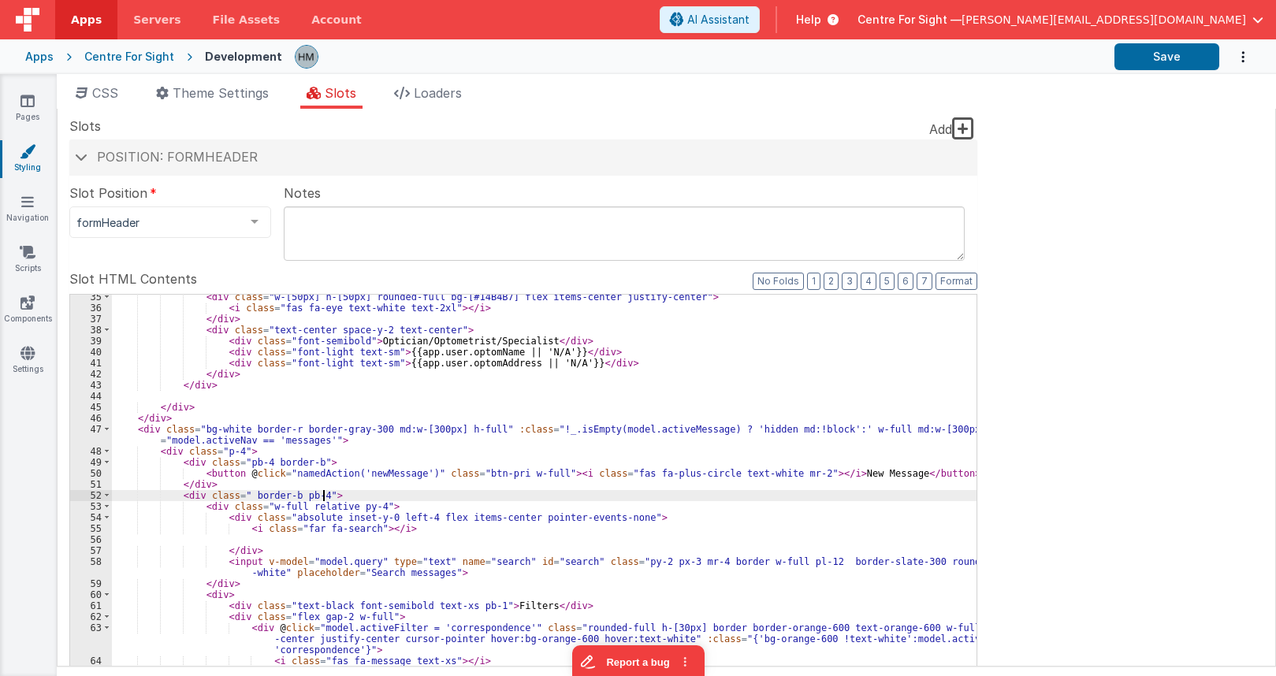
click at [395, 494] on div "< div class = "w-[50px] h-[50px] rounded-full bg-[#14B4B7] flex items-center ju…" at bounding box center [544, 558] width 865 height 533
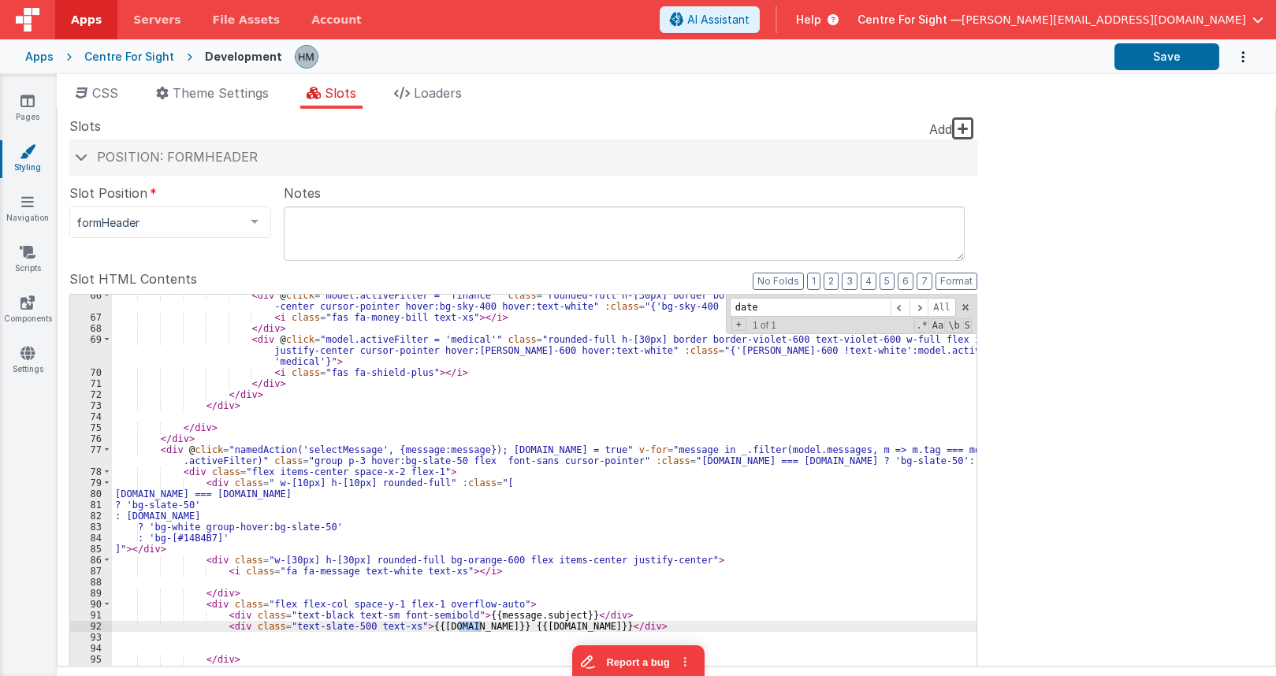
scroll to position [861, 0]
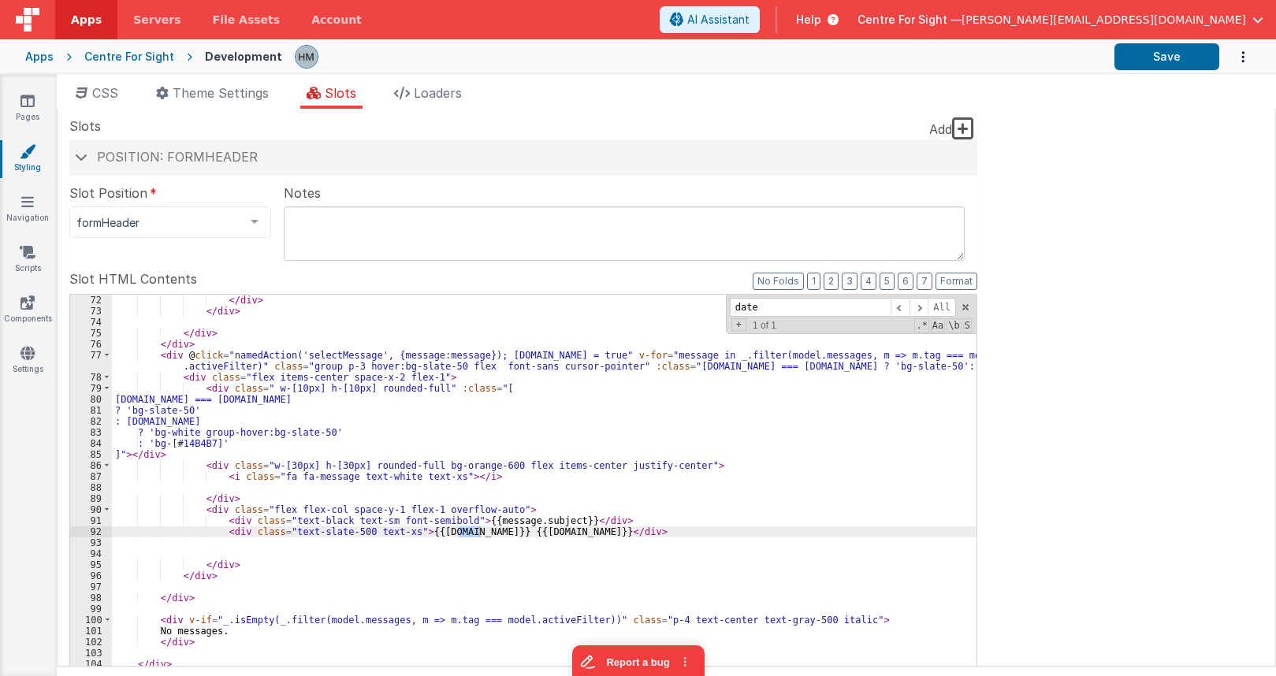
click at [175, 445] on div "</ div > </ div > </ div > </ div > < div @ click = "namedAction('selectMessage…" at bounding box center [544, 567] width 865 height 544
click at [140, 453] on div "</ div > </ div > </ div > </ div > < div @ click = "namedAction('selectMessage…" at bounding box center [544, 567] width 865 height 544
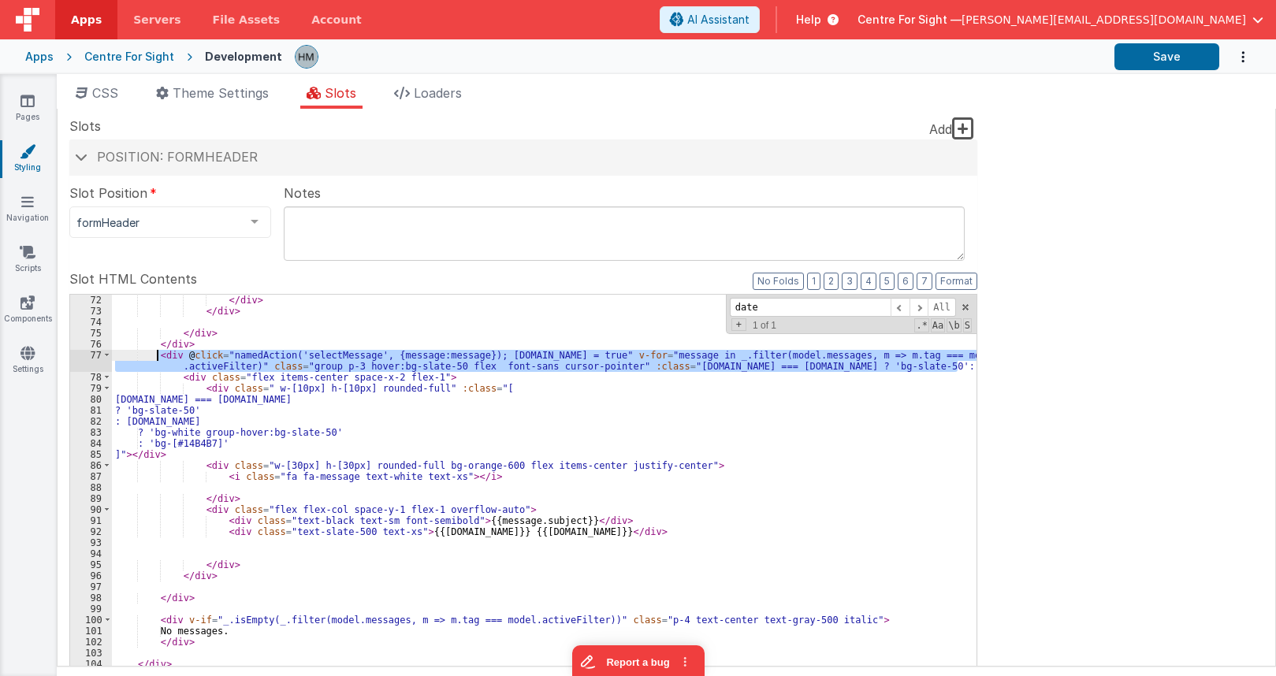
drag, startPoint x: 959, startPoint y: 364, endPoint x: 157, endPoint y: 356, distance: 801.8
click at [157, 356] on div "</ div > </ div > </ div > </ div > < div @ click = "namedAction('selectMessage…" at bounding box center [544, 567] width 865 height 544
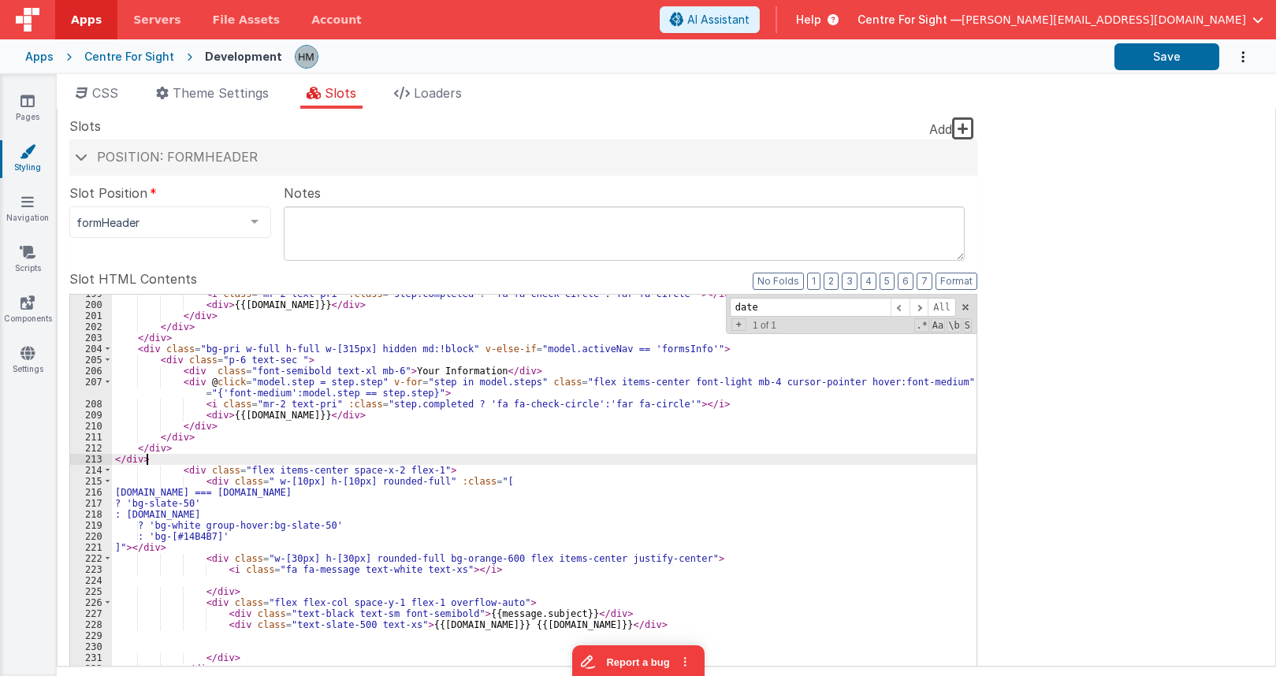
scroll to position [672, 0]
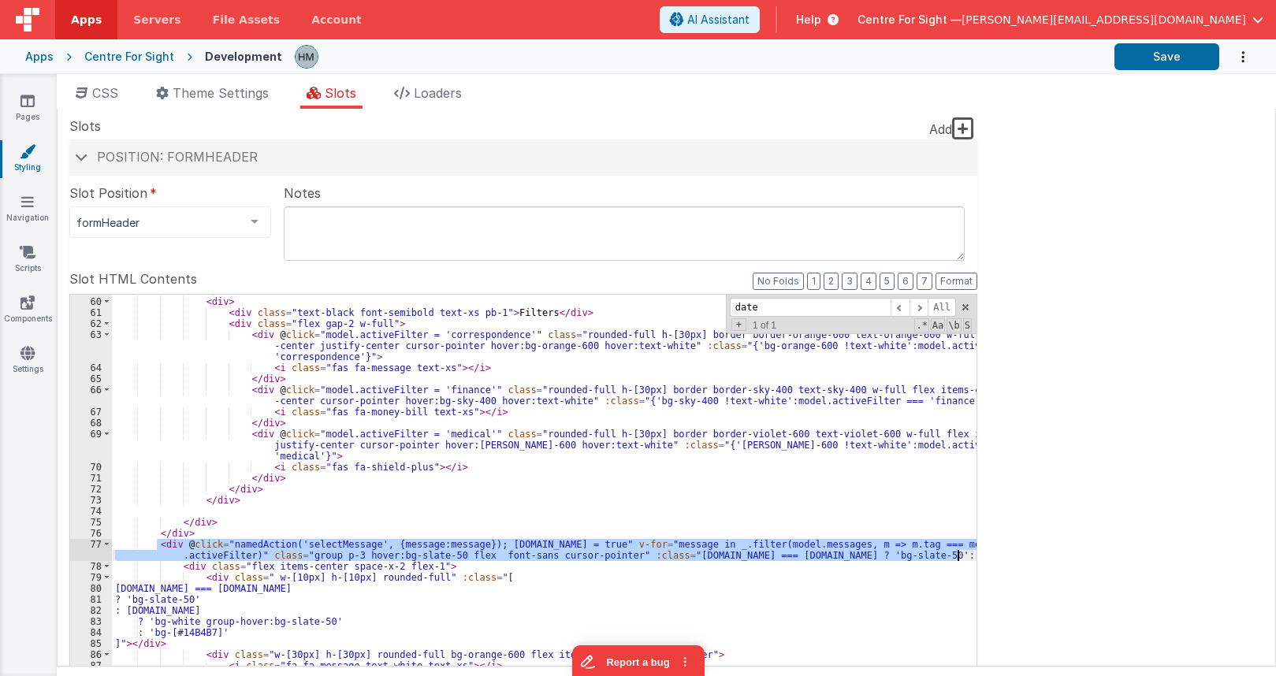
click at [848, 535] on div "</ div > < div > < div class = "text-black font-semibold text-xs pb-1" > Filter…" at bounding box center [544, 551] width 865 height 533
drag, startPoint x: 960, startPoint y: 554, endPoint x: 160, endPoint y: 545, distance: 800.2
click at [160, 545] on div "</ div > < div > < div class = "text-black font-semibold text-xs pb-1" > Filter…" at bounding box center [544, 551] width 865 height 533
click at [178, 547] on div "</ div > < div > < div class = "text-black font-semibold text-xs pb-1" > Filter…" at bounding box center [544, 550] width 865 height 511
drag, startPoint x: 155, startPoint y: 545, endPoint x: 962, endPoint y: 551, distance: 806.5
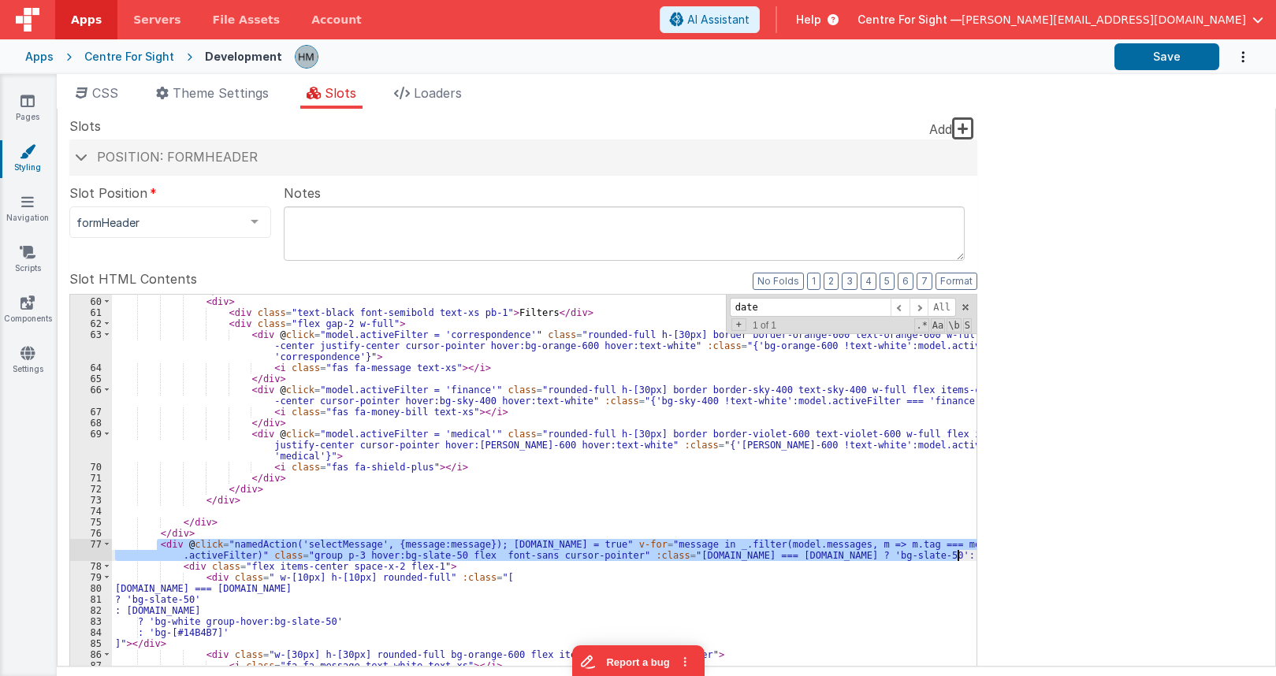
click at [962, 551] on div "</ div > < div > < div class = "text-black font-semibold text-xs pb-1" > Filter…" at bounding box center [544, 551] width 865 height 533
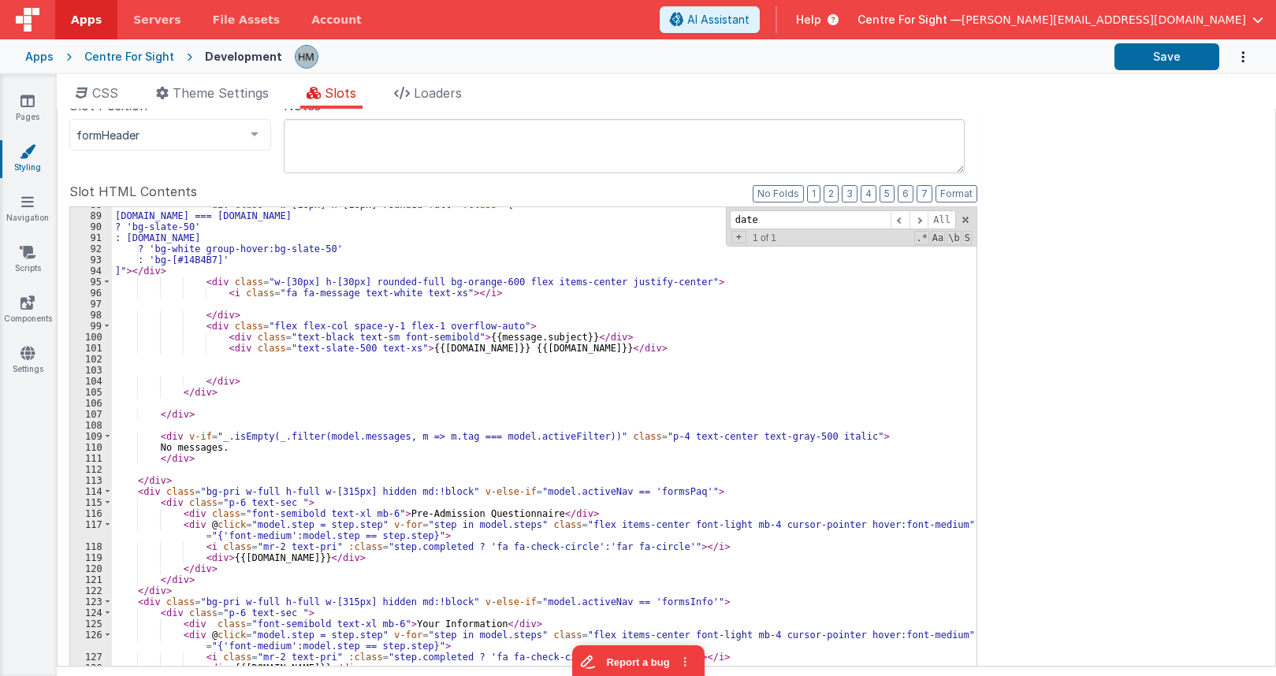
scroll to position [208, 0]
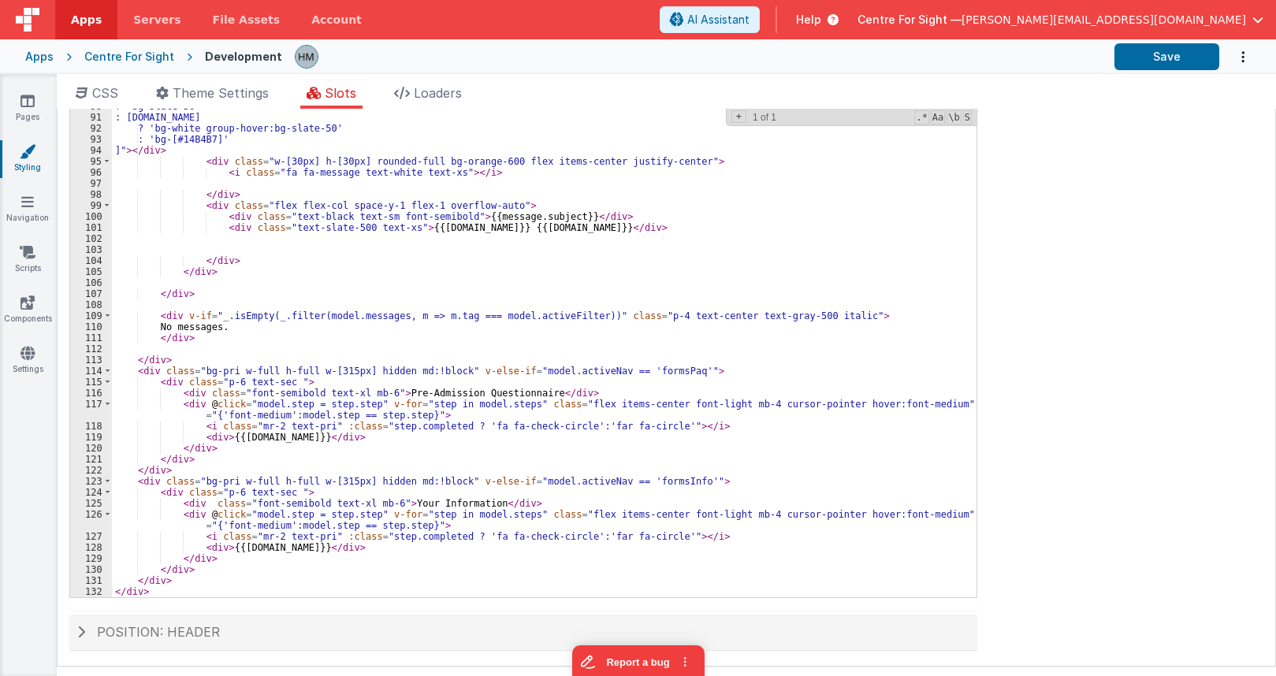
click at [454, 367] on div "< div class = " w-[10px] h-[10px] rounded-full" :class = "[ [DOMAIN_NAME] === […" at bounding box center [544, 345] width 865 height 533
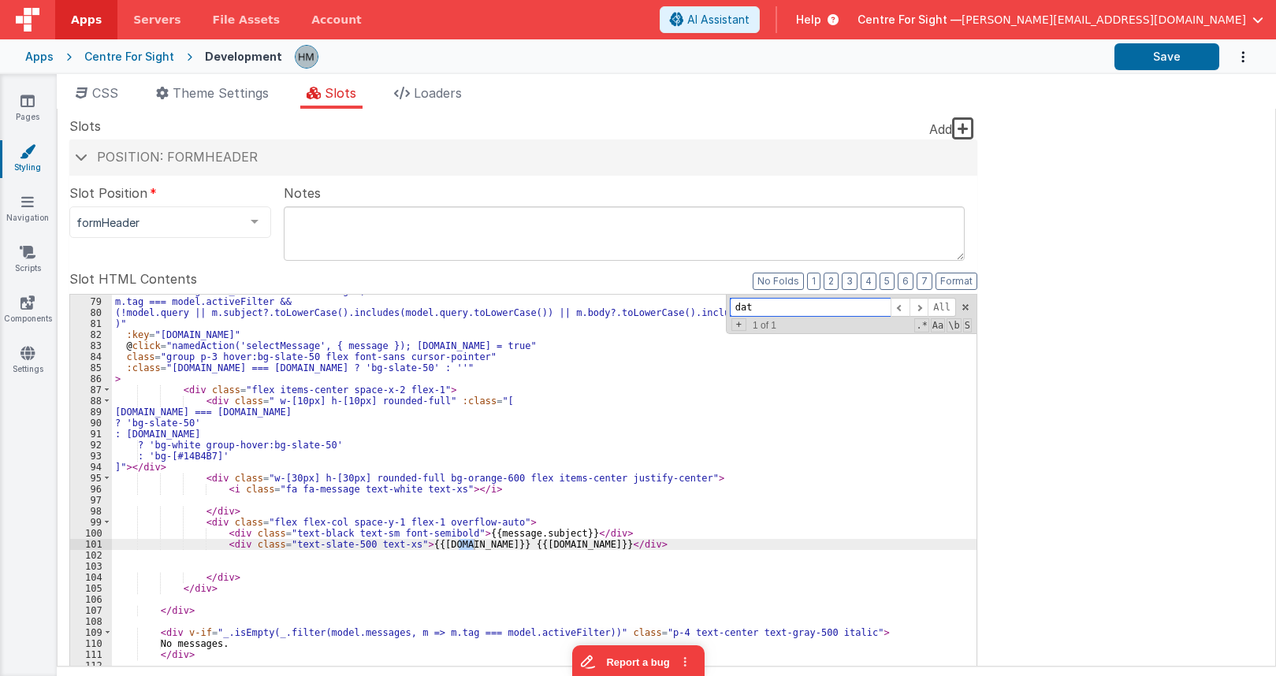
type input "date"
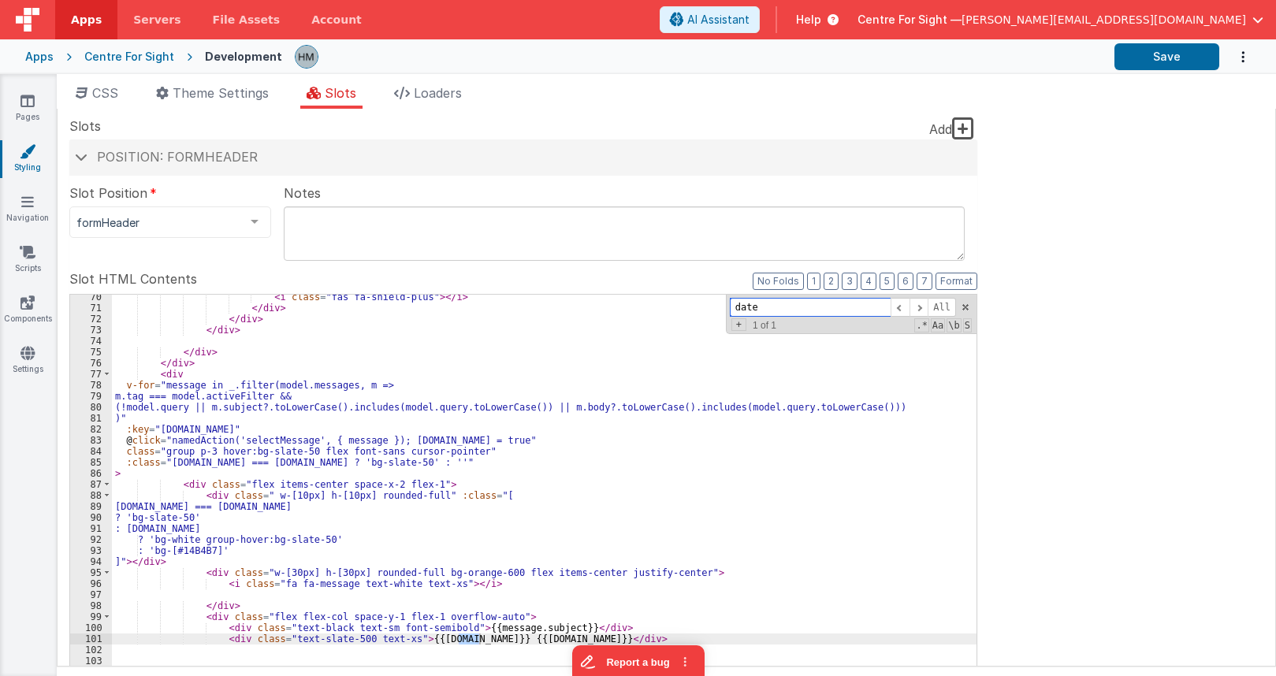
scroll to position [842, 0]
click at [341, 434] on div "< i class = "fas fa-shield-plus" > </ i > </ div > </ div > </ div > </ div > <…" at bounding box center [544, 564] width 865 height 544
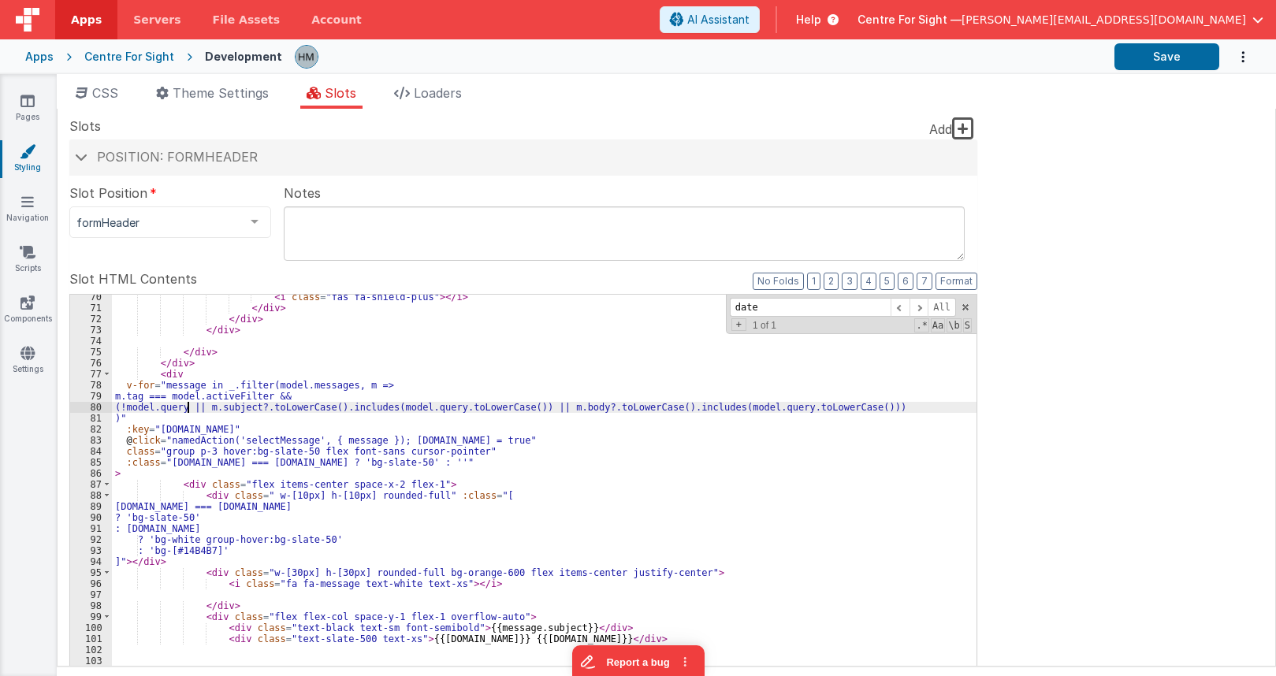
click at [188, 408] on div "< i class = "fas fa-shield-plus" > </ i > </ div > </ div > </ div > </ div > <…" at bounding box center [544, 564] width 865 height 544
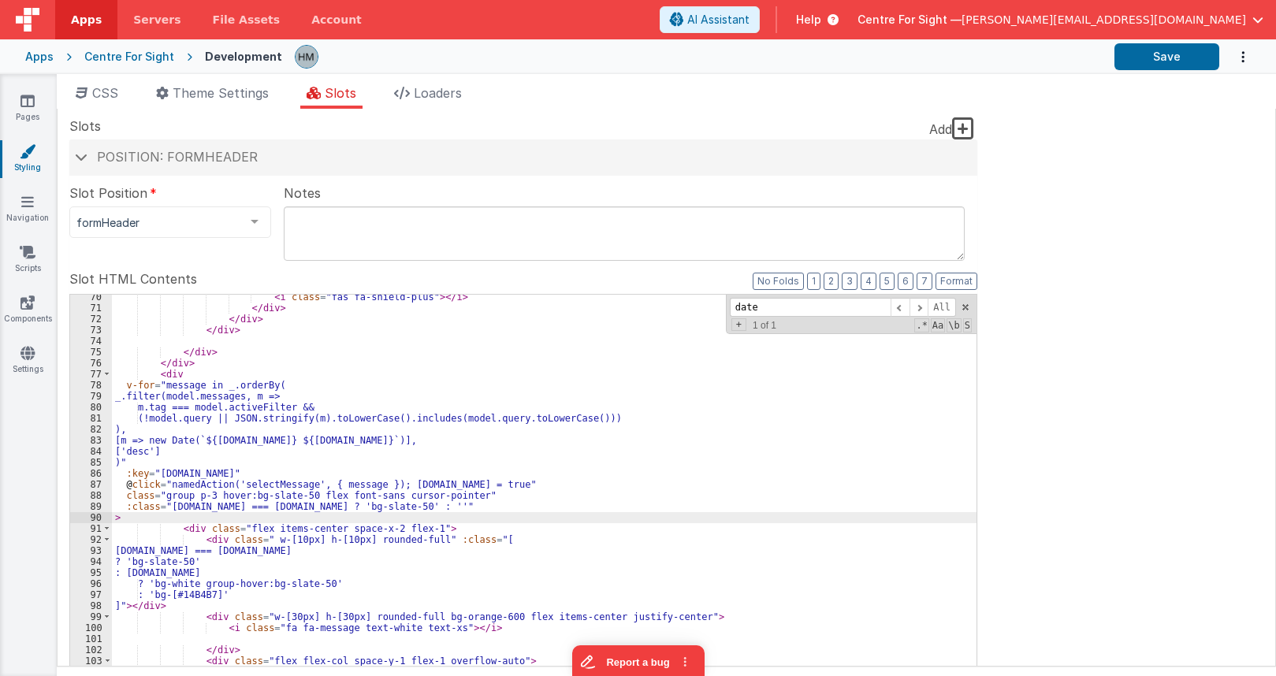
click at [501, 378] on div "< i class = "fas fa-shield-plus" > </ i > </ div > </ div > </ div > </ div > <…" at bounding box center [544, 558] width 865 height 533
click at [108, 377] on span at bounding box center [106, 374] width 9 height 11
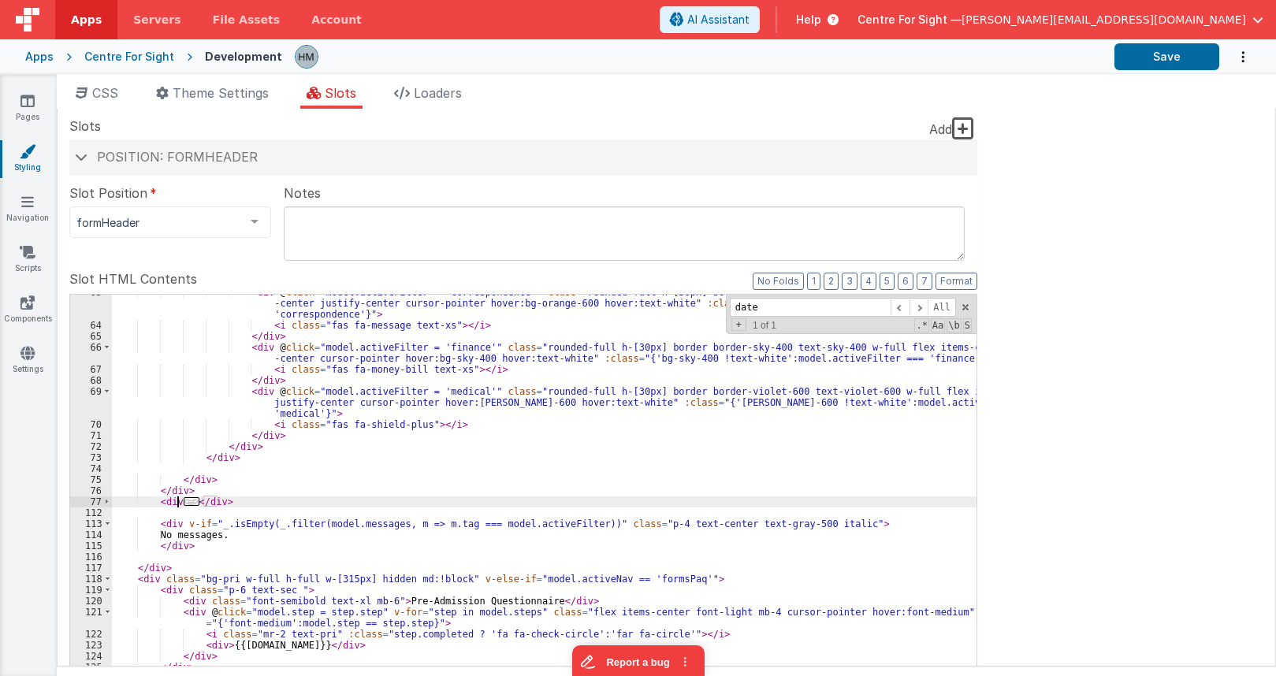
click at [190, 503] on span "..." at bounding box center [192, 501] width 16 height 9
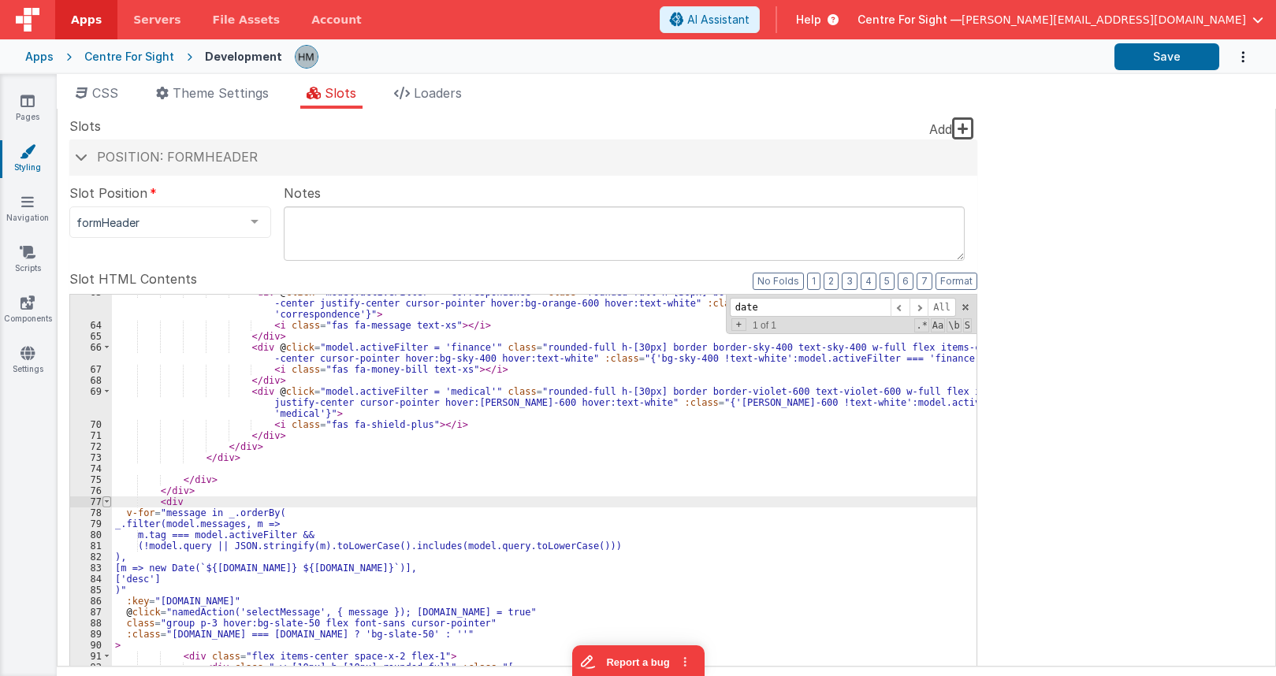
click at [105, 501] on span at bounding box center [106, 502] width 9 height 11
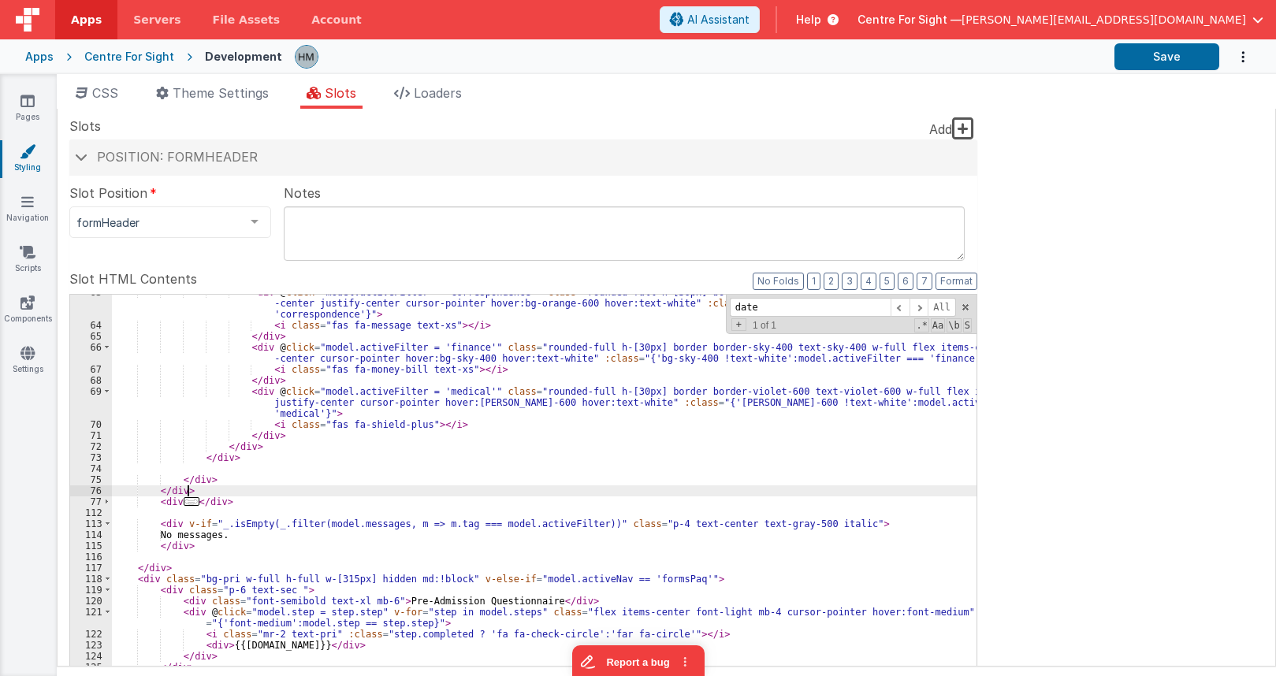
click at [240, 493] on div "< div @ click = "model.activeFilter = 'correspondence'" class = "rounded-full h…" at bounding box center [544, 564] width 865 height 555
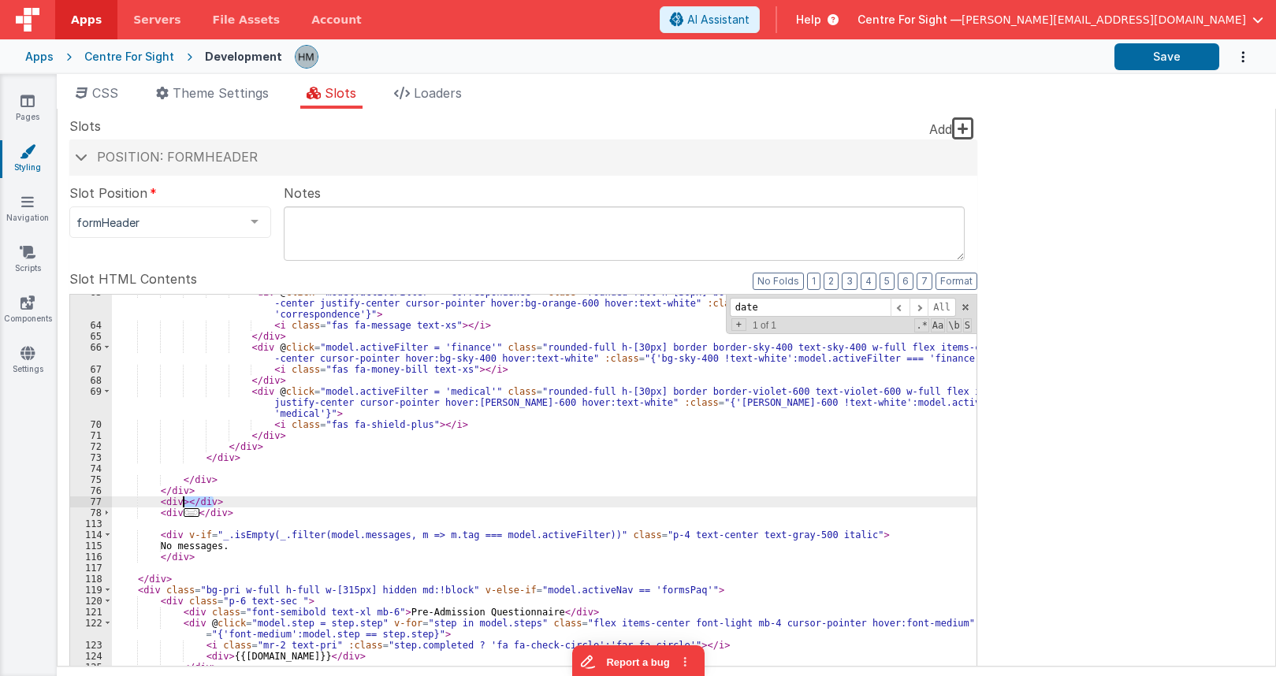
drag, startPoint x: 218, startPoint y: 497, endPoint x: 181, endPoint y: 504, distance: 37.6
click at [181, 504] on div "< div @ click = "model.activeFilter = 'correspondence'" class = "rounded-full h…" at bounding box center [544, 564] width 865 height 555
click at [263, 512] on div "< div @ click = "model.activeFilter = 'correspondence'" class = "rounded-full h…" at bounding box center [544, 564] width 865 height 555
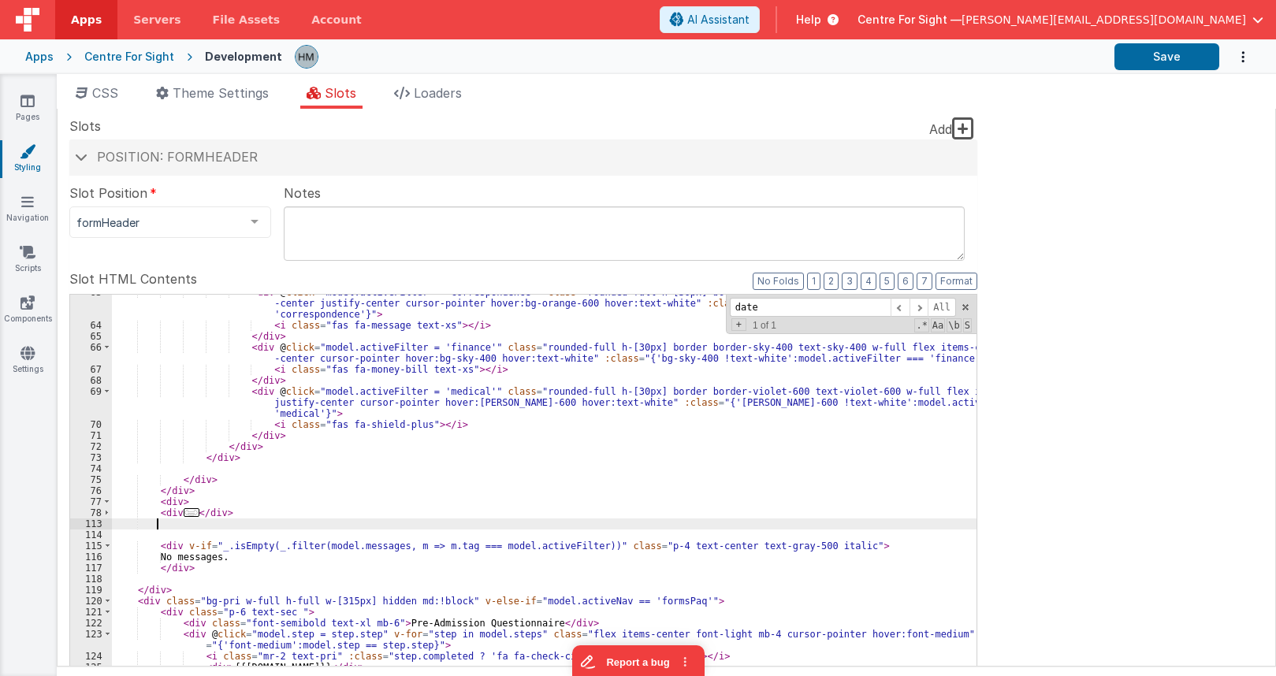
paste textarea
click at [174, 501] on div "< div @ click = "model.activeFilter = 'correspondence'" class = "rounded-full h…" at bounding box center [544, 564] width 865 height 555
click at [177, 499] on div "< div @ click = "model.activeFilter = 'correspondence'" class = "rounded-full h…" at bounding box center [544, 564] width 865 height 555
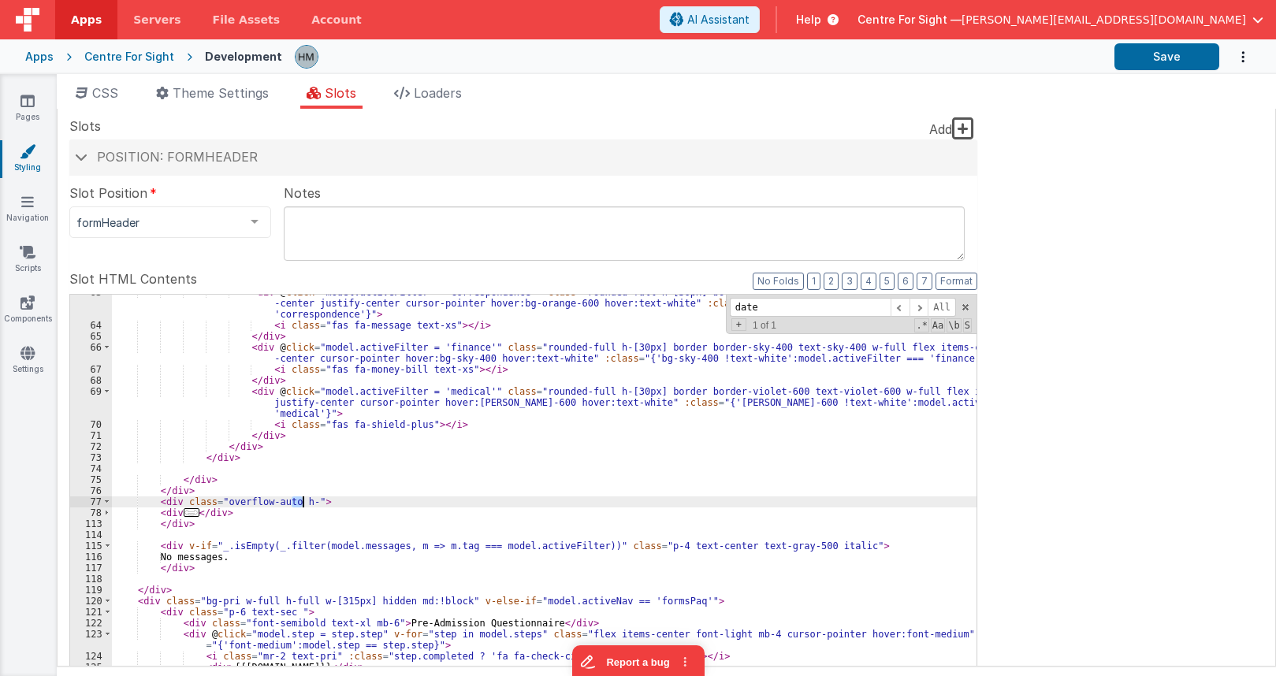
drag, startPoint x: 290, startPoint y: 502, endPoint x: 302, endPoint y: 503, distance: 11.9
click at [302, 503] on div "< div @ click = "model.activeFilter = 'correspondence'" class = "rounded-full h…" at bounding box center [544, 564] width 865 height 555
click at [331, 481] on div "< div @ click = "model.activeFilter = 'correspondence'" class = "rounded-full h…" at bounding box center [544, 564] width 865 height 555
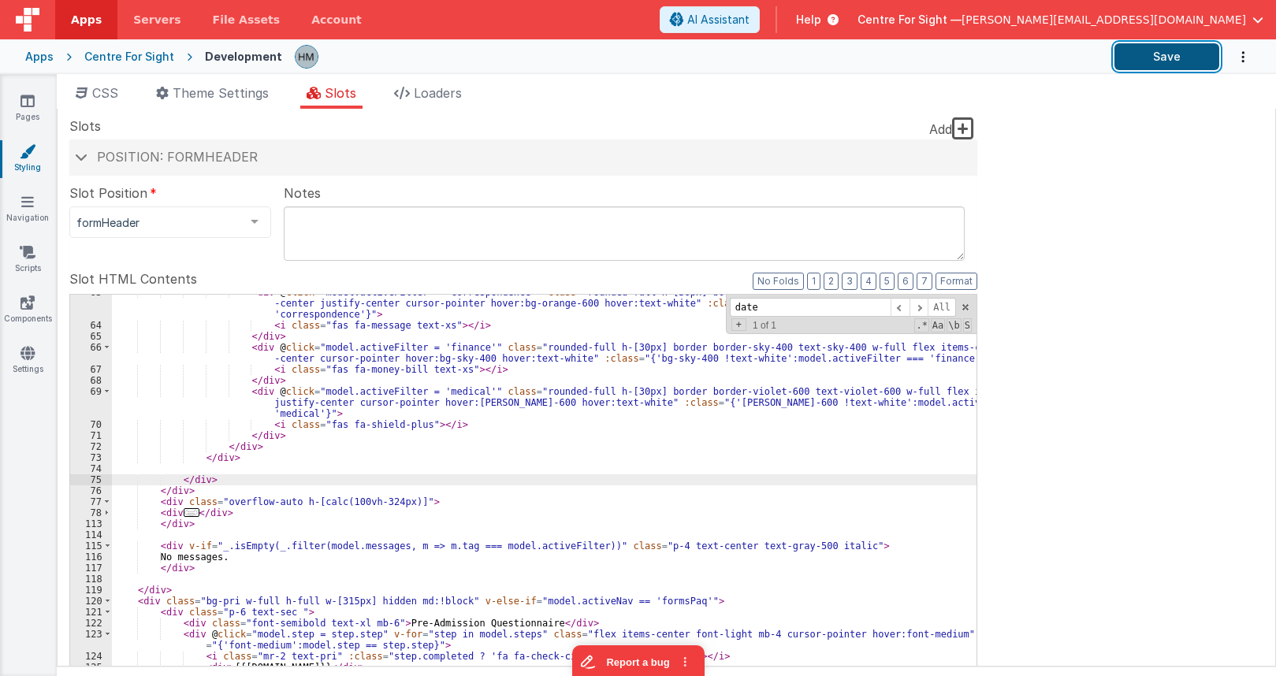
click at [1148, 52] on button "Save" at bounding box center [1167, 56] width 105 height 27
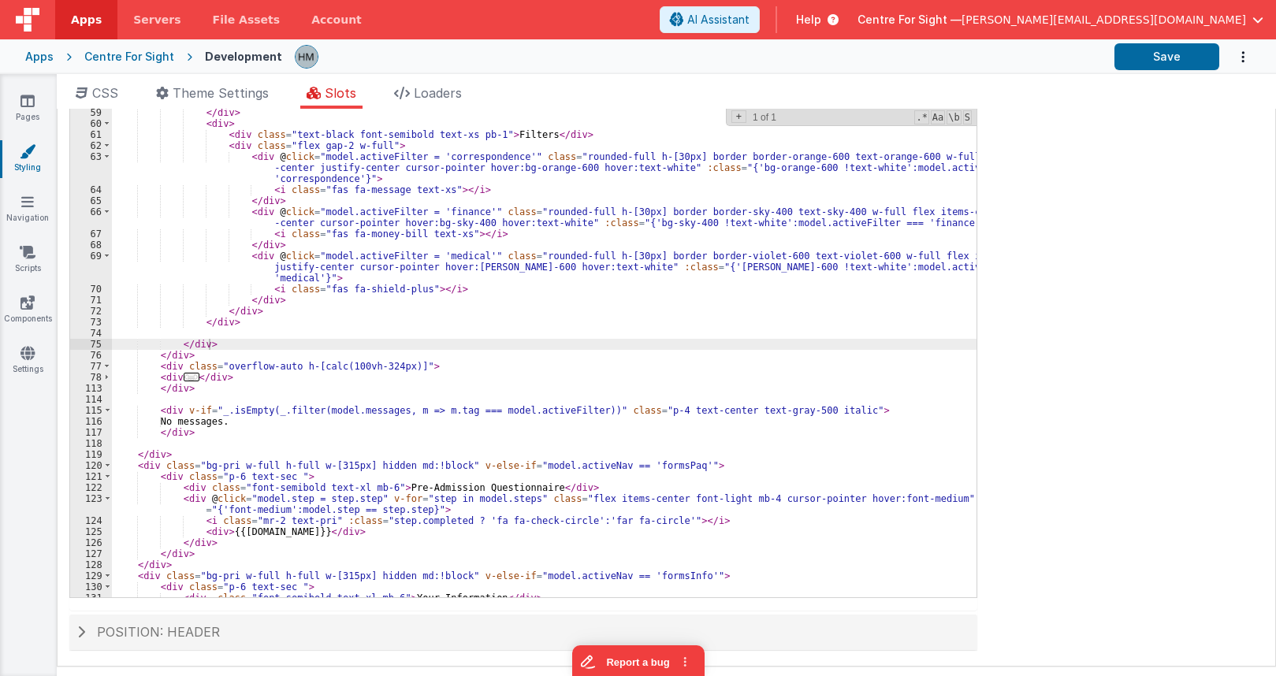
scroll to position [547, 0]
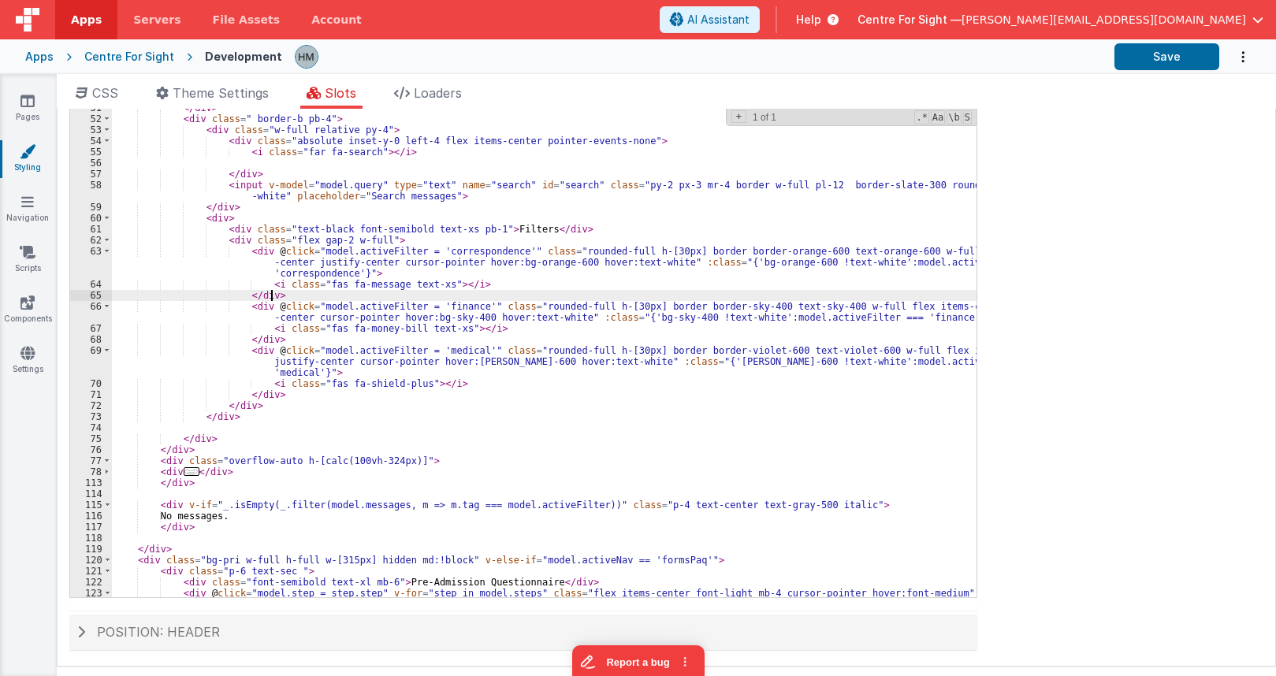
click at [593, 293] on div "< div class = "pb-4 border-b" > < button @ click = "namedAction('newMessage')" …" at bounding box center [544, 352] width 865 height 544
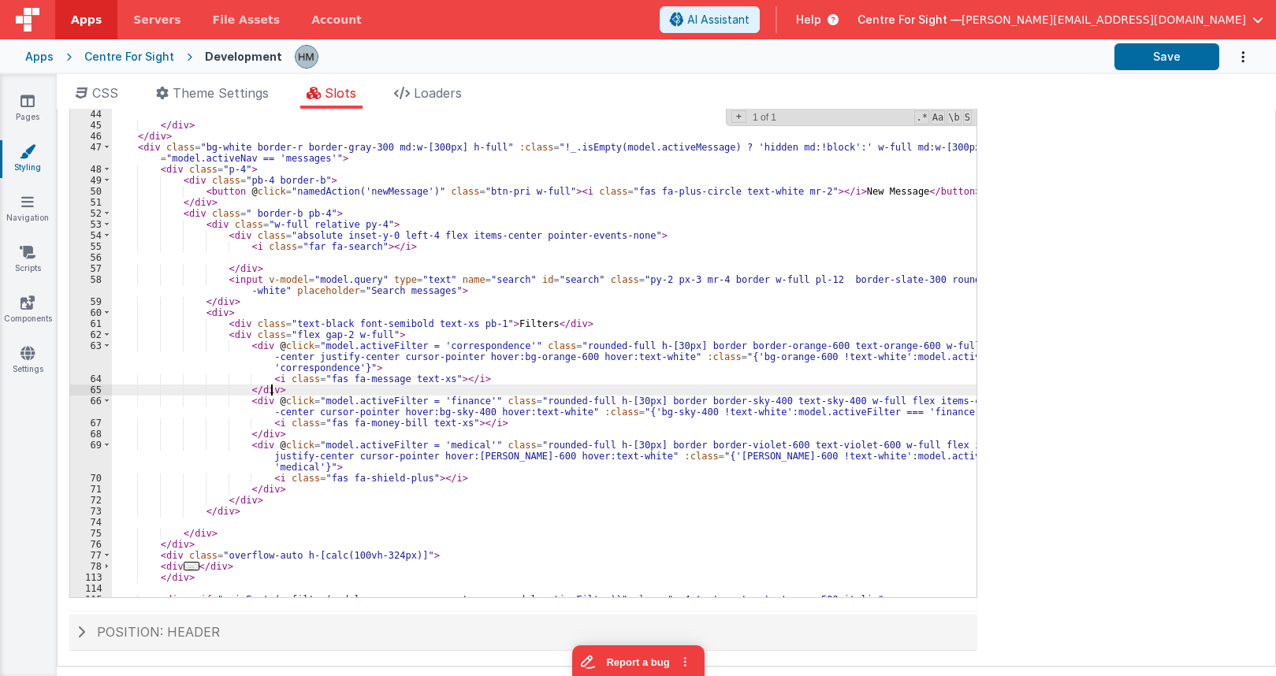
scroll to position [453, 0]
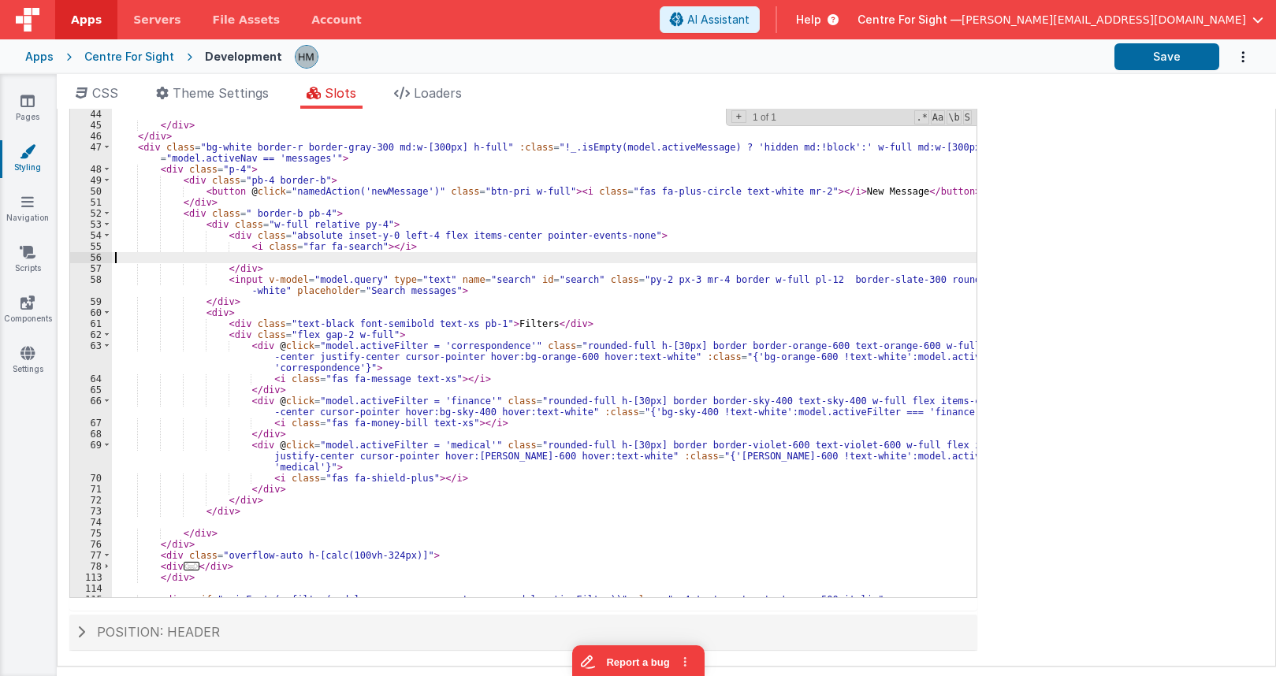
click at [663, 255] on div "</ div > </ div > </ div > </ div > < div class = "bg-white border-r border-gra…" at bounding box center [544, 353] width 865 height 533
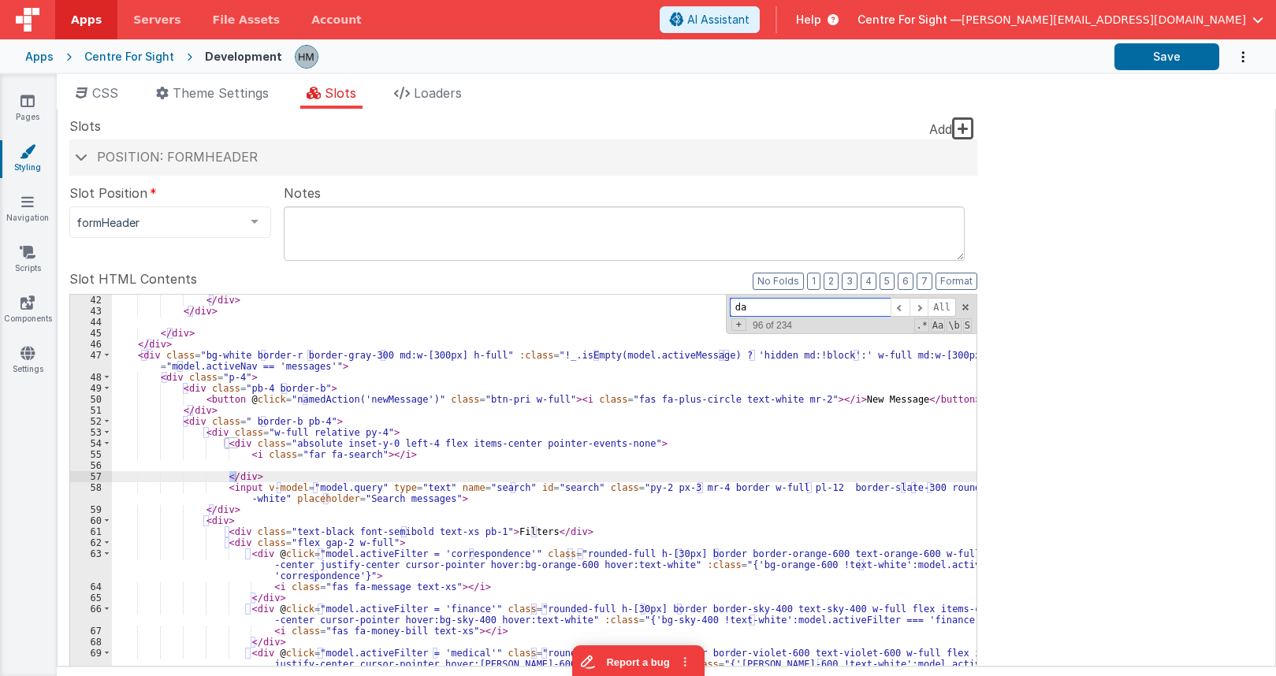
scroll to position [749, 0]
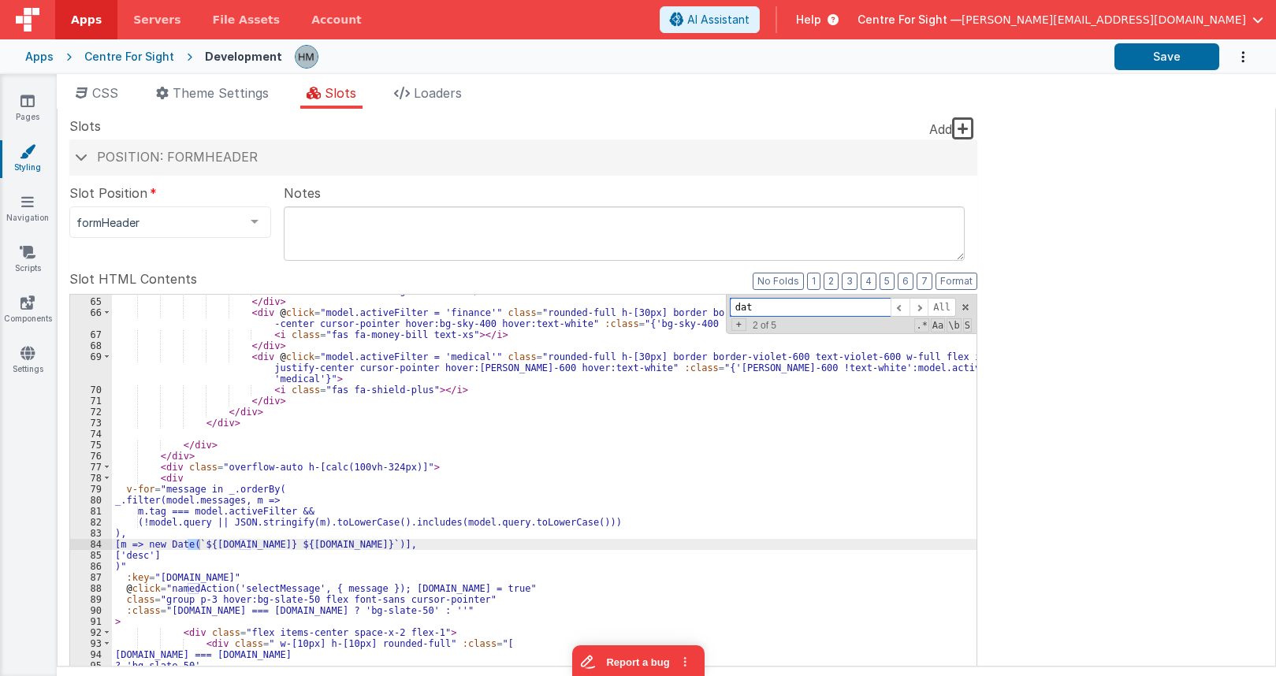
type input "date"
click at [1180, 54] on button "Save" at bounding box center [1167, 56] width 105 height 27
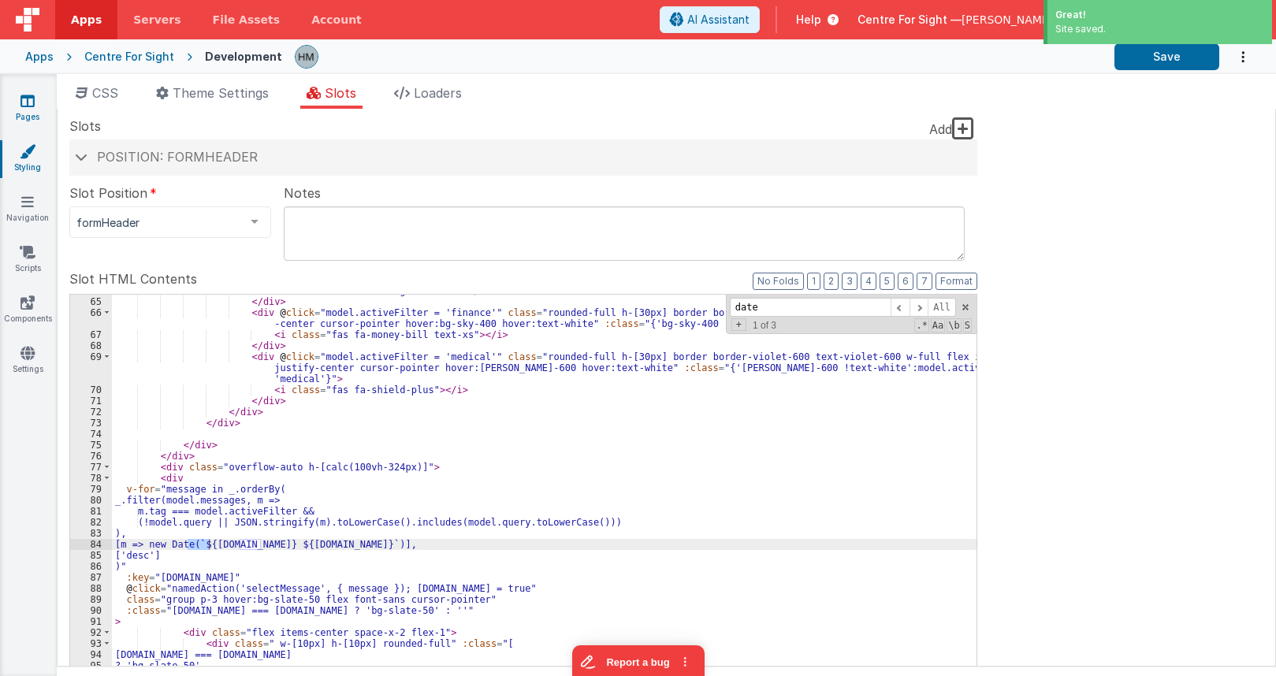
click at [22, 110] on link "Pages" at bounding box center [27, 109] width 57 height 32
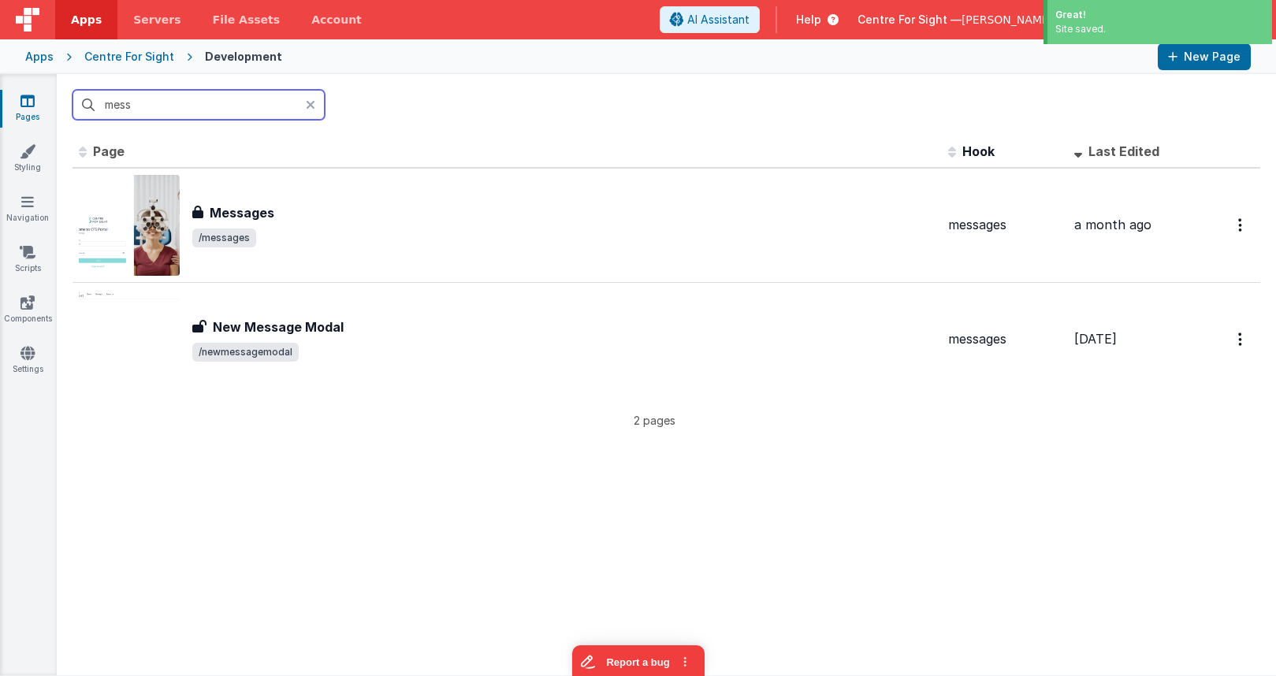
click at [237, 108] on input "mess" at bounding box center [199, 105] width 252 height 30
click at [237, 107] on input "mess" at bounding box center [199, 105] width 252 height 30
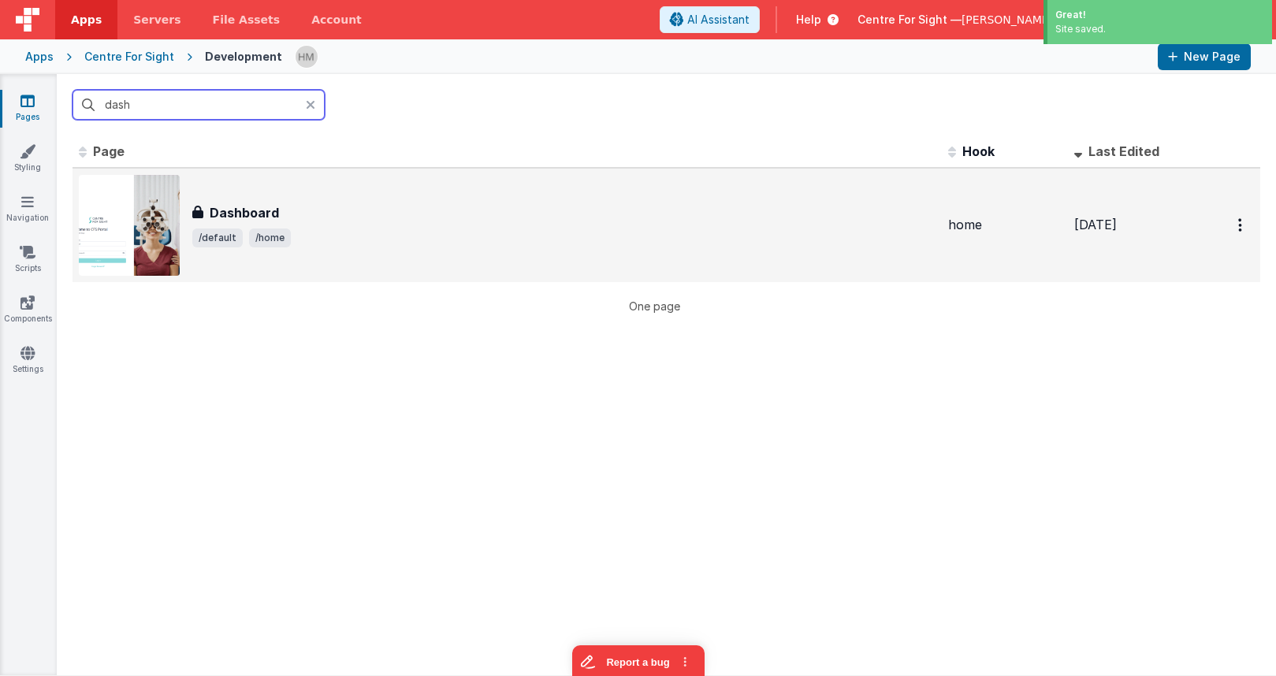
type input "dash"
click at [433, 221] on div "Dashboard" at bounding box center [563, 212] width 743 height 19
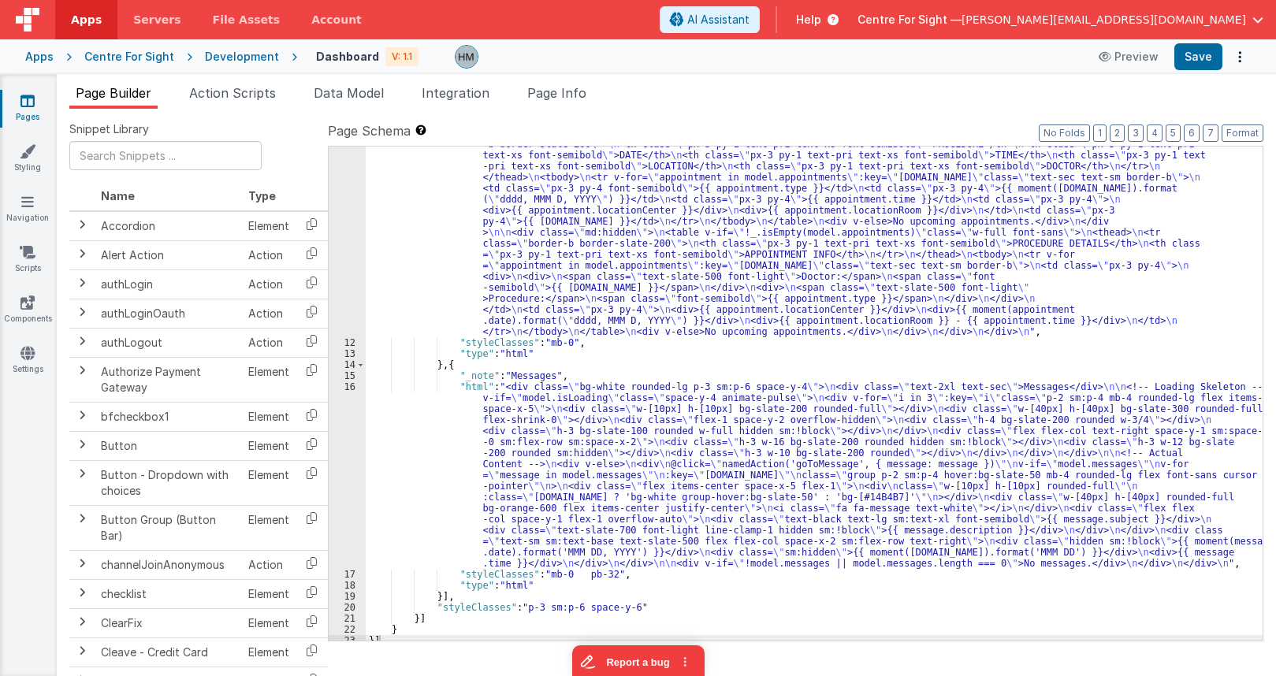
scroll to position [289, 0]
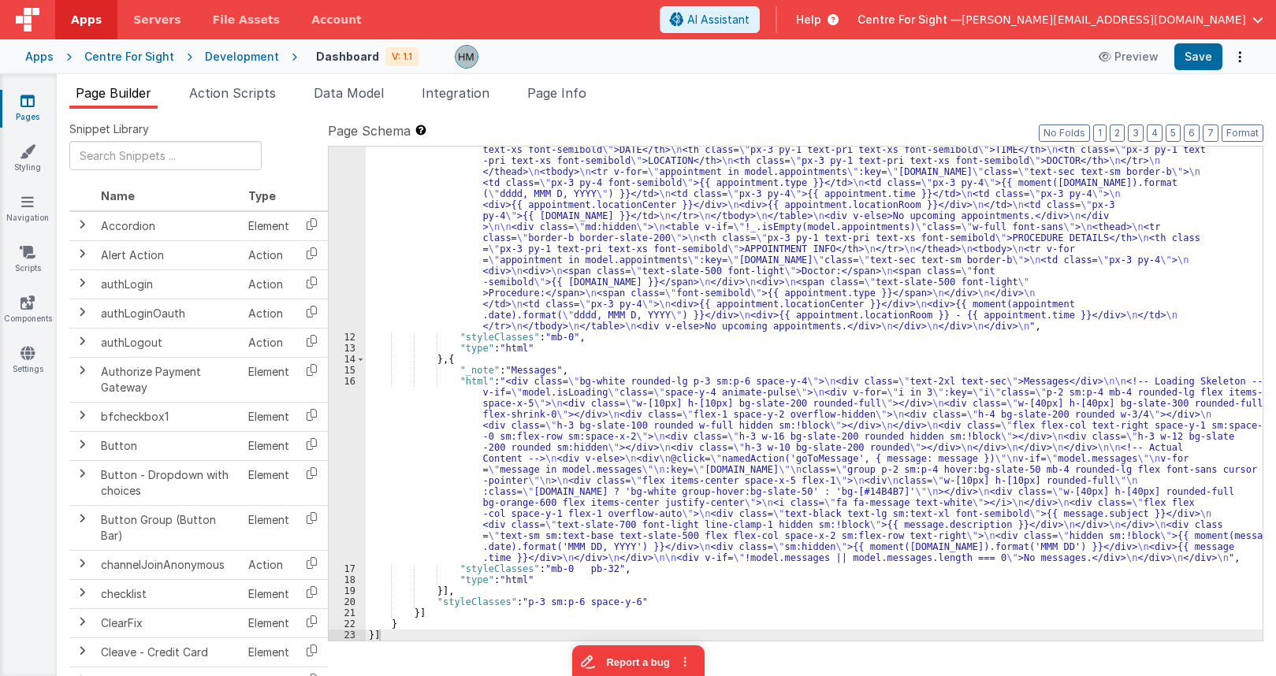
click at [482, 400] on div ""html" : "<div class= \" bg-white rounded-lg p-3 sm:p-6 space-y-4 \" > \n <div …" at bounding box center [814, 424] width 897 height 825
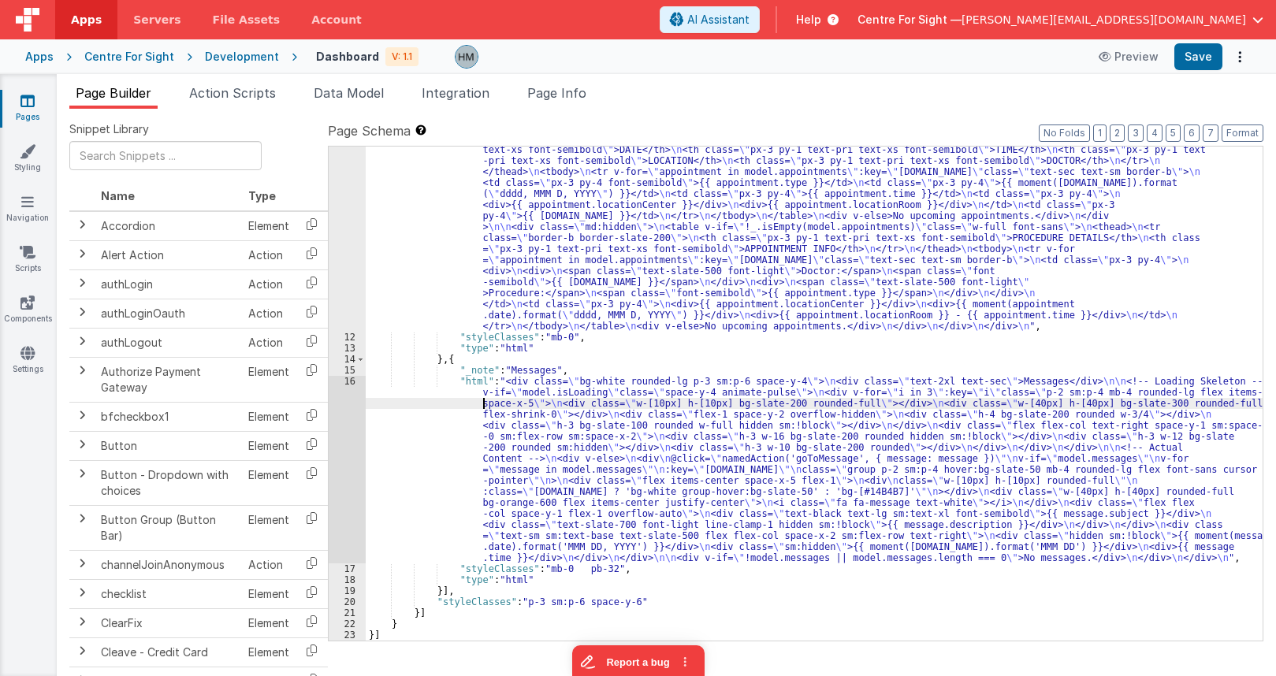
click at [345, 382] on div "16" at bounding box center [347, 470] width 37 height 188
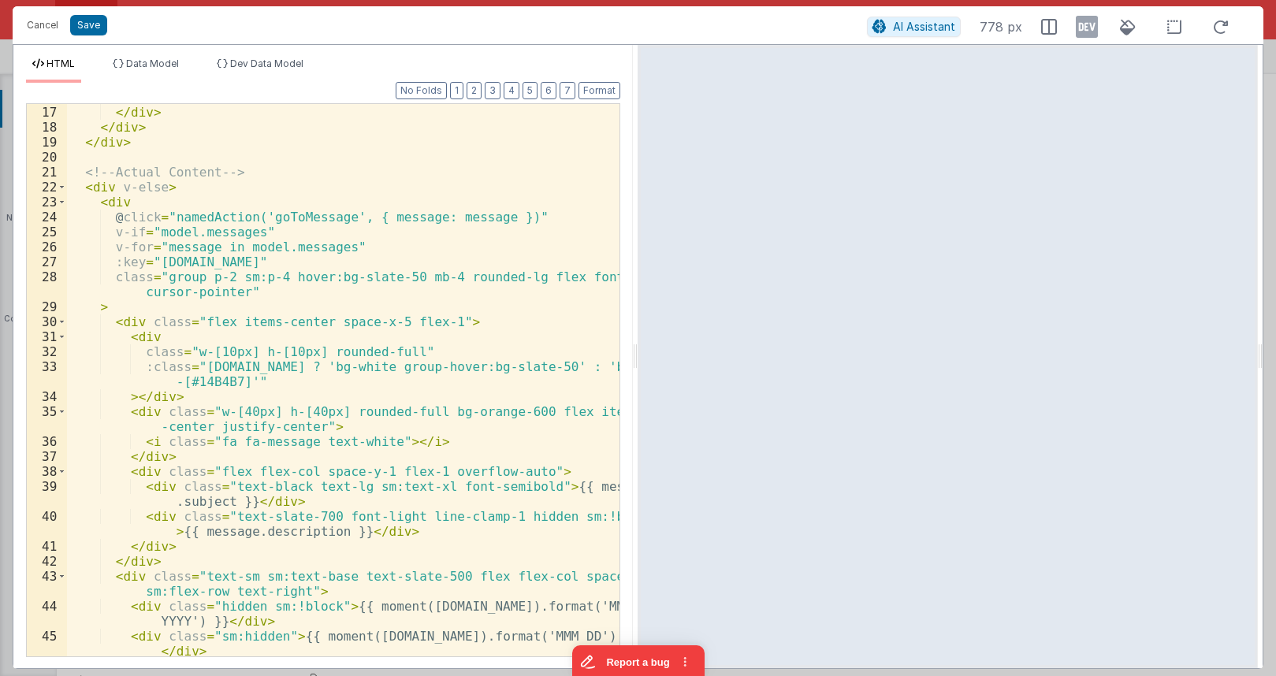
scroll to position [284, 0]
click at [184, 247] on div "< div class = "h-3 w-10 bg-slate-200 rounded" > </ div > </ div > </ div > </ d…" at bounding box center [343, 389] width 553 height 598
drag, startPoint x: 321, startPoint y: 247, endPoint x: 110, endPoint y: 247, distance: 210.5
click at [110, 247] on div "< div class = "h-3 w-10 bg-slate-200 rounded" > </ div > </ div > </ div > </ d…" at bounding box center [343, 389] width 553 height 598
click at [118, 255] on div "< div class = "h-3 w-10 bg-slate-200 rounded" > </ div > </ div > </ div > </ d…" at bounding box center [343, 389] width 553 height 598
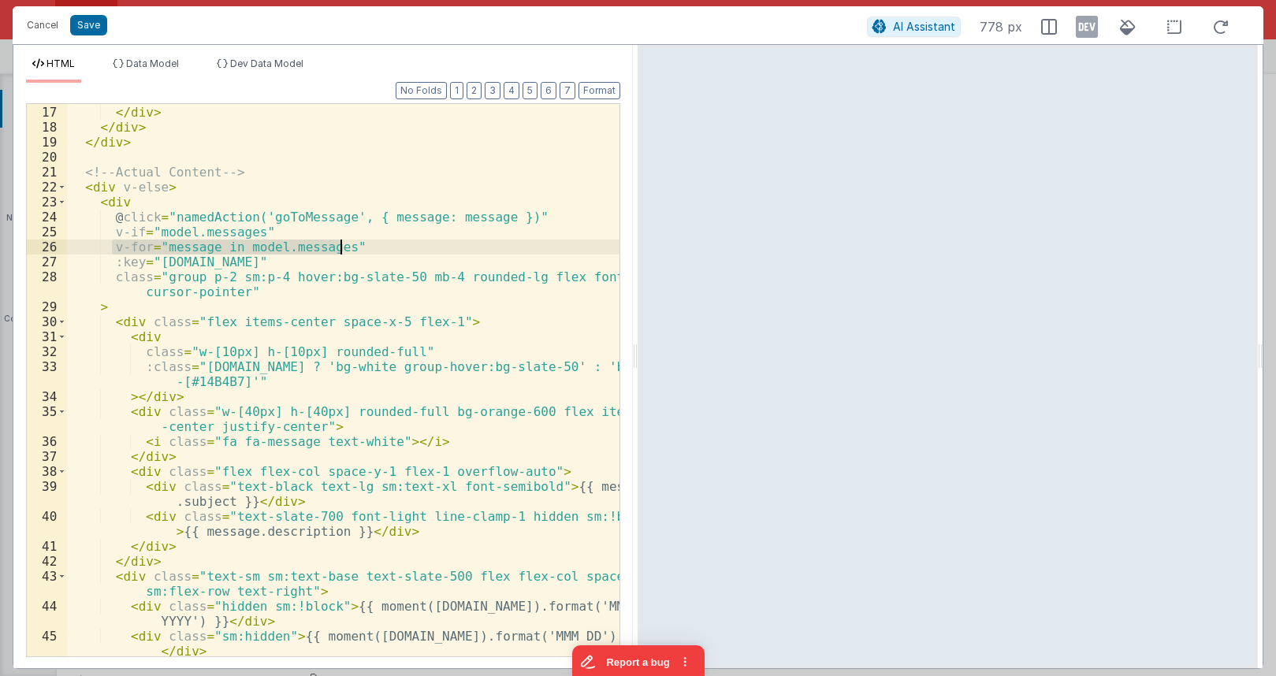
drag, startPoint x: 109, startPoint y: 247, endPoint x: 355, endPoint y: 243, distance: 246.0
click at [355, 243] on div "< div class = "h-3 w-10 bg-slate-200 rounded" > </ div > </ div > </ div > </ d…" at bounding box center [343, 389] width 553 height 598
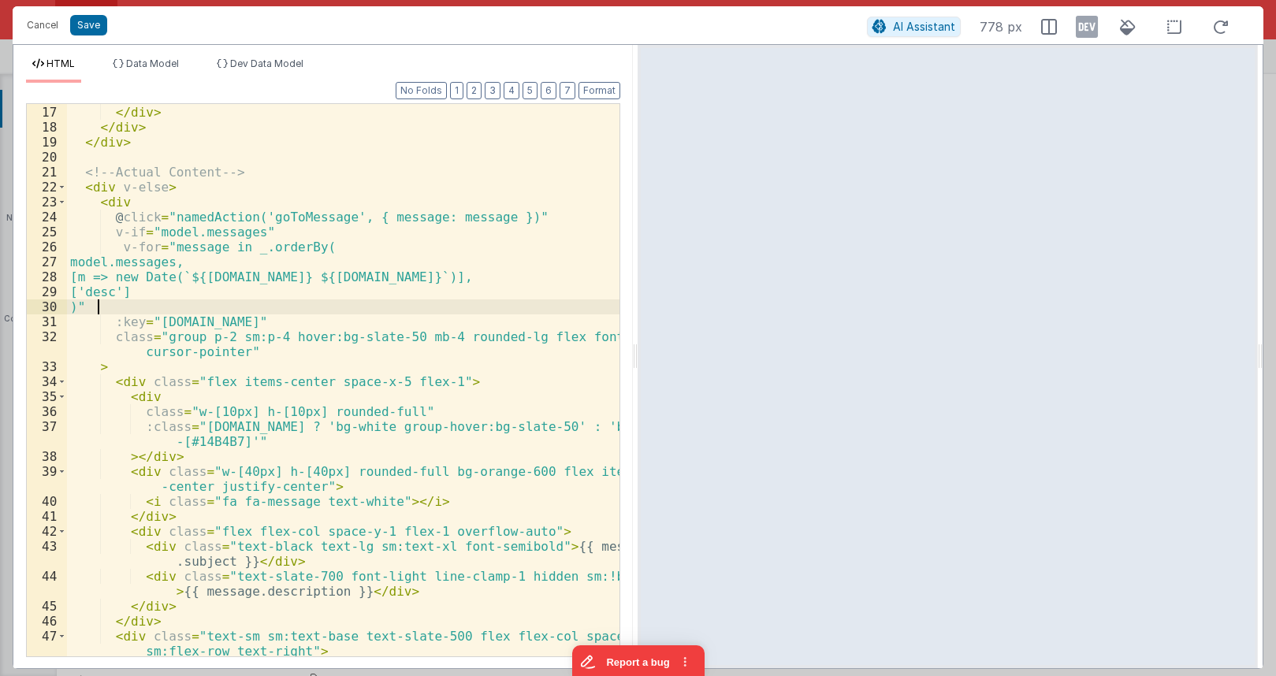
click at [392, 247] on div "< div class = "h-3 w-10 bg-slate-200 rounded" > </ div > </ div > </ div > </ d…" at bounding box center [343, 389] width 553 height 598
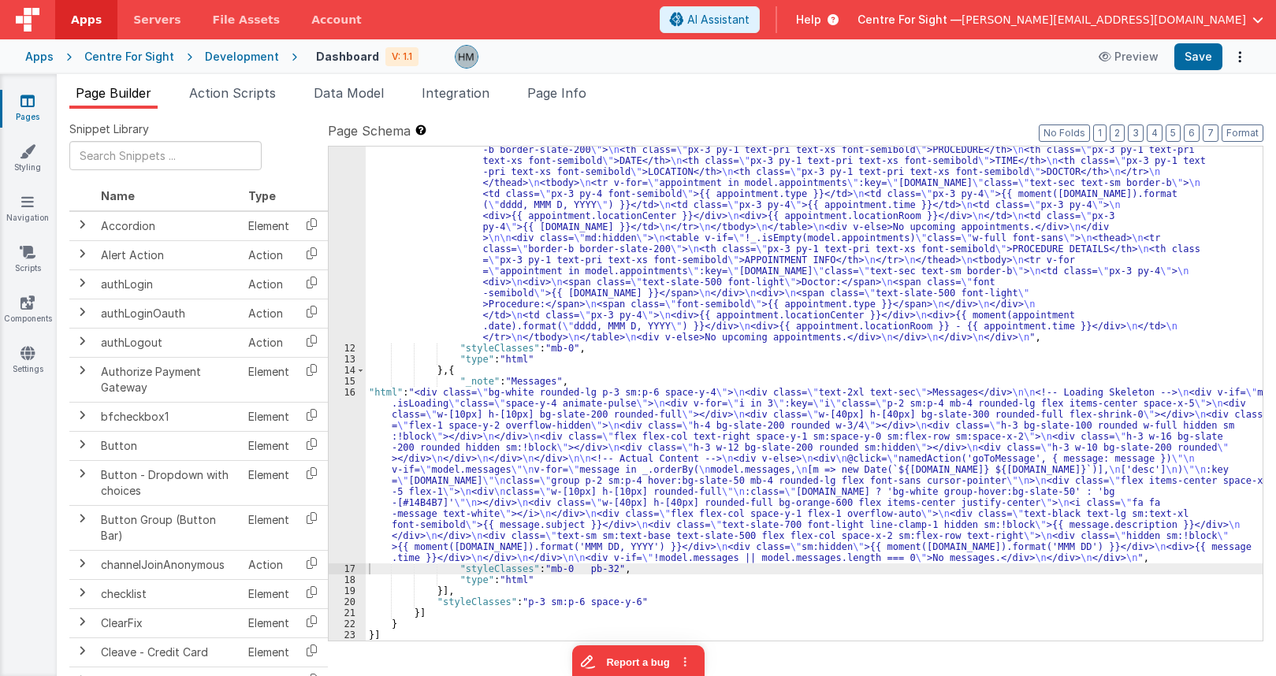
scroll to position [278, 0]
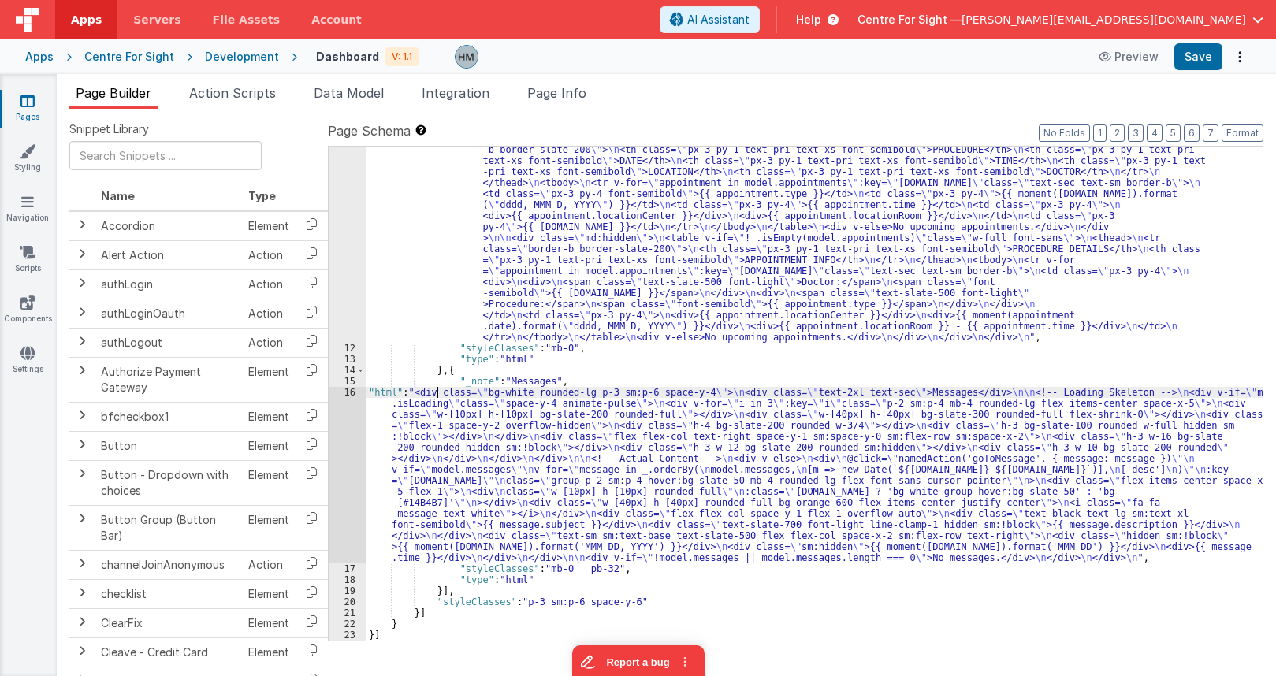
click at [439, 393] on div ""html" : "<div class= \" bg-white rounded-lg p-3 sm:p-6 space-y-4 \" > \n <div …" at bounding box center [814, 435] width 897 height 825
click at [349, 389] on div "16" at bounding box center [347, 475] width 37 height 177
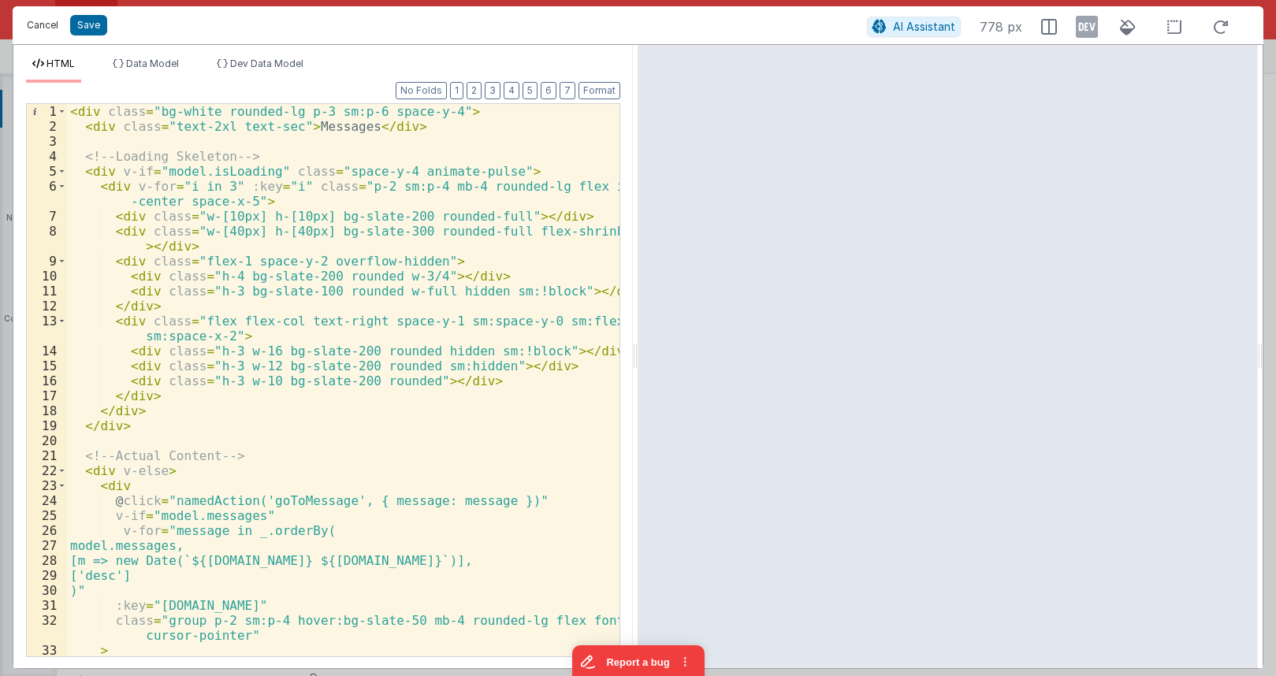
click at [42, 33] on button "Cancel" at bounding box center [42, 25] width 47 height 22
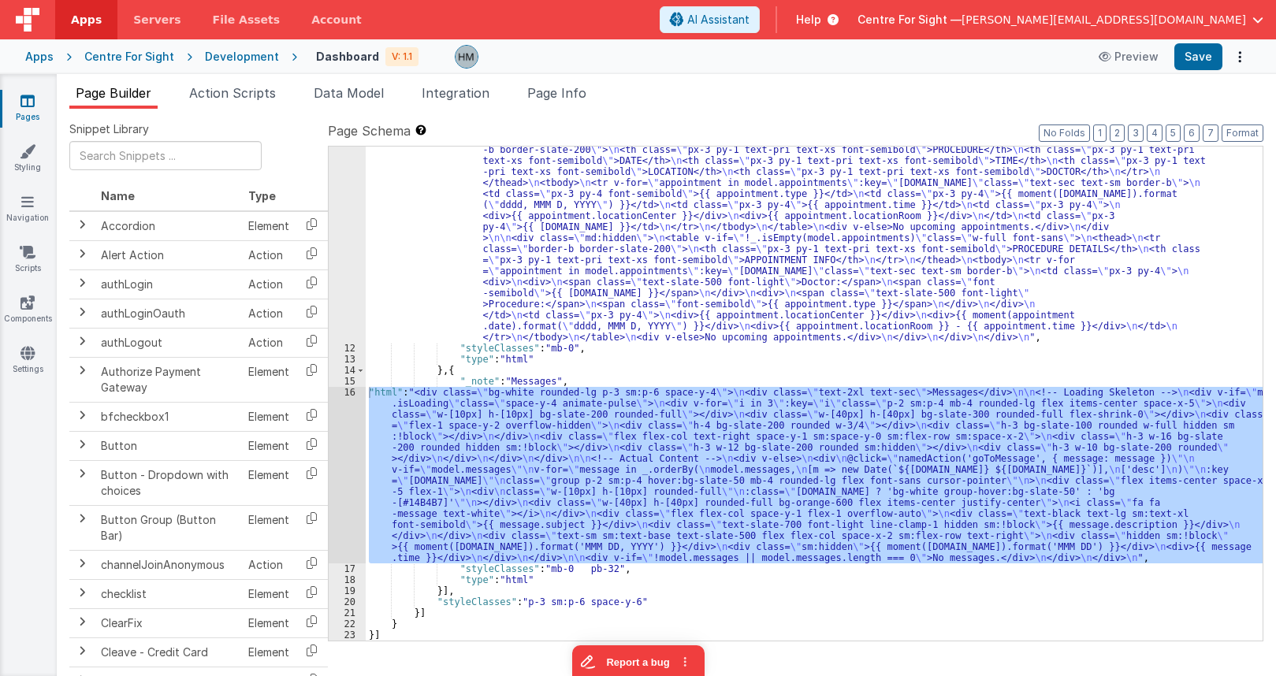
click at [821, 21] on span "Help" at bounding box center [808, 20] width 25 height 16
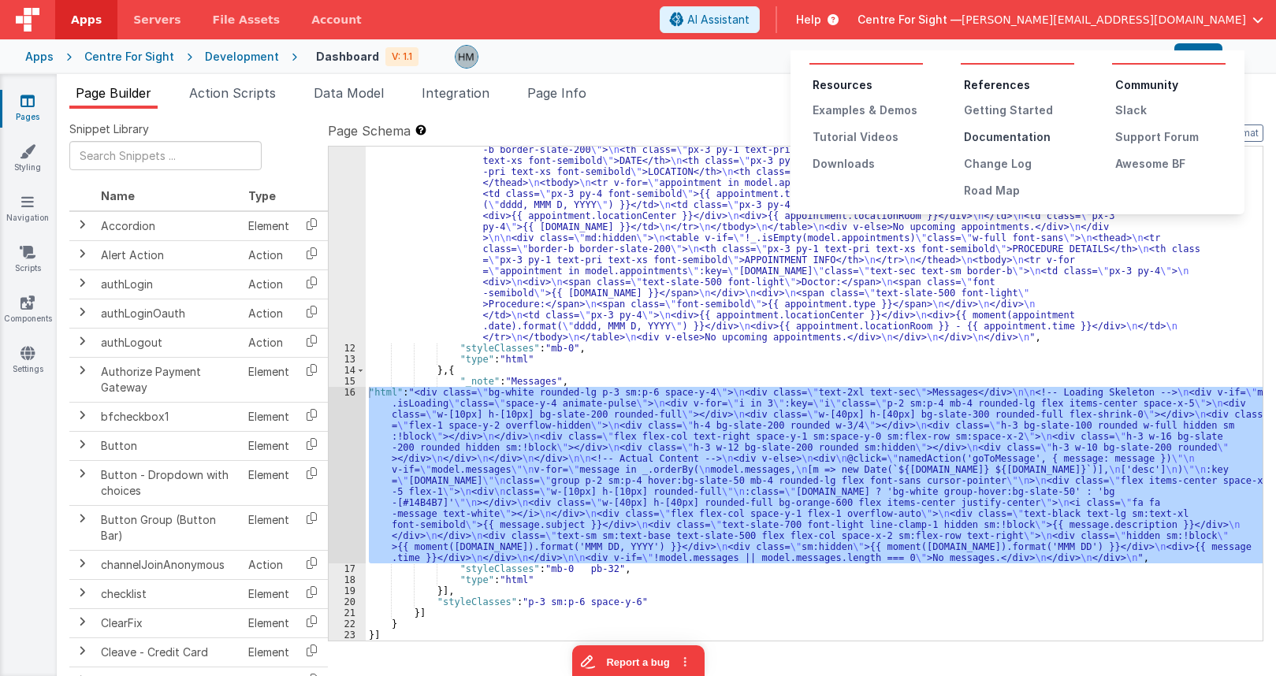
click at [993, 140] on div "Documentation" at bounding box center [1019, 137] width 110 height 16
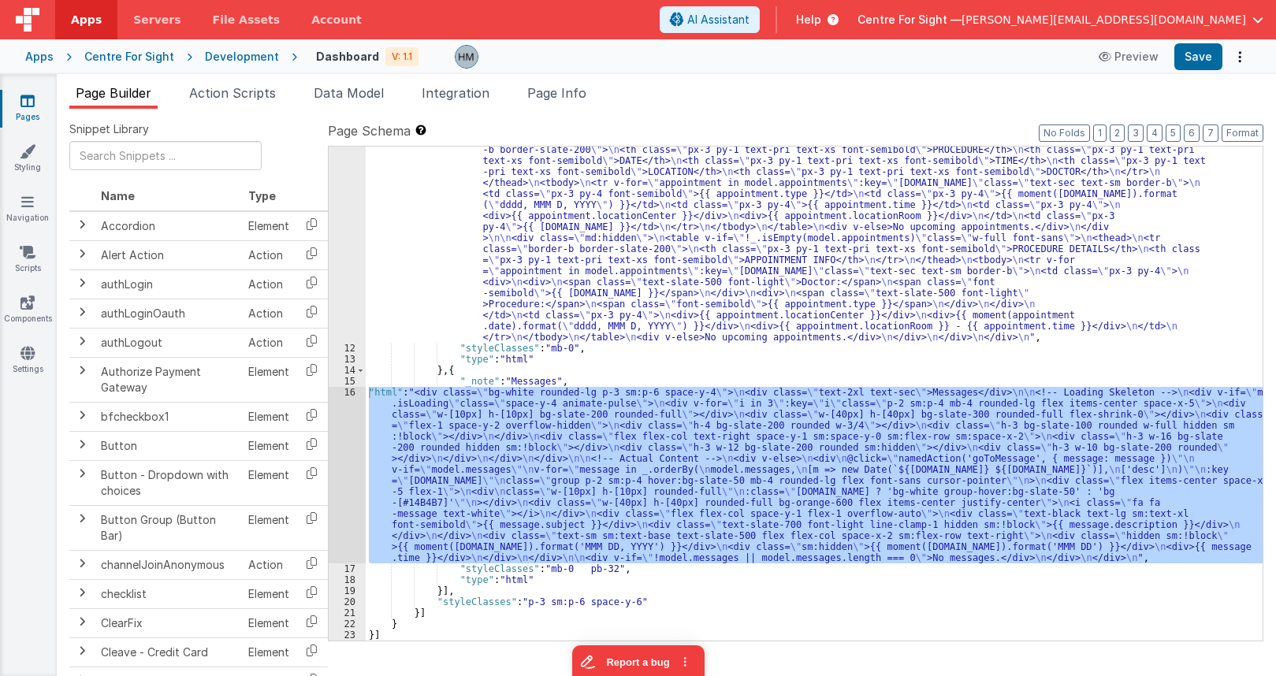
click at [32, 114] on link "Pages" at bounding box center [27, 109] width 57 height 32
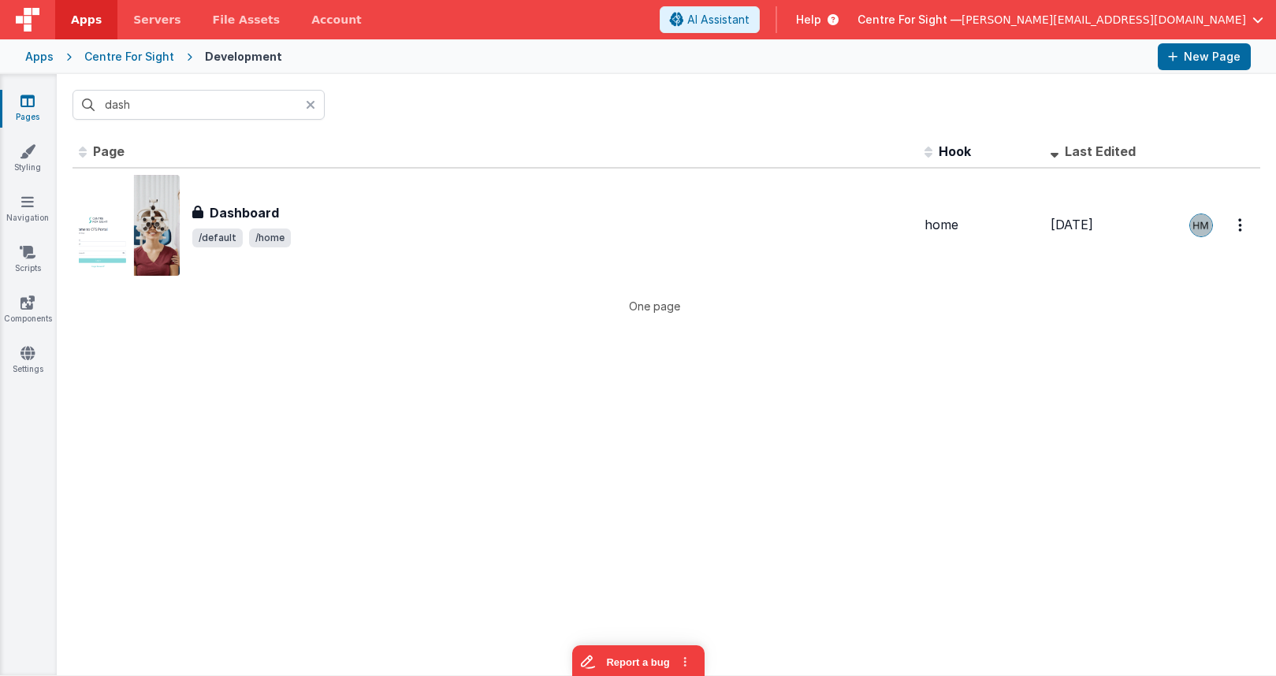
click at [312, 100] on icon at bounding box center [310, 105] width 9 height 13
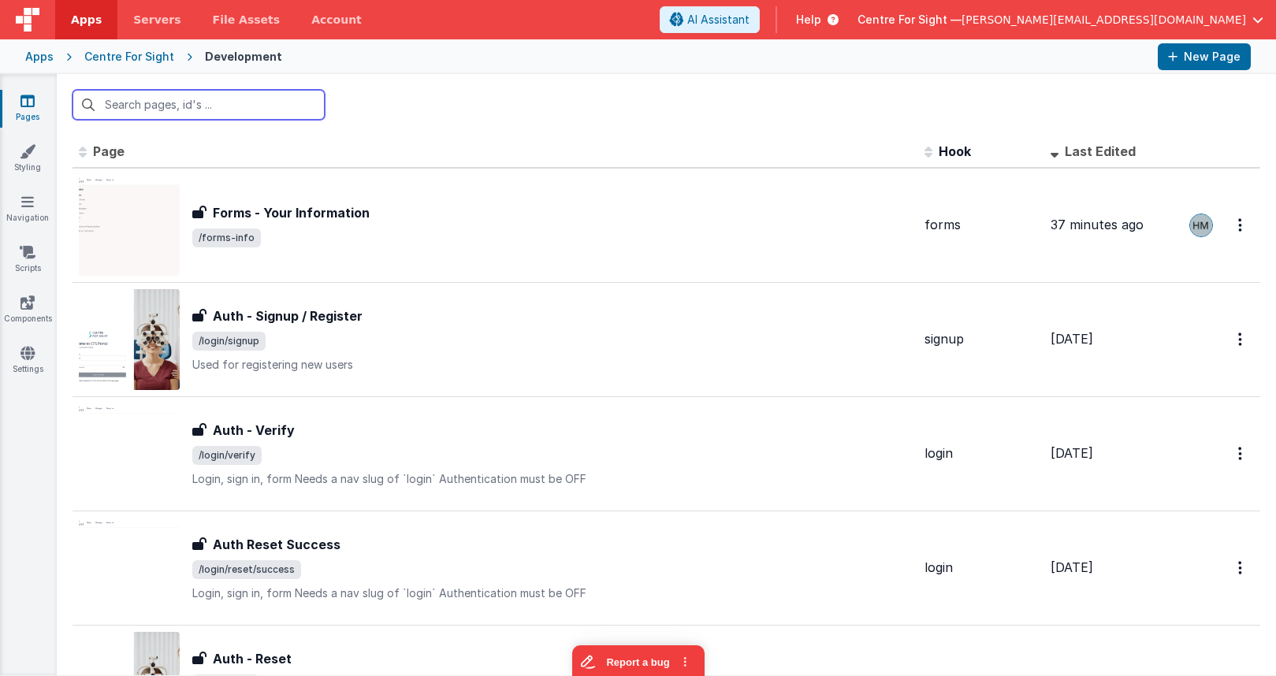
click at [256, 106] on input "text" at bounding box center [199, 105] width 252 height 30
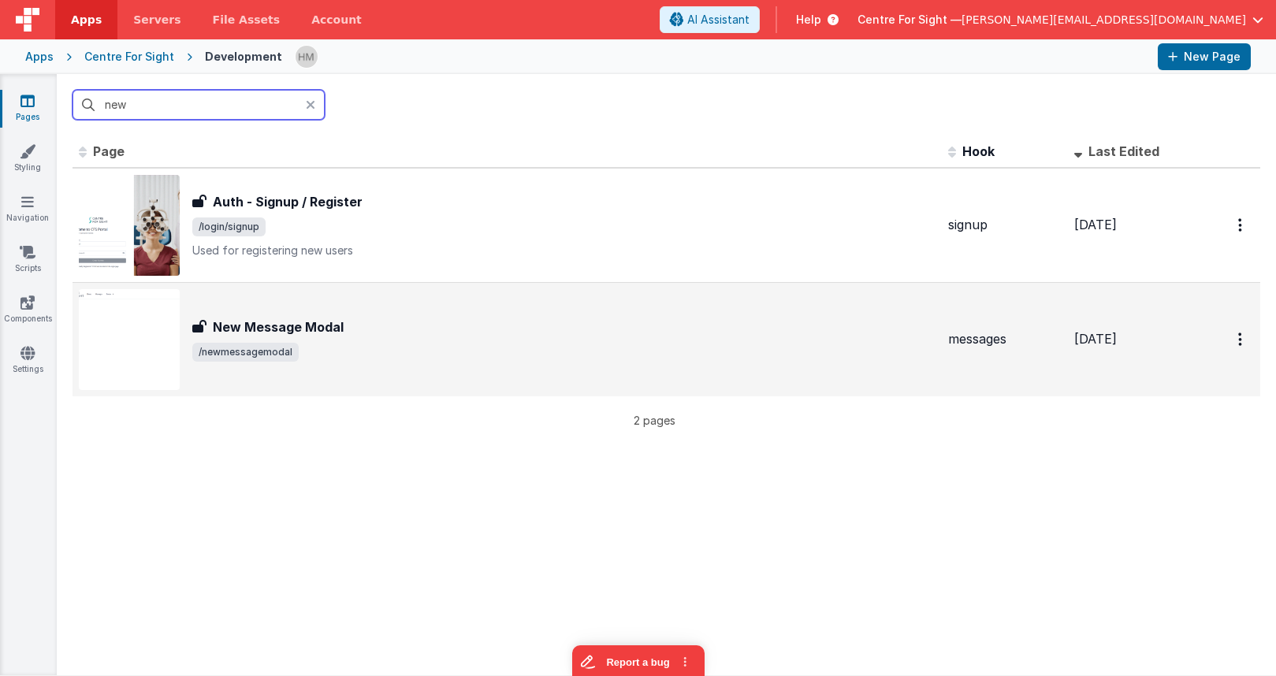
type input "new"
click at [514, 298] on div "New Message Modal New Message Modal /newmessagemodal" at bounding box center [507, 339] width 857 height 101
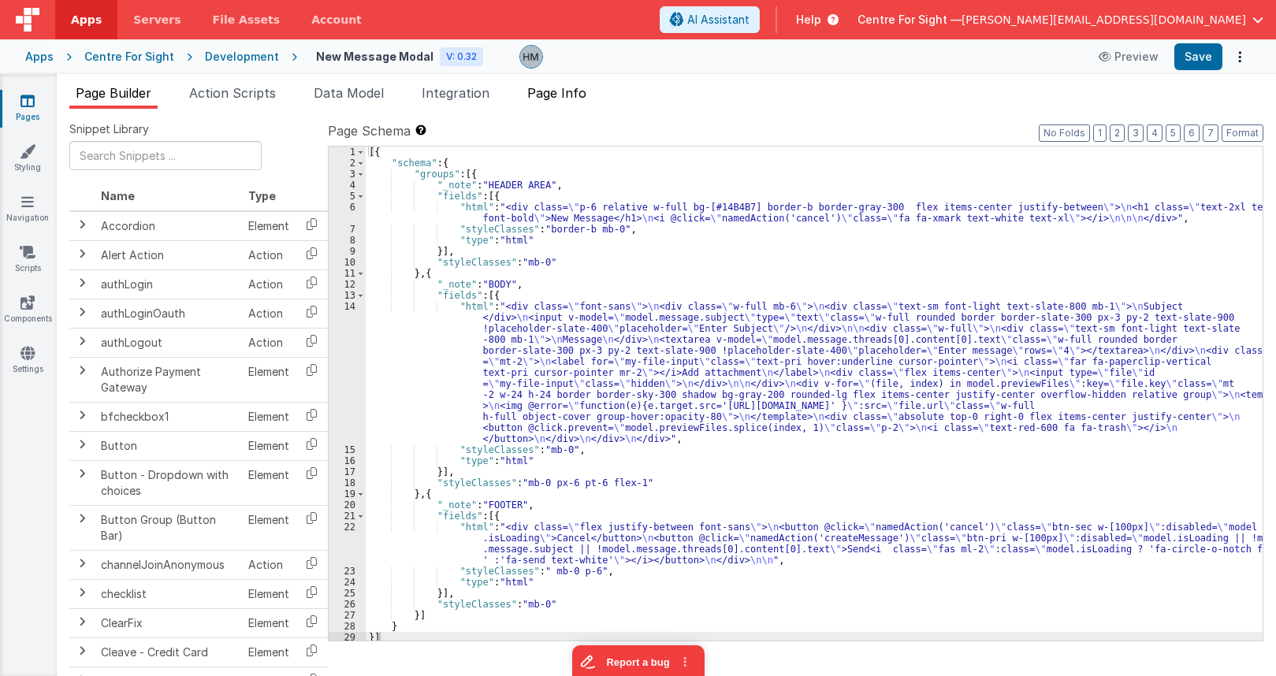
click at [573, 98] on span "Page Info" at bounding box center [556, 93] width 59 height 16
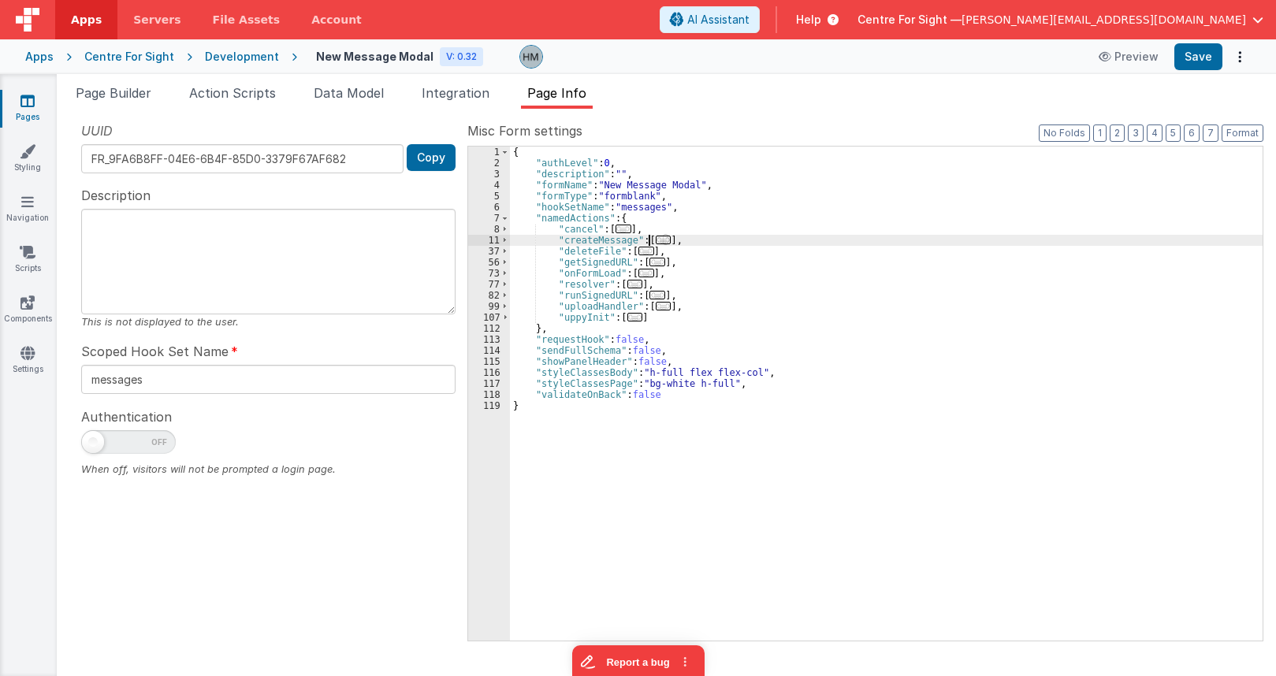
click at [656, 240] on span "..." at bounding box center [664, 240] width 16 height 9
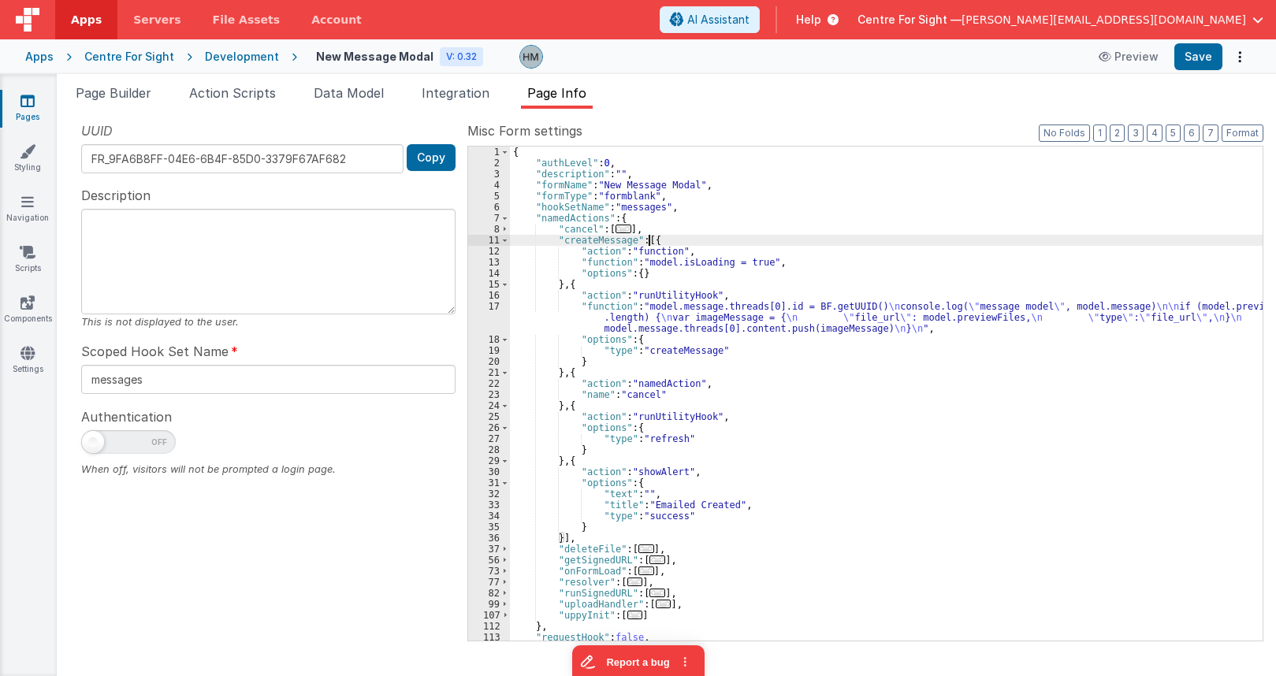
click at [639, 266] on div "{ "authLevel" : 0 , "description" : "" , "formName" : "New Message Modal" , "fo…" at bounding box center [886, 405] width 753 height 516
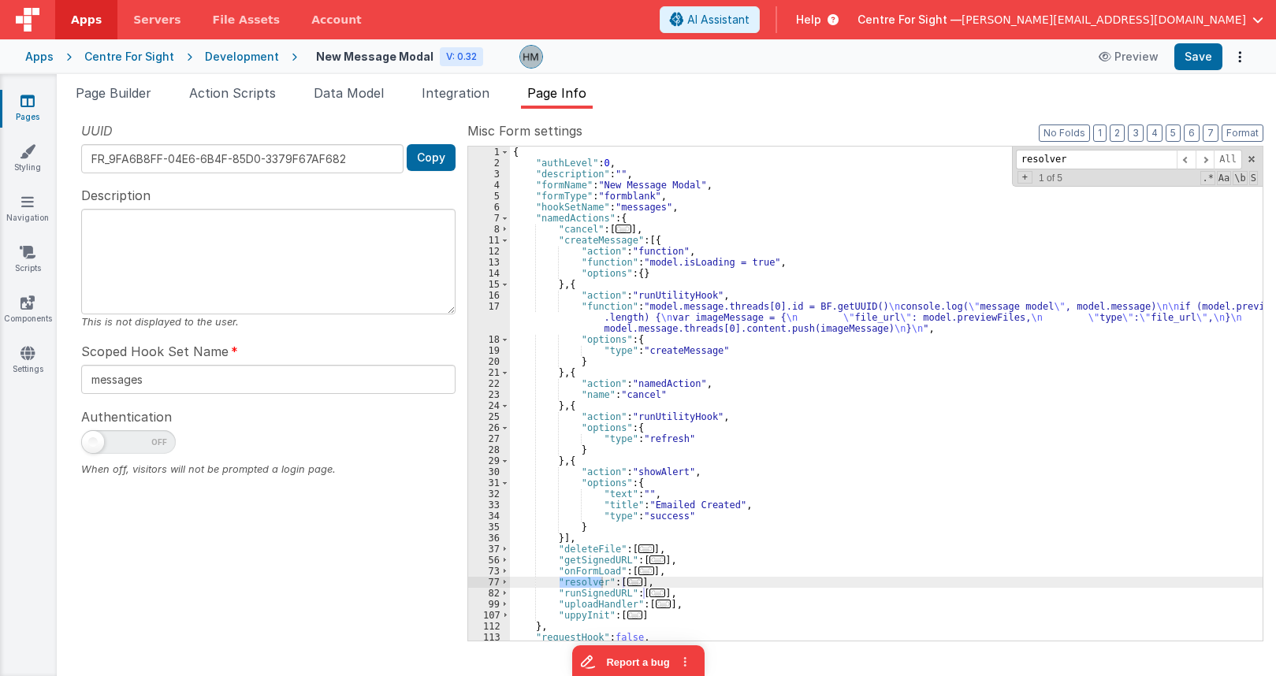
type input "resolver"
click at [636, 584] on span "..." at bounding box center [636, 582] width 16 height 9
click at [628, 583] on span "..." at bounding box center [636, 582] width 16 height 9
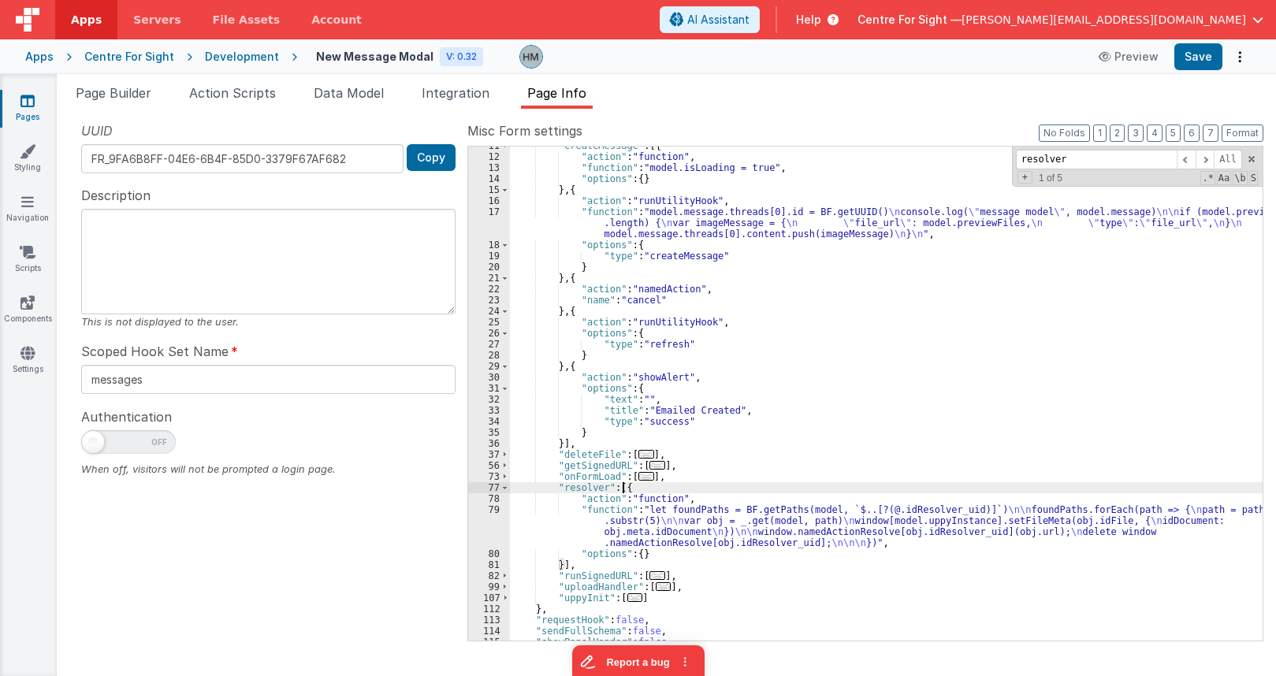
scroll to position [95, 0]
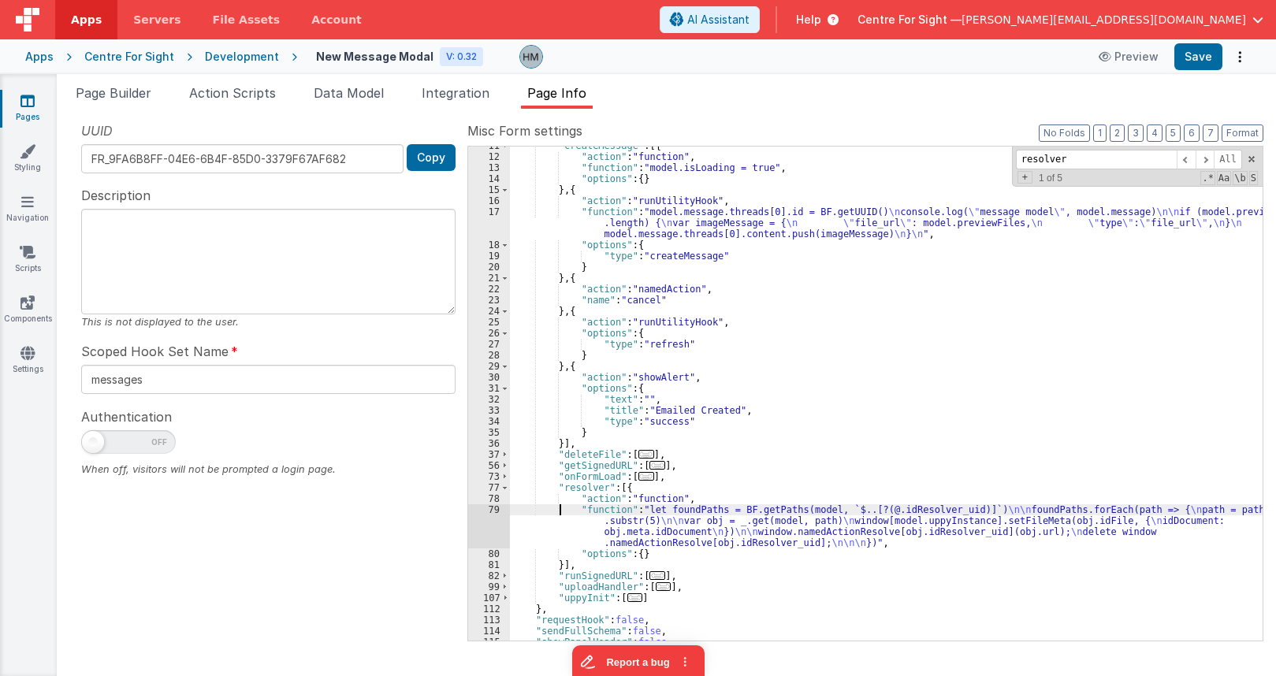
click at [559, 511] on div ""createMessage" : [{ "action" : "function" , "function" : "model.isLoading = tr…" at bounding box center [886, 398] width 753 height 516
click at [497, 510] on div "79" at bounding box center [489, 527] width 42 height 44
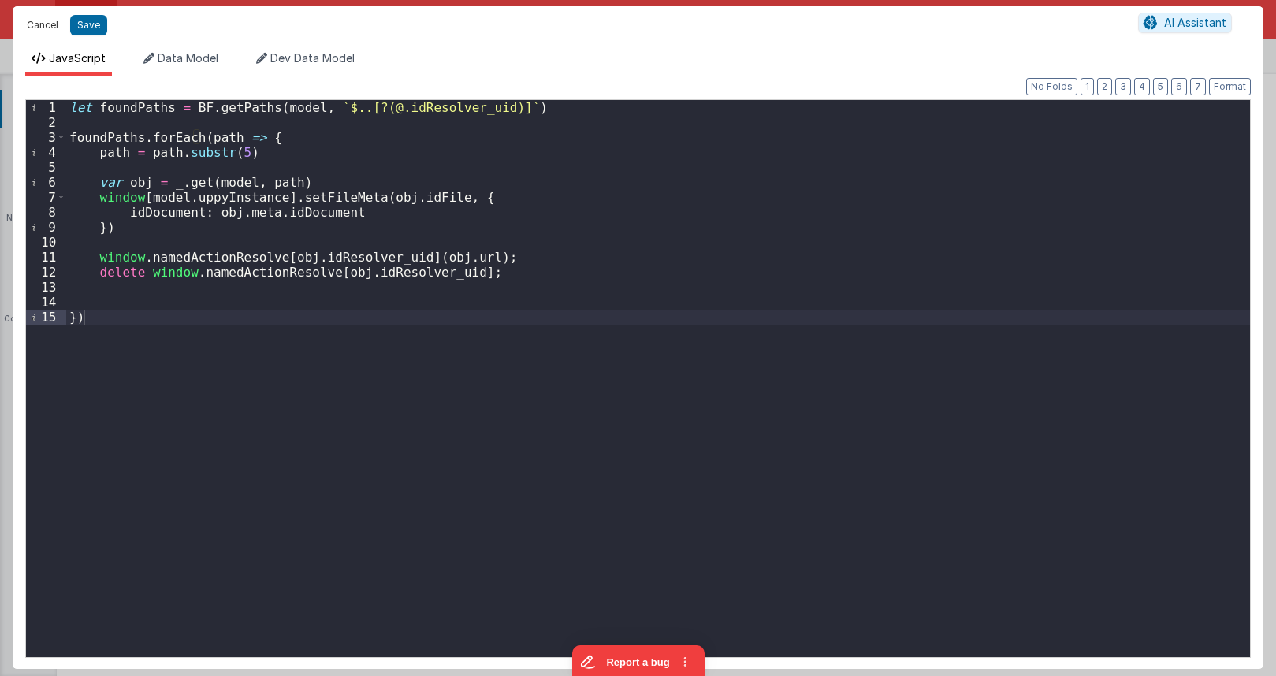
click at [47, 23] on button "Cancel" at bounding box center [42, 25] width 47 height 22
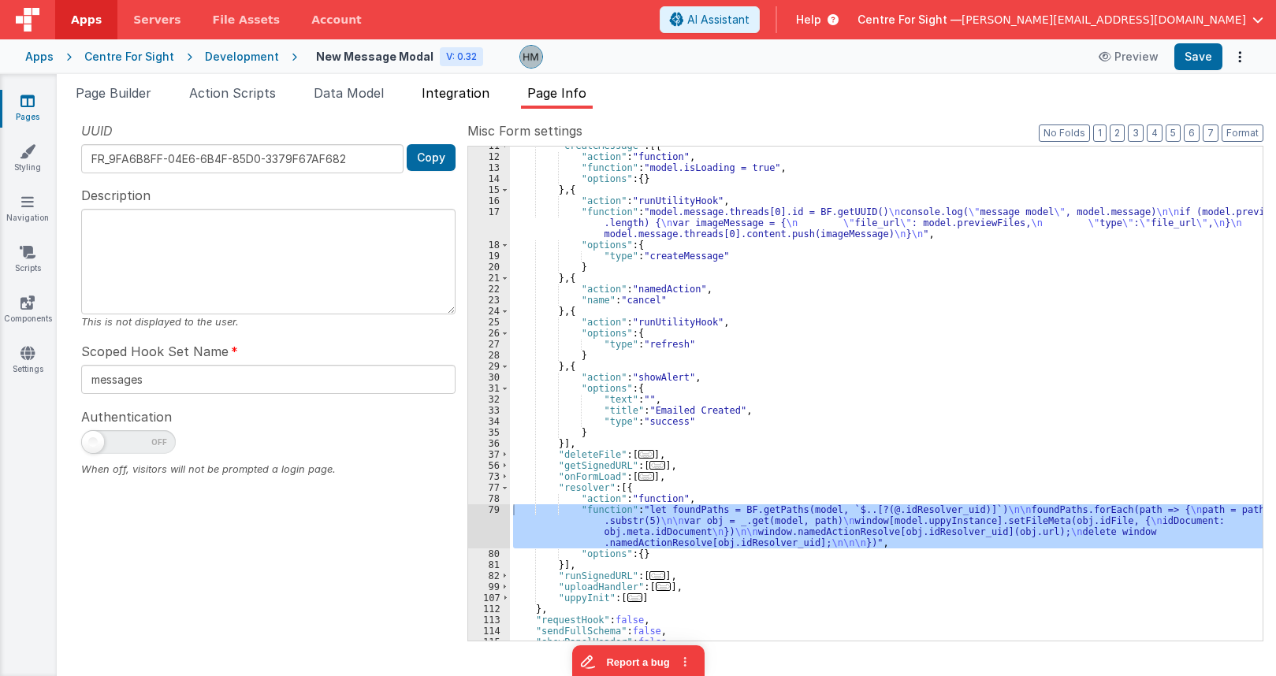
click at [495, 95] on li "Integration" at bounding box center [455, 96] width 80 height 25
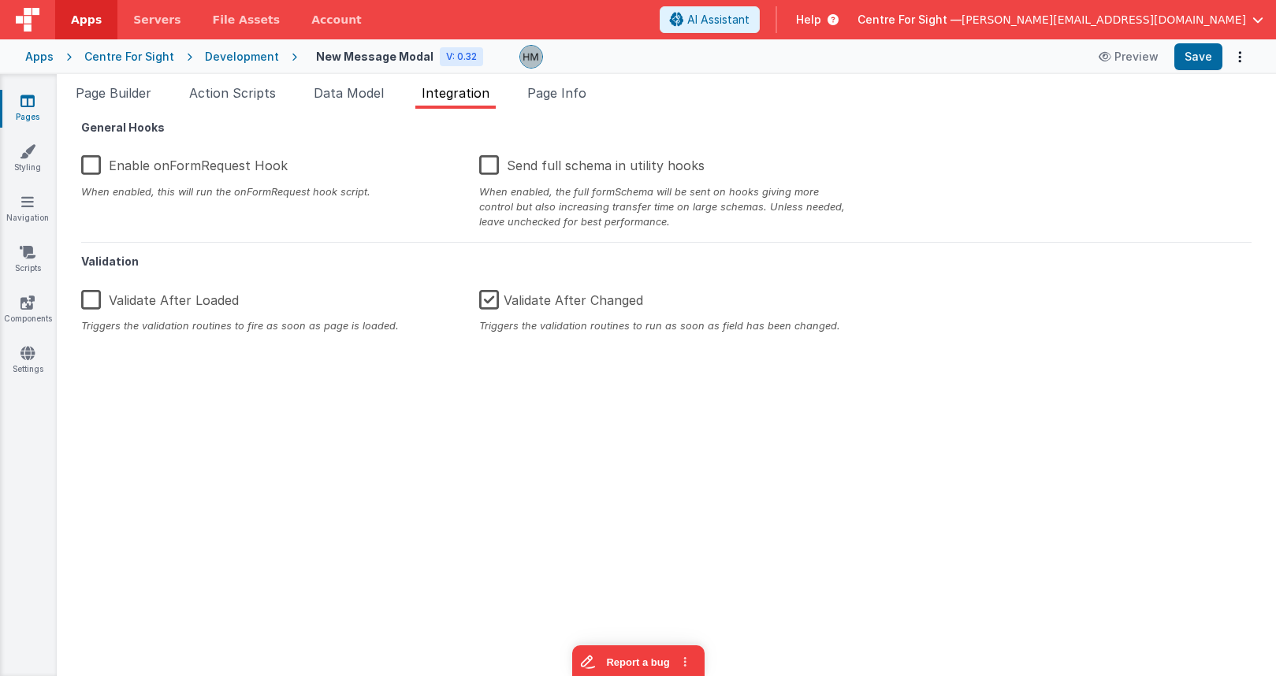
drag, startPoint x: 553, startPoint y: 91, endPoint x: 810, endPoint y: 107, distance: 257.5
click at [556, 91] on span "Page Info" at bounding box center [556, 93] width 59 height 16
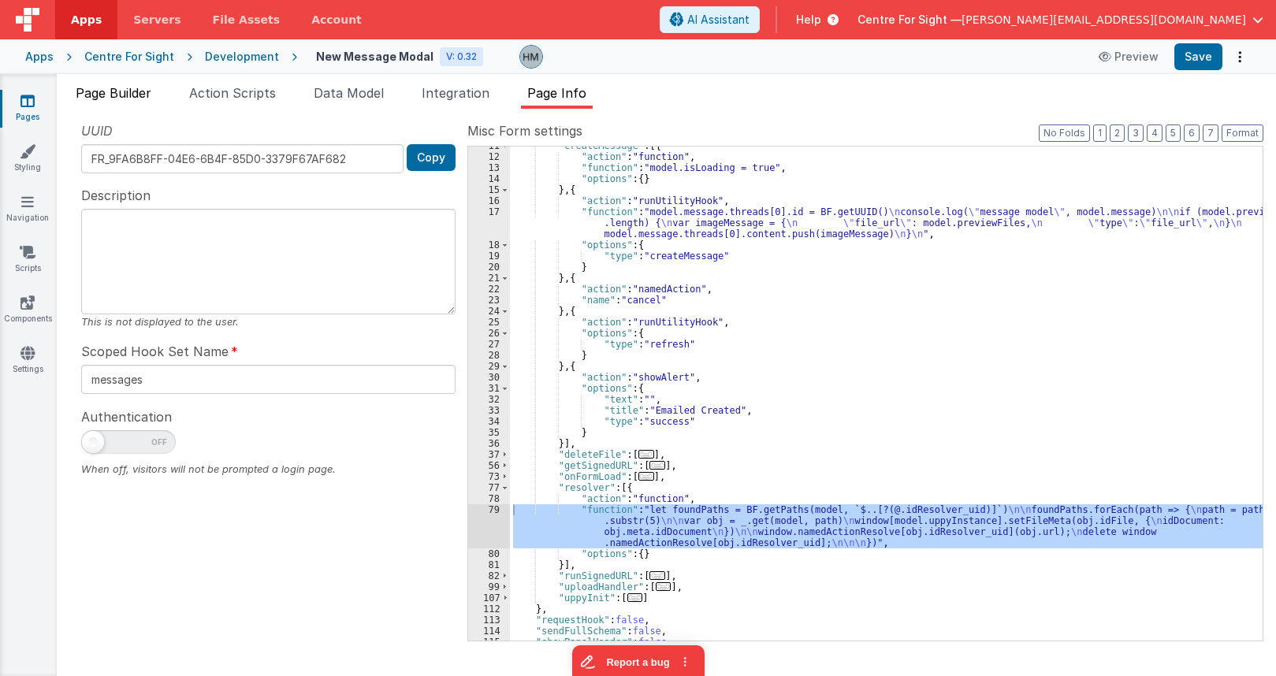
click at [115, 95] on span "Page Builder" at bounding box center [114, 93] width 76 height 16
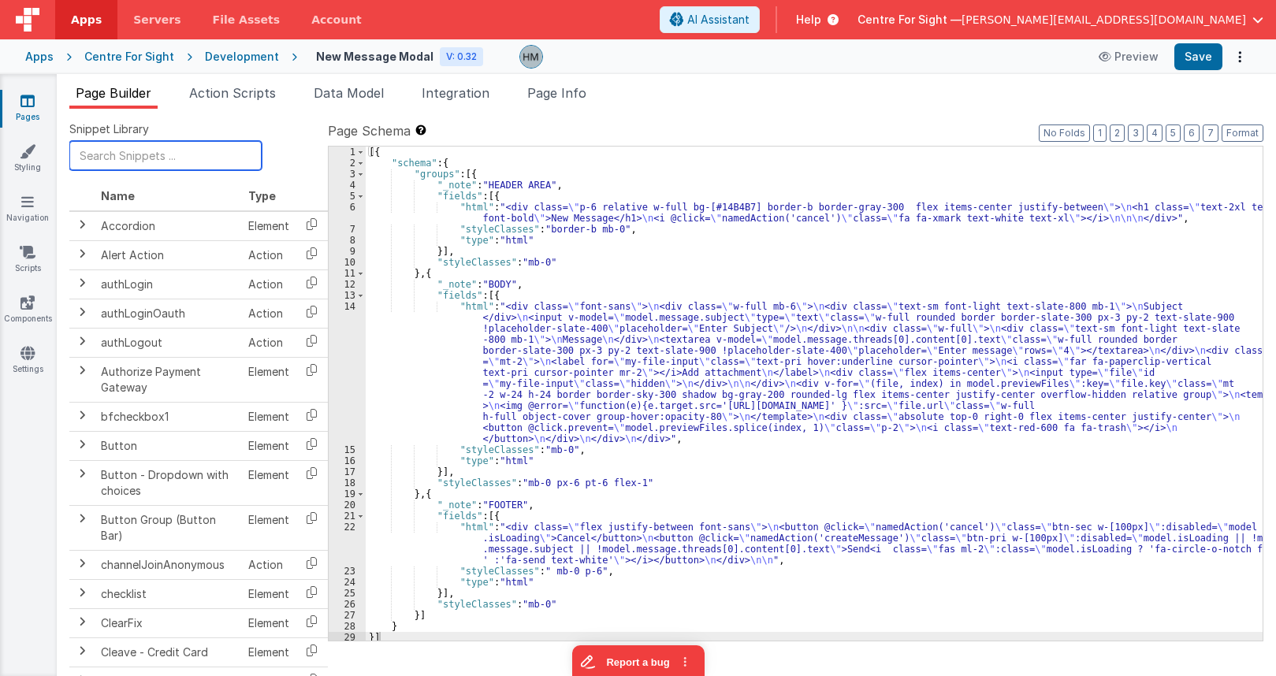
click at [149, 144] on input "text" at bounding box center [165, 155] width 192 height 29
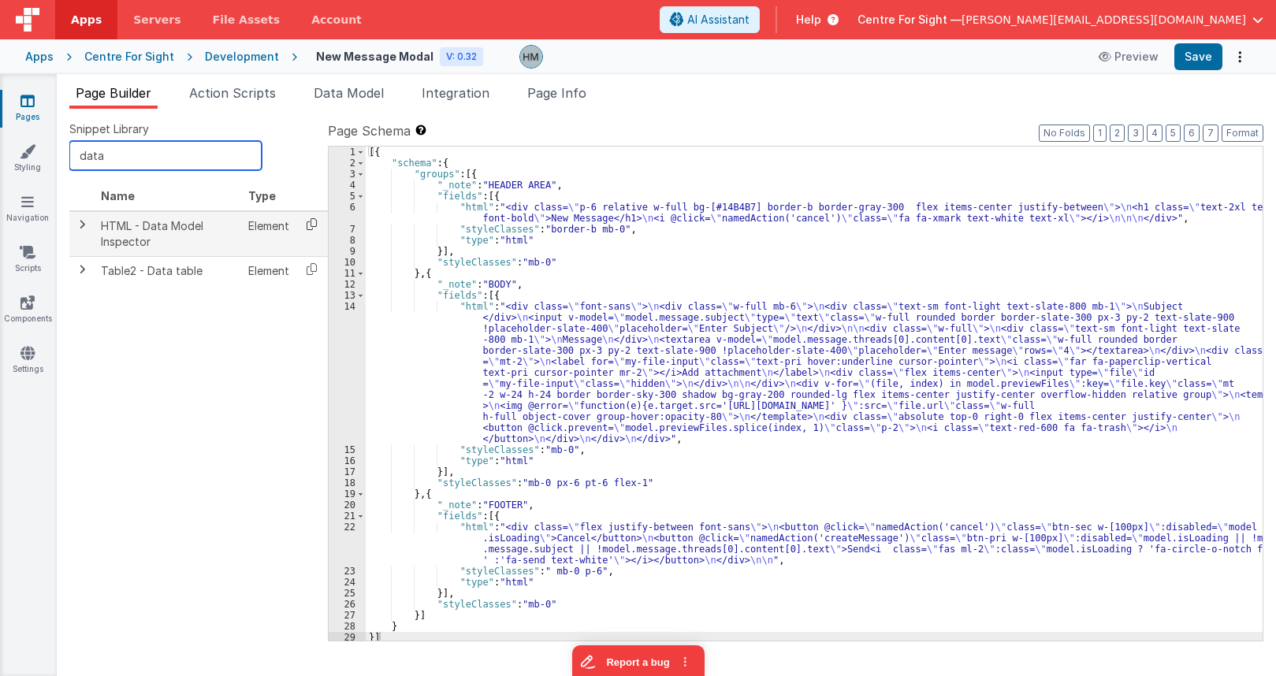
type input "data"
click at [307, 225] on icon at bounding box center [312, 224] width 32 height 24
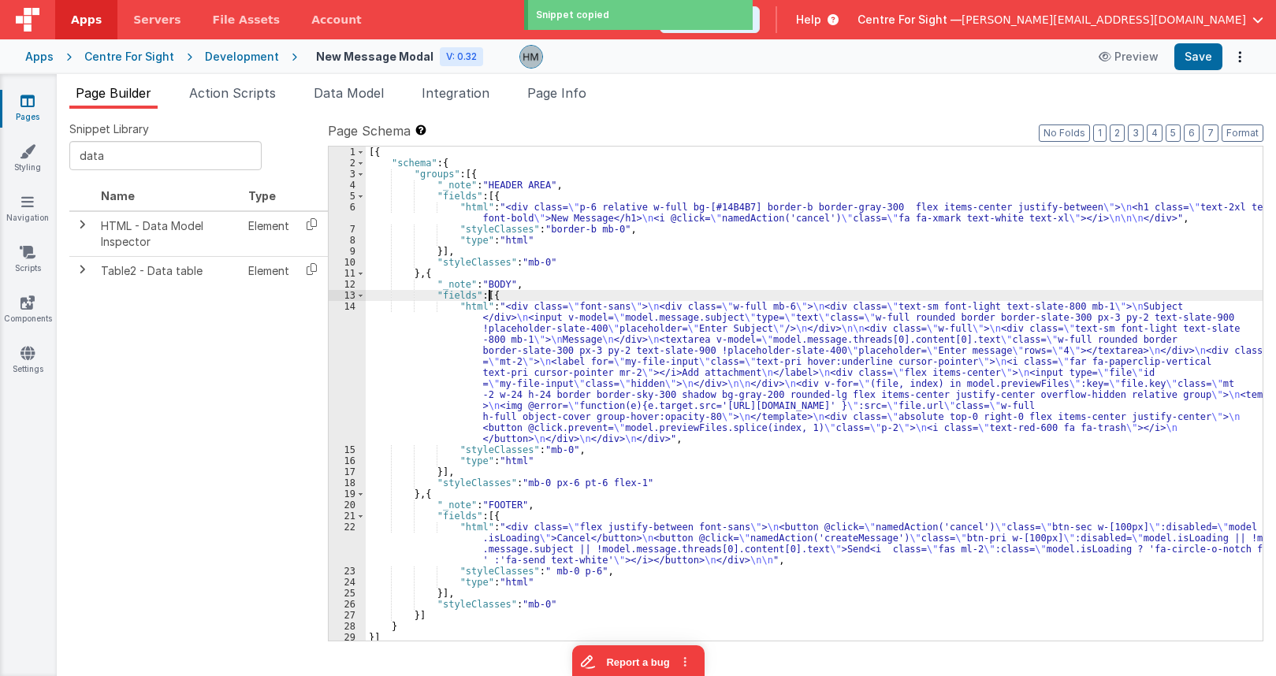
click at [489, 296] on div "[{ "schema" : { "groups" : [{ "_note" : "HEADER AREA" , "fields" : [{ "html" : …" at bounding box center [814, 405] width 897 height 516
paste textarea
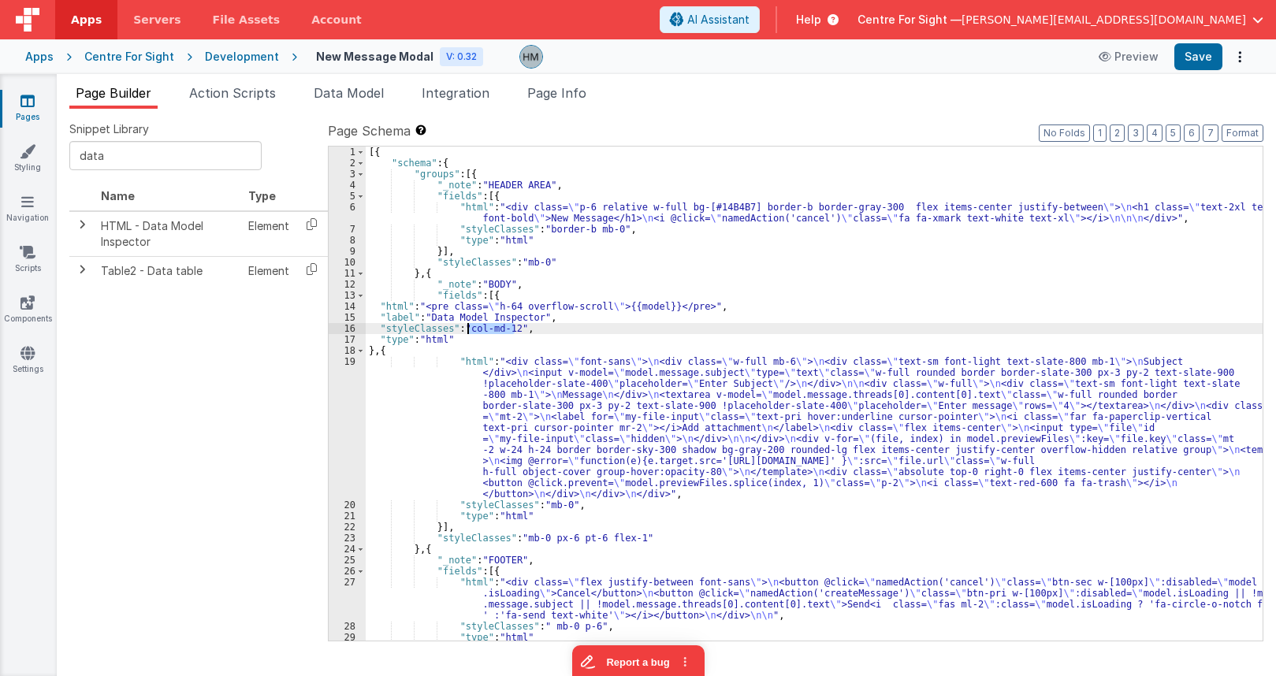
drag, startPoint x: 515, startPoint y: 326, endPoint x: 468, endPoint y: 329, distance: 46.6
click at [468, 329] on div "[{ "schema" : { "groups" : [{ "_note" : "HEADER AREA" , "fields" : [{ "html" : …" at bounding box center [814, 405] width 897 height 516
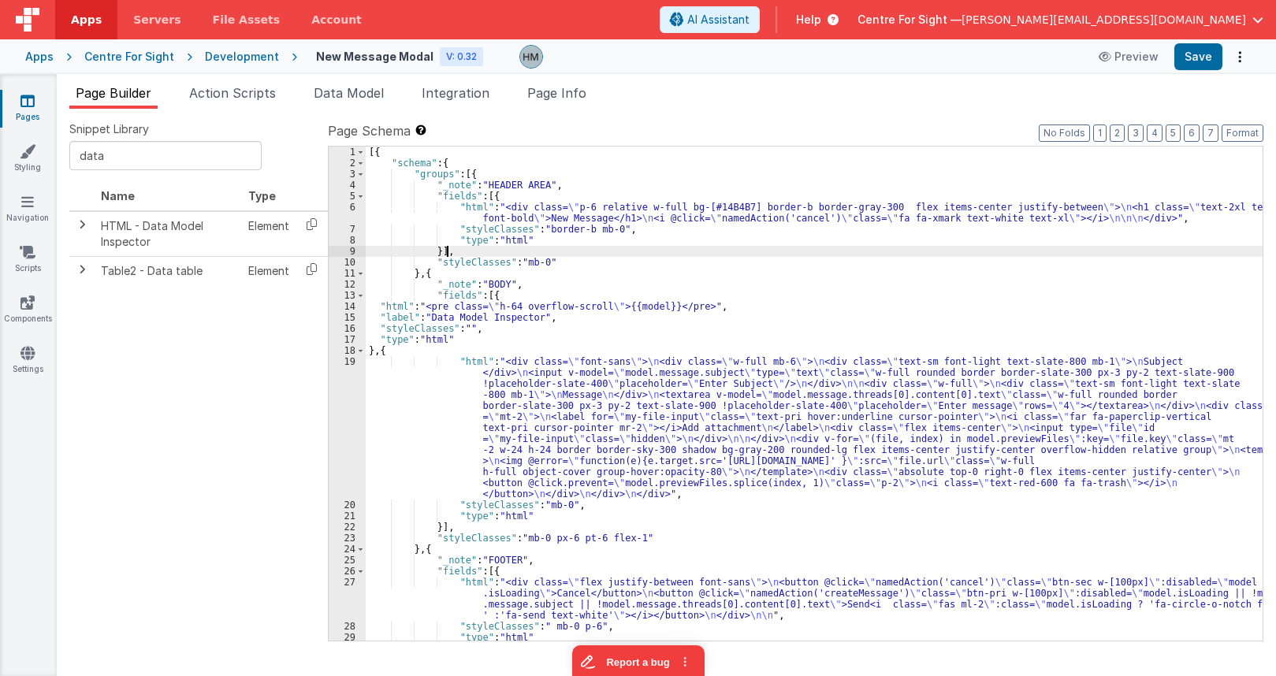
click at [536, 250] on div "[{ "schema" : { "groups" : [{ "_note" : "HEADER AREA" , "fields" : [{ "html" : …" at bounding box center [814, 405] width 897 height 516
click at [571, 101] on li "Page Info" at bounding box center [557, 96] width 72 height 25
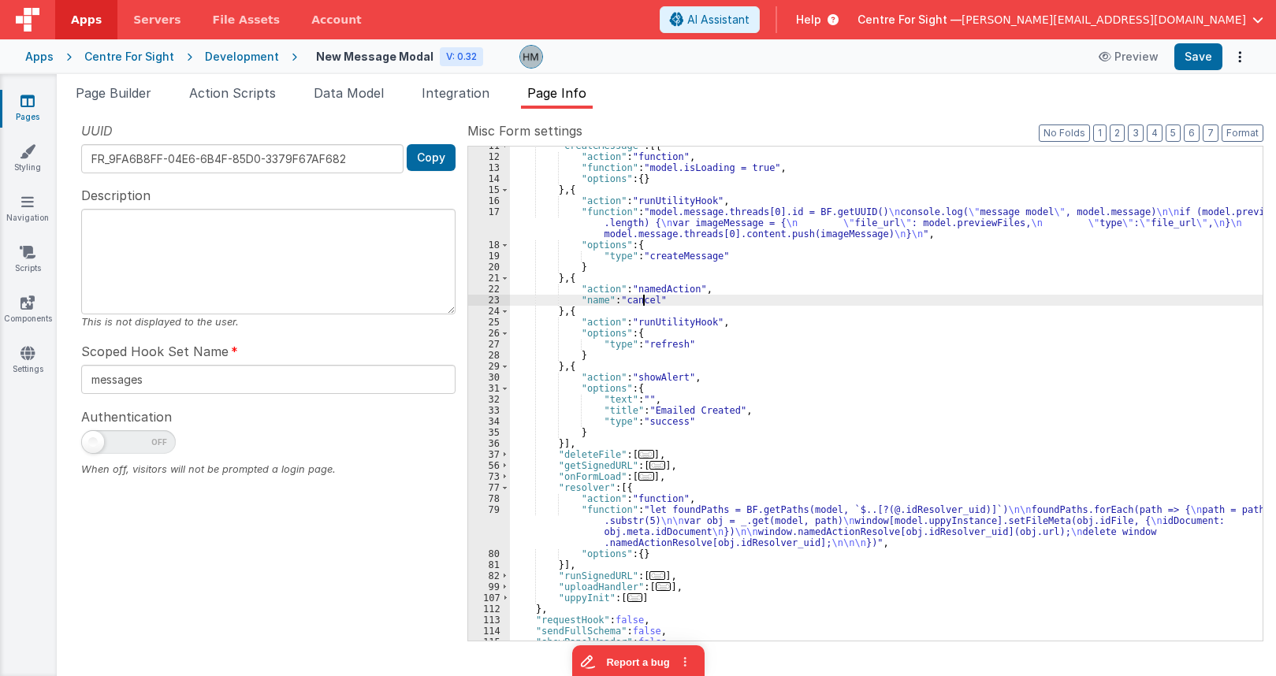
click at [643, 297] on div ""createMessage" : [{ "action" : "function" , "function" : "model.isLoading = tr…" at bounding box center [886, 398] width 753 height 516
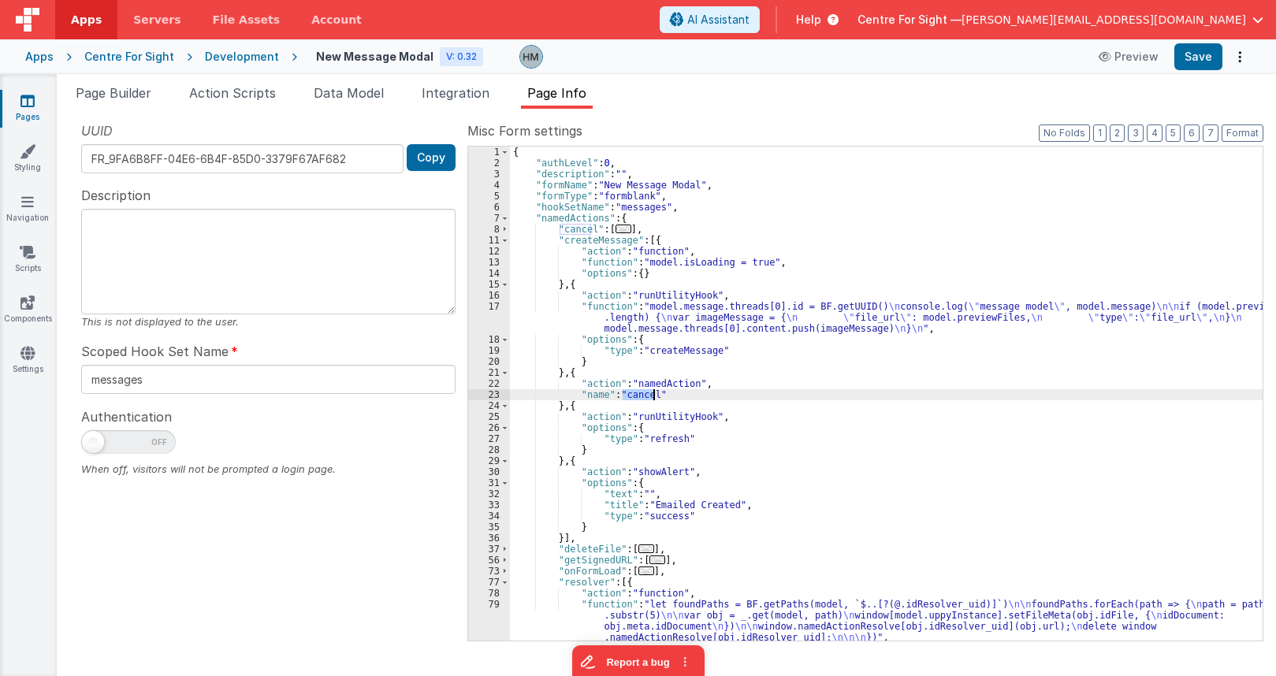
scroll to position [0, 0]
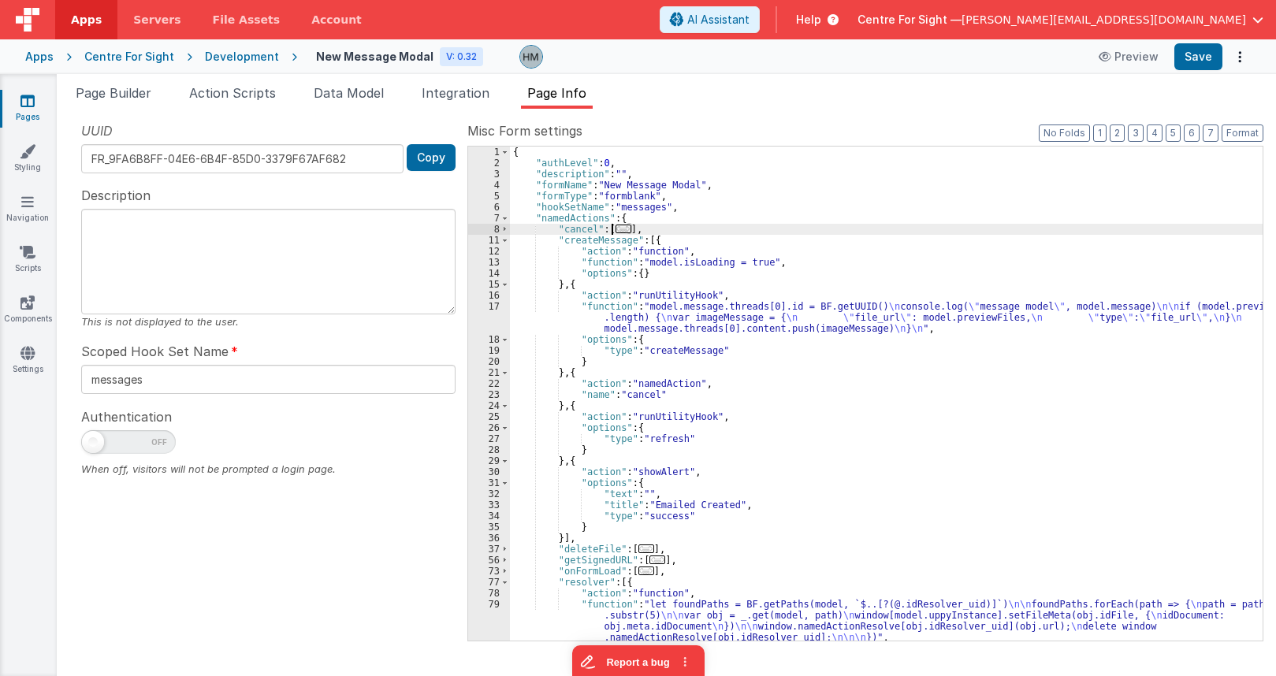
click at [621, 227] on span "..." at bounding box center [624, 229] width 16 height 9
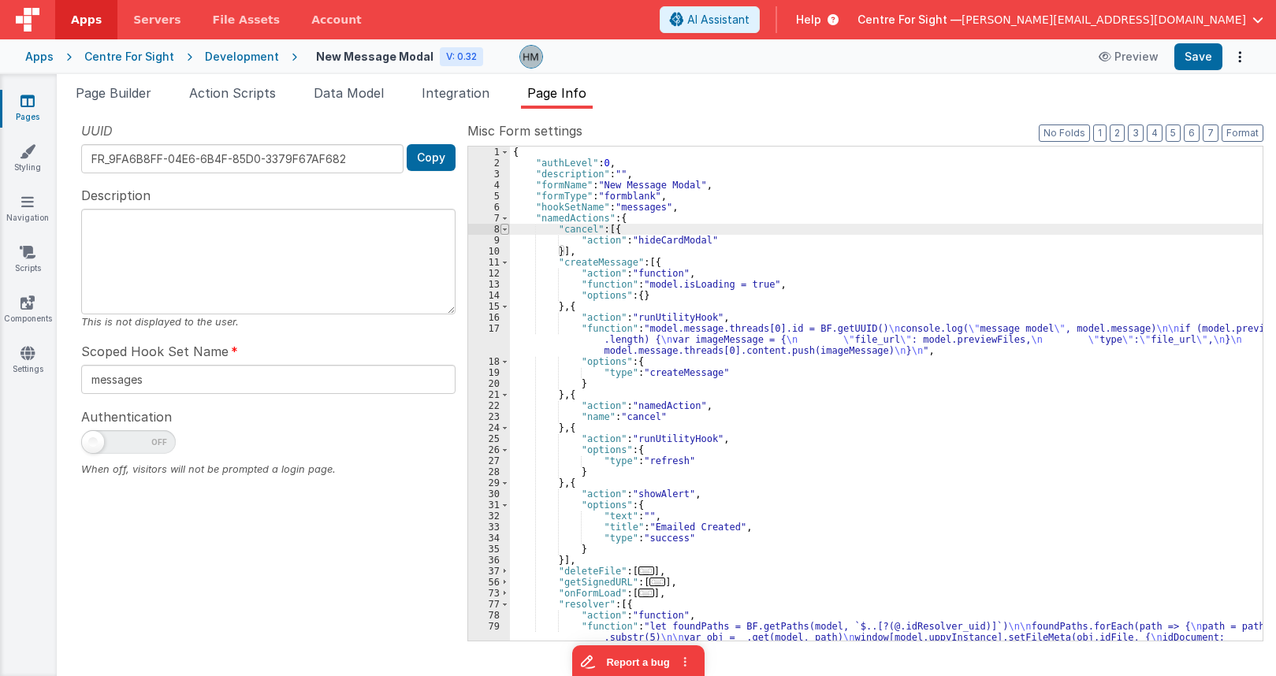
click at [504, 230] on span at bounding box center [505, 229] width 9 height 11
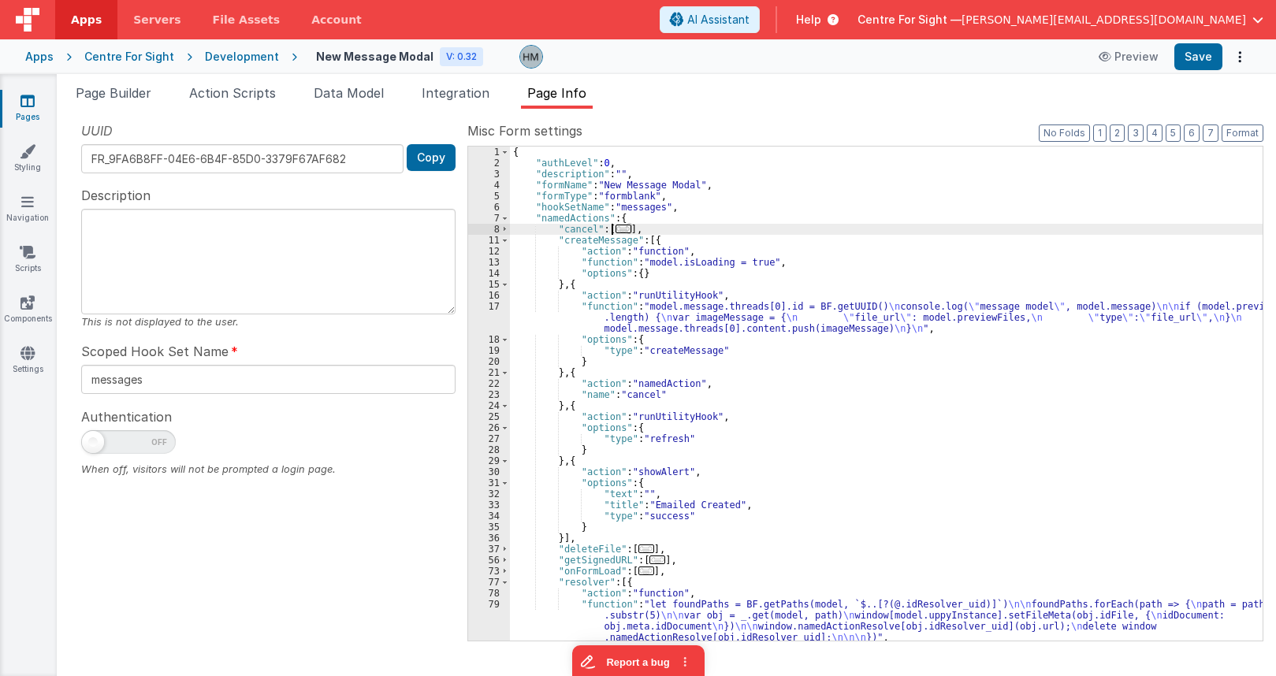
click at [561, 320] on div "{ "authLevel" : 0 , "description" : "" , "formName" : "New Message Modal" , "fo…" at bounding box center [886, 405] width 753 height 516
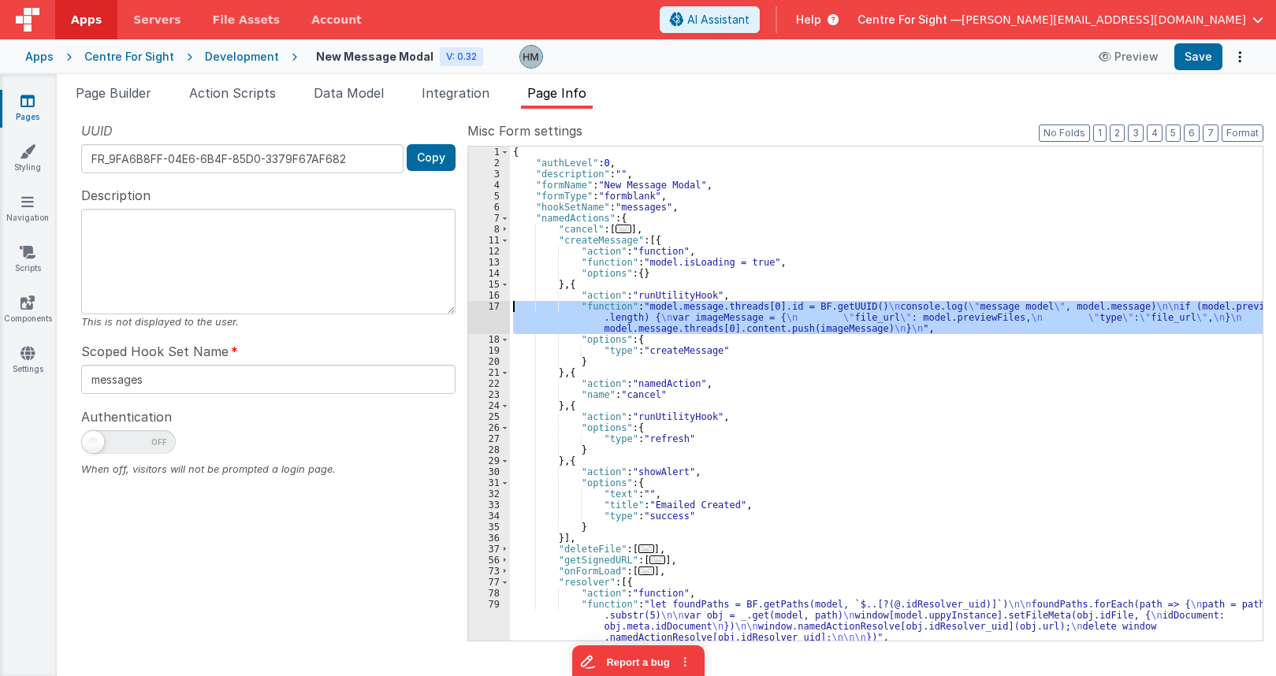
click at [491, 304] on div "17" at bounding box center [489, 317] width 42 height 33
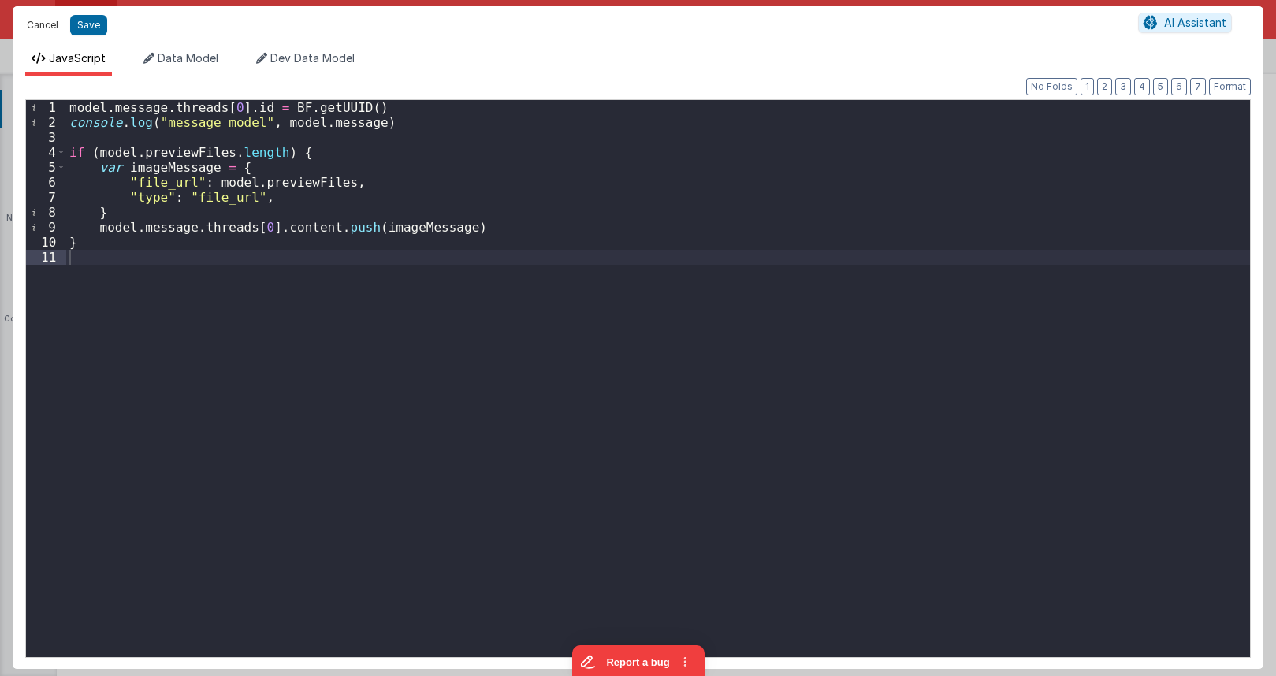
click at [36, 28] on button "Cancel" at bounding box center [42, 25] width 47 height 22
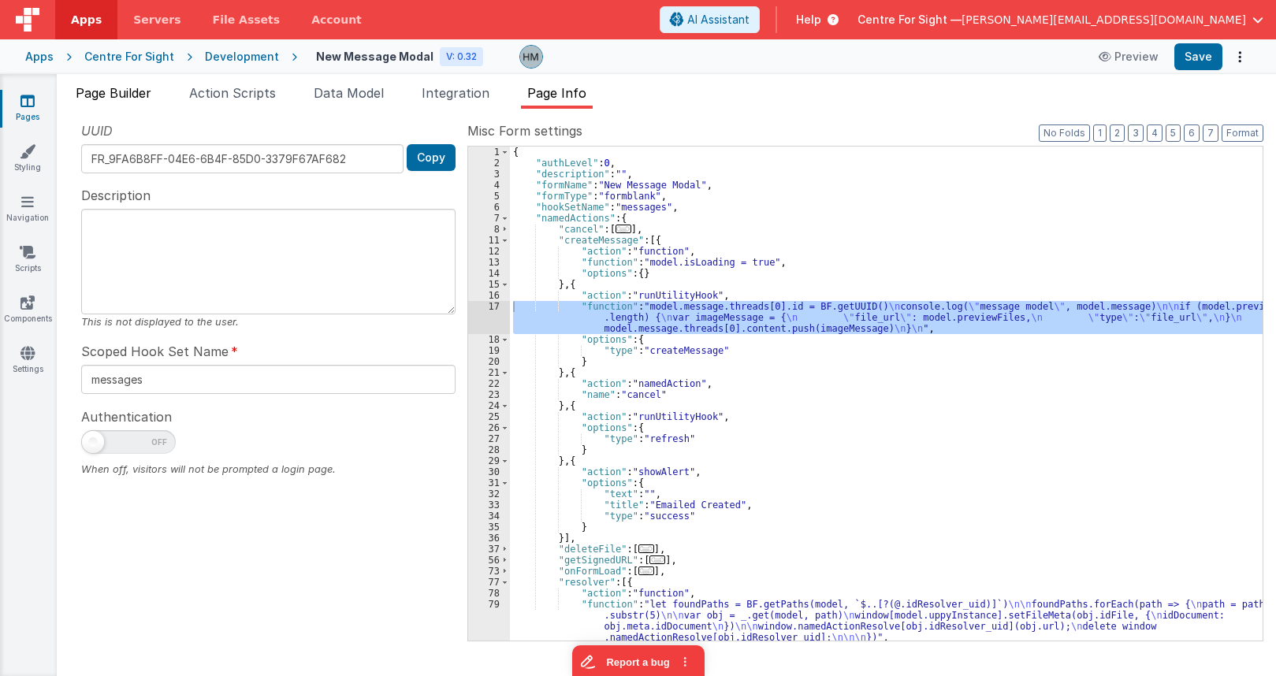
click at [140, 95] on span "Page Builder" at bounding box center [114, 93] width 76 height 16
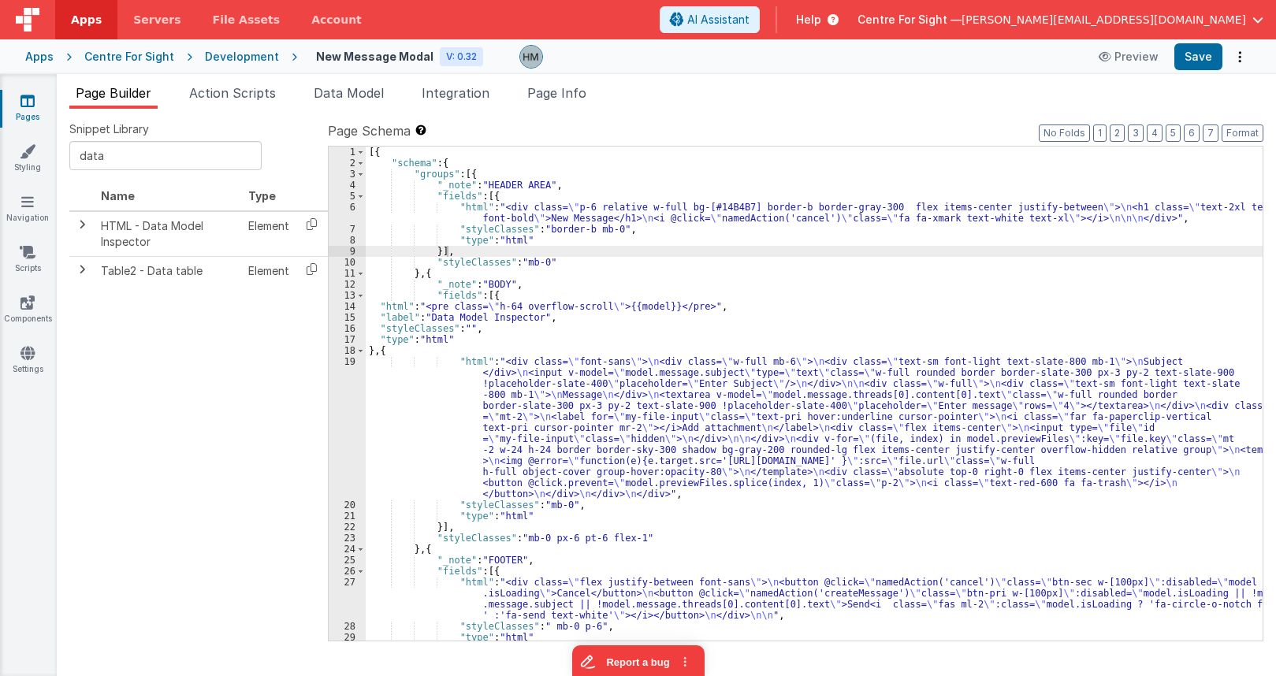
click at [377, 348] on div "[{ "schema" : { "groups" : [{ "_note" : "HEADER AREA" , "fields" : [{ "html" : …" at bounding box center [814, 405] width 897 height 516
click at [375, 348] on div "[{ "schema" : { "groups" : [{ "_note" : "HEADER AREA" , "fields" : [{ "html" : …" at bounding box center [814, 394] width 897 height 494
click at [375, 348] on div "[{ "schema" : { "groups" : [{ "_note" : "HEADER AREA" , "fields" : [{ "html" : …" at bounding box center [814, 405] width 897 height 516
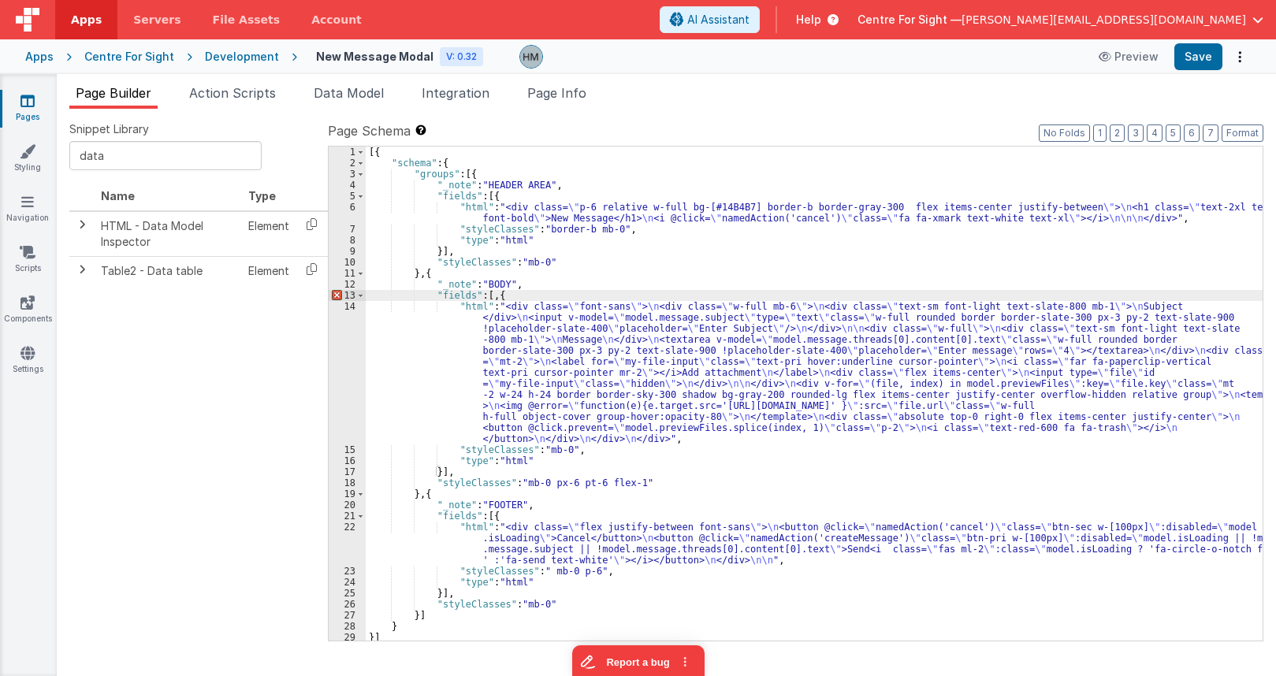
click at [494, 297] on div "[{ "schema" : { "groups" : [{ "_note" : "HEADER AREA" , "fields" : [{ "html" : …" at bounding box center [814, 405] width 897 height 516
click at [495, 297] on div "[{ "schema" : { "groups" : [{ "_note" : "HEADER AREA" , "fields" : [{ "html" : …" at bounding box center [814, 405] width 897 height 516
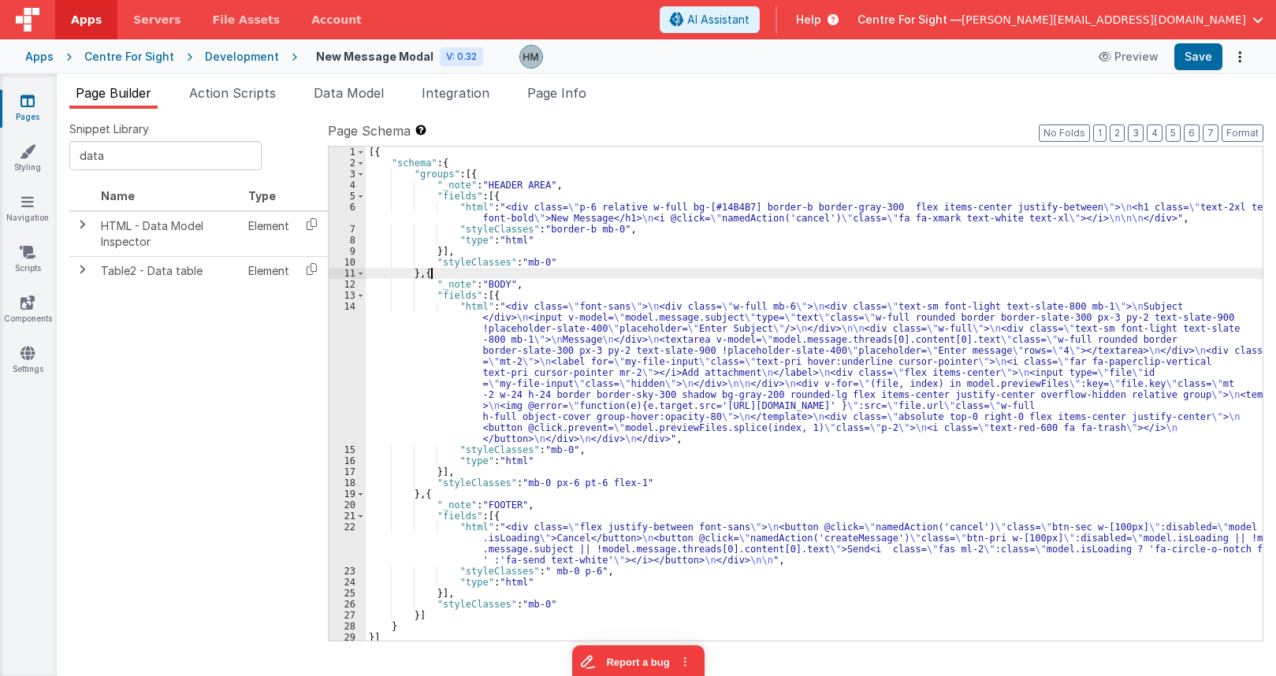
click at [669, 274] on div "[{ "schema" : { "groups" : [{ "_note" : "HEADER AREA" , "fields" : [{ "html" : …" at bounding box center [814, 405] width 897 height 516
click at [1204, 65] on button "Save" at bounding box center [1199, 56] width 48 height 27
click at [41, 95] on link "Pages" at bounding box center [27, 109] width 57 height 32
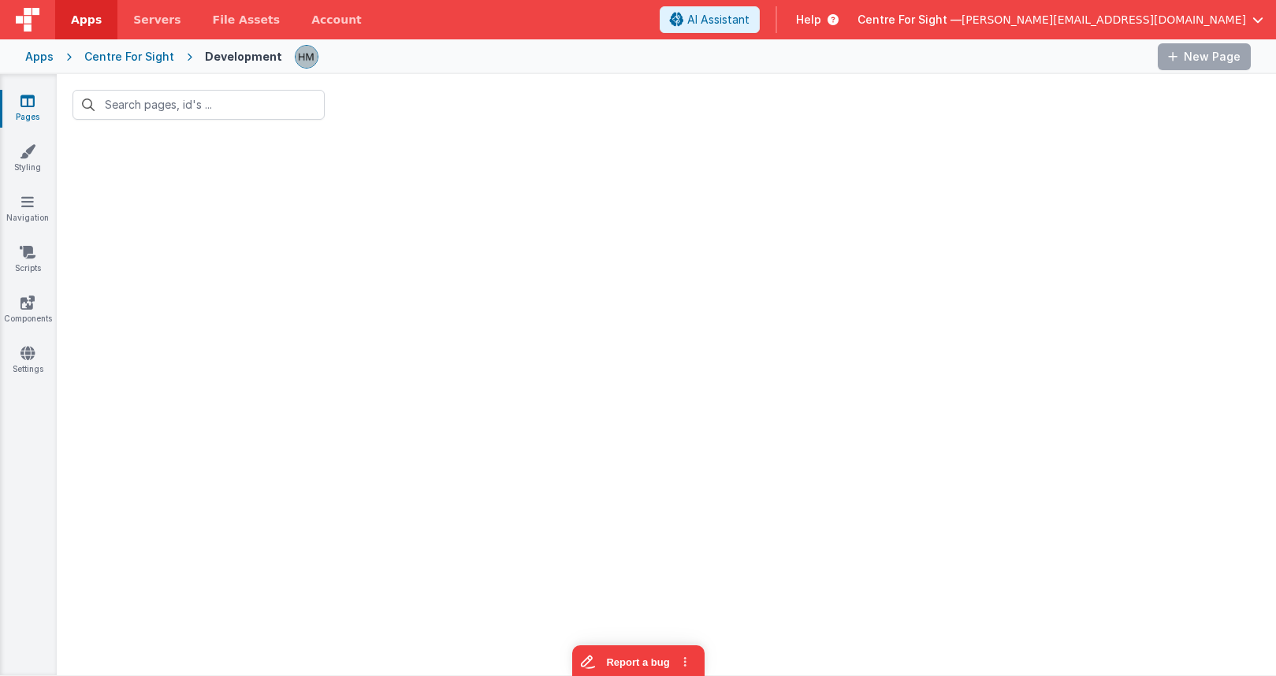
type input "new"
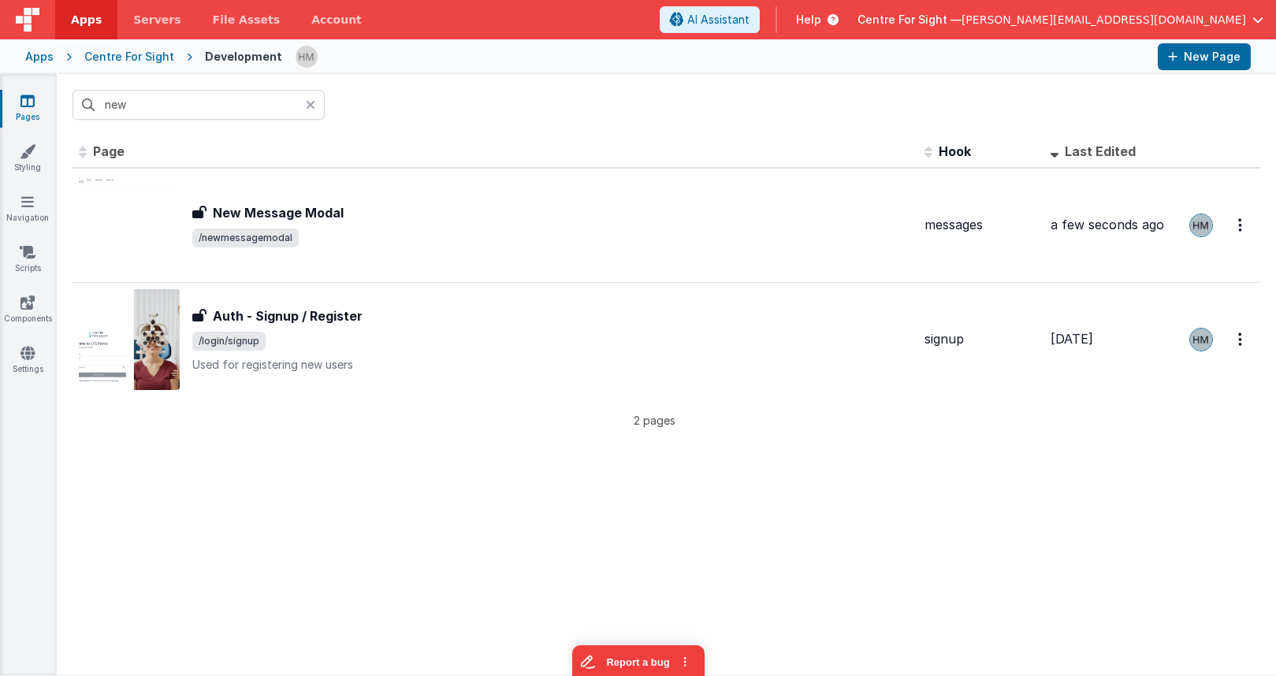
click at [311, 105] on icon at bounding box center [310, 105] width 9 height 13
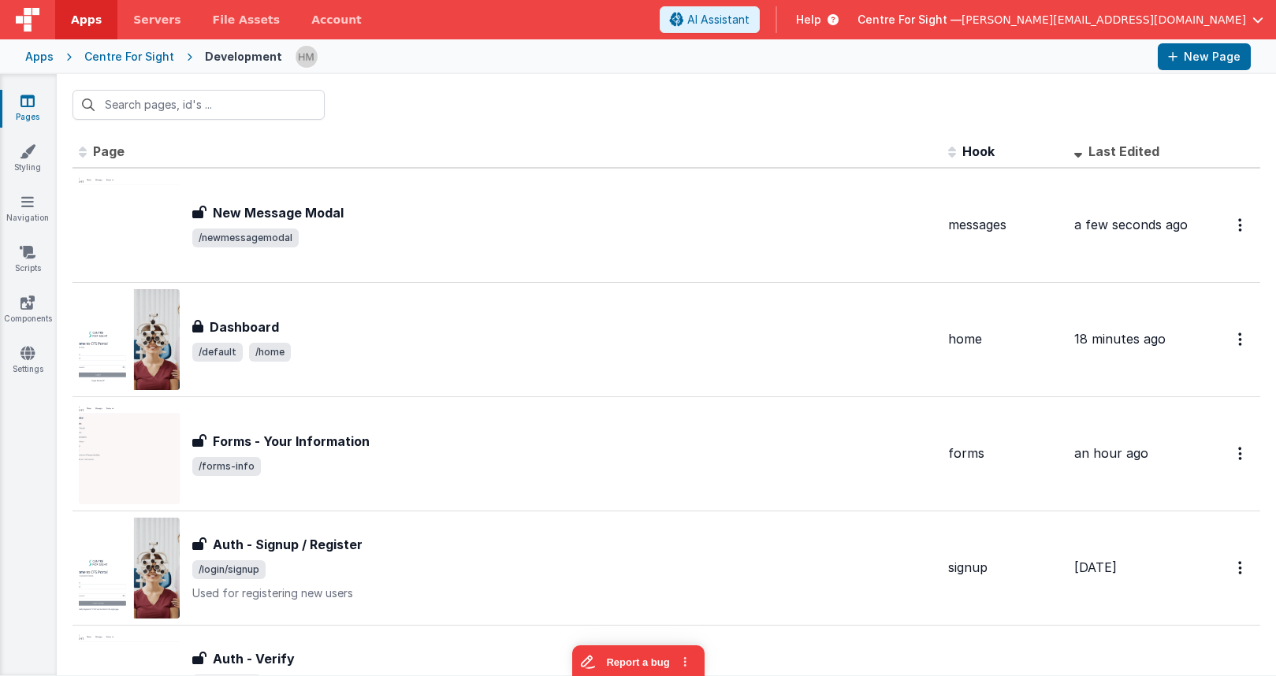
click at [143, 65] on div "Apps Centre For Sight Development New Page" at bounding box center [638, 56] width 1276 height 35
click at [139, 54] on div "Centre For Sight" at bounding box center [129, 57] width 90 height 16
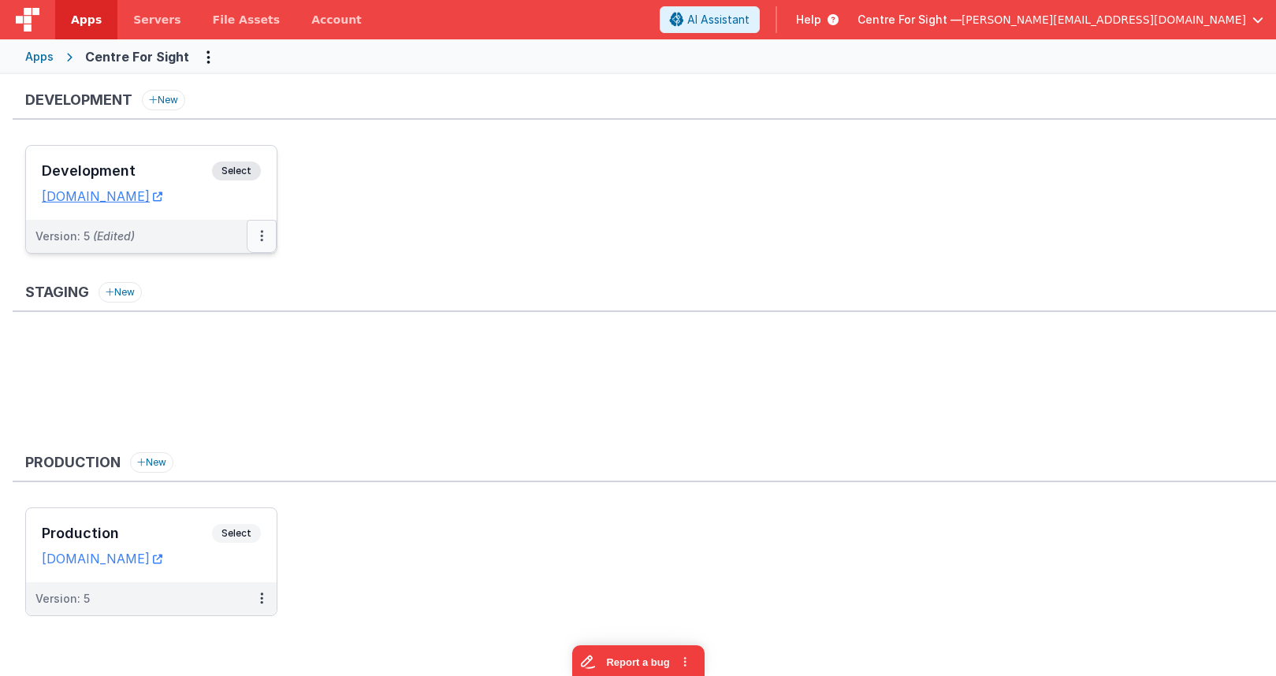
click at [266, 245] on button at bounding box center [262, 236] width 30 height 33
click at [238, 337] on link "Deploy..." at bounding box center [207, 329] width 139 height 28
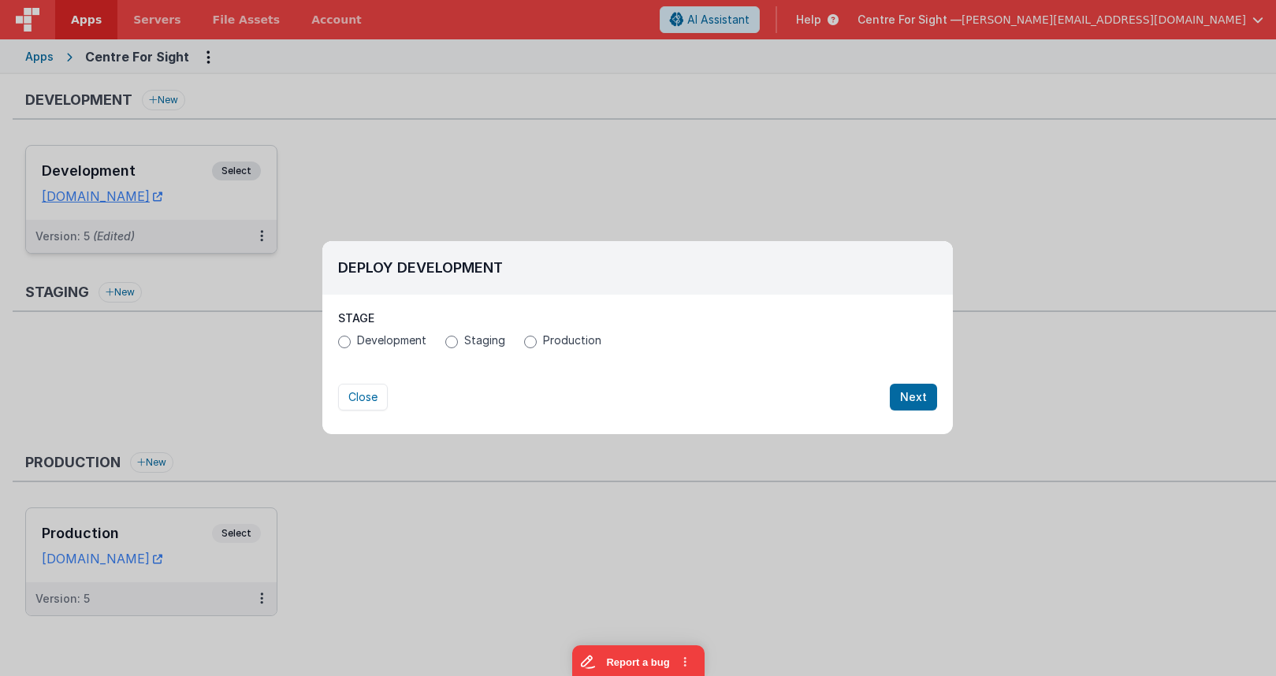
click at [563, 346] on span "Production" at bounding box center [572, 341] width 58 height 16
click at [537, 346] on input "Production" at bounding box center [530, 342] width 13 height 13
radio input "true"
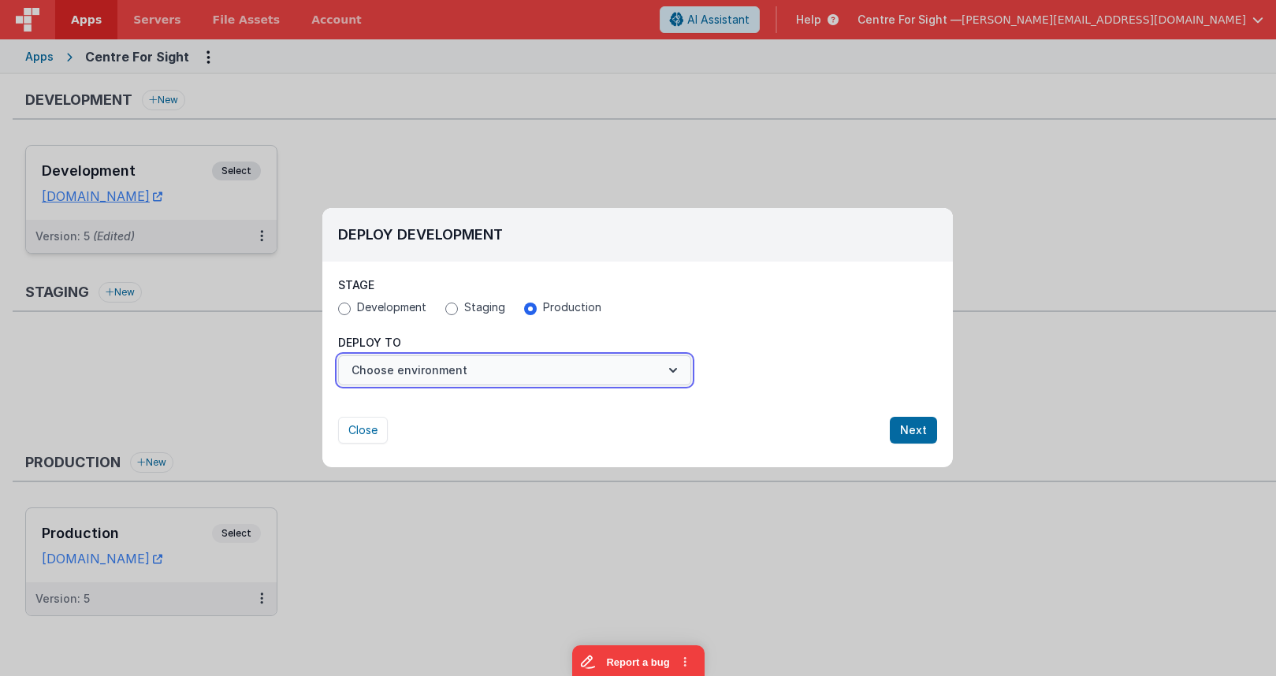
click at [495, 360] on button "Choose environment" at bounding box center [514, 371] width 353 height 30
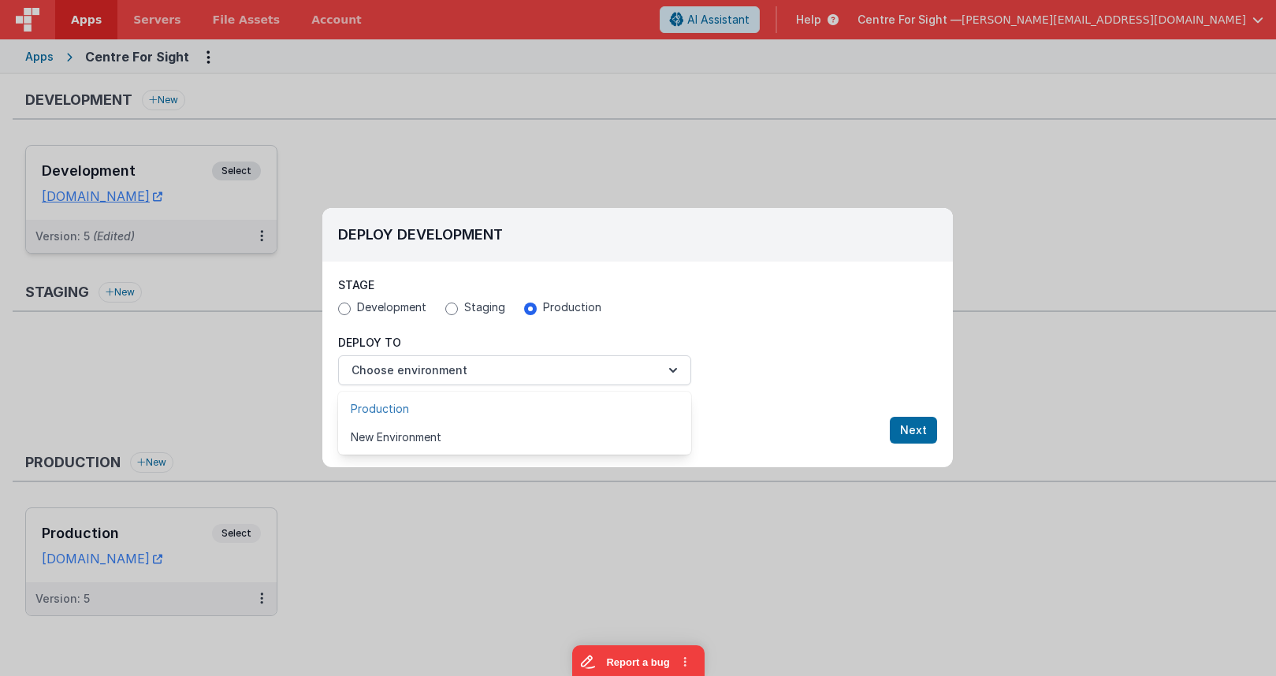
click at [456, 410] on link "Production" at bounding box center [514, 409] width 353 height 28
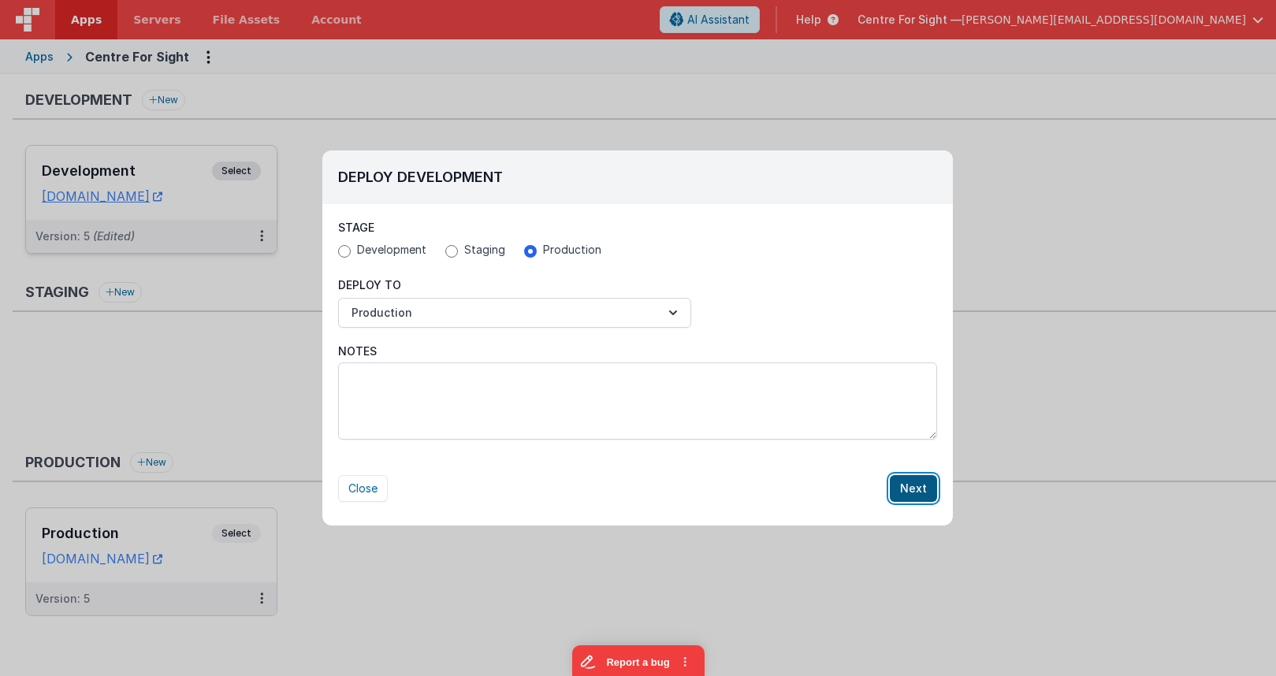
click at [899, 481] on button "Next" at bounding box center [913, 488] width 47 height 27
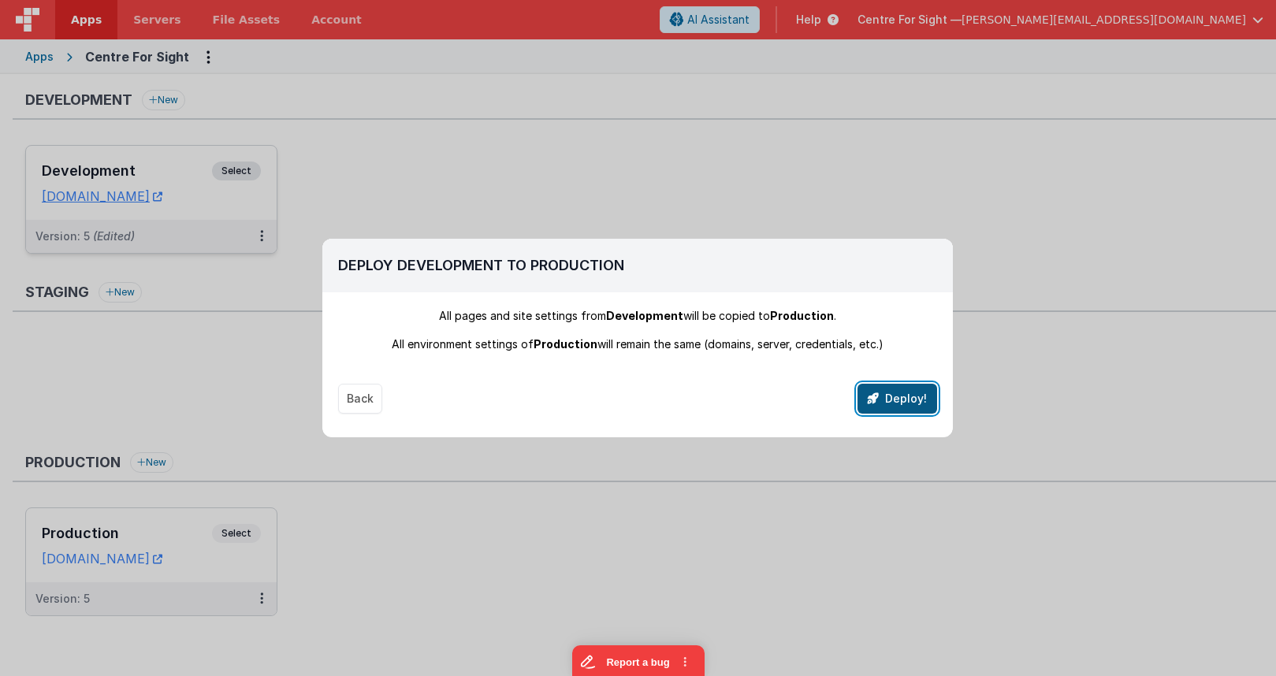
click at [894, 403] on button "Deploy!" at bounding box center [898, 399] width 80 height 30
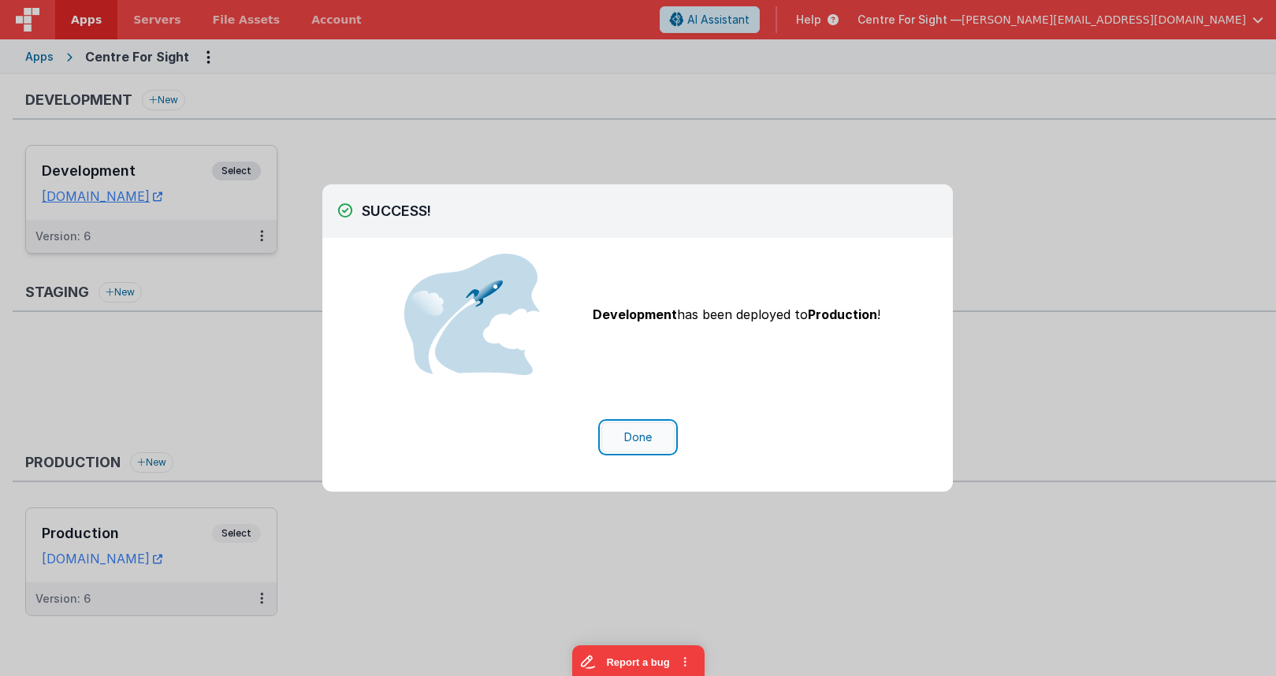
click at [648, 430] on button "Done" at bounding box center [638, 438] width 73 height 30
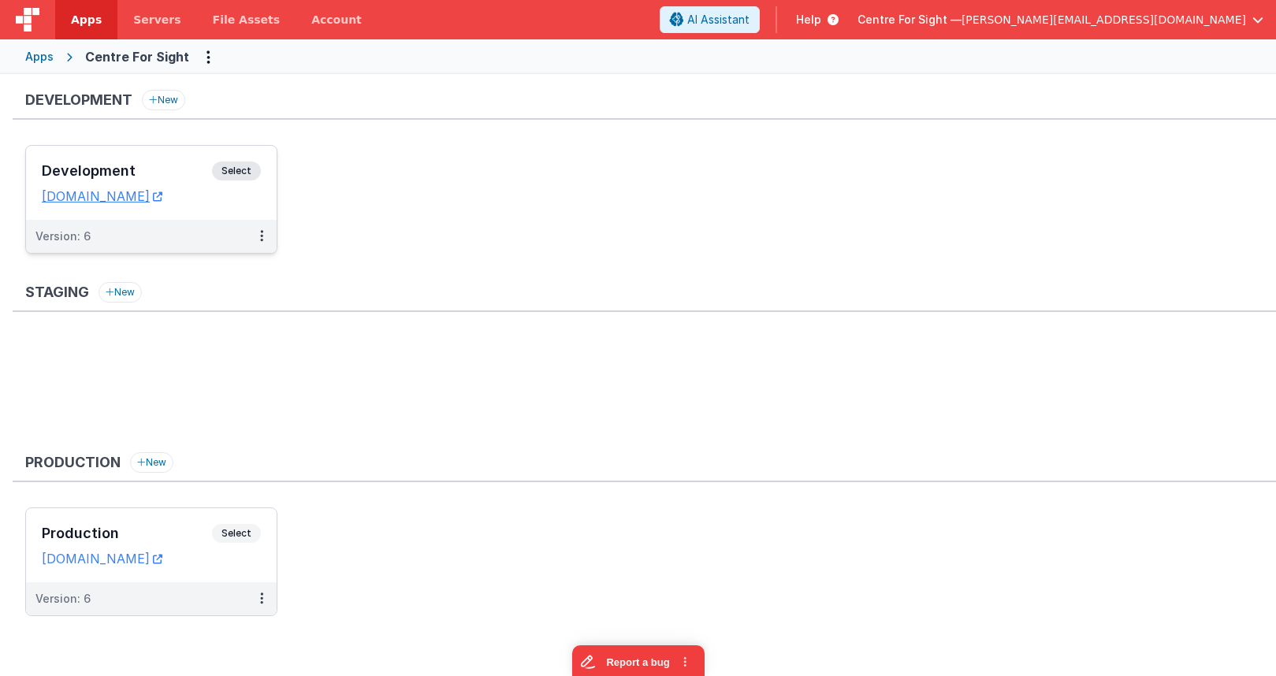
click at [146, 173] on h3 "Development" at bounding box center [127, 171] width 170 height 16
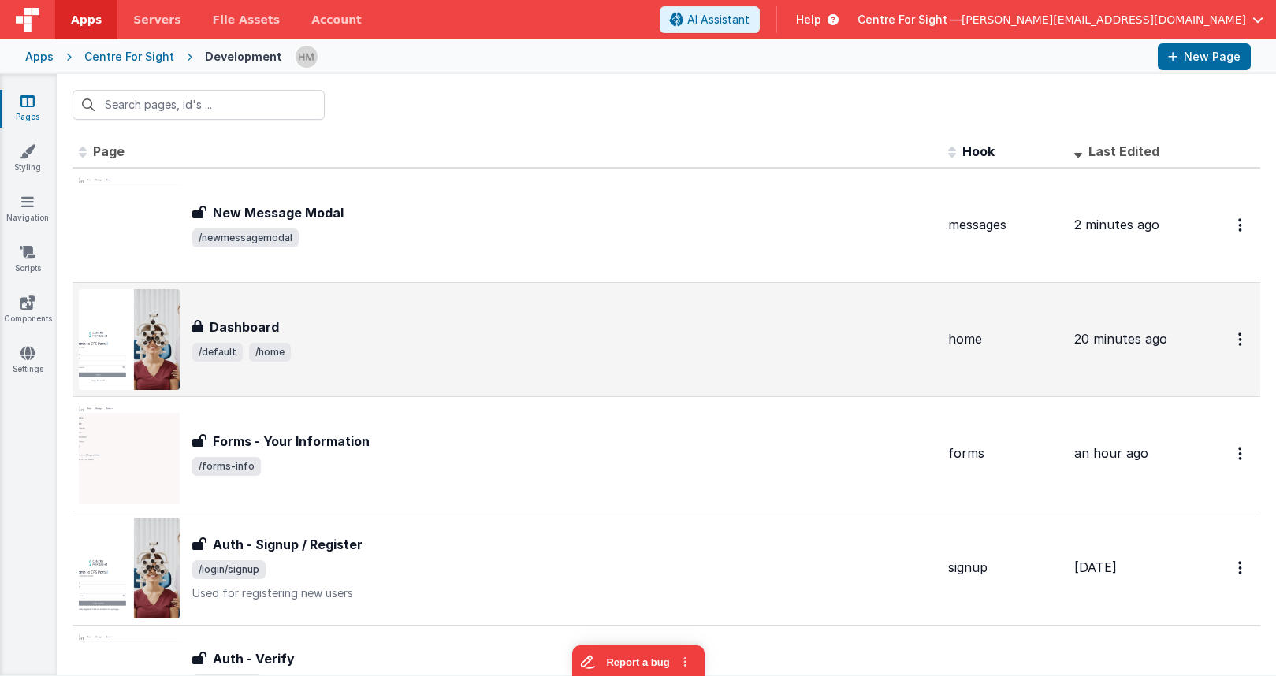
click at [677, 377] on div "Dashboard Dashboard /default /home" at bounding box center [507, 339] width 857 height 101
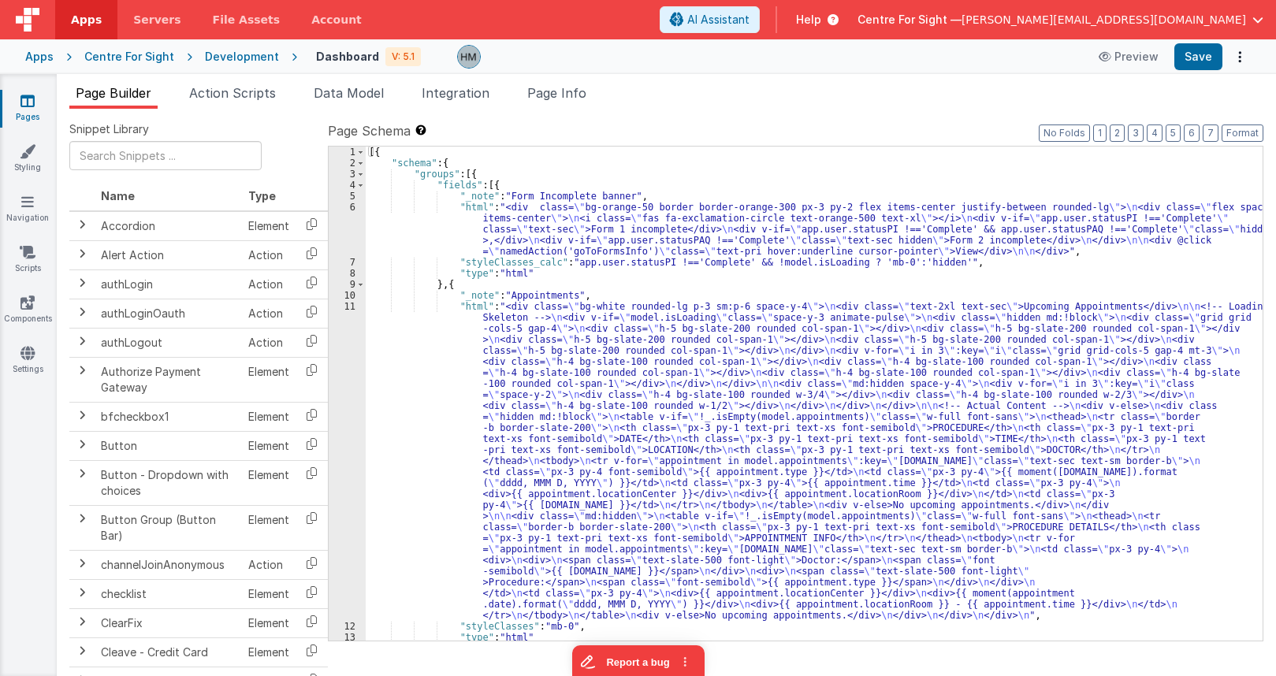
click at [480, 376] on div "[{ "schema" : { "groups" : [{ "fields" : [{ "_note" : "Form Incomplete banner" …" at bounding box center [814, 405] width 897 height 516
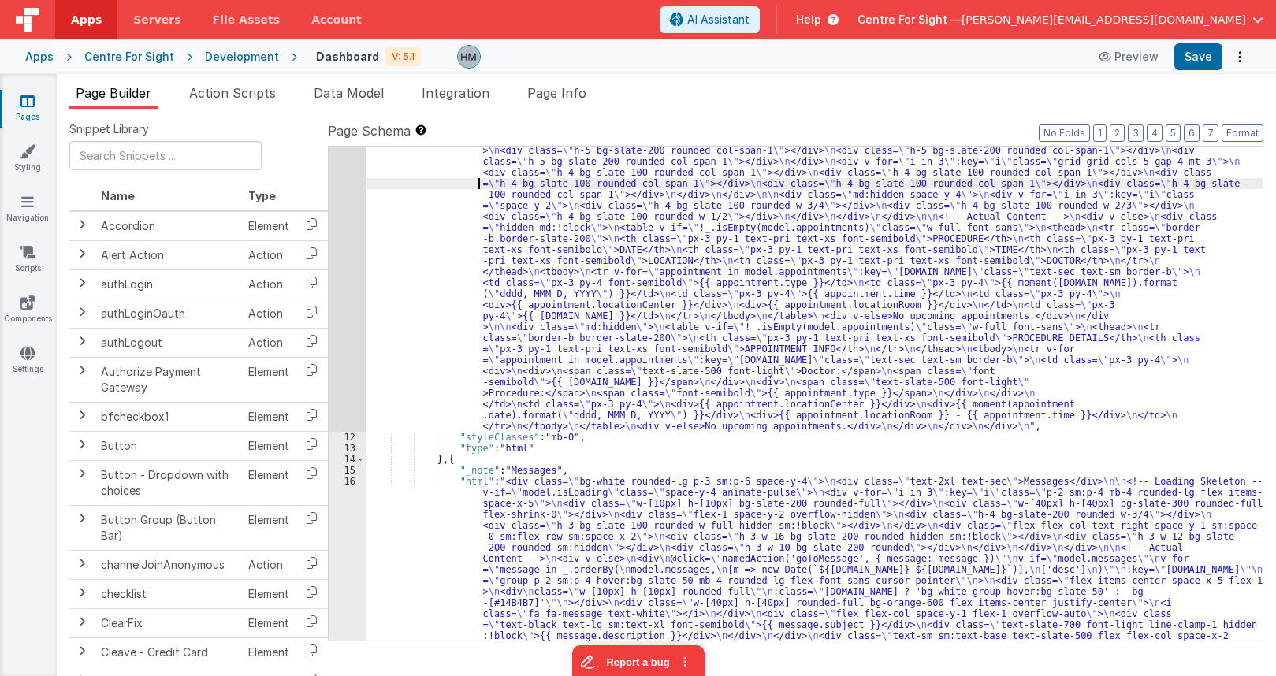
scroll to position [300, 0]
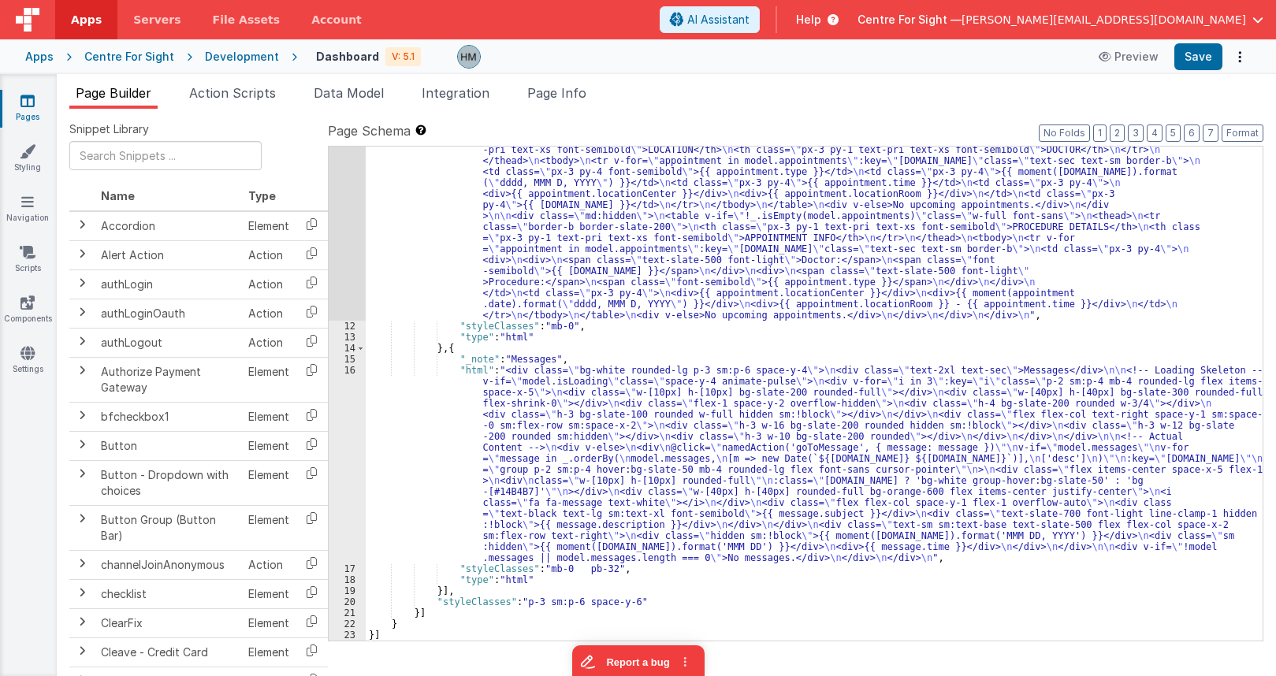
click at [430, 435] on div ""html" : "<div class= \" bg-white rounded-lg p-3 sm:p-6 space-y-4 \" > \n <div …" at bounding box center [814, 413] width 897 height 825
click at [359, 371] on div "16" at bounding box center [347, 464] width 37 height 199
click at [342, 368] on div "16" at bounding box center [347, 464] width 37 height 199
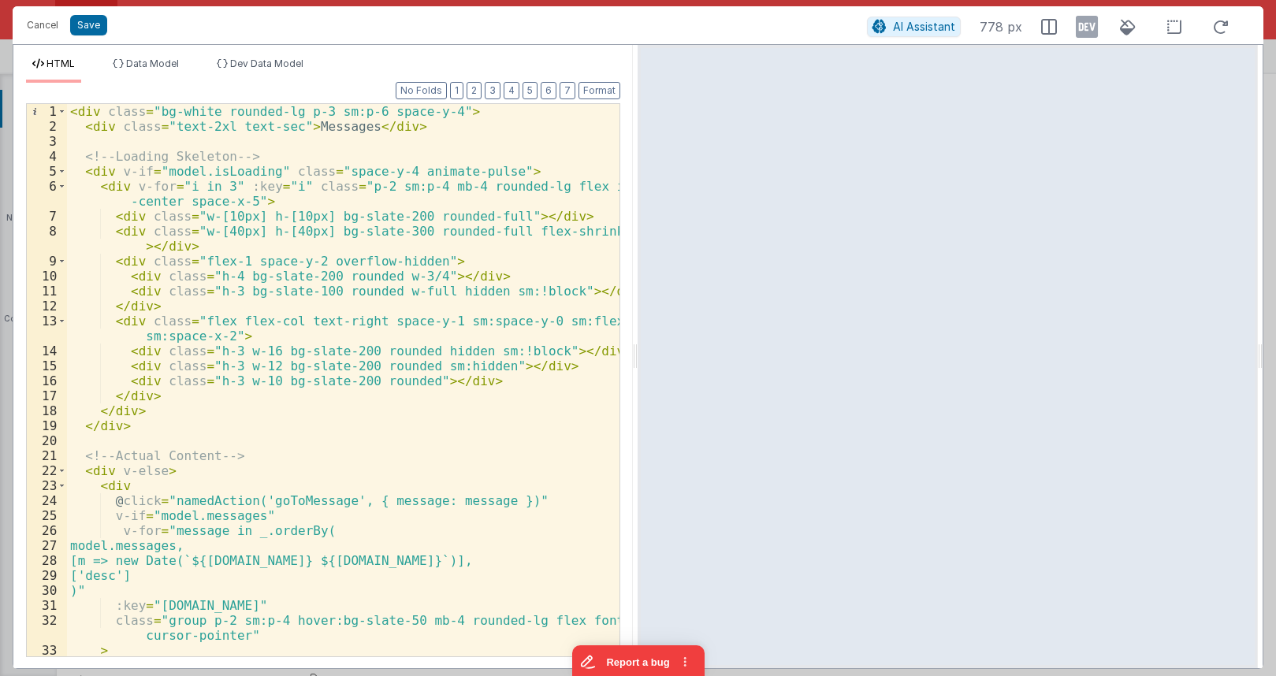
scroll to position [378, 0]
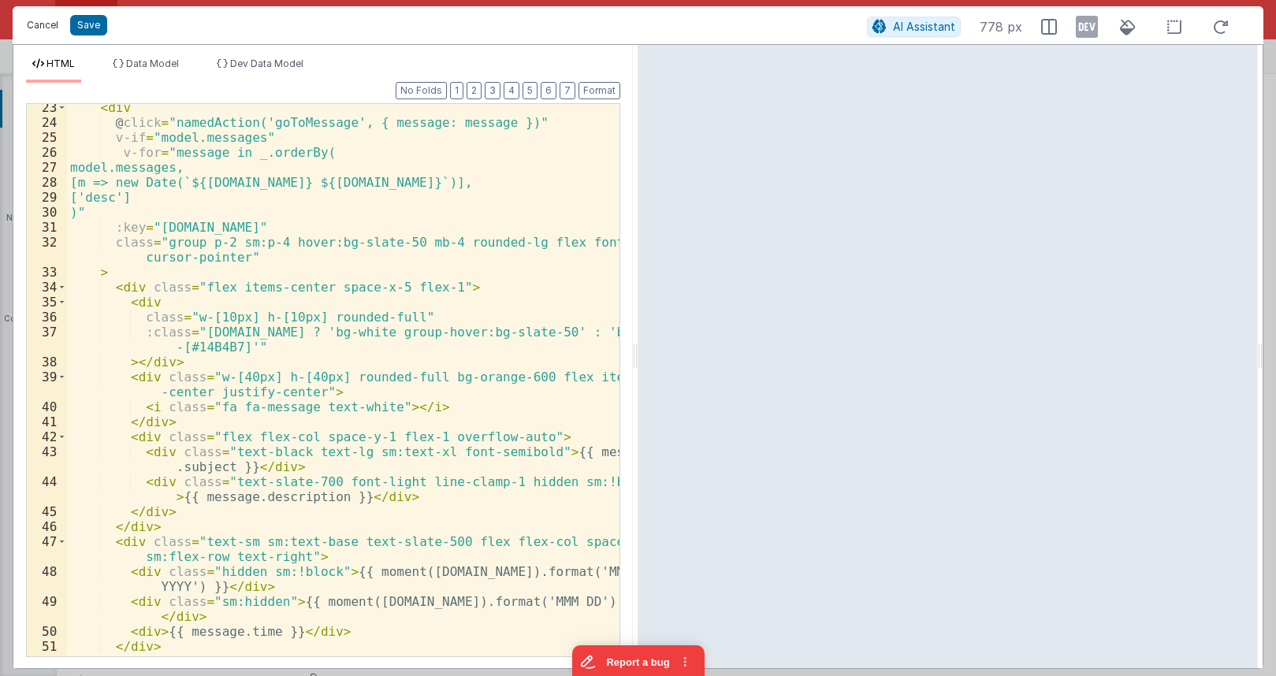
click at [39, 28] on button "Cancel" at bounding box center [42, 25] width 47 height 22
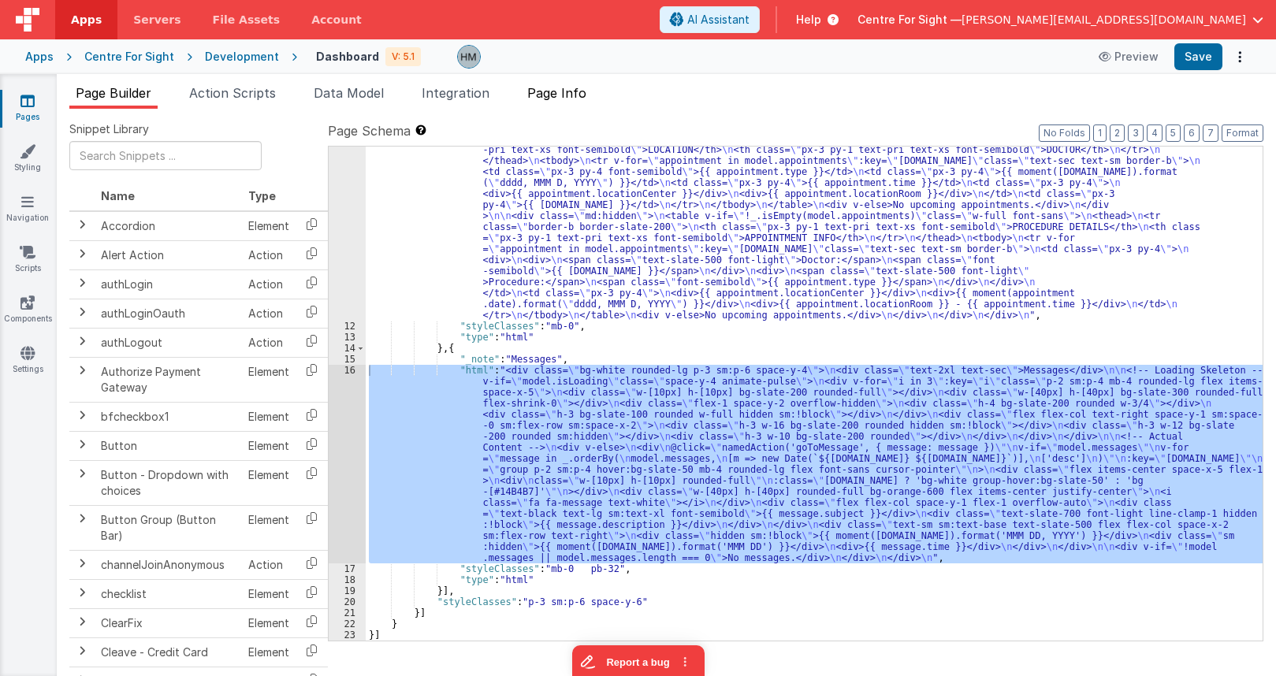
click at [544, 88] on span "Page Info" at bounding box center [556, 93] width 59 height 16
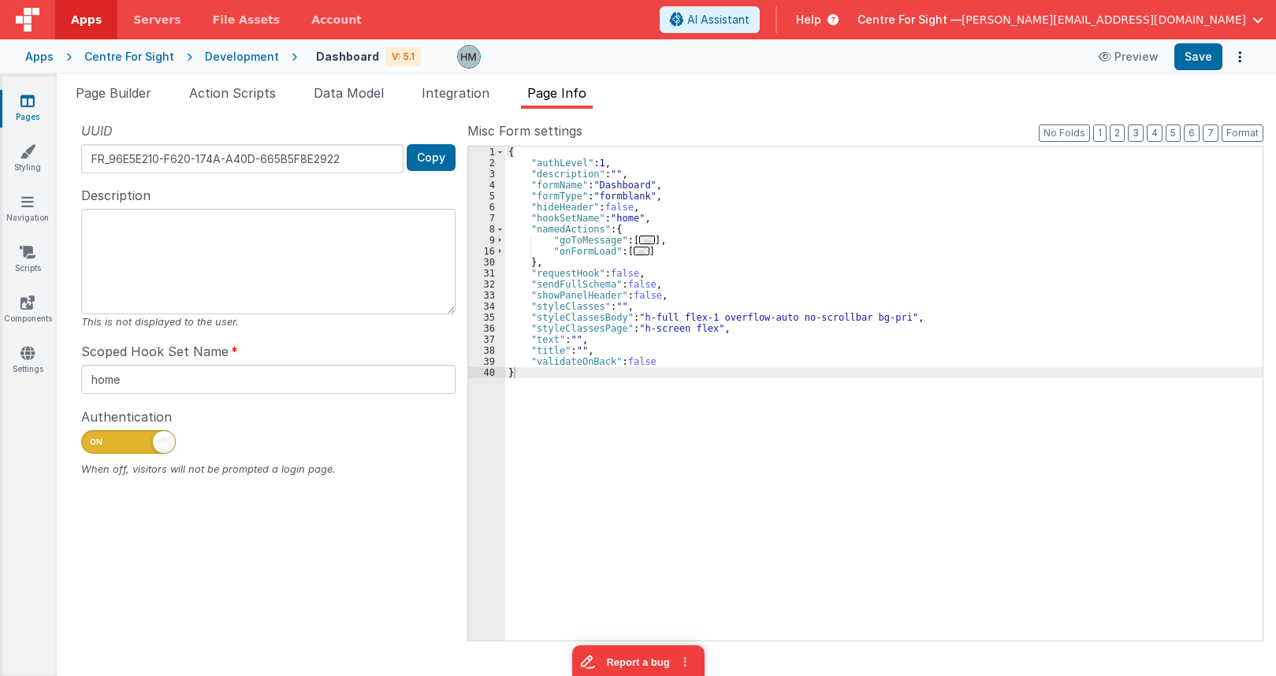
click at [249, 60] on div "Development" at bounding box center [242, 57] width 74 height 16
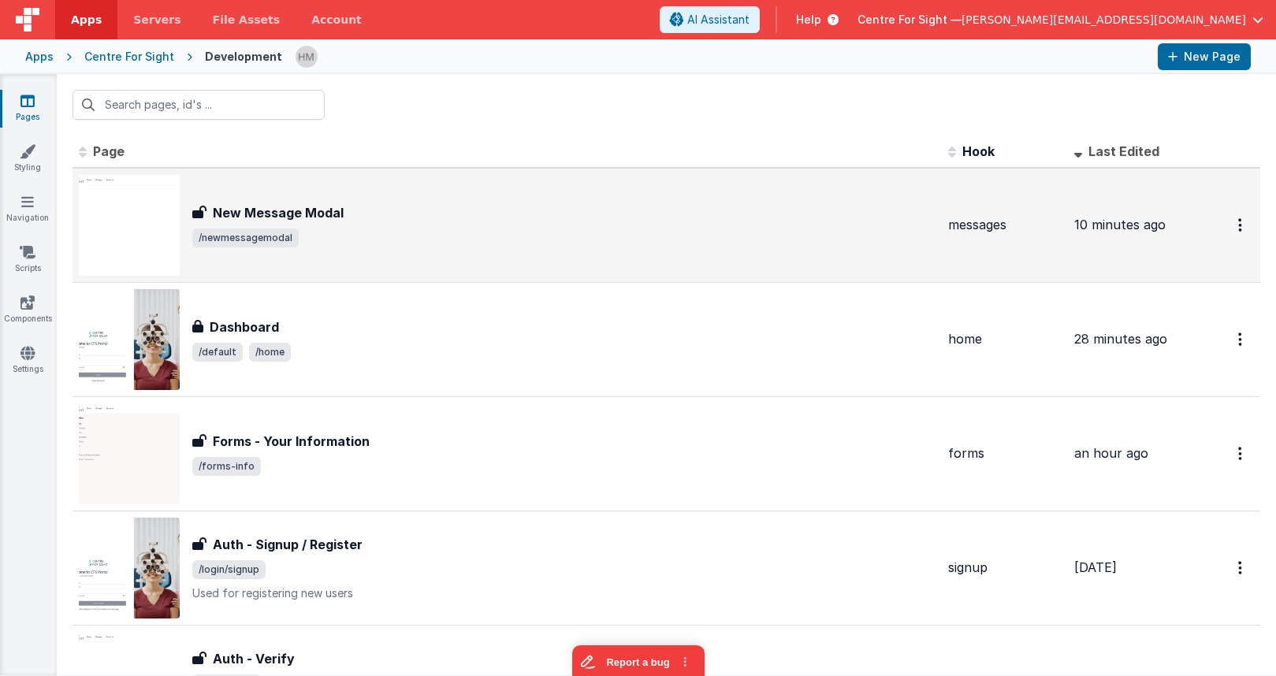
click at [505, 243] on span "/newmessagemodal" at bounding box center [563, 238] width 743 height 19
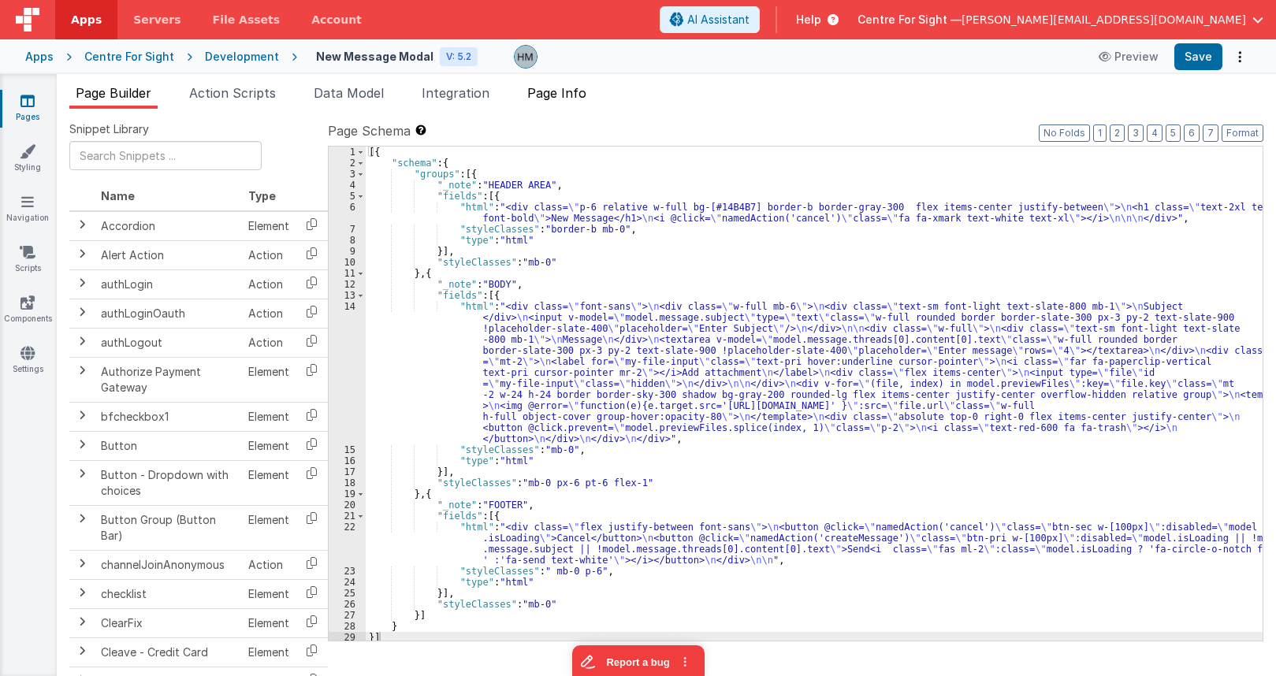
click at [574, 98] on span "Page Info" at bounding box center [556, 93] width 59 height 16
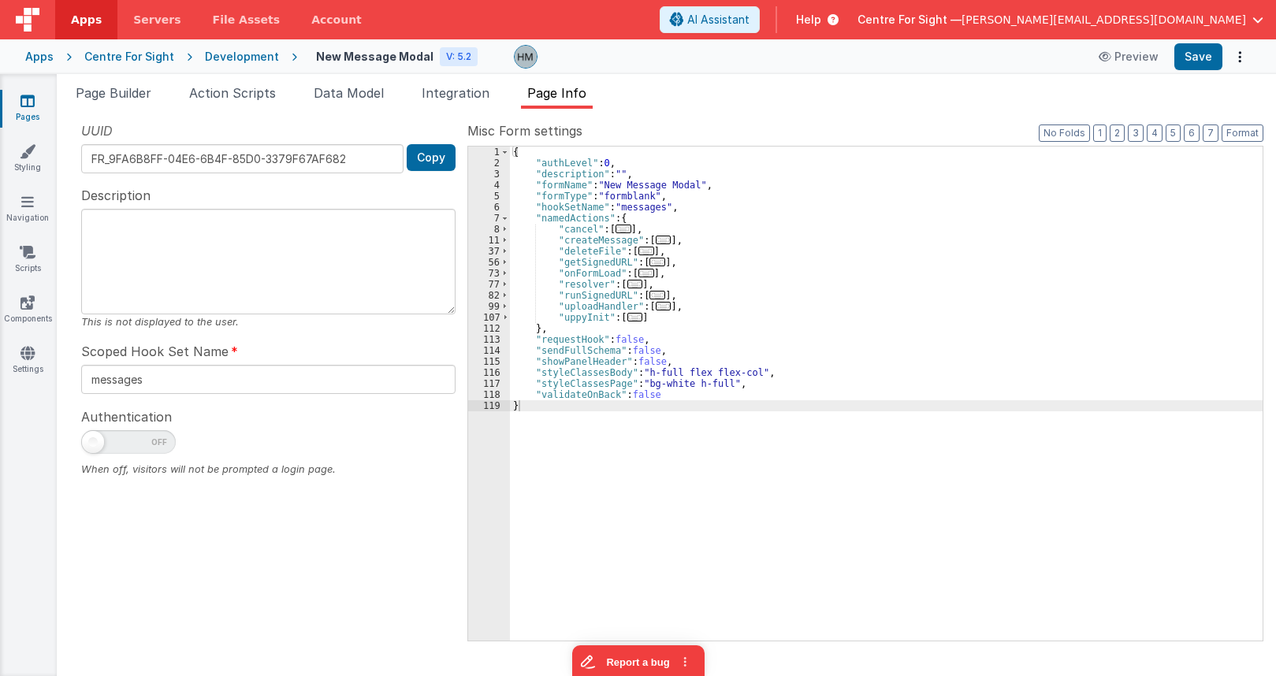
click at [647, 271] on span "..." at bounding box center [647, 273] width 16 height 9
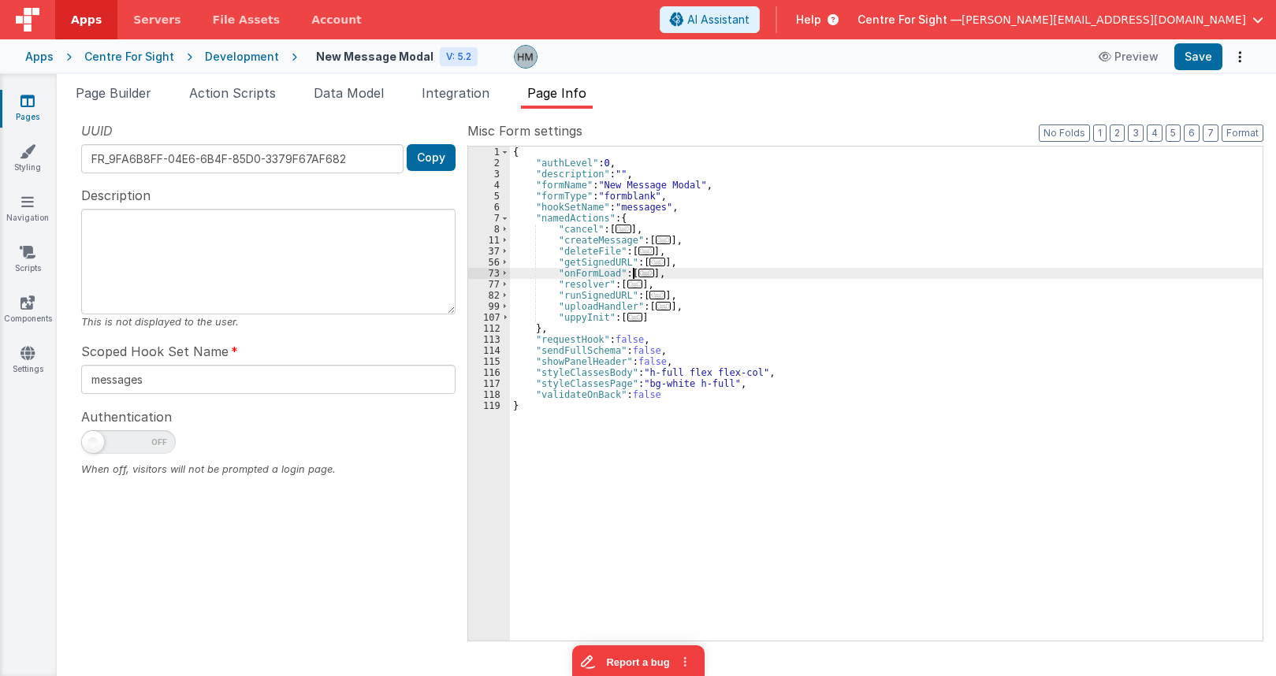
drag, startPoint x: 645, startPoint y: 272, endPoint x: 637, endPoint y: 277, distance: 9.2
click at [644, 272] on span "..." at bounding box center [647, 273] width 16 height 9
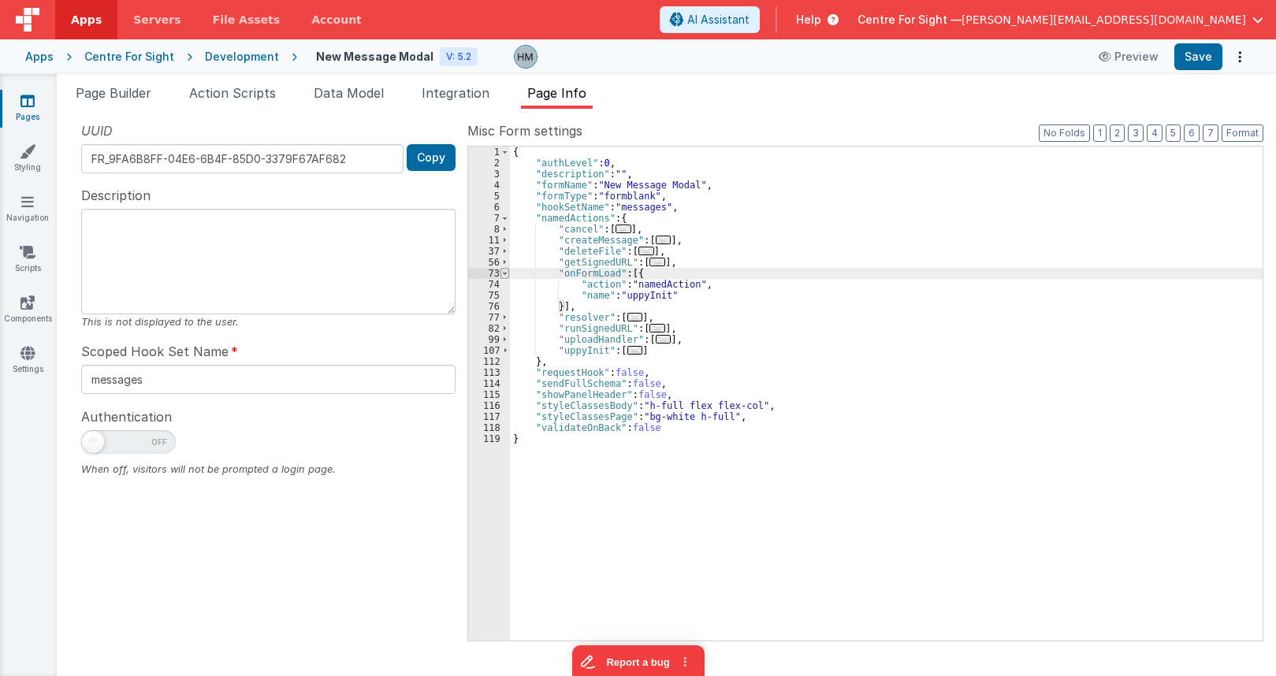
click at [506, 272] on span at bounding box center [505, 273] width 9 height 11
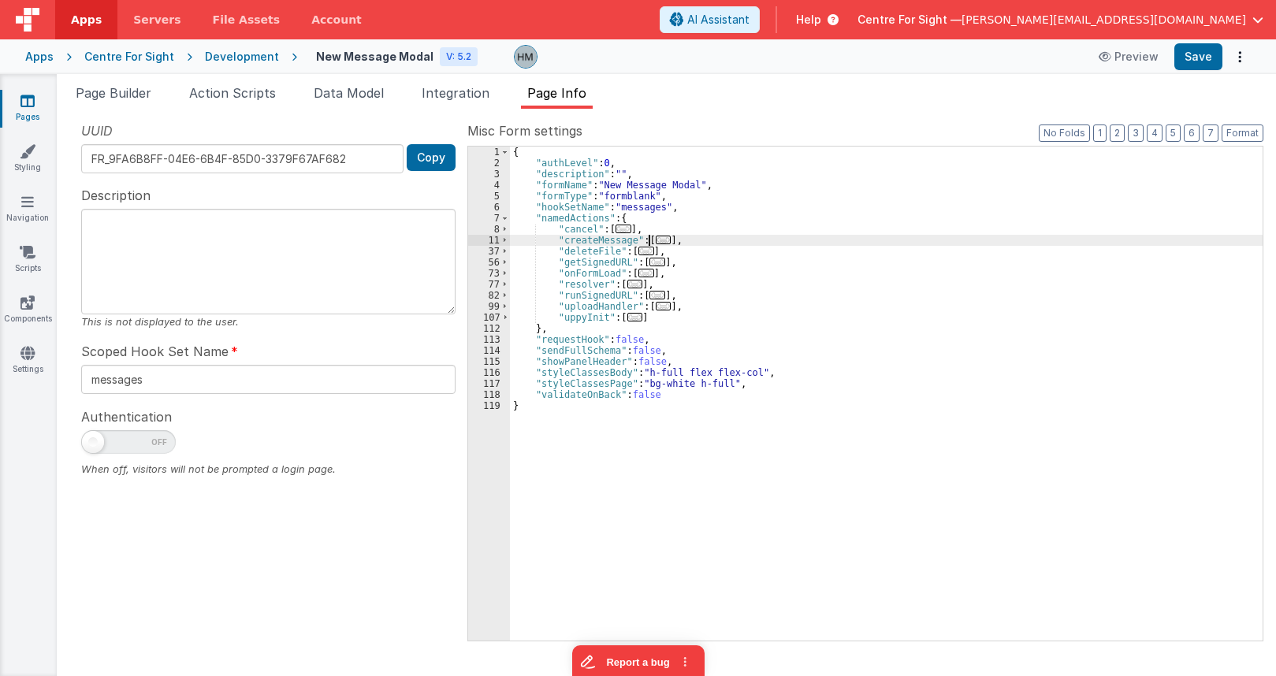
click at [656, 237] on span "..." at bounding box center [664, 240] width 16 height 9
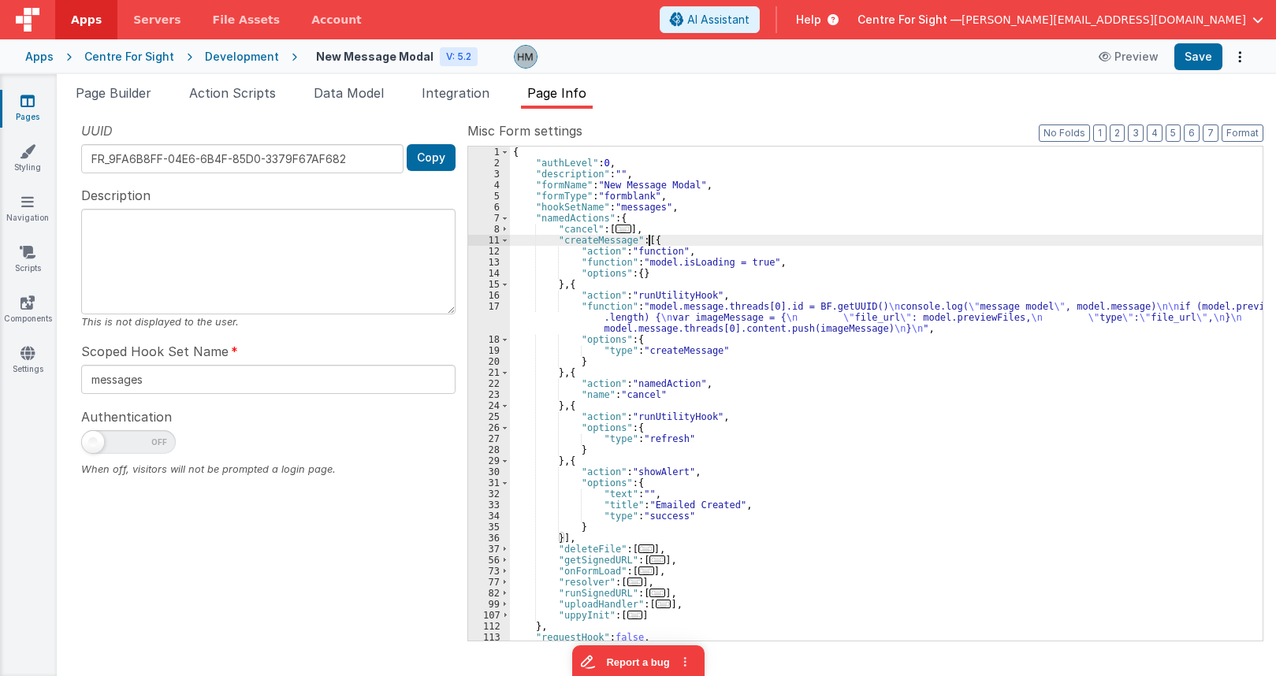
click at [582, 328] on div "{ "authLevel" : 0 , "description" : "" , "formName" : "New Message Modal" , "fo…" at bounding box center [886, 405] width 753 height 516
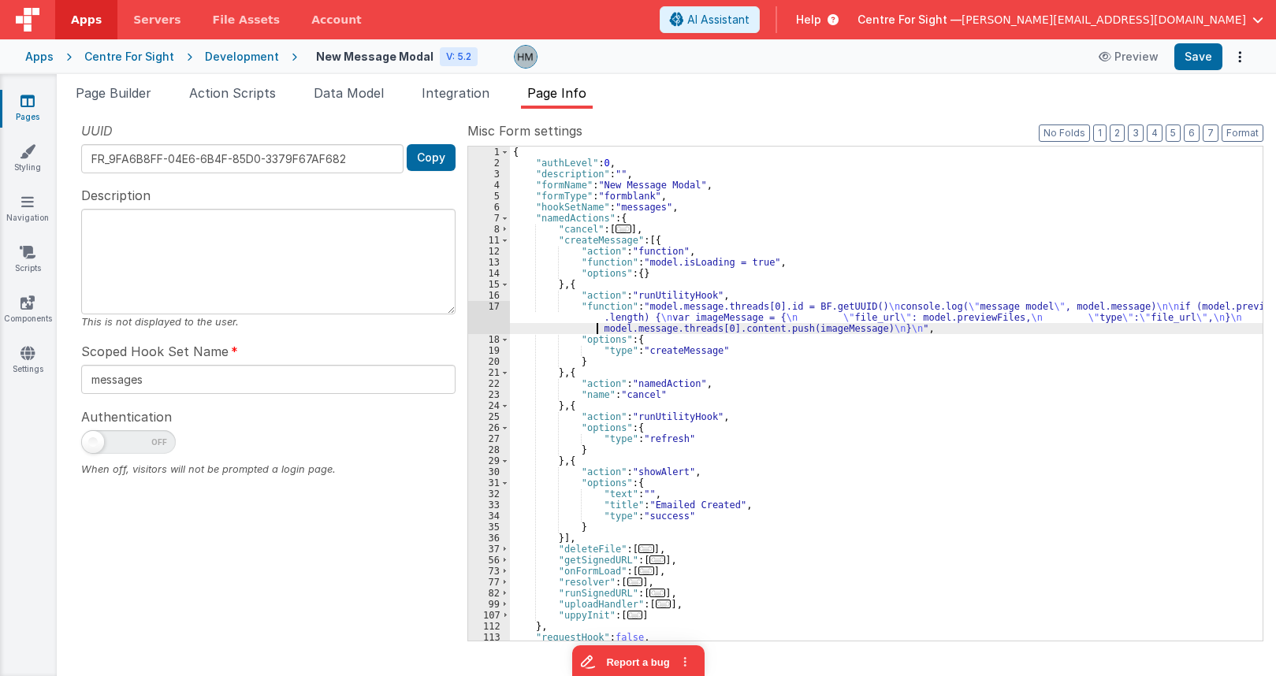
click at [494, 307] on div "17" at bounding box center [489, 317] width 42 height 33
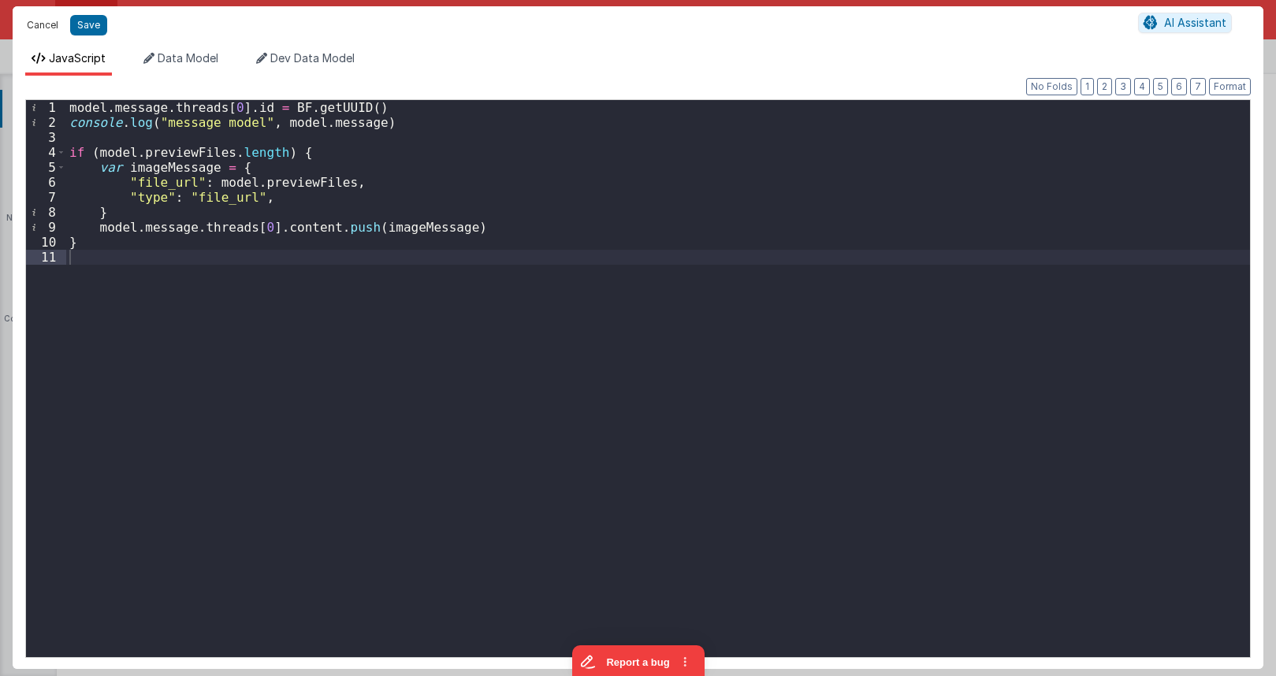
click at [36, 19] on button "Cancel" at bounding box center [42, 25] width 47 height 22
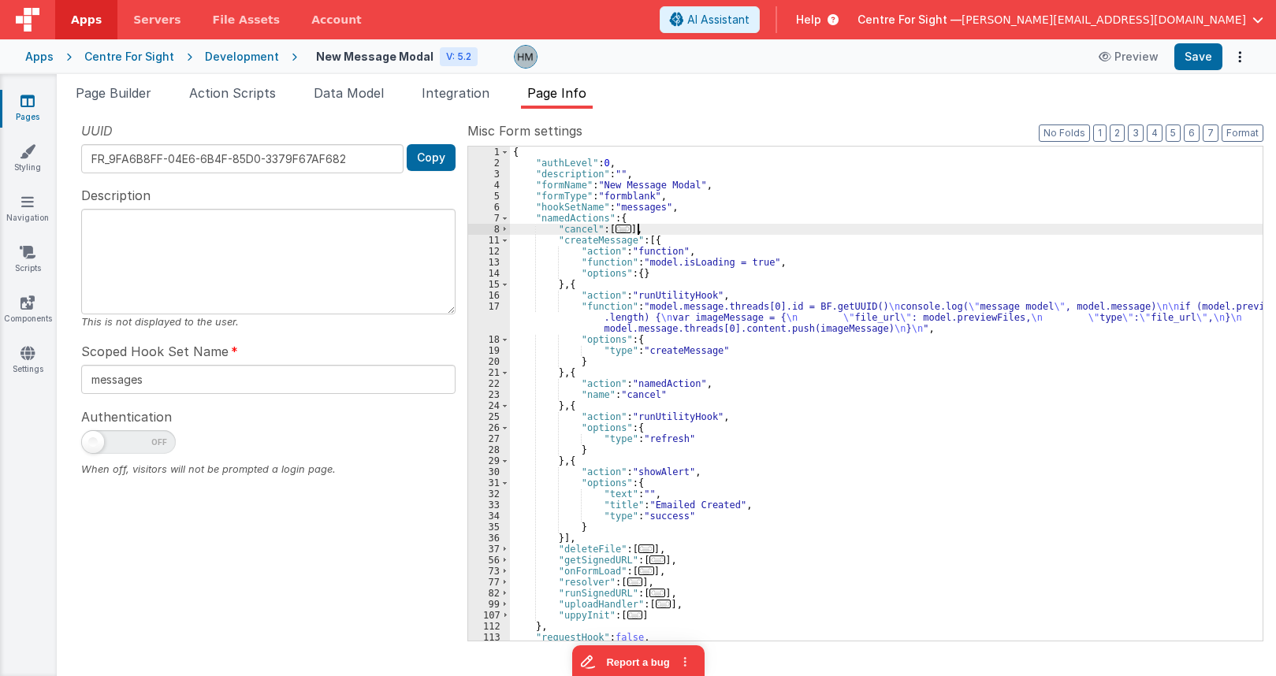
click at [667, 230] on div "{ "authLevel" : 0 , "description" : "" , "formName" : "New Message Modal" , "fo…" at bounding box center [886, 405] width 753 height 516
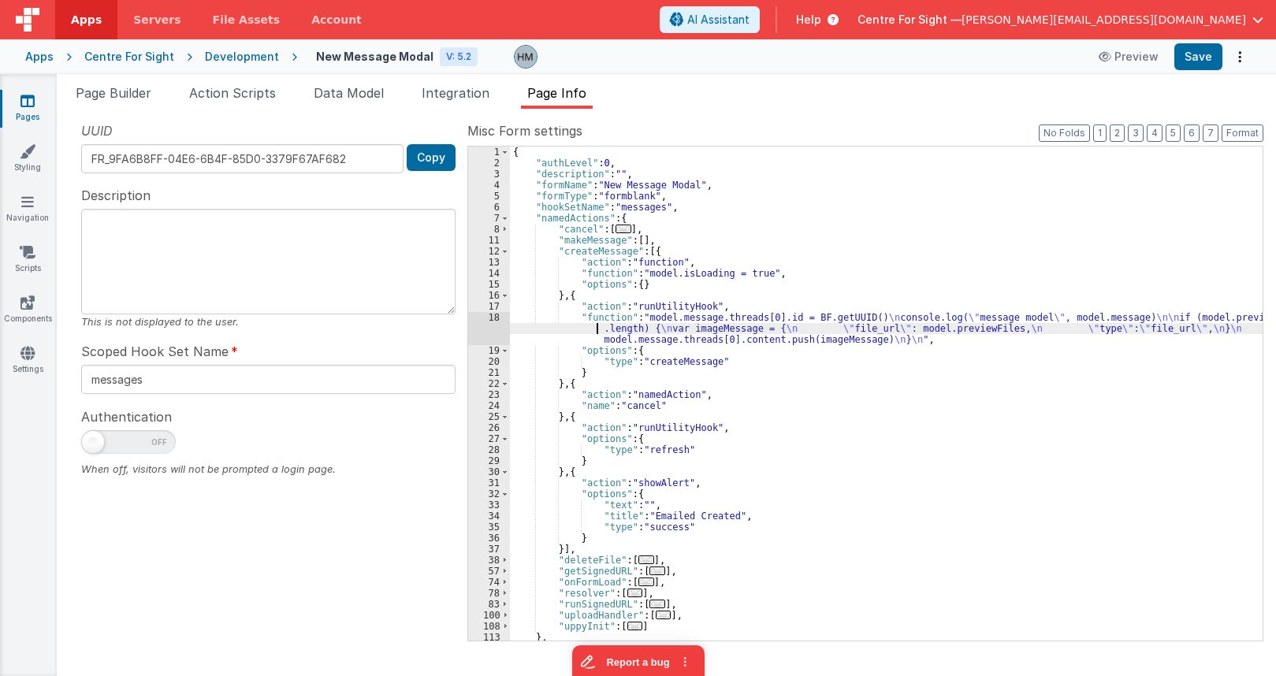
click at [577, 327] on div "{ "authLevel" : 0 , "description" : "" , "formName" : "New Message Modal" , "fo…" at bounding box center [886, 405] width 753 height 516
click at [497, 318] on div "18" at bounding box center [489, 328] width 42 height 33
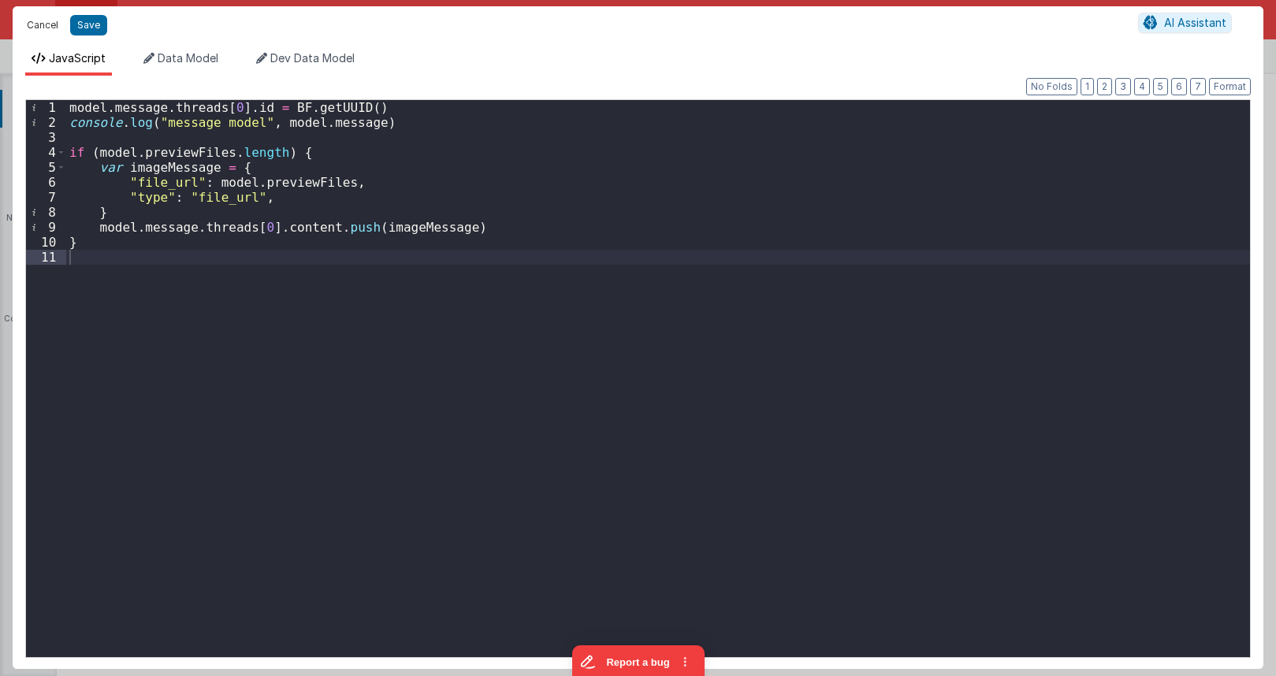
click at [25, 25] on button "Cancel" at bounding box center [42, 25] width 47 height 22
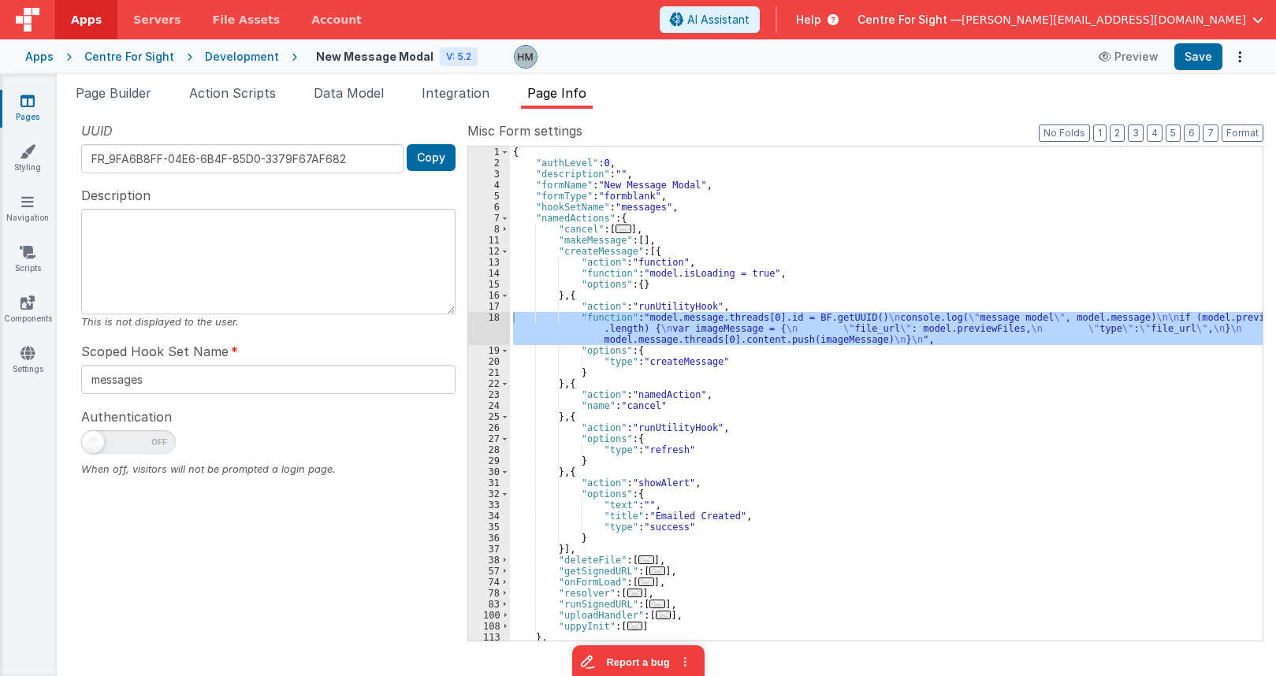
drag, startPoint x: 583, startPoint y: 318, endPoint x: 639, endPoint y: 341, distance: 61.2
click at [585, 319] on div "{ "authLevel" : 0 , "description" : "" , "formName" : "New Message Modal" , "fo…" at bounding box center [886, 394] width 753 height 494
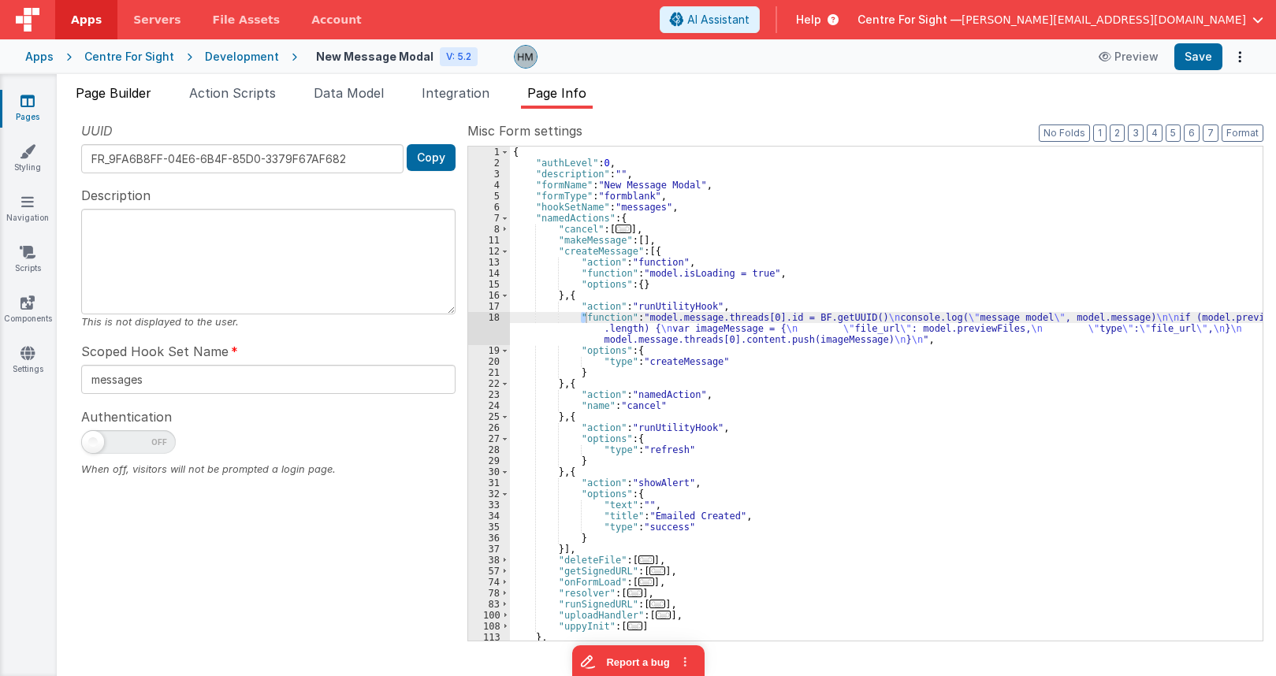
click at [149, 96] on span "Page Builder" at bounding box center [114, 93] width 76 height 16
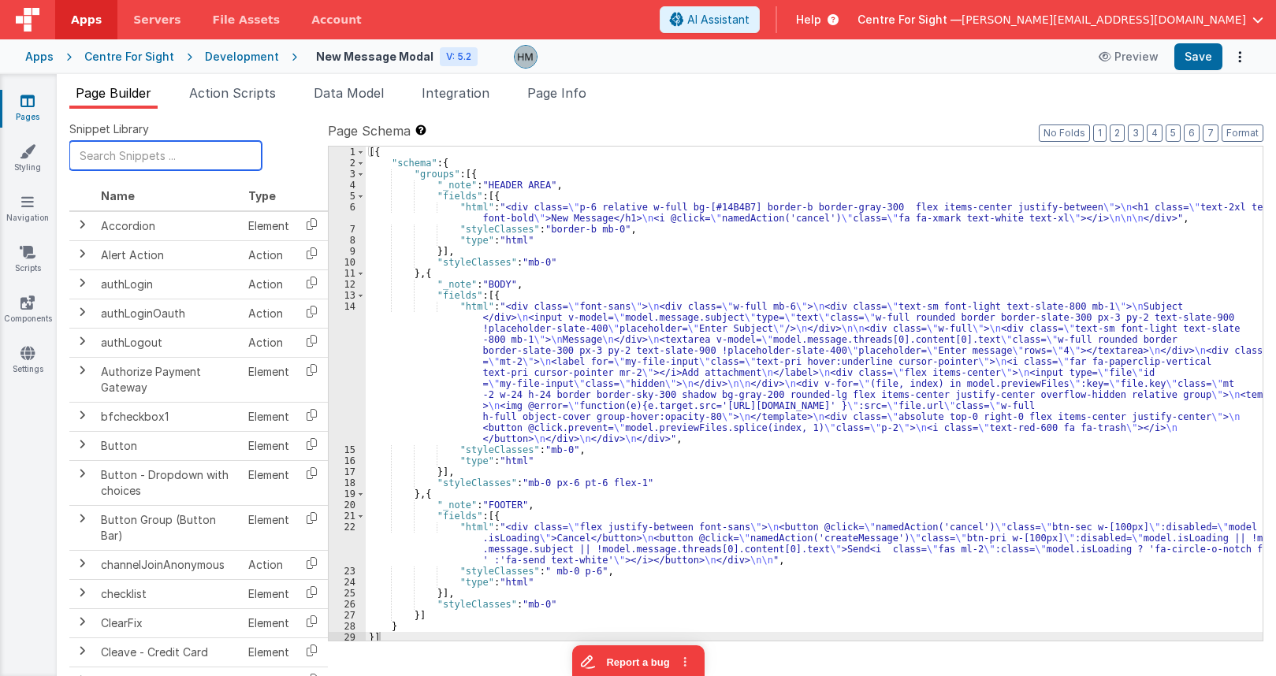
click at [130, 149] on input "text" at bounding box center [165, 155] width 192 height 29
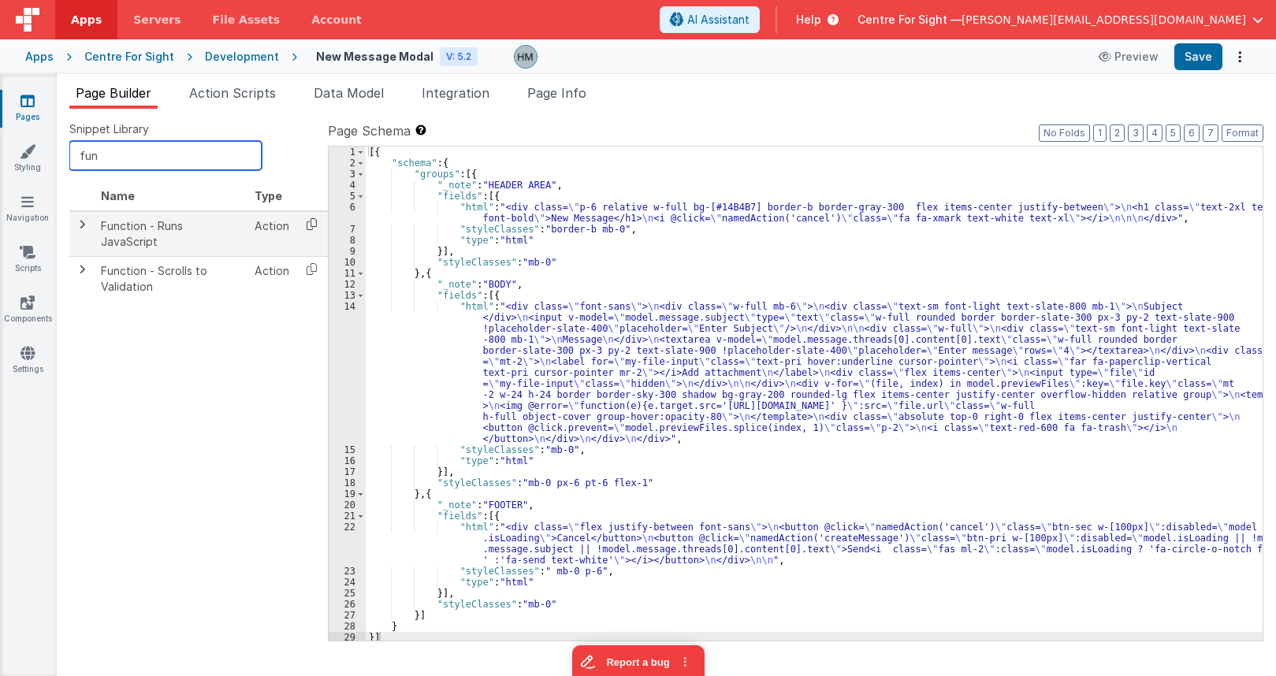
type input "fun"
drag, startPoint x: 306, startPoint y: 223, endPoint x: 315, endPoint y: 213, distance: 13.9
click at [307, 223] on icon at bounding box center [312, 224] width 32 height 24
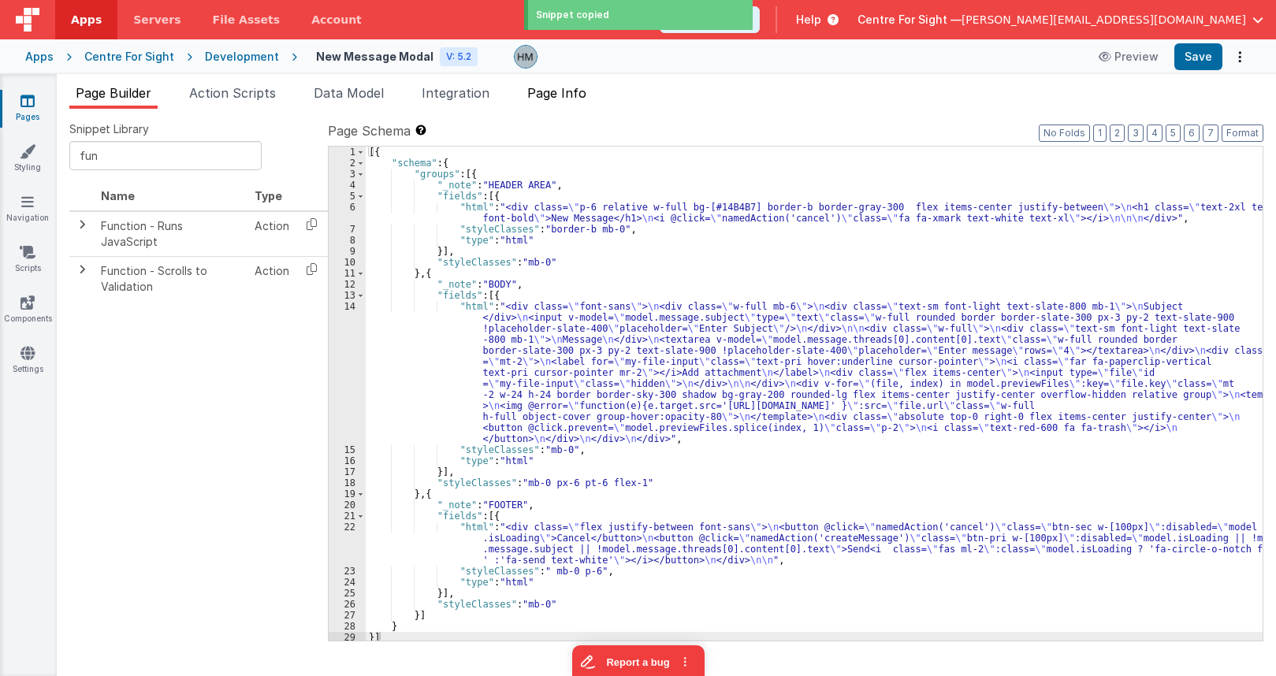
click at [542, 99] on span "Page Info" at bounding box center [556, 93] width 59 height 16
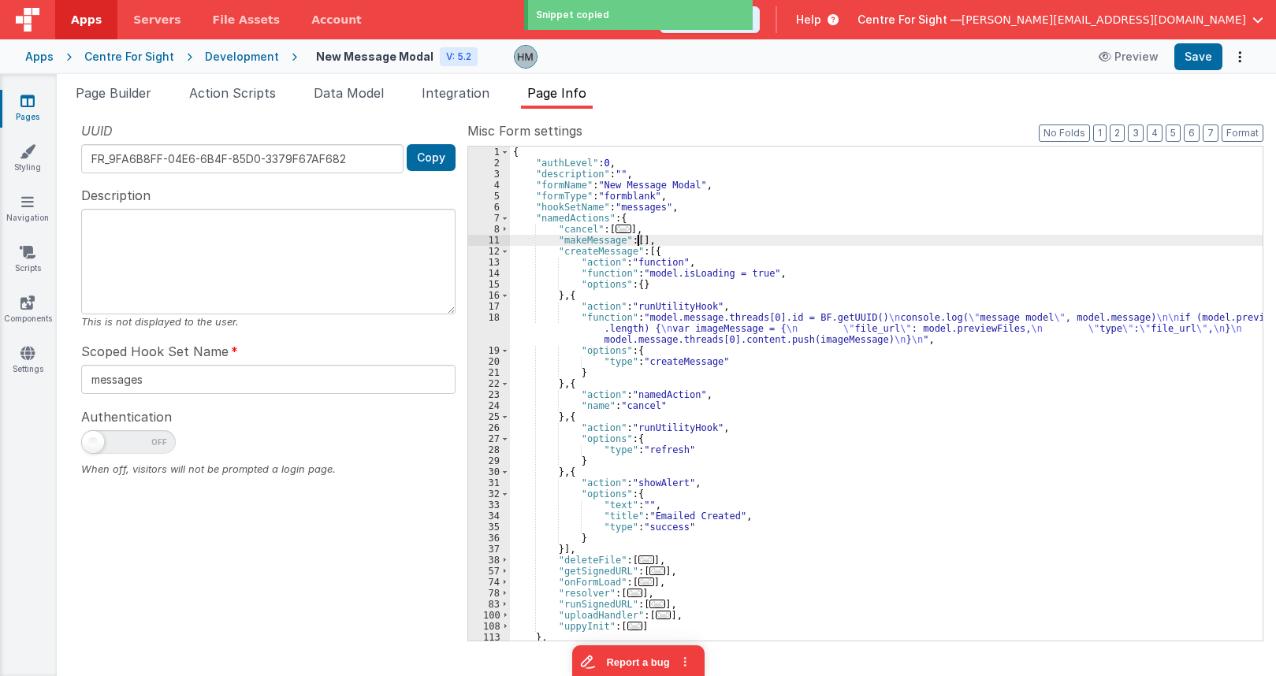
click at [639, 241] on div "{ "authLevel" : 0 , "description" : "" , "formName" : "New Message Modal" , "fo…" at bounding box center [886, 405] width 753 height 516
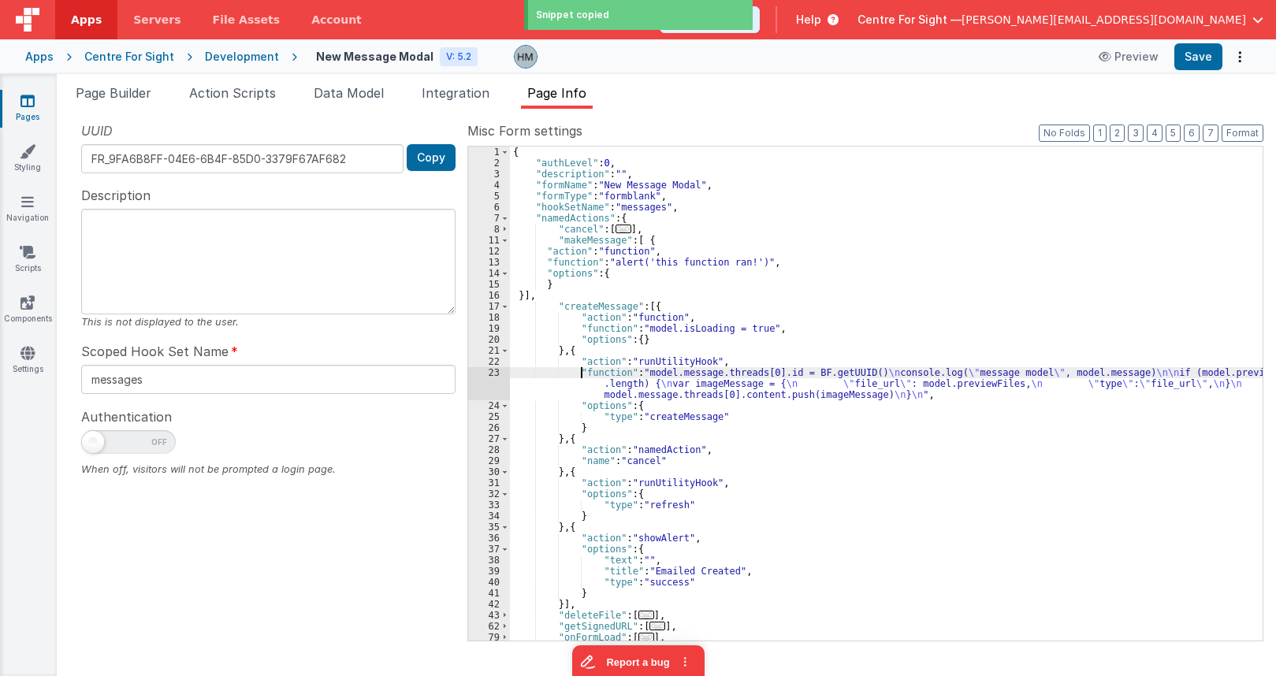
click at [583, 373] on div "{ "authLevel" : 0 , "description" : "" , "formName" : "New Message Modal" , "fo…" at bounding box center [886, 405] width 753 height 516
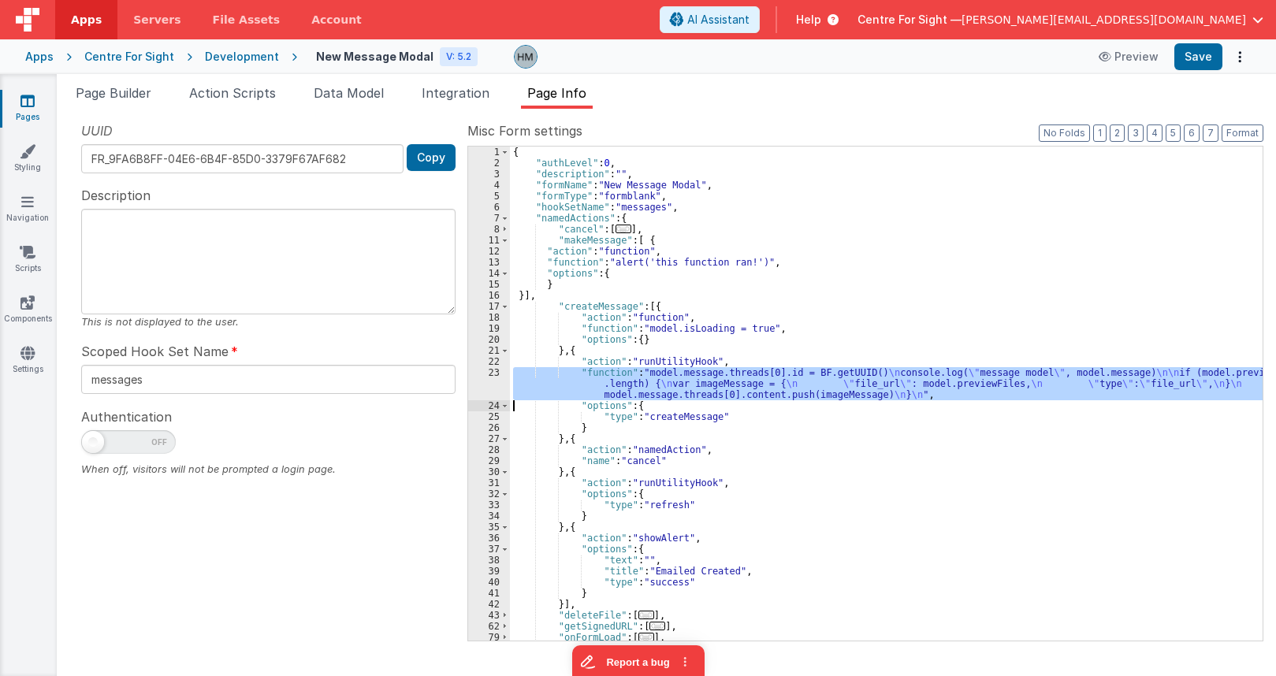
click at [577, 263] on div "{ "authLevel" : 0 , "description" : "" , "formName" : "New Message Modal" , "fo…" at bounding box center [886, 405] width 753 height 516
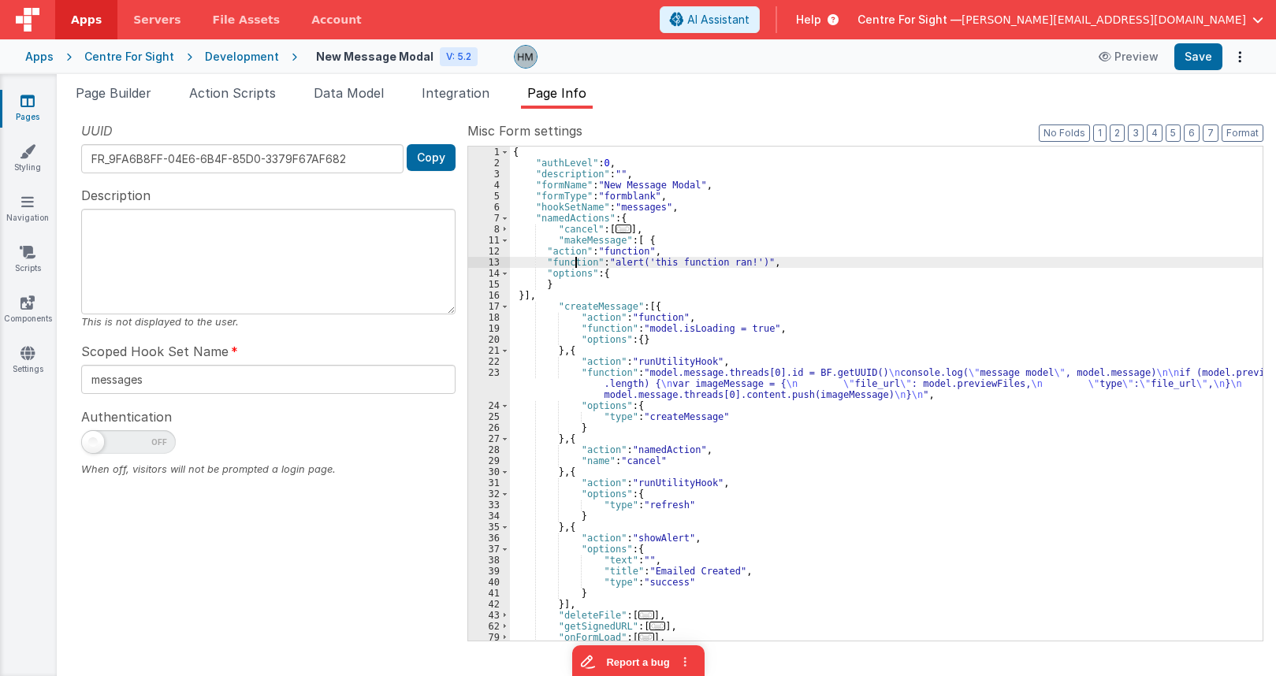
click at [577, 263] on div "{ "authLevel" : 0 , "description" : "" , "formName" : "New Message Modal" , "fo…" at bounding box center [886, 405] width 753 height 516
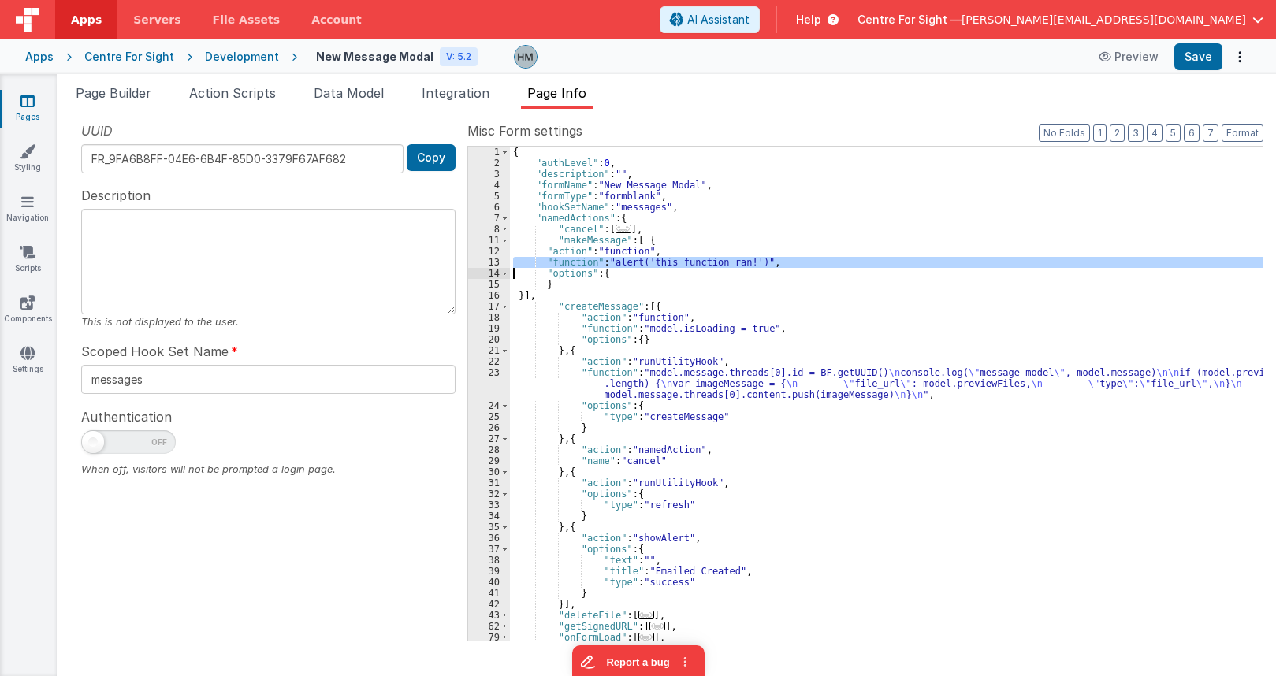
click at [577, 263] on div "{ "authLevel" : 0 , "description" : "" , "formName" : "New Message Modal" , "fo…" at bounding box center [886, 405] width 753 height 516
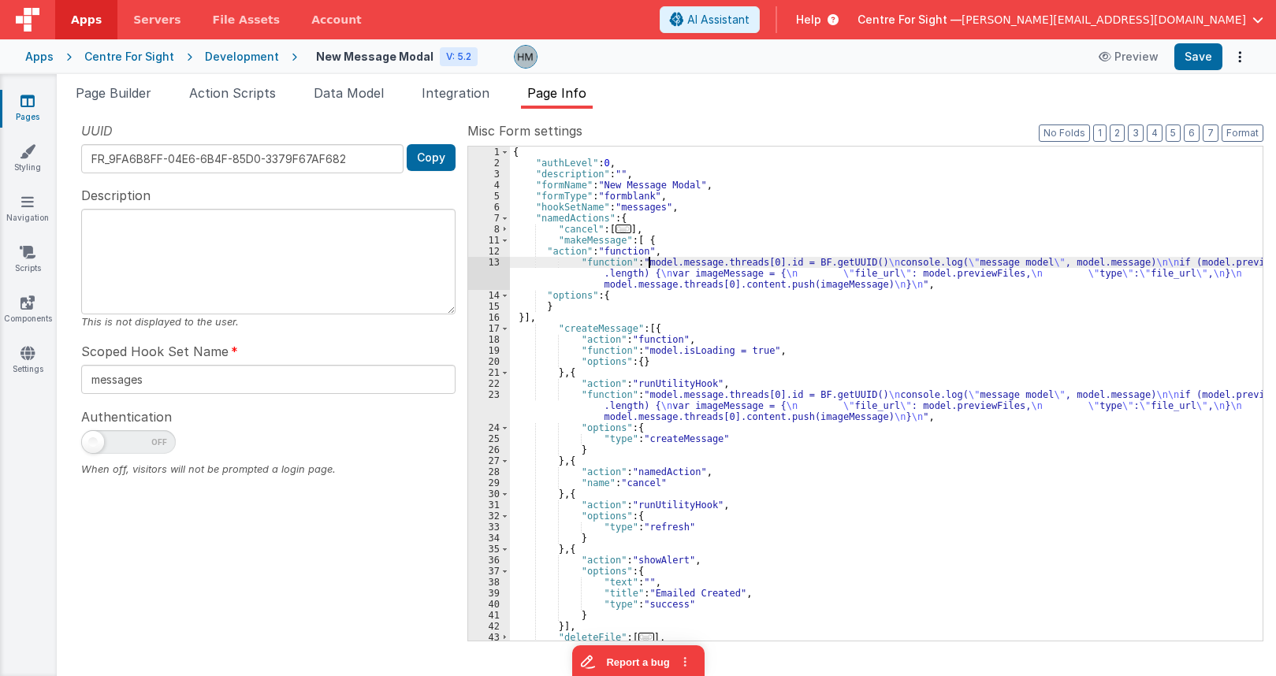
click at [646, 263] on div "{ "authLevel" : 0 , "description" : "" , "formName" : "New Message Modal" , "fo…" at bounding box center [886, 405] width 753 height 516
click at [590, 243] on div "{ "authLevel" : 0 , "description" : "" , "formName" : "New Message Modal" , "fo…" at bounding box center [886, 405] width 753 height 516
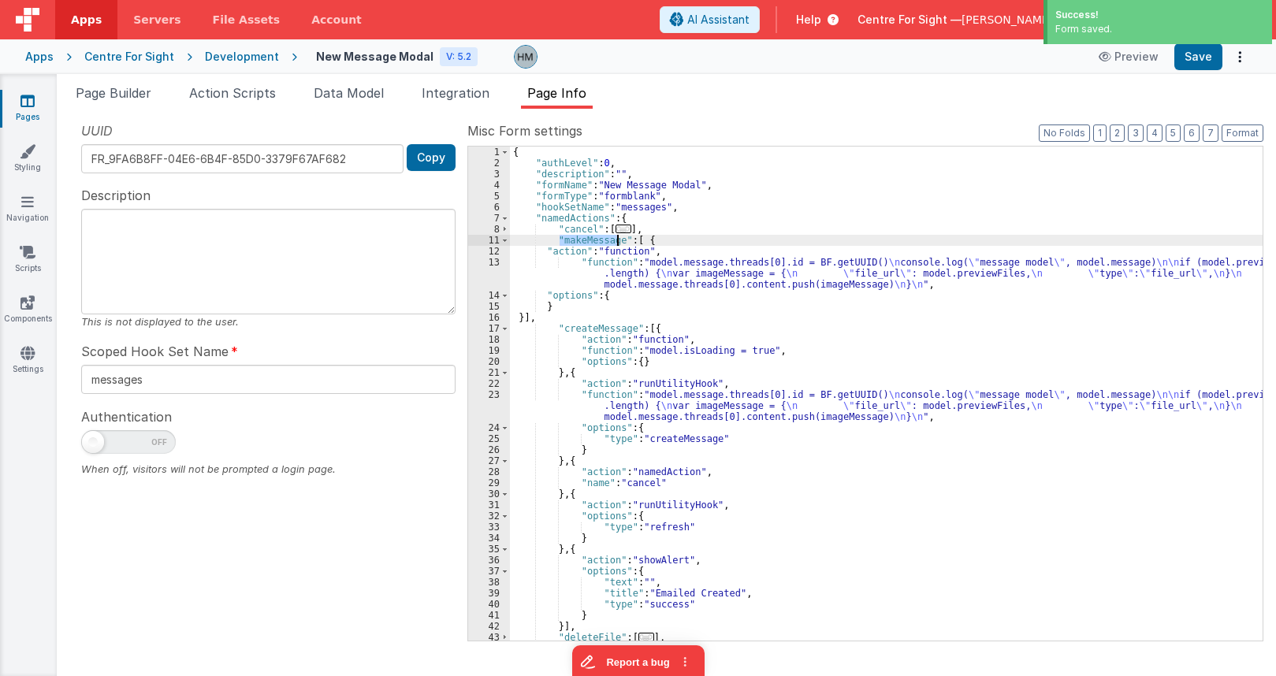
click at [590, 243] on div "{ "authLevel" : 0 , "description" : "" , "formName" : "New Message Modal" , "fo…" at bounding box center [886, 405] width 753 height 516
click at [130, 93] on span "Page Builder" at bounding box center [114, 93] width 76 height 16
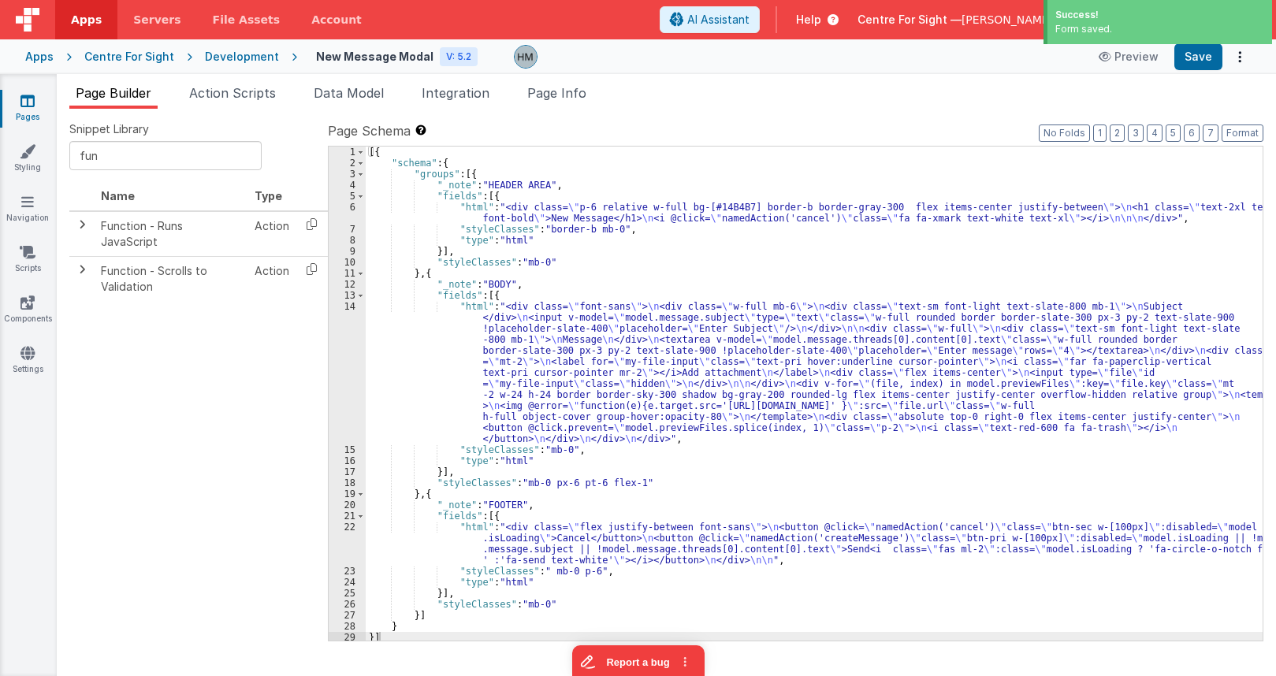
click at [397, 536] on div "[{ "schema" : { "groups" : [{ "_note" : "HEADER AREA" , "fields" : [{ "html" : …" at bounding box center [814, 405] width 897 height 516
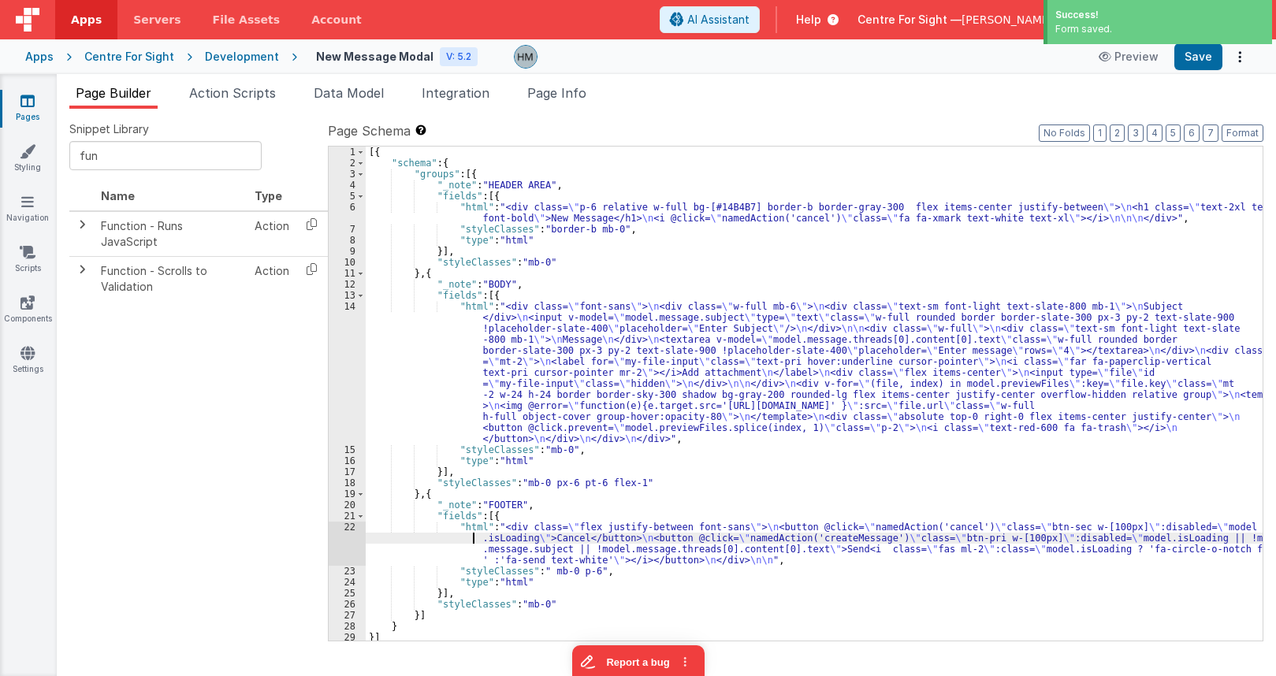
click at [348, 528] on div "22" at bounding box center [347, 544] width 37 height 44
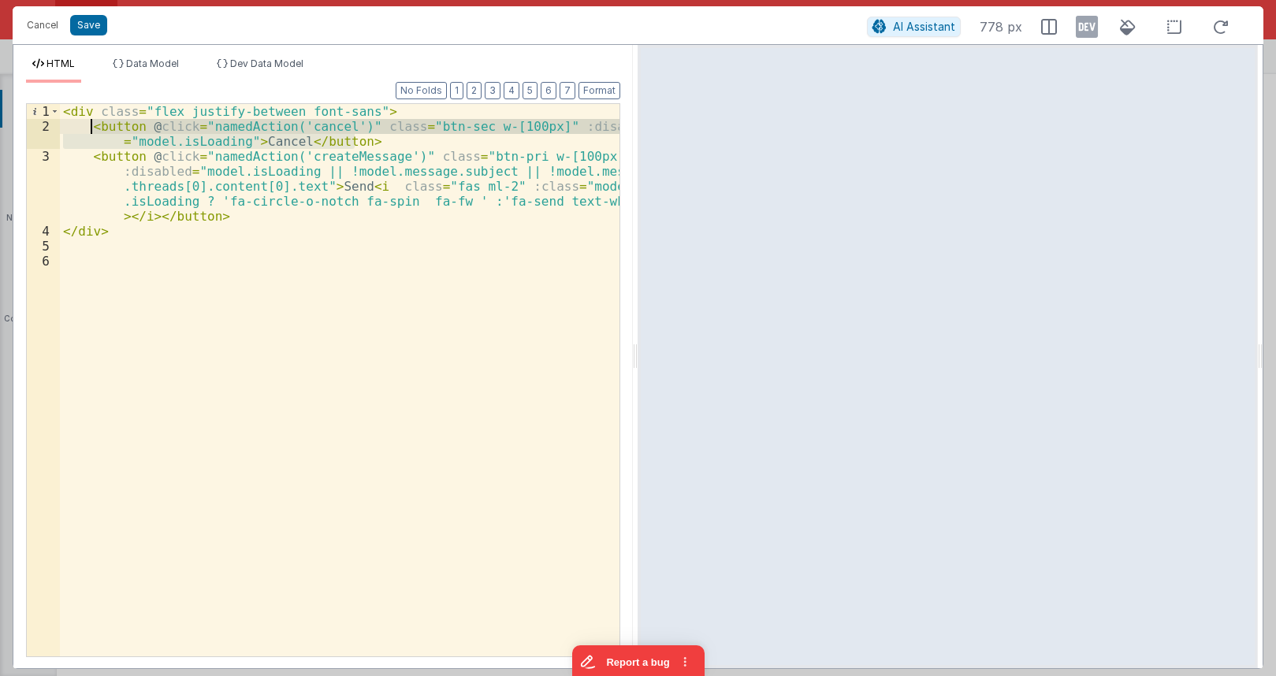
drag, startPoint x: 369, startPoint y: 142, endPoint x: 93, endPoint y: 124, distance: 276.5
click at [93, 124] on div "< div class = "flex justify-between font-sans" > < button @ click = "namedActio…" at bounding box center [340, 395] width 560 height 583
drag, startPoint x: 417, startPoint y: 146, endPoint x: 395, endPoint y: 142, distance: 22.4
click at [415, 145] on div "< div class = "flex justify-between font-sans" > < button @ click = "namedActio…" at bounding box center [340, 380] width 560 height 553
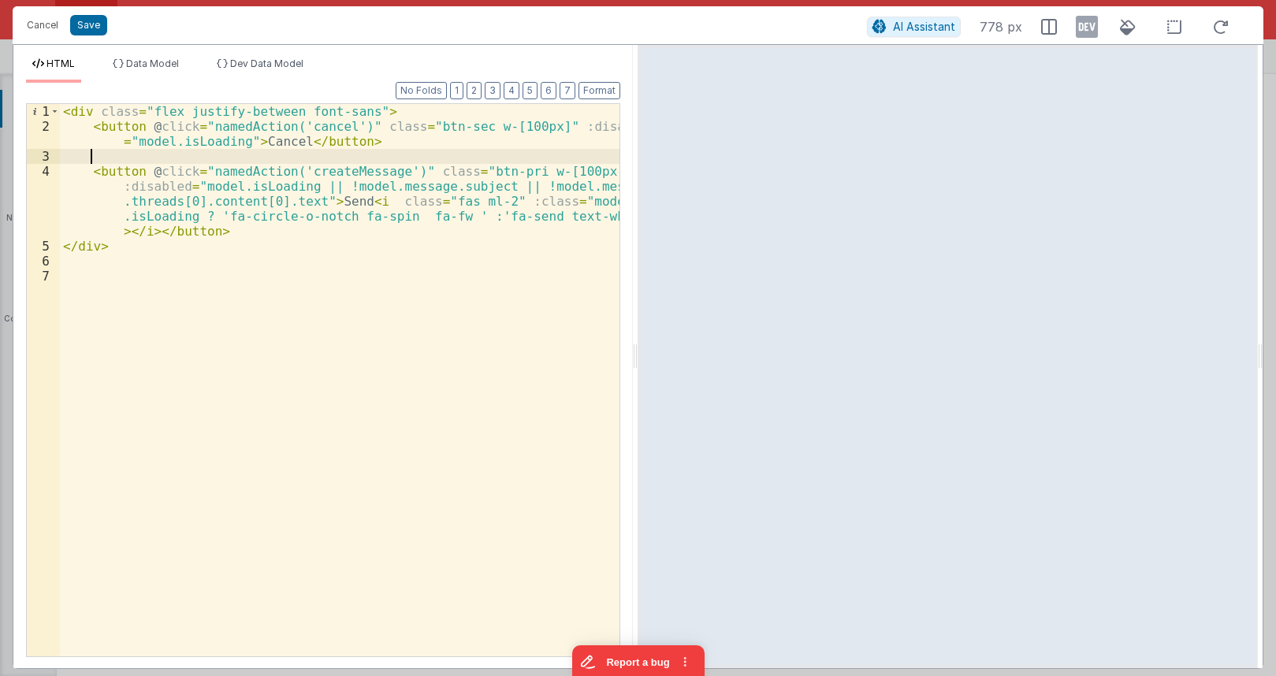
paste textarea
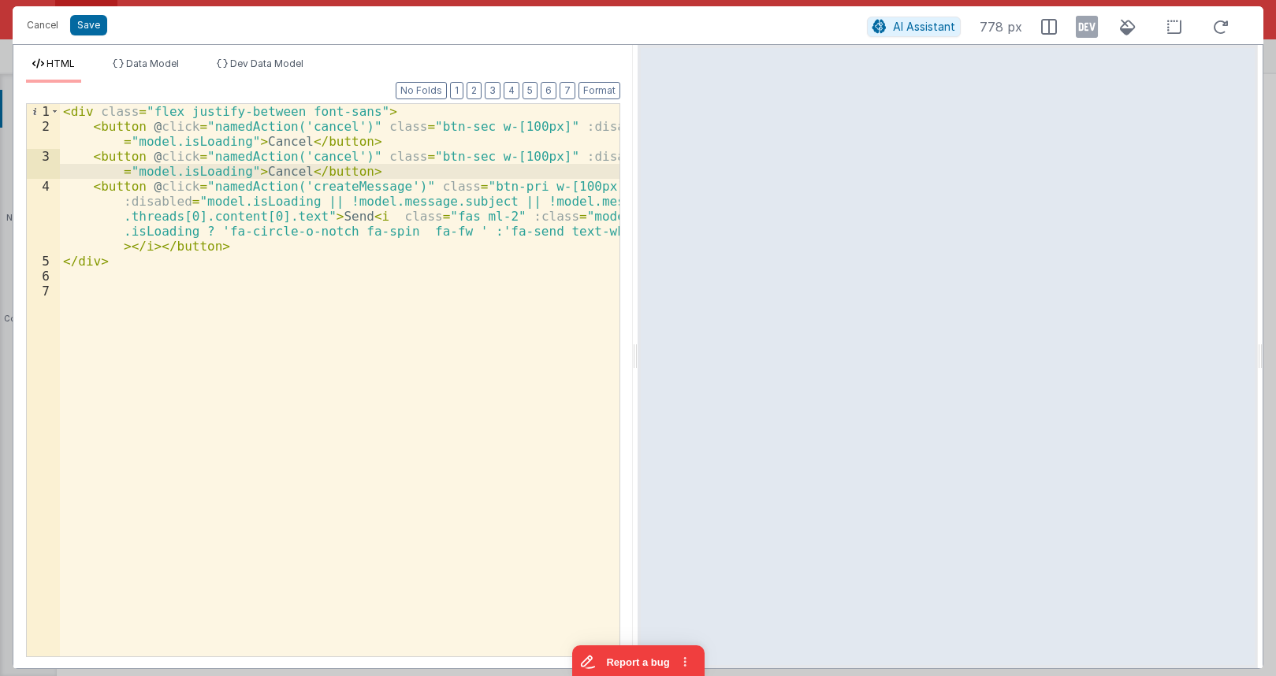
click at [270, 177] on div "< div class = "flex justify-between font-sans" > < button @ click = "namedActio…" at bounding box center [340, 395] width 560 height 583
click at [318, 154] on div "< div class = "flex justify-between font-sans" > < button @ click = "namedActio…" at bounding box center [340, 395] width 560 height 583
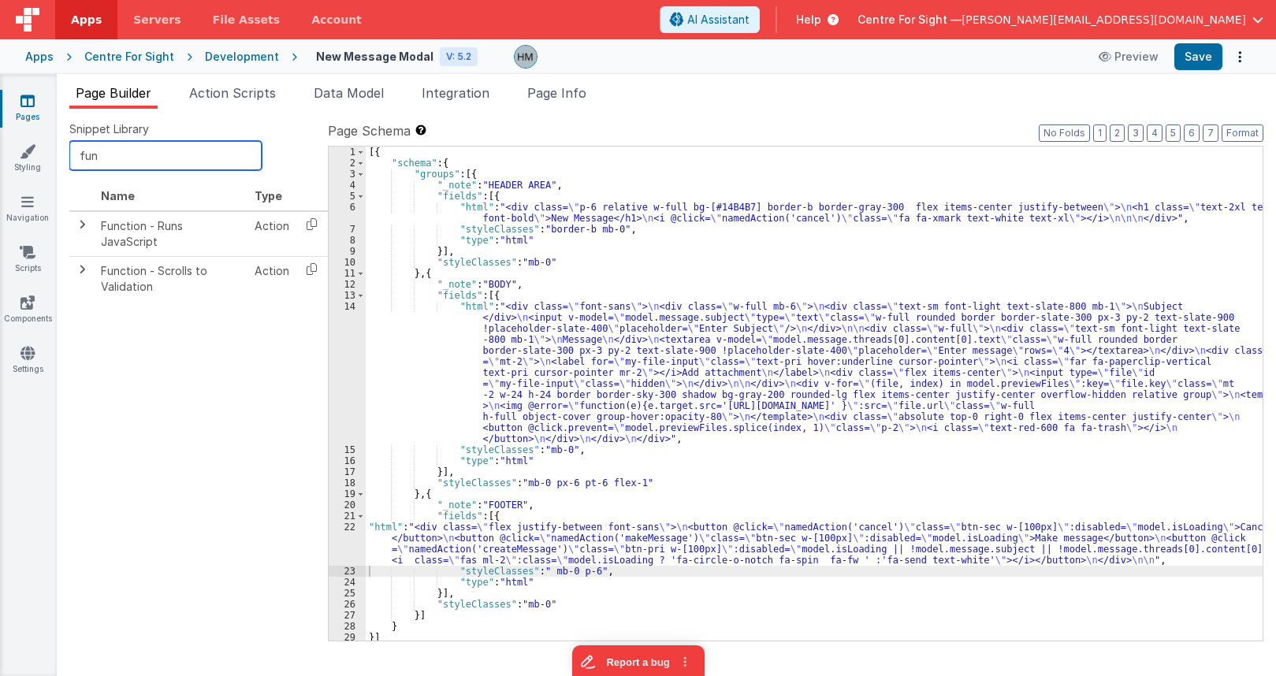
drag, startPoint x: 172, startPoint y: 143, endPoint x: 39, endPoint y: 126, distance: 134.3
click at [69, 141] on input "fun" at bounding box center [165, 155] width 192 height 29
type input "data"
drag, startPoint x: 312, startPoint y: 229, endPoint x: 471, endPoint y: 262, distance: 162.7
click at [313, 228] on icon at bounding box center [312, 224] width 32 height 24
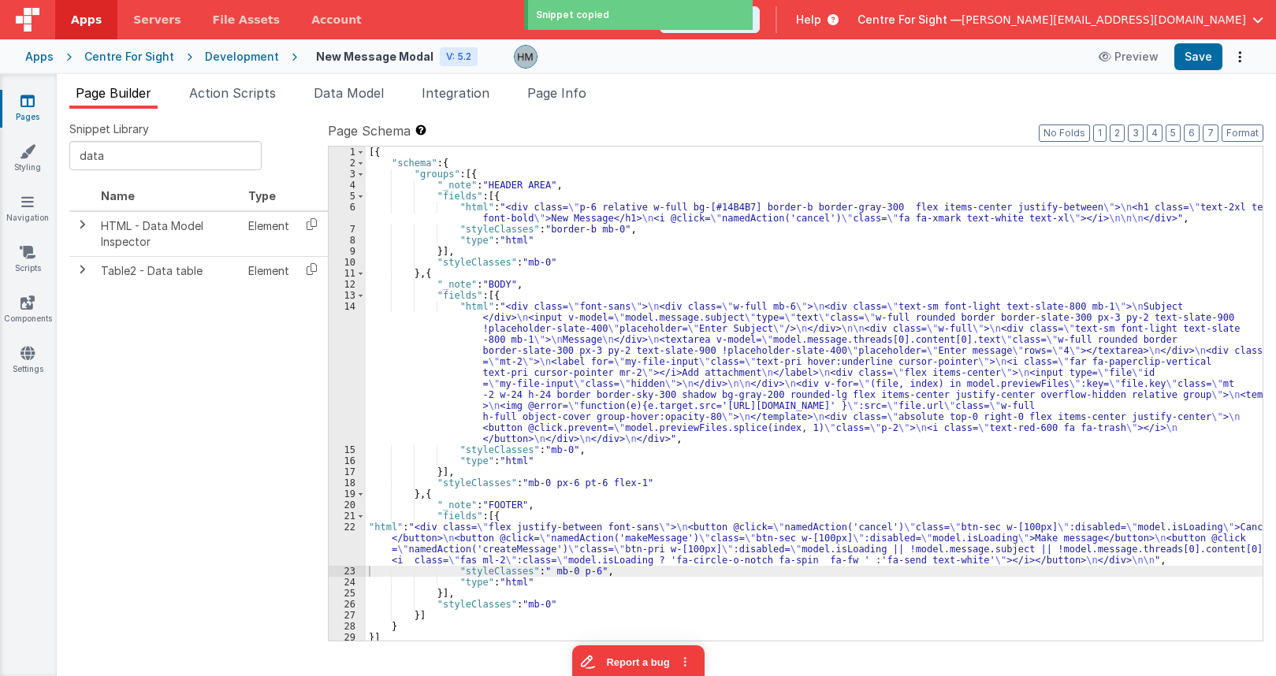
click at [490, 297] on div "[{ "schema" : { "groups" : [{ "_note" : "HEADER AREA" , "fields" : [{ "html" : …" at bounding box center [814, 405] width 897 height 516
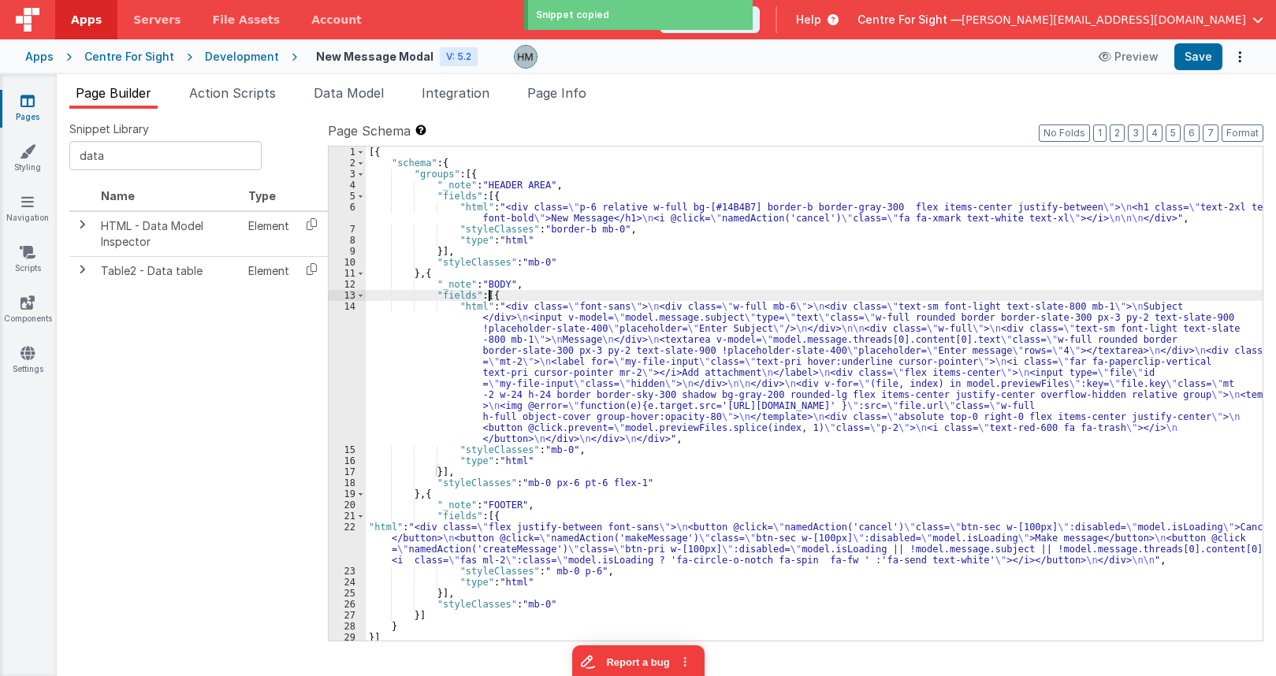
paste textarea
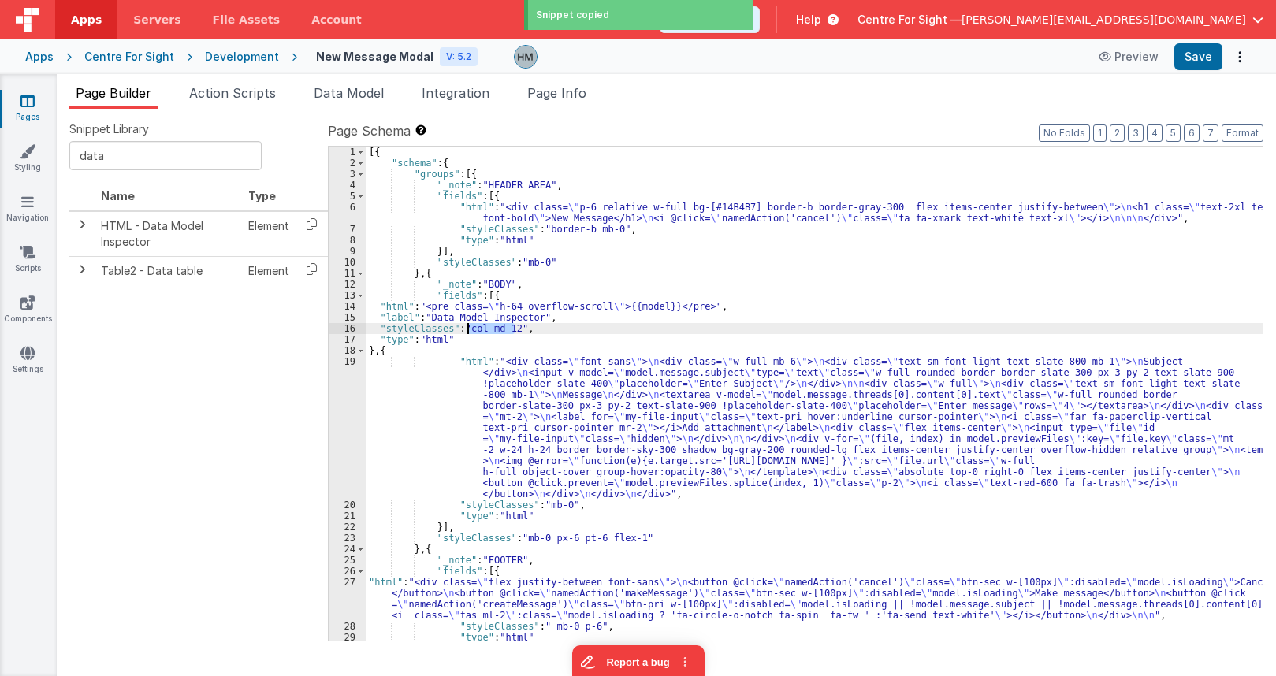
drag, startPoint x: 516, startPoint y: 328, endPoint x: 469, endPoint y: 333, distance: 46.8
click at [469, 333] on div "[{ "schema" : { "groups" : [{ "_note" : "HEADER AREA" , "fields" : [{ "html" : …" at bounding box center [814, 405] width 897 height 516
drag, startPoint x: 573, startPoint y: 312, endPoint x: 904, endPoint y: 243, distance: 338.3
click at [576, 312] on div "[{ "schema" : { "groups" : [{ "_note" : "HEADER AREA" , "fields" : [{ "html" : …" at bounding box center [814, 405] width 897 height 516
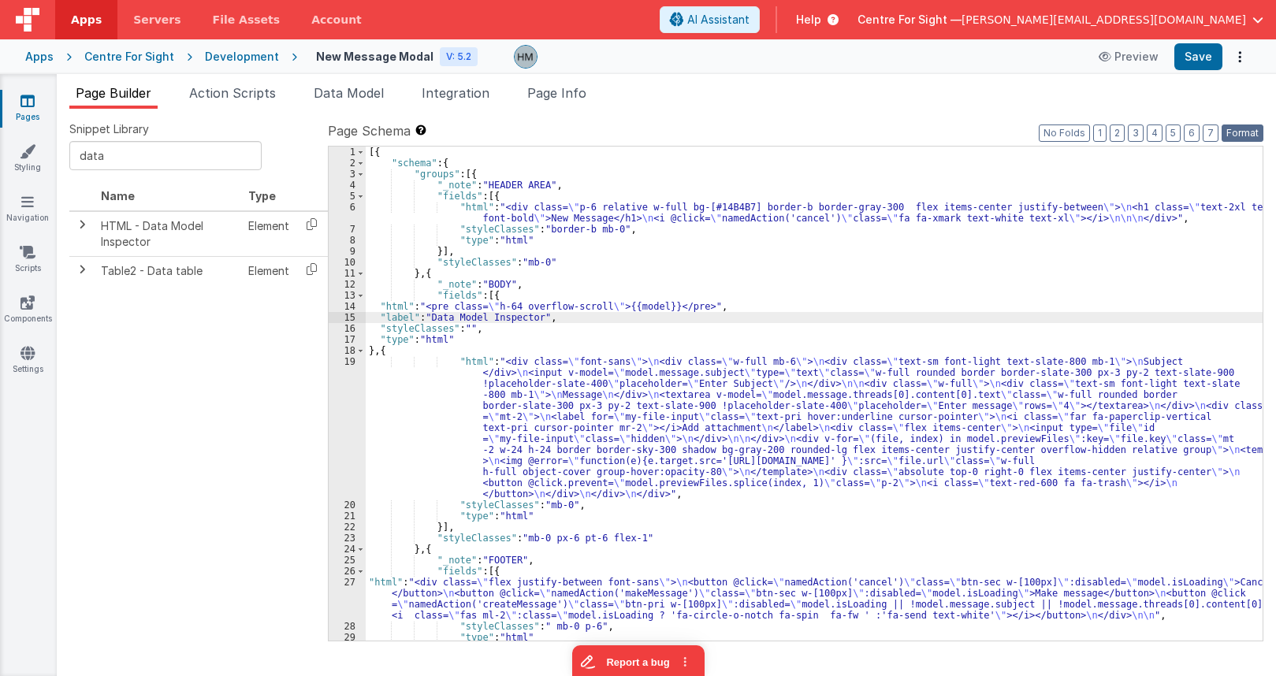
click at [1238, 128] on button "Format" at bounding box center [1243, 133] width 42 height 17
click at [1196, 59] on button "Save" at bounding box center [1199, 56] width 48 height 27
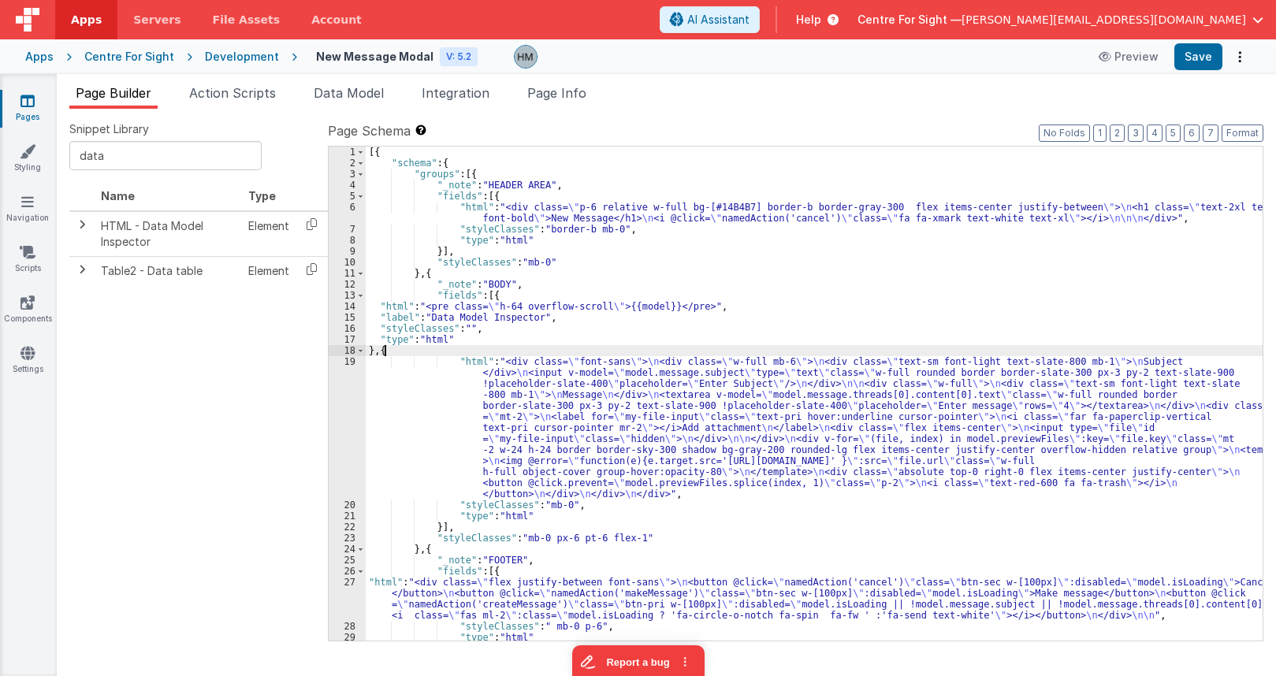
click at [383, 348] on div "[{ "schema" : { "groups" : [{ "_note" : "HEADER AREA" , "fields" : [{ "html" : …" at bounding box center [814, 405] width 897 height 516
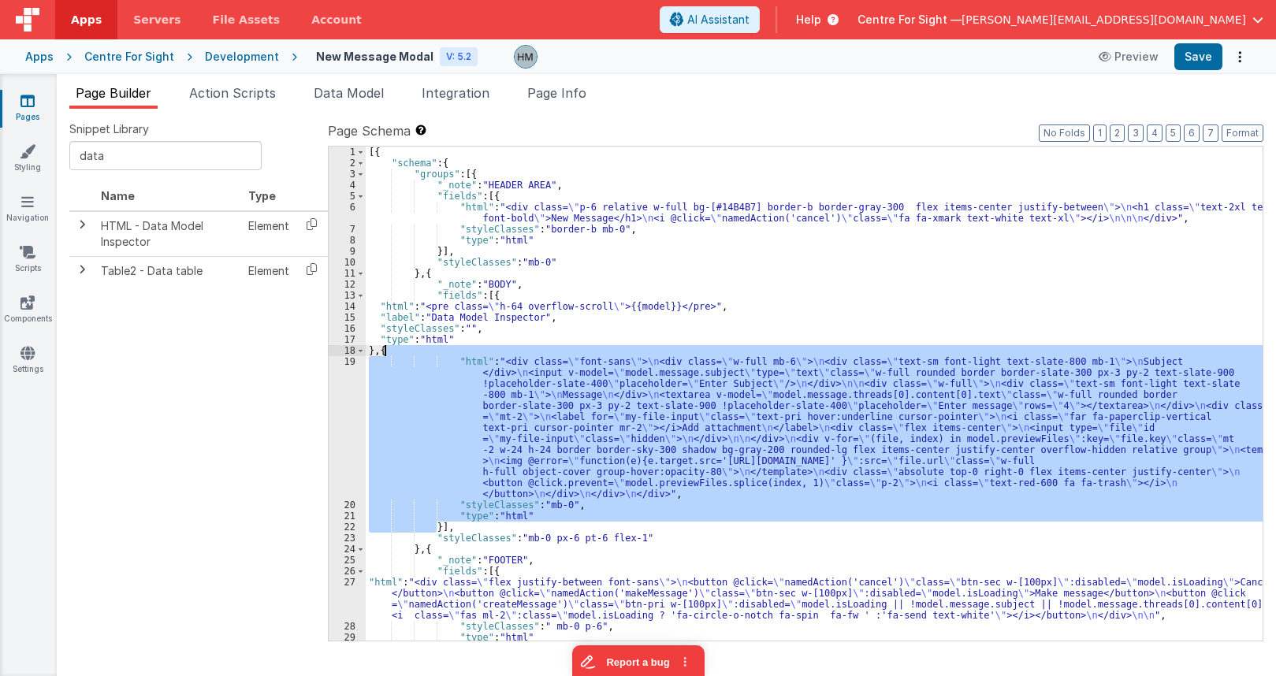
click at [383, 348] on div "[{ "schema" : { "groups" : [{ "_note" : "HEADER AREA" , "fields" : [{ "html" : …" at bounding box center [814, 405] width 897 height 516
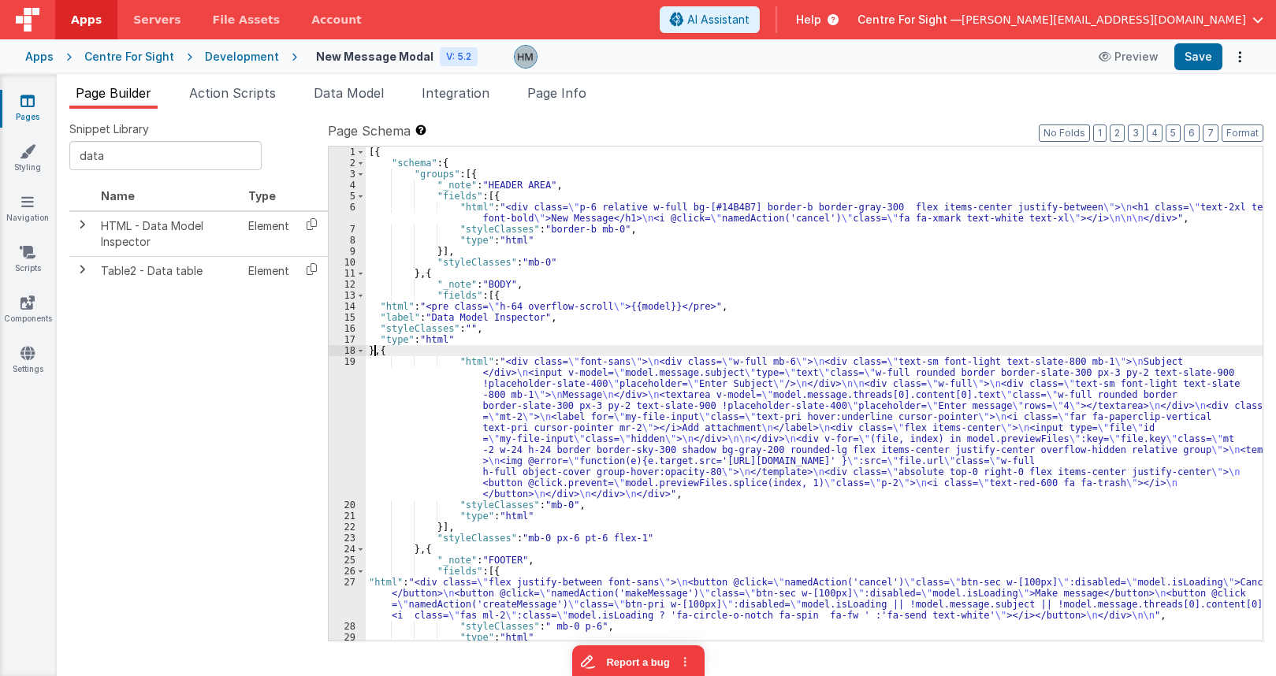
click at [374, 352] on div "[{ "schema" : { "groups" : [{ "_note" : "HEADER AREA" , "fields" : [{ "html" : …" at bounding box center [814, 405] width 897 height 516
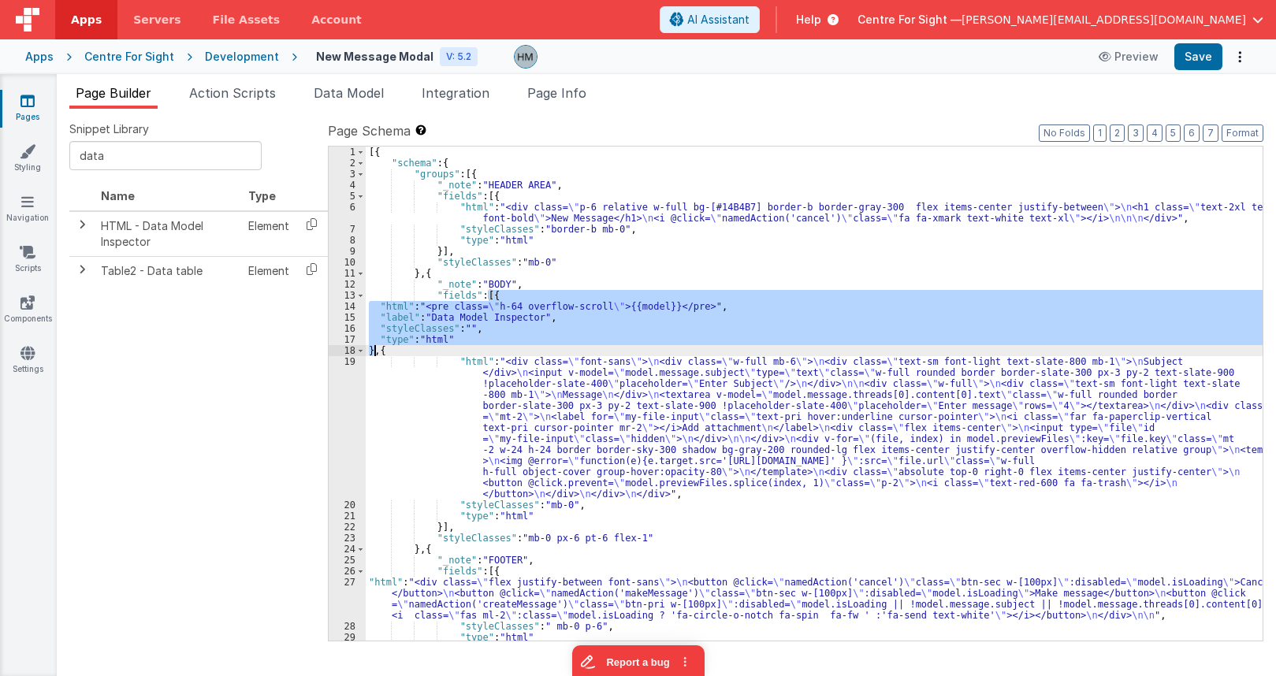
click at [374, 352] on div "[{ "schema" : { "groups" : [{ "_note" : "HEADER AREA" , "fields" : [{ "html" : …" at bounding box center [814, 405] width 897 height 516
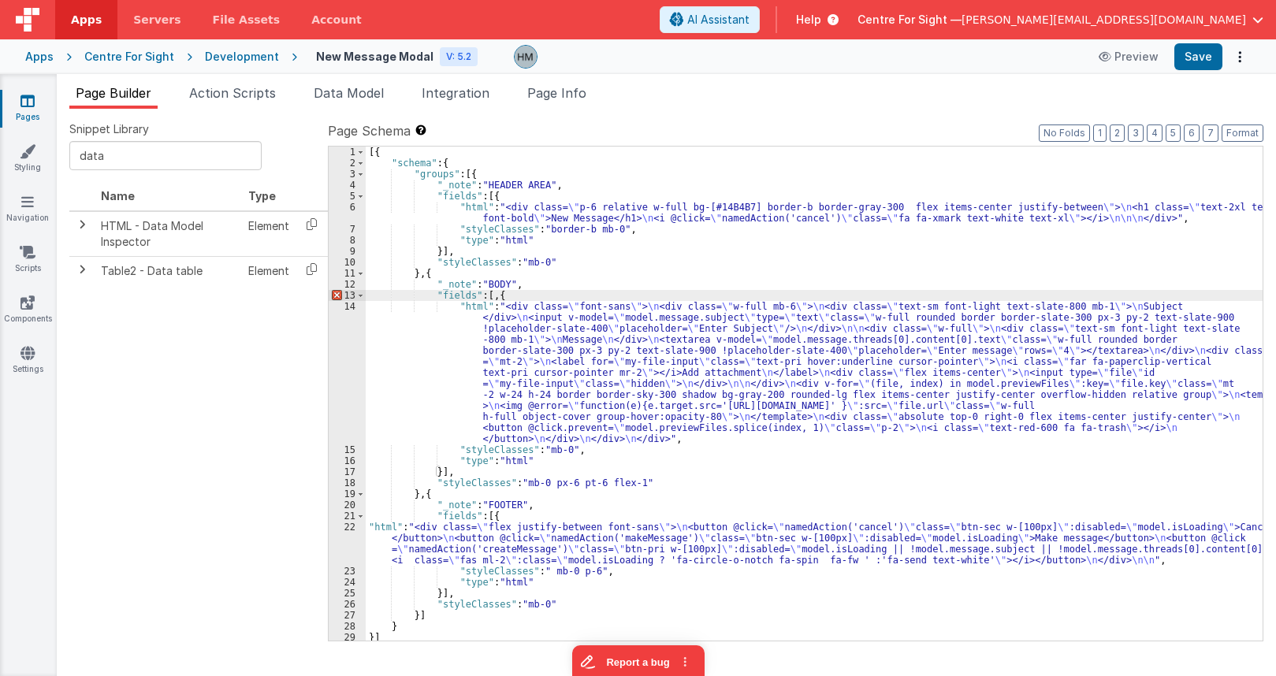
click at [497, 295] on div "[{ "schema" : { "groups" : [{ "_note" : "HEADER AREA" , "fields" : [{ "html" : …" at bounding box center [814, 405] width 897 height 516
click at [379, 533] on div "[{ "schema" : { "groups" : [{ "_note" : "HEADER AREA" , "fields" : [{ "html" : …" at bounding box center [814, 405] width 897 height 516
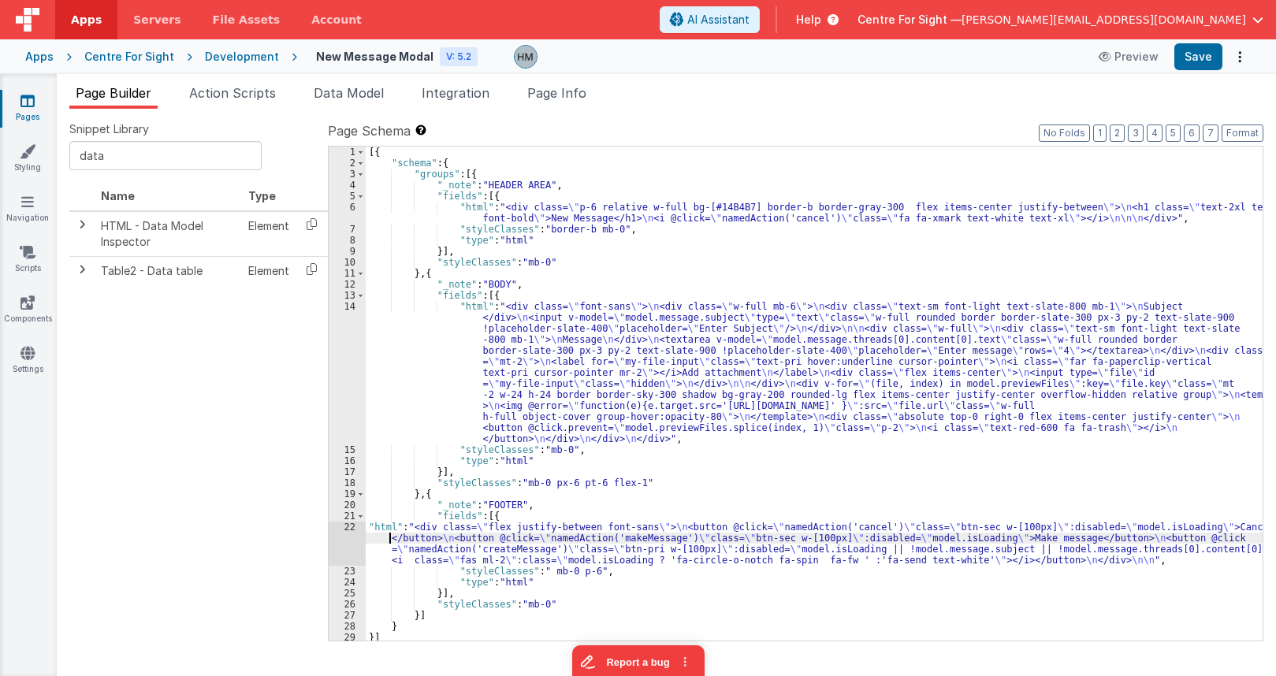
click at [349, 527] on div "22" at bounding box center [347, 544] width 37 height 44
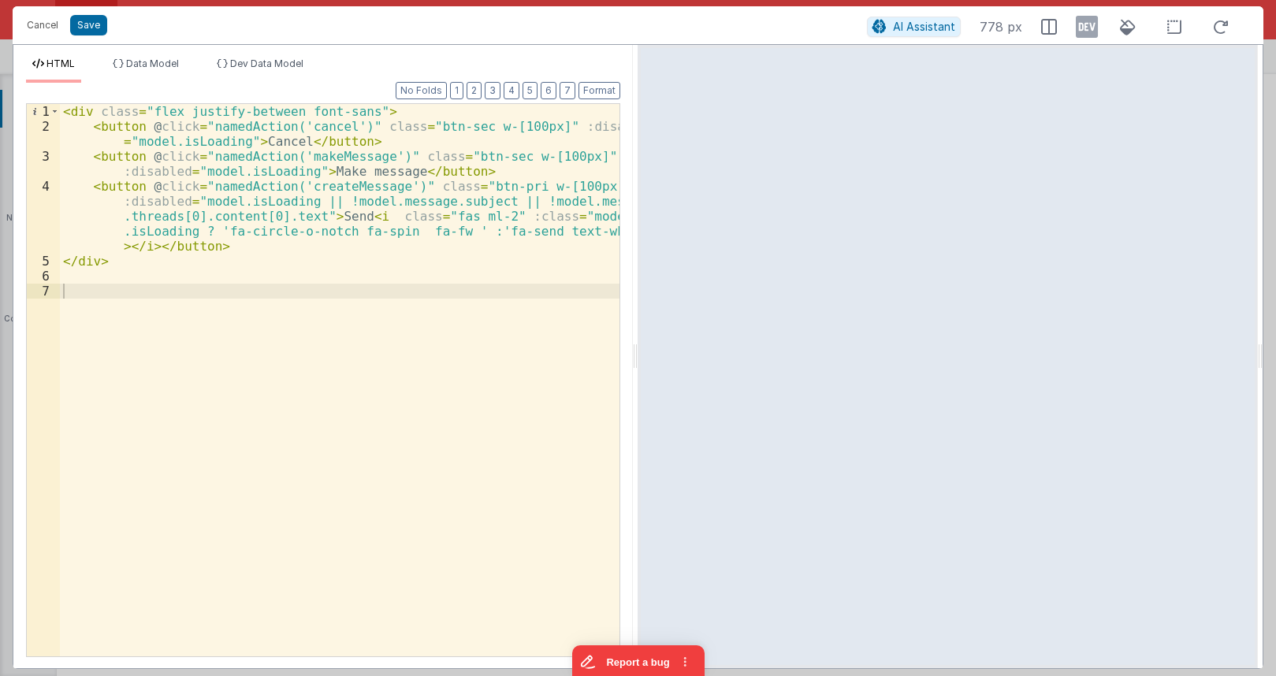
click at [217, 161] on div "< div class = "flex justify-between font-sans" > < button @ click = "namedActio…" at bounding box center [340, 395] width 560 height 583
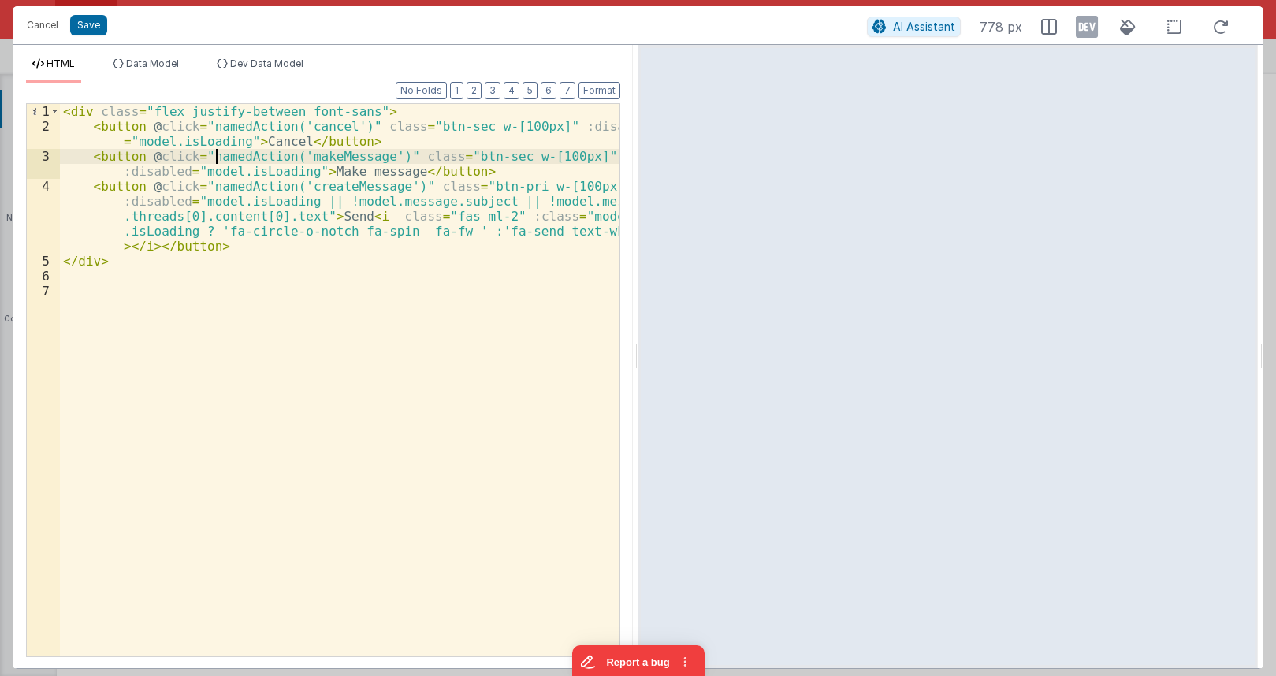
click at [215, 160] on div "< div class = "flex justify-between font-sans" > < button @ click = "namedActio…" at bounding box center [340, 395] width 560 height 583
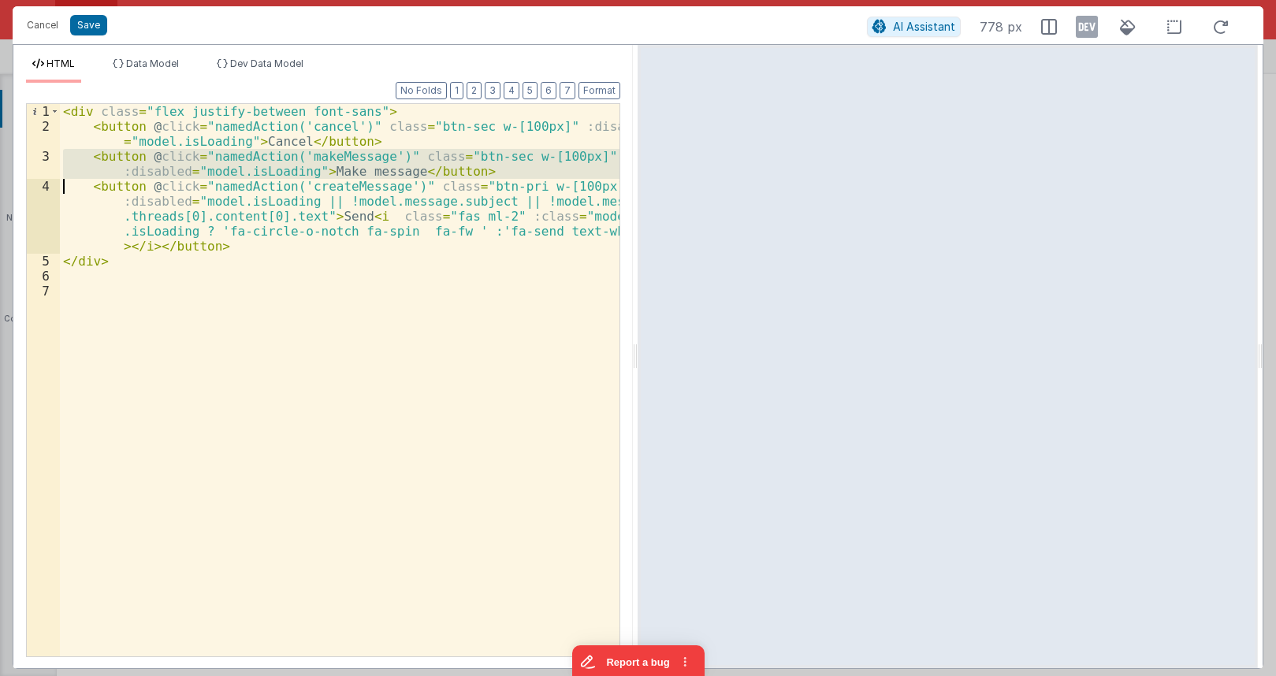
click at [215, 160] on div "< div class = "flex justify-between font-sans" > < button @ click = "namedActio…" at bounding box center [340, 395] width 560 height 583
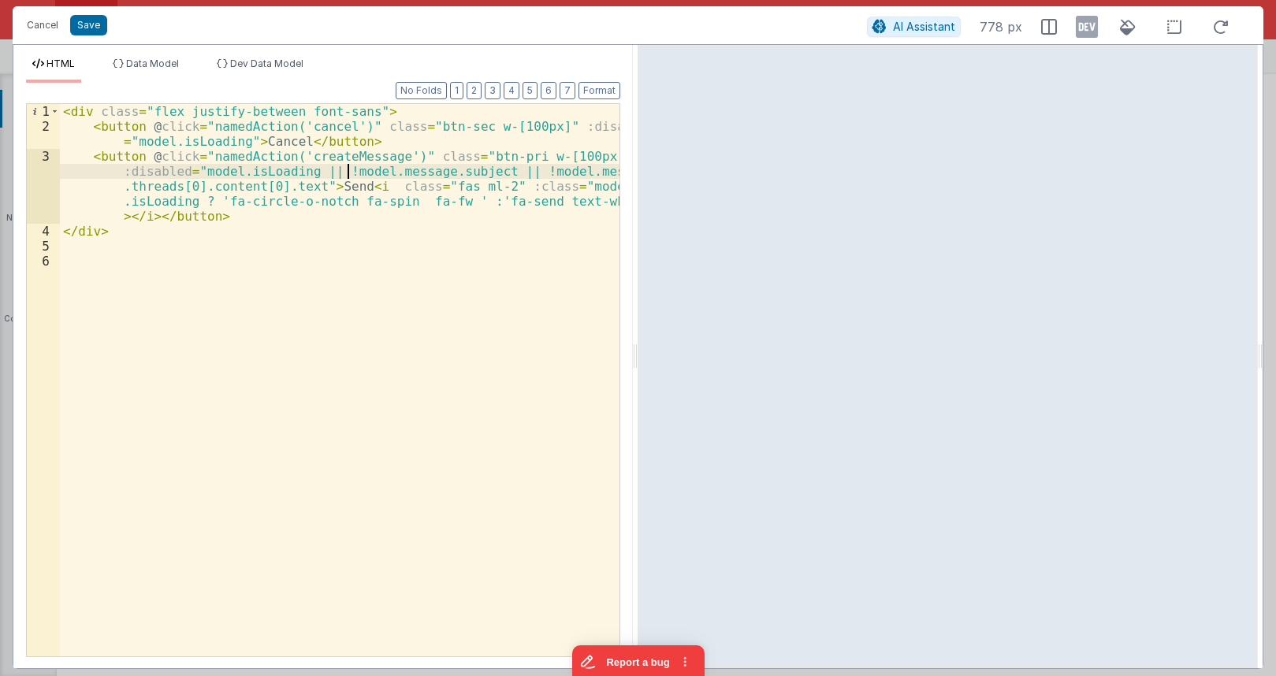
click at [347, 167] on div "< div class = "flex justify-between font-sans" > < button @ click = "namedActio…" at bounding box center [340, 395] width 560 height 583
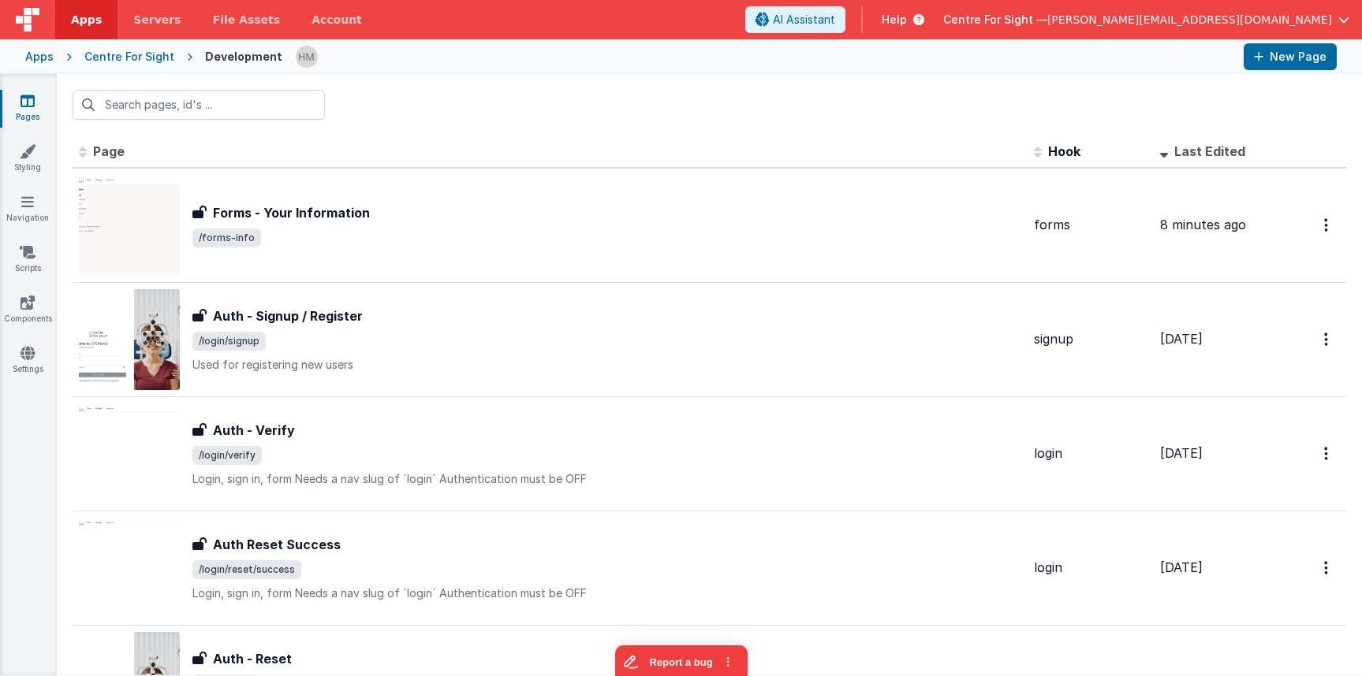
click at [245, 93] on input "text" at bounding box center [199, 105] width 252 height 30
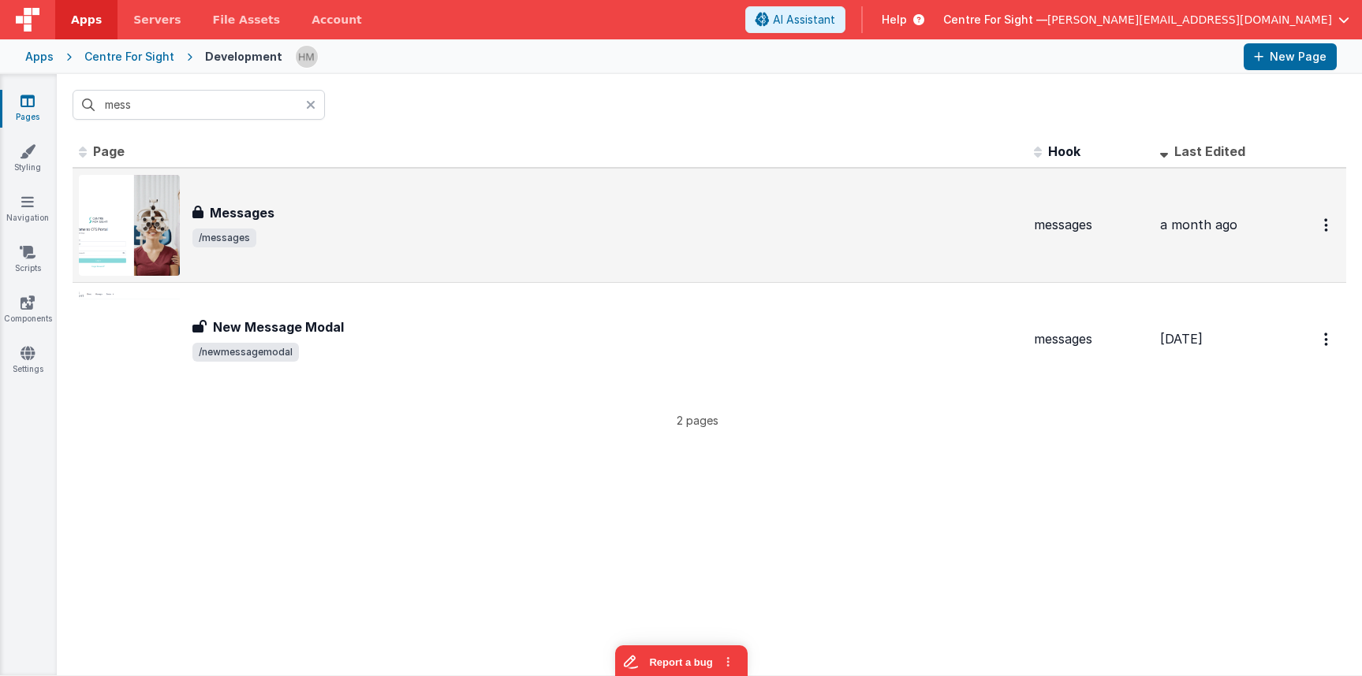
type input "mess"
click at [415, 195] on div "Messages Messages /messages" at bounding box center [550, 225] width 942 height 101
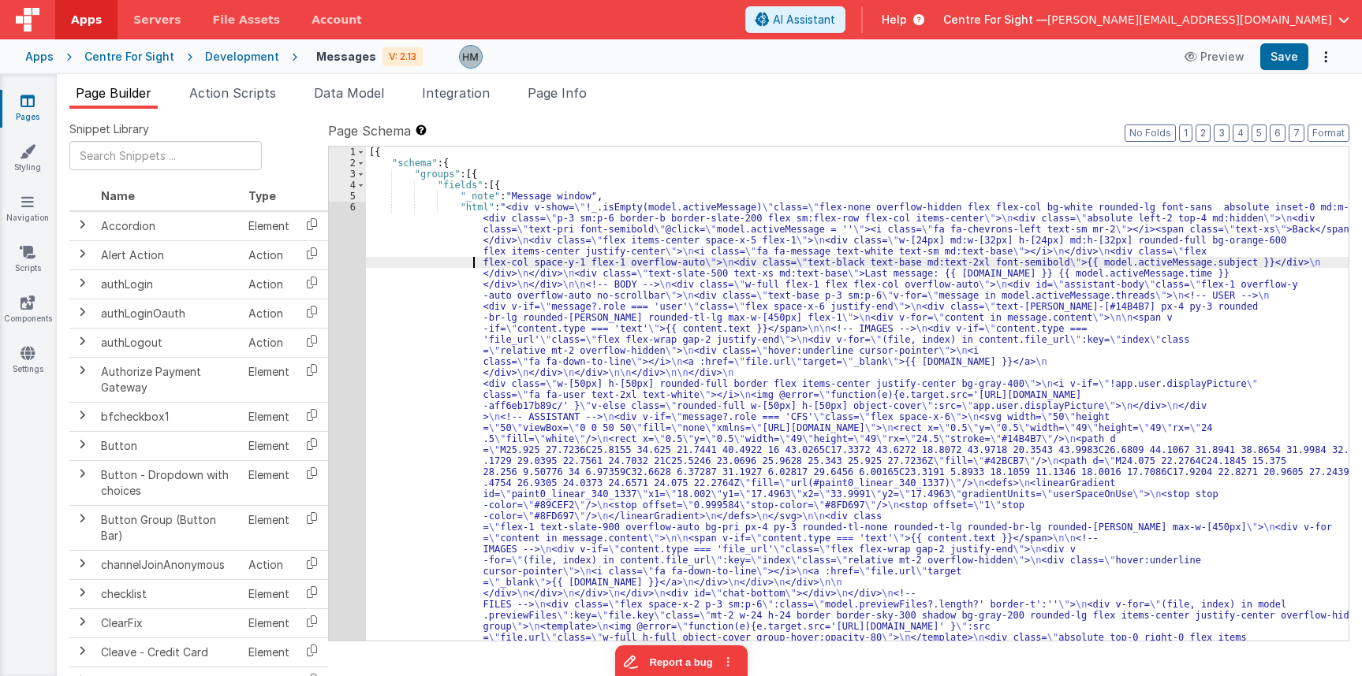
click at [473, 264] on div "[{ "schema" : { "groups" : [{ "fields" : [{ "_note" : "Message window" , "html"…" at bounding box center [857, 670] width 982 height 1046
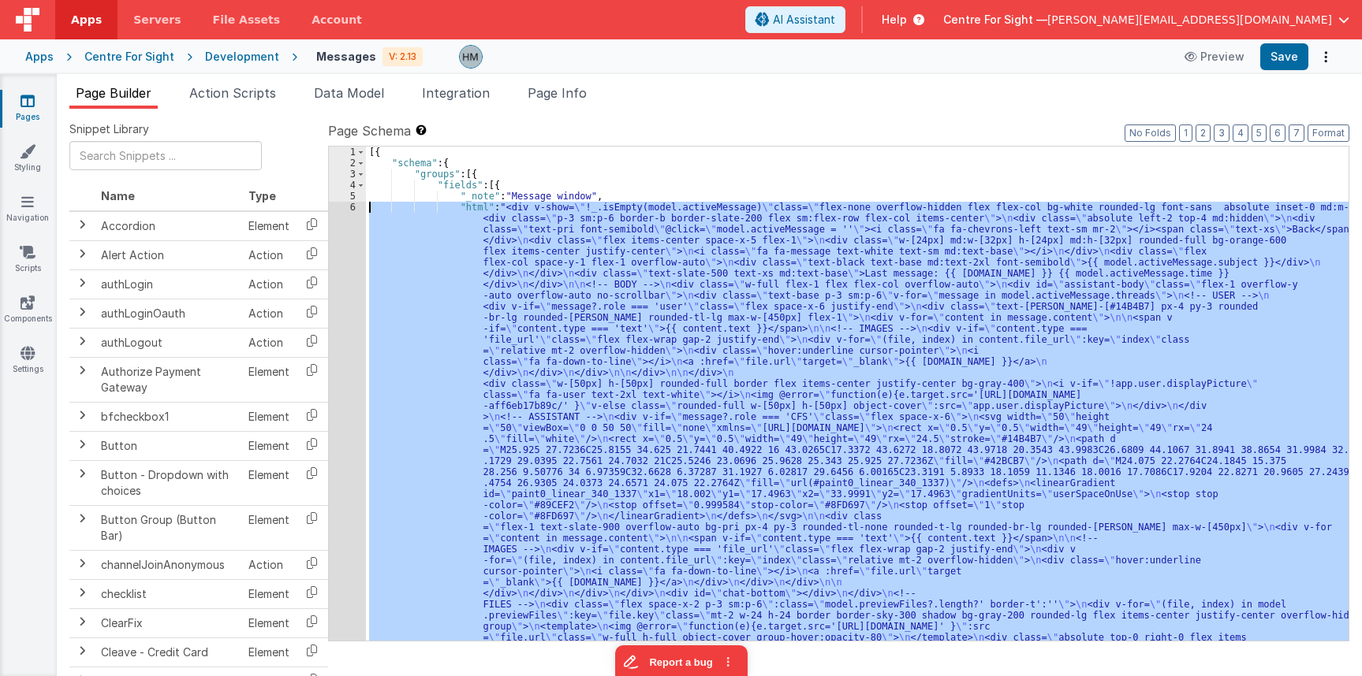
click at [351, 207] on div "6" at bounding box center [347, 472] width 37 height 541
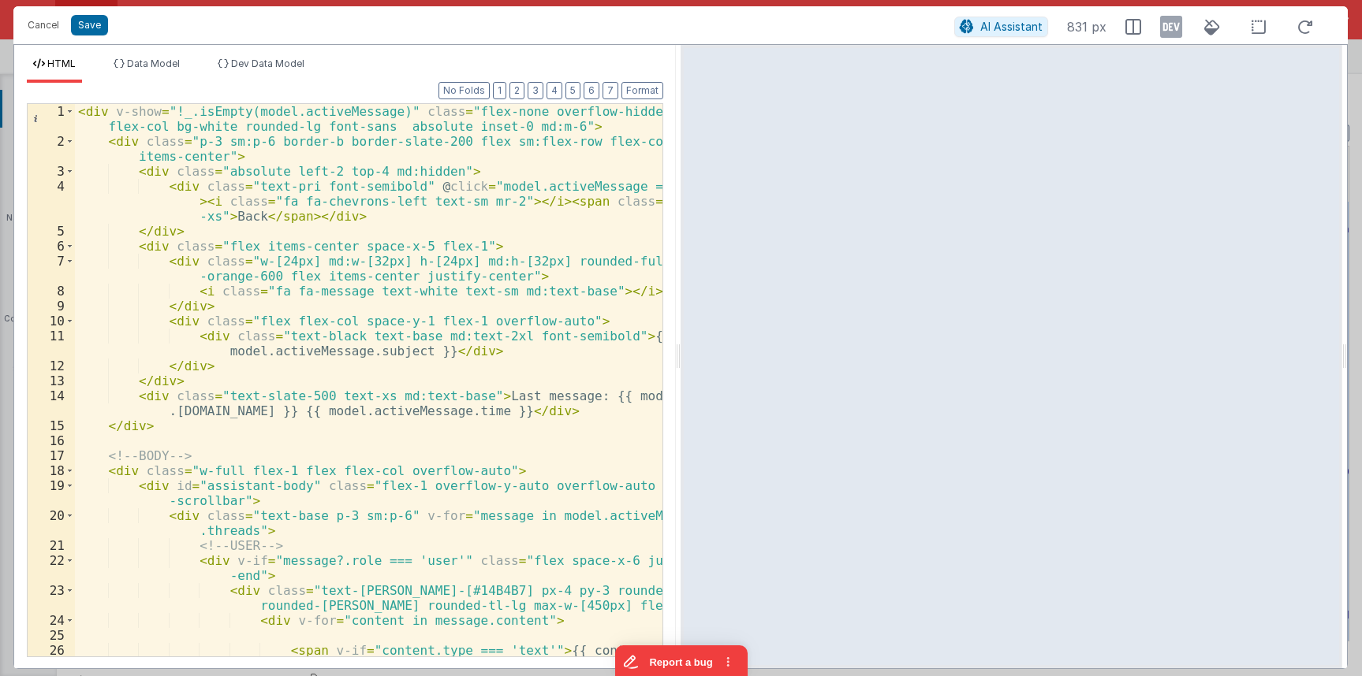
click at [365, 198] on div "< div v-show = "!_.isEmpty(model.activeMessage)" class = "flex-none overflow-hi…" at bounding box center [368, 410] width 587 height 613
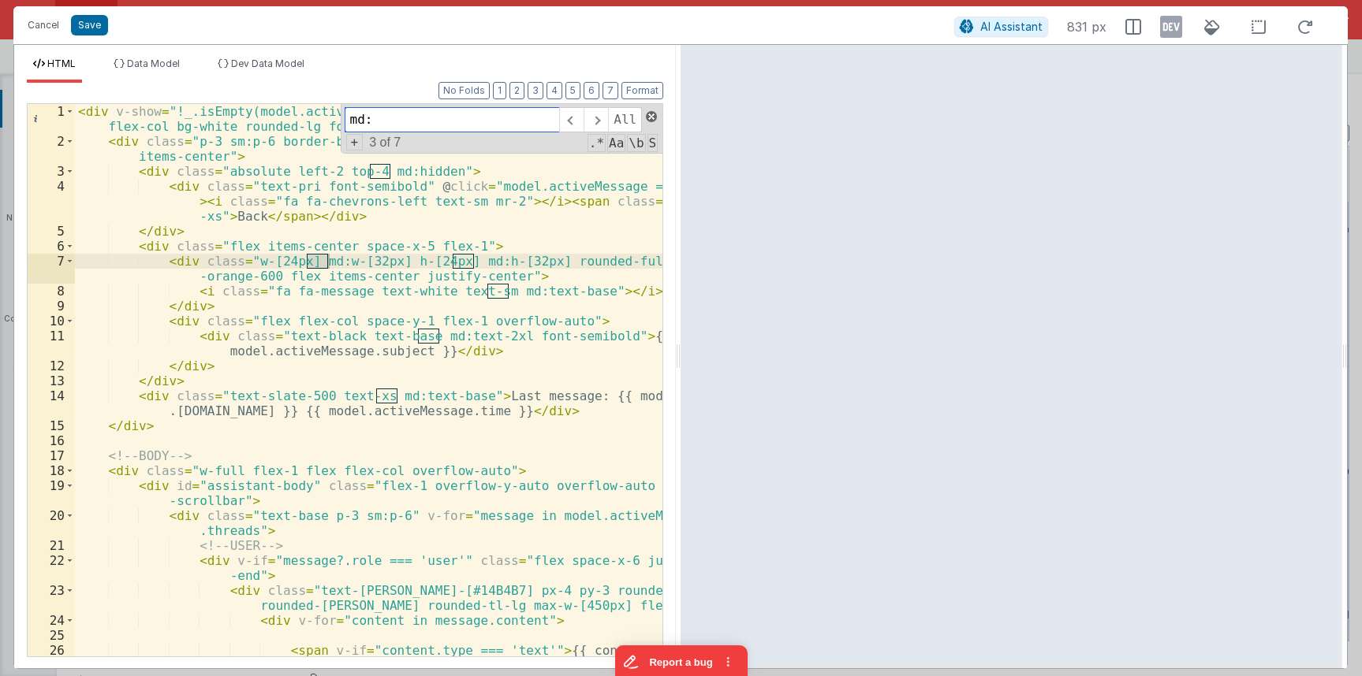
click at [647, 118] on span at bounding box center [651, 116] width 11 height 11
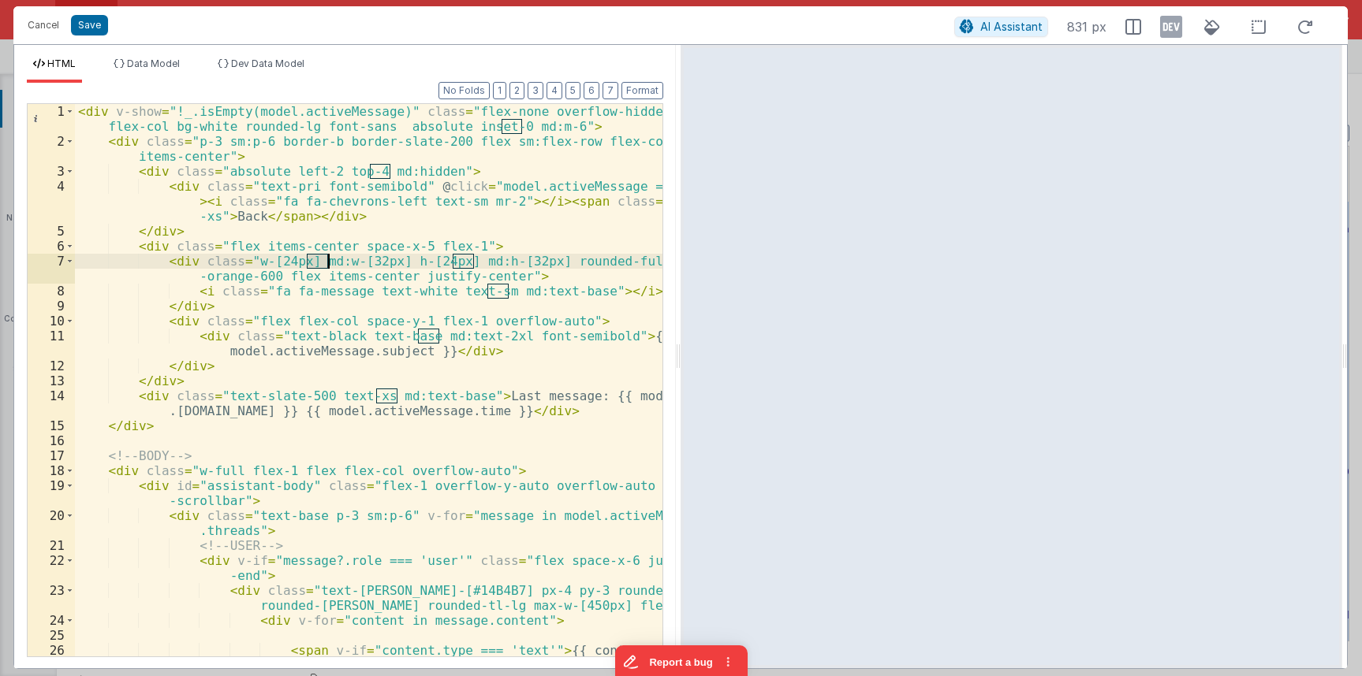
click at [254, 179] on div "< div v-show = "!_.isEmpty(model.activeMessage)" class = "flex-none overflow-hi…" at bounding box center [368, 410] width 587 height 613
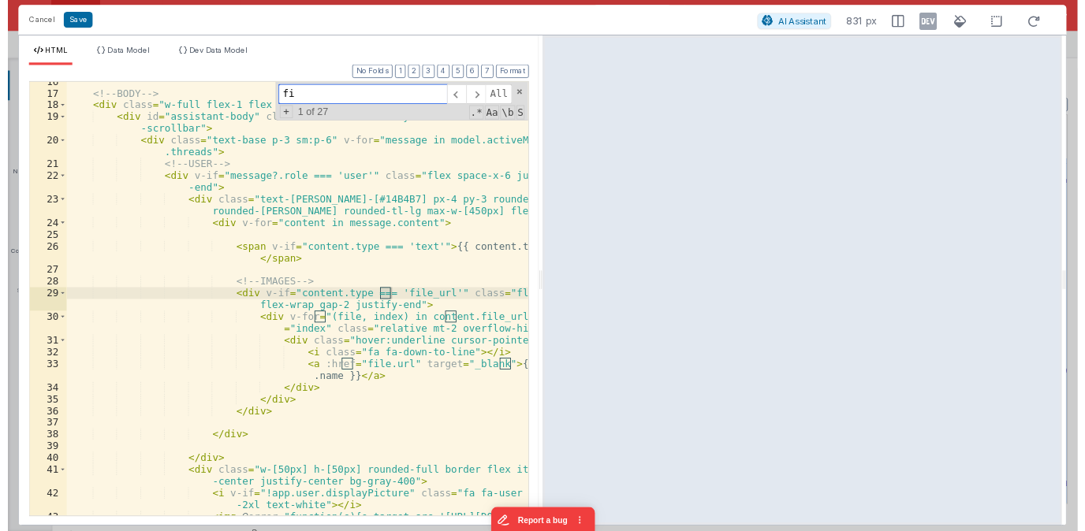
scroll to position [337, 0]
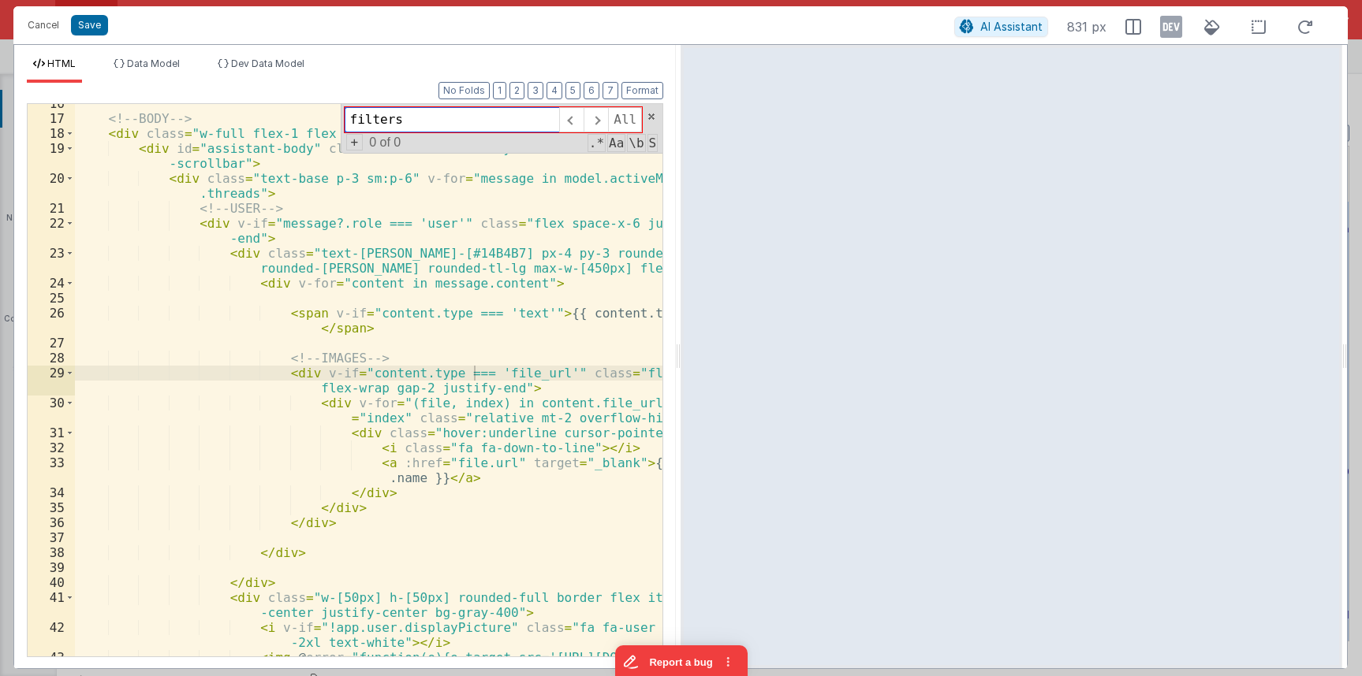
type input "filters"
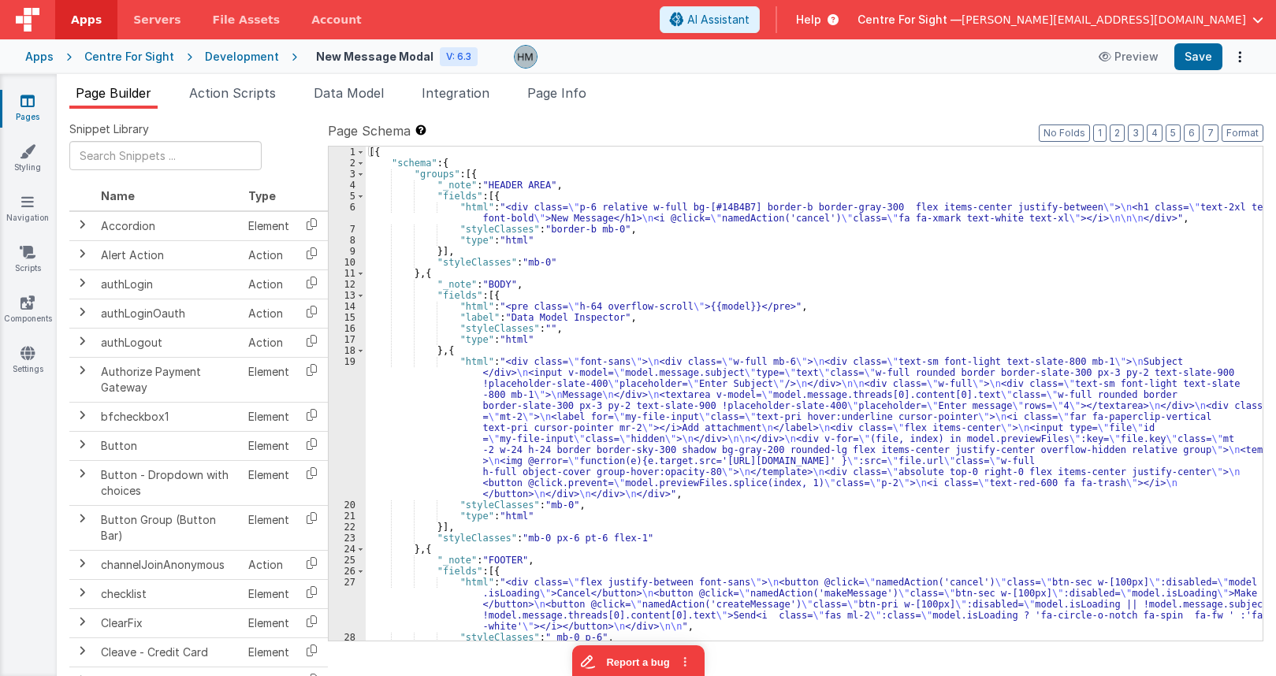
click at [435, 348] on div "[{ "schema" : { "groups" : [{ "_note" : "HEADER AREA" , "fields" : [{ "html" : …" at bounding box center [814, 405] width 897 height 516
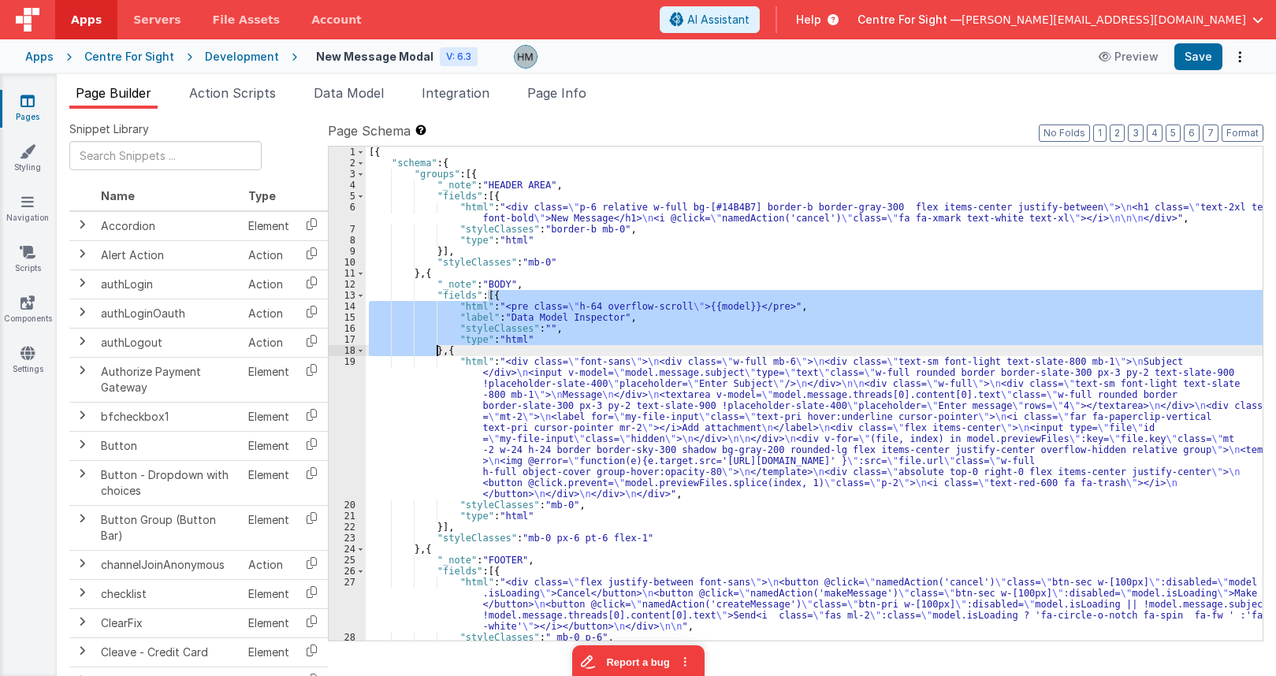
click at [435, 348] on div "[{ "schema" : { "groups" : [{ "_note" : "HEADER AREA" , "fields" : [{ "html" : …" at bounding box center [814, 405] width 897 height 516
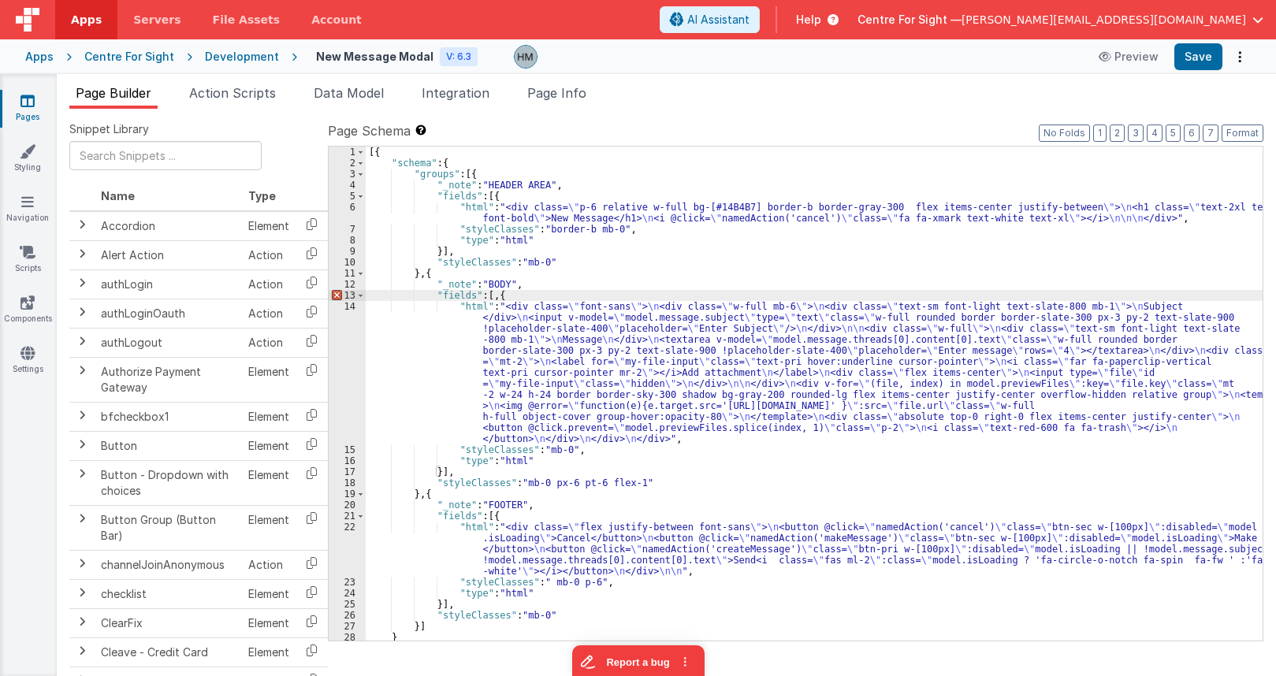
click at [497, 297] on div "[{ "schema" : { "groups" : [{ "_note" : "HEADER AREA" , "fields" : [{ "html" : …" at bounding box center [814, 405] width 897 height 516
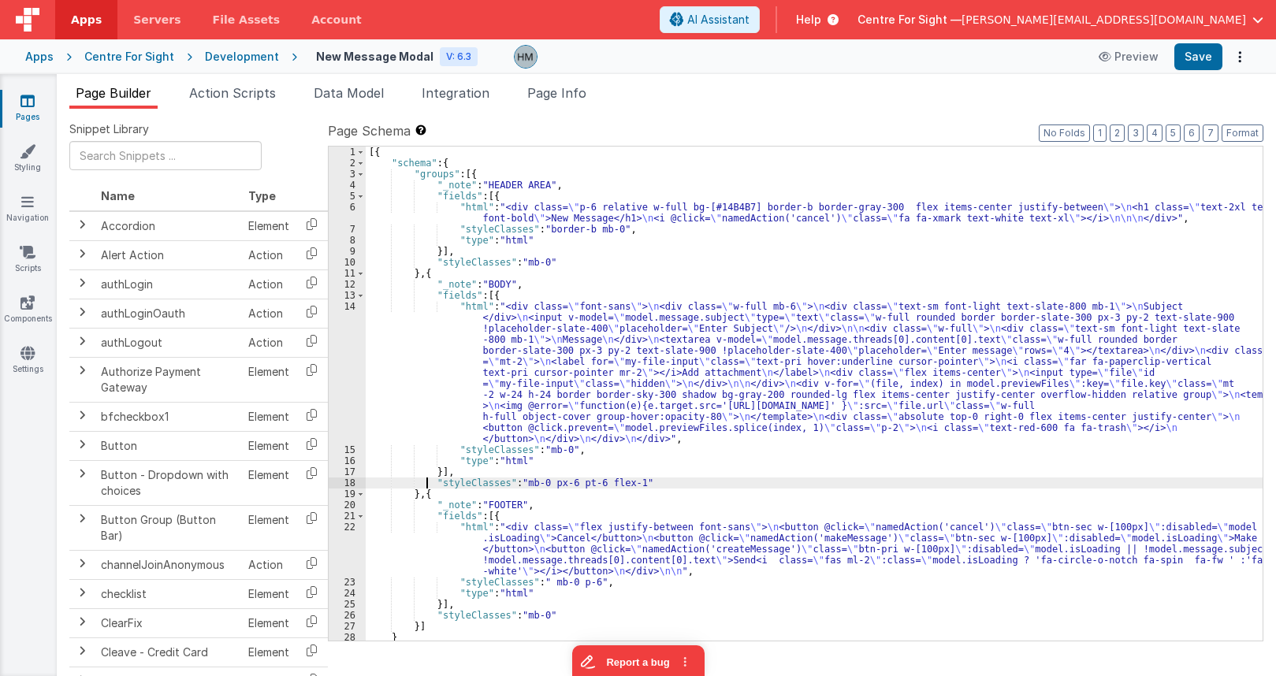
click at [425, 482] on div "[{ "schema" : { "groups" : [{ "_note" : "HEADER AREA" , "fields" : [{ "html" : …" at bounding box center [814, 405] width 897 height 516
click at [390, 520] on div "[{ "schema" : { "groups" : [{ "_note" : "HEADER AREA" , "fields" : [{ "html" : …" at bounding box center [814, 405] width 897 height 516
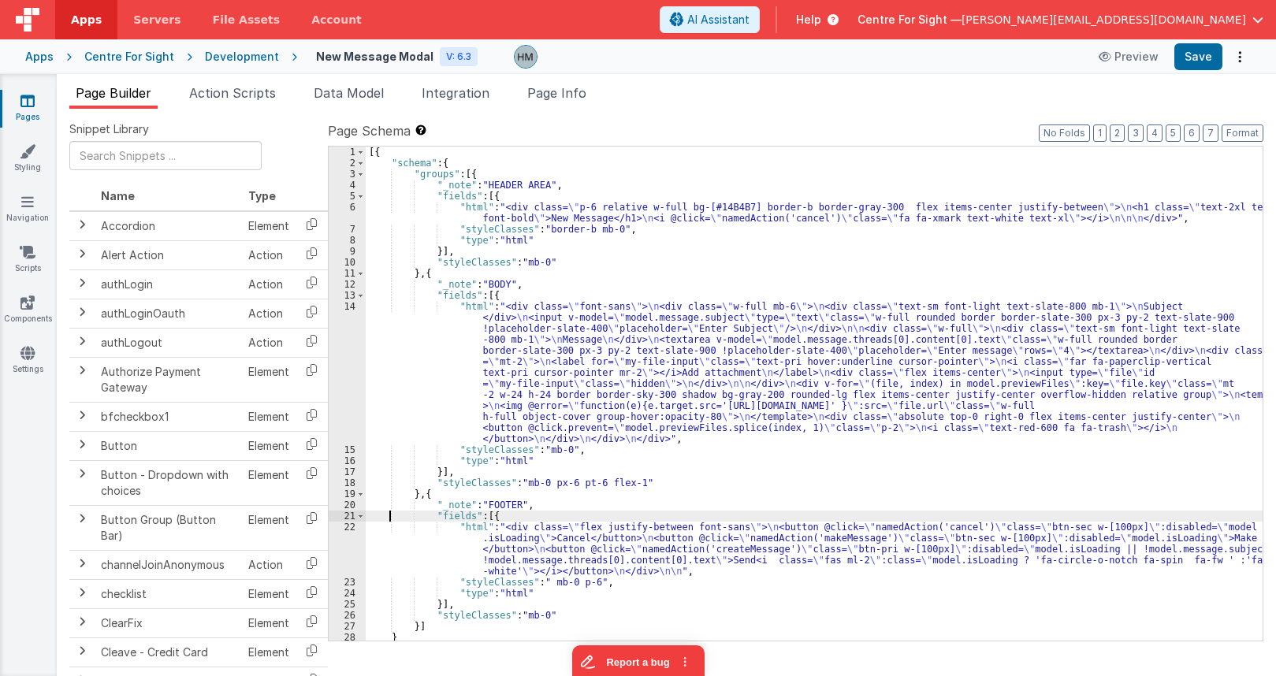
click at [349, 535] on div "22" at bounding box center [347, 549] width 37 height 55
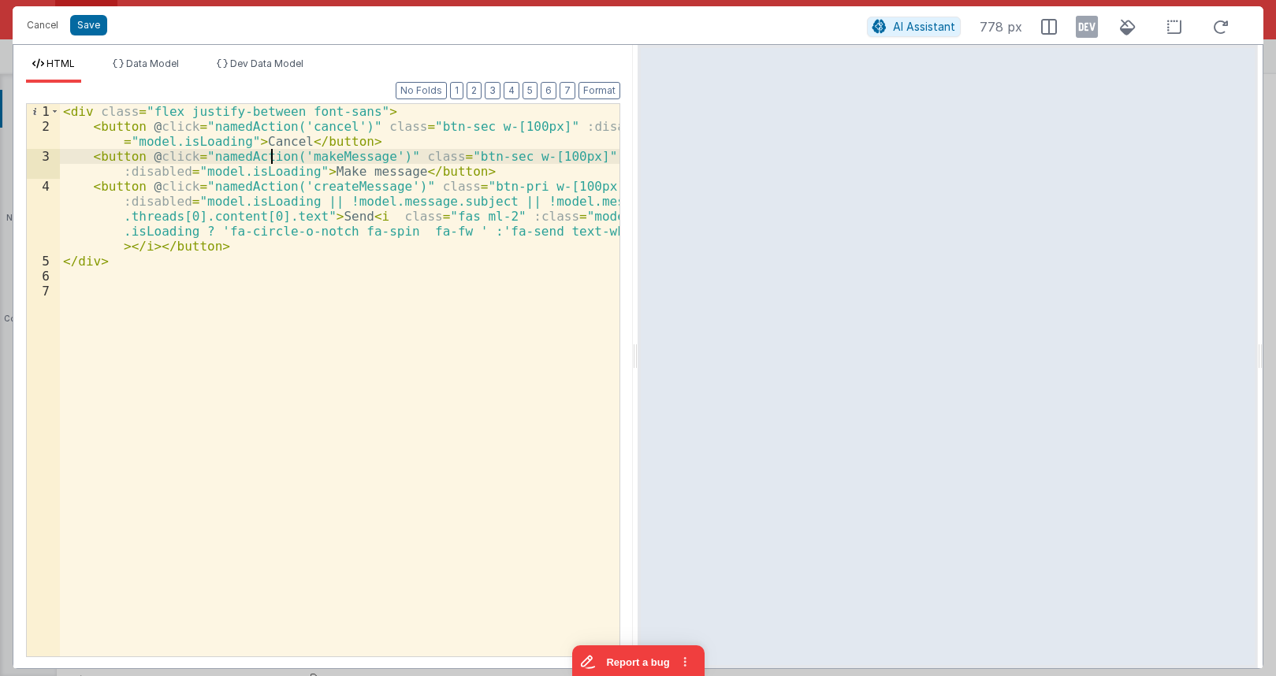
click at [273, 162] on div "< div class = "flex justify-between font-sans" > < button @ click = "namedActio…" at bounding box center [340, 395] width 560 height 583
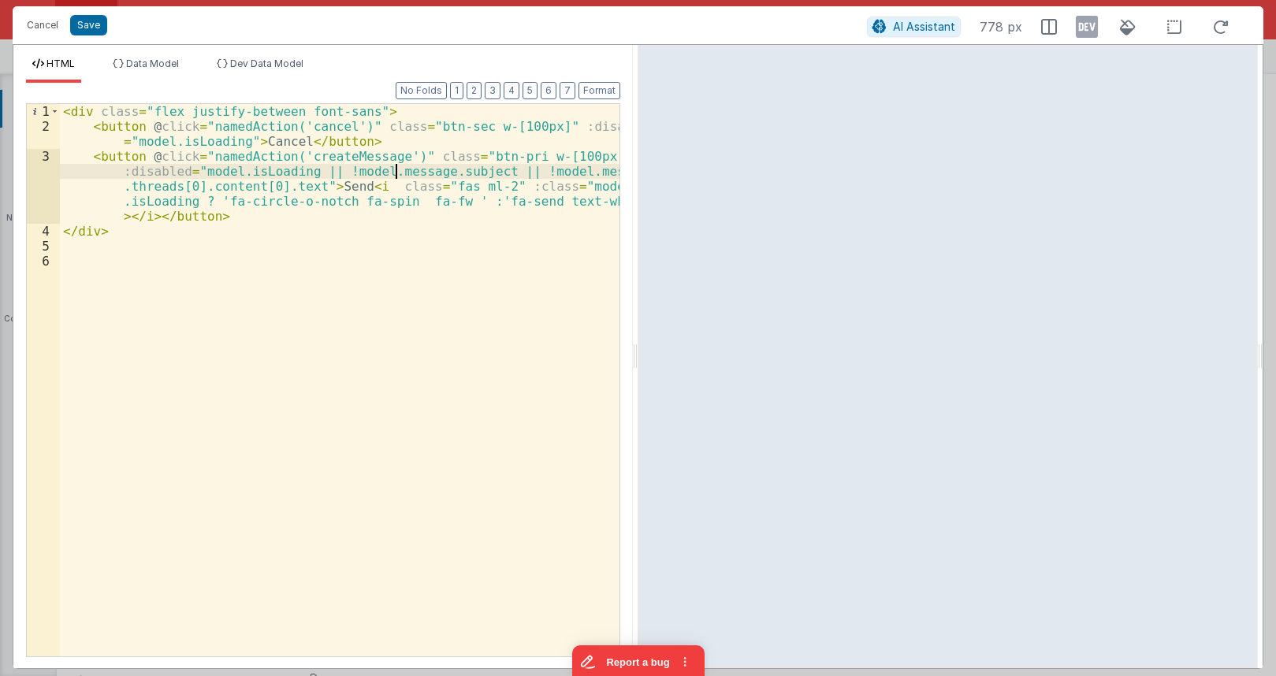
click at [394, 169] on div "< div class = "flex justify-between font-sans" > < button @ click = "namedActio…" at bounding box center [340, 395] width 560 height 583
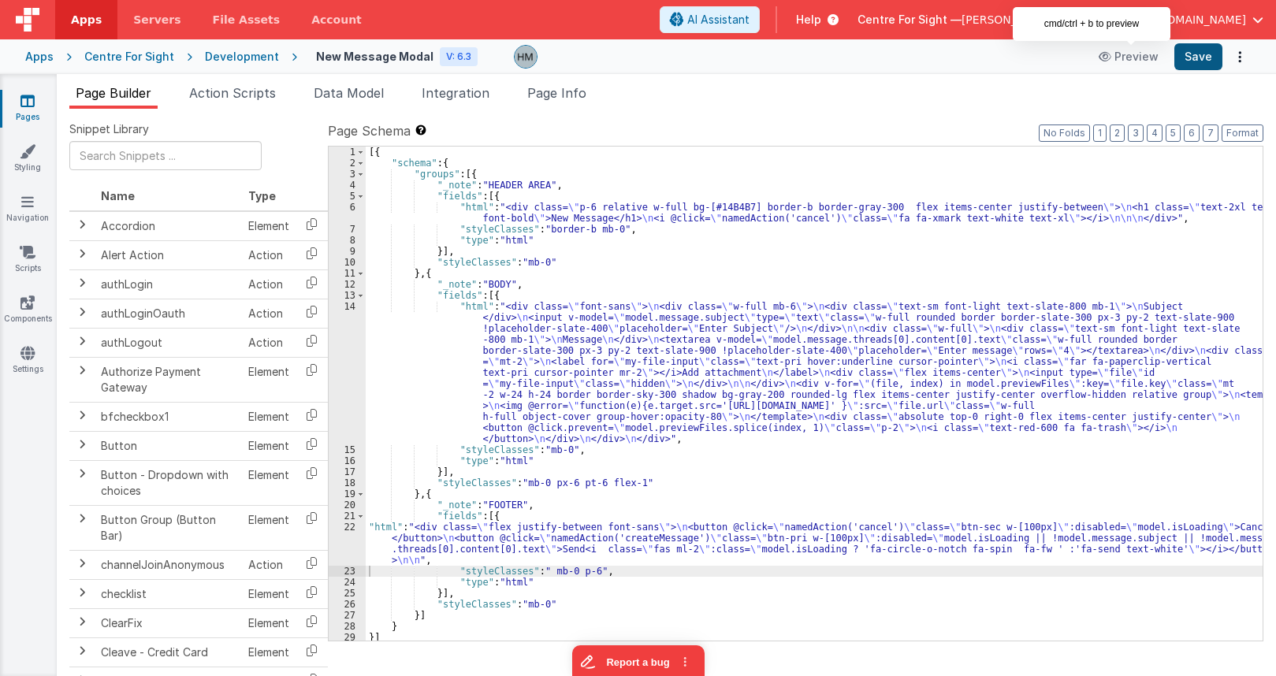
click at [1193, 56] on button "Save" at bounding box center [1199, 56] width 48 height 27
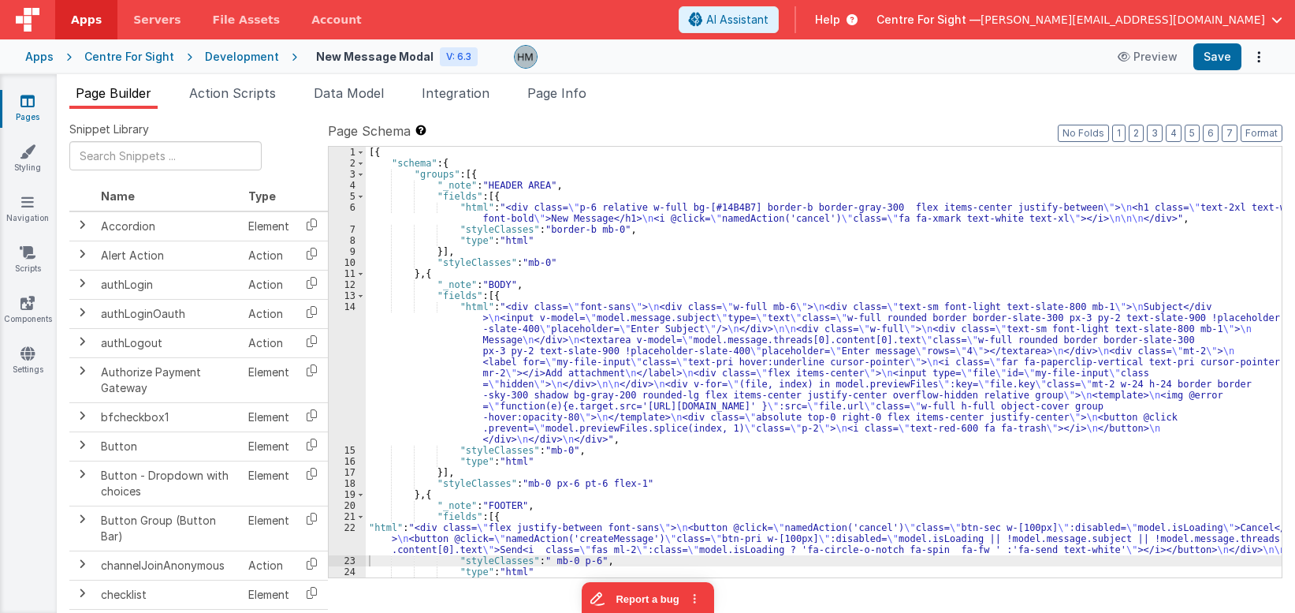
click at [80, 18] on span "Apps" at bounding box center [86, 20] width 31 height 16
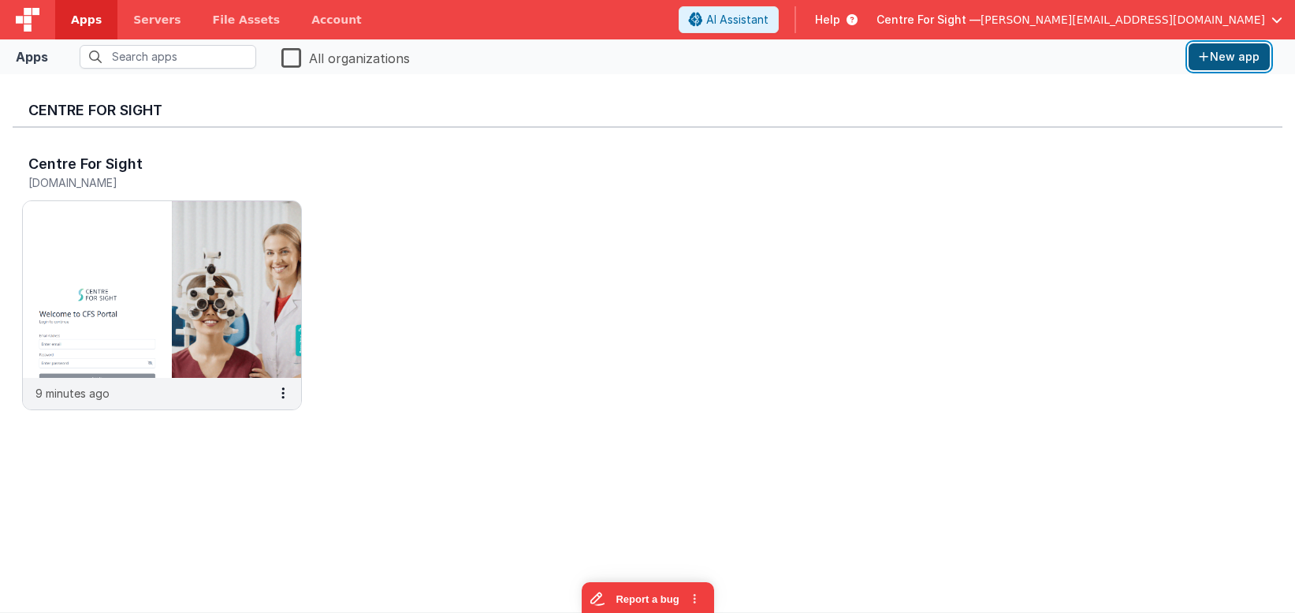
click at [1247, 51] on button "New app" at bounding box center [1229, 56] width 81 height 27
